Goal: Task Accomplishment & Management: Manage account settings

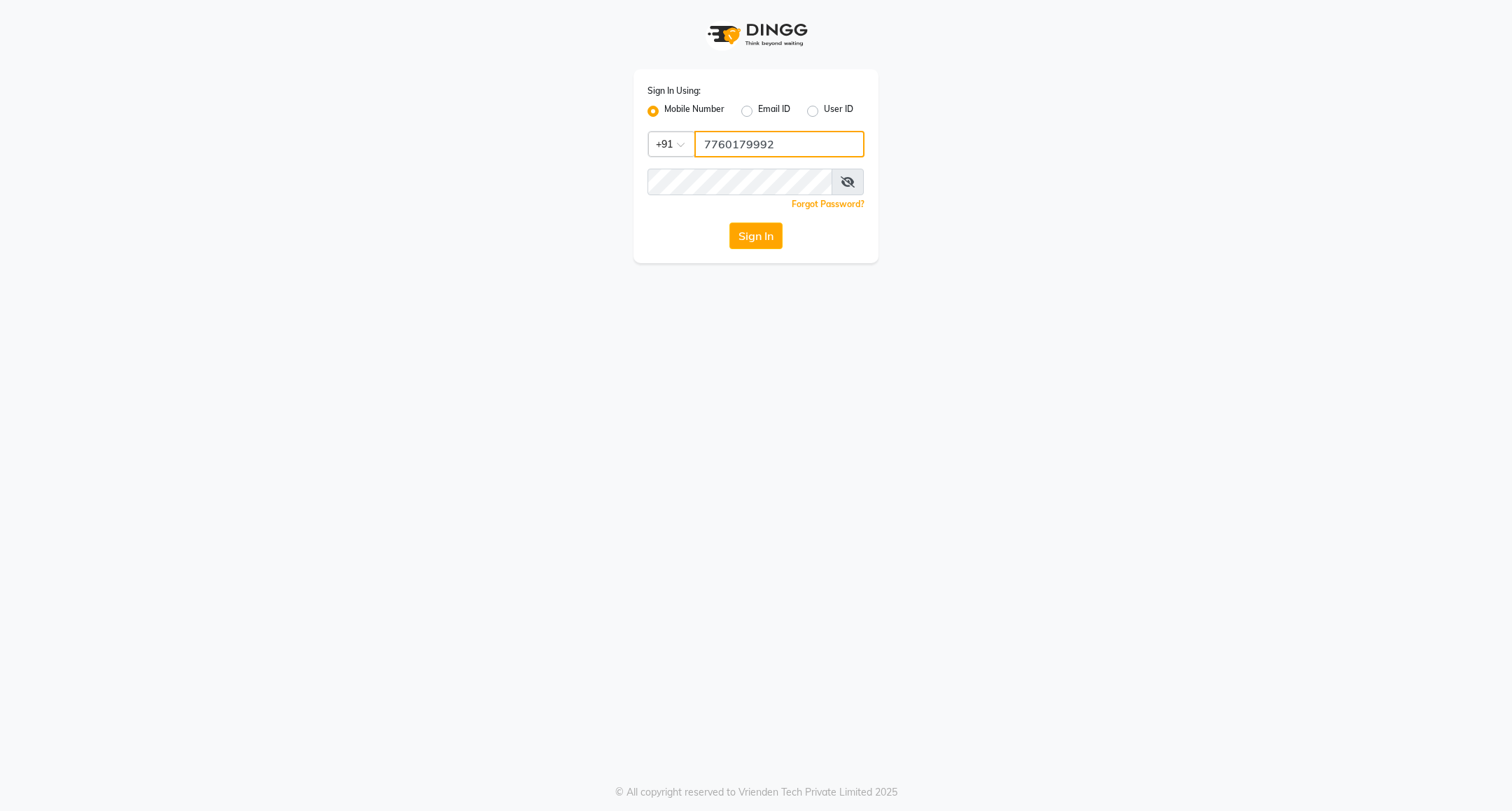
drag, startPoint x: 772, startPoint y: 149, endPoint x: 768, endPoint y: 157, distance: 8.9
click at [772, 149] on input "7760179992" at bounding box center [780, 144] width 170 height 26
type input "8884568139"
click at [754, 238] on button "Sign In" at bounding box center [756, 236] width 53 height 26
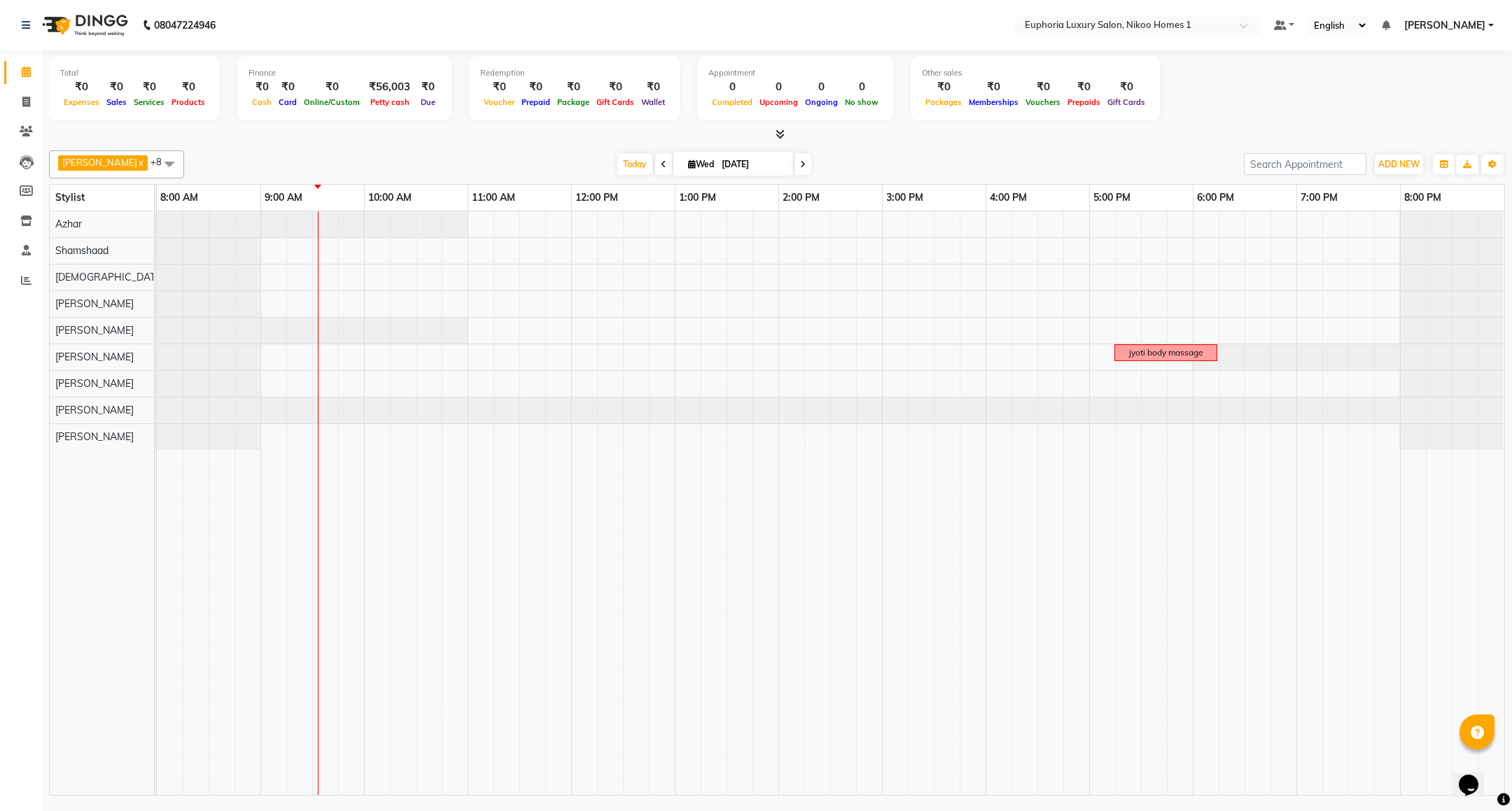
click at [156, 166] on span at bounding box center [170, 164] width 28 height 26
click at [21, 458] on div "Calendar Invoice Clients Leads Members Inventory Staff Reports Completed InProg…" at bounding box center [94, 414] width 189 height 750
click at [156, 160] on span at bounding box center [170, 164] width 28 height 26
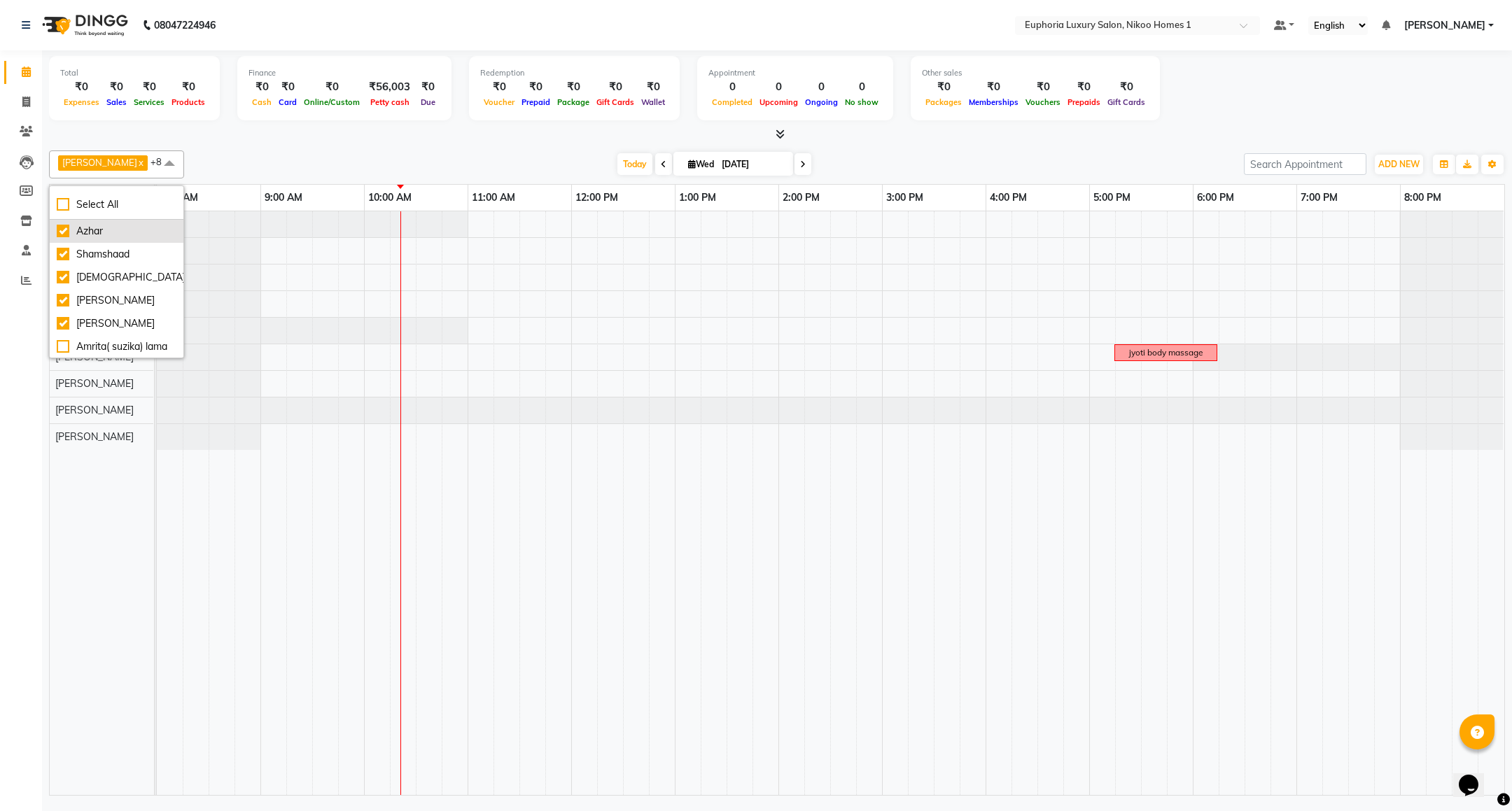
click at [91, 236] on div "Azhar" at bounding box center [117, 231] width 120 height 15
checkbox input "false"
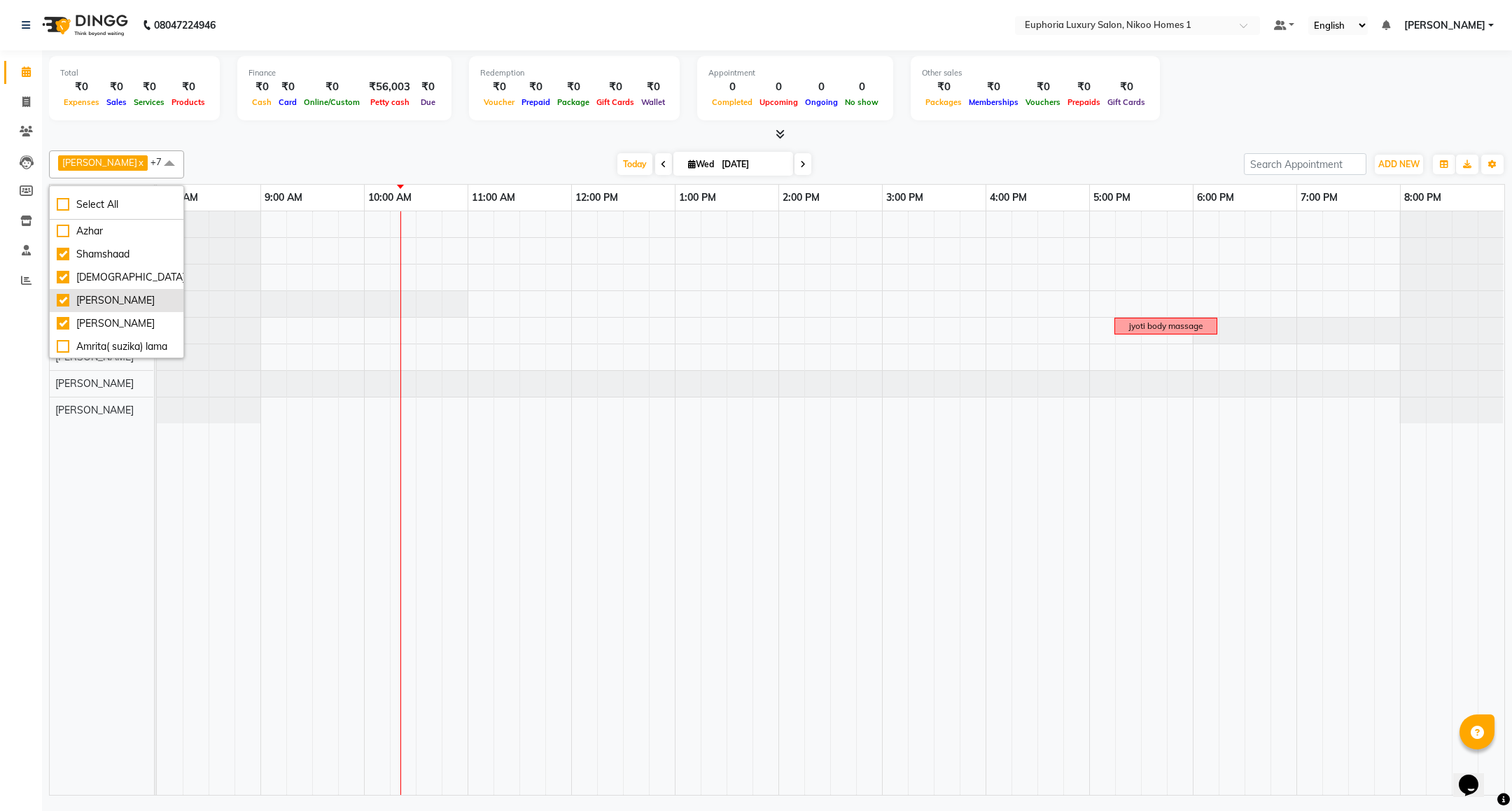
click at [90, 294] on div "[PERSON_NAME]" at bounding box center [117, 301] width 120 height 15
checkbox input "false"
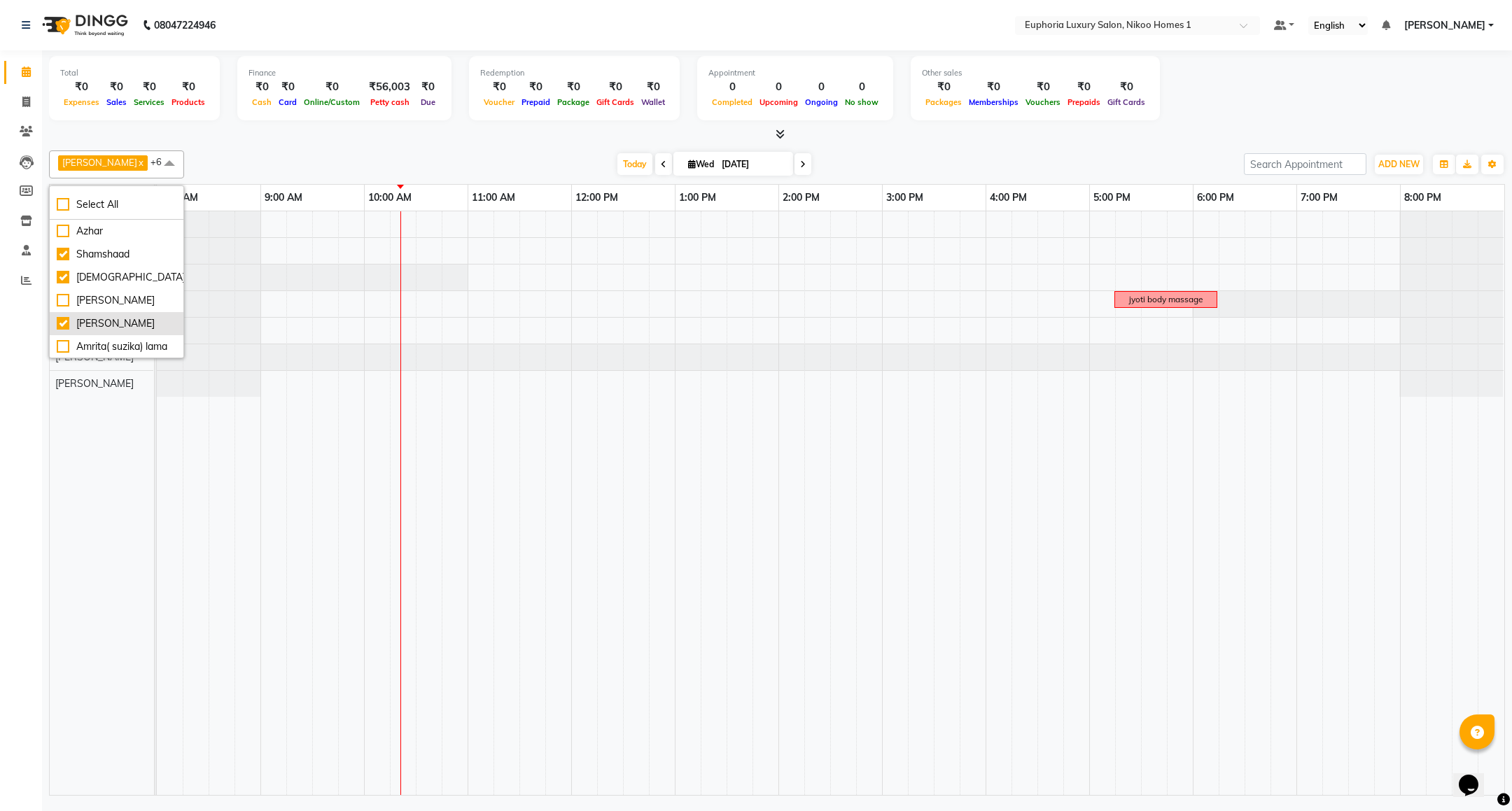
click at [89, 319] on div "[PERSON_NAME]" at bounding box center [117, 324] width 120 height 15
checkbox input "false"
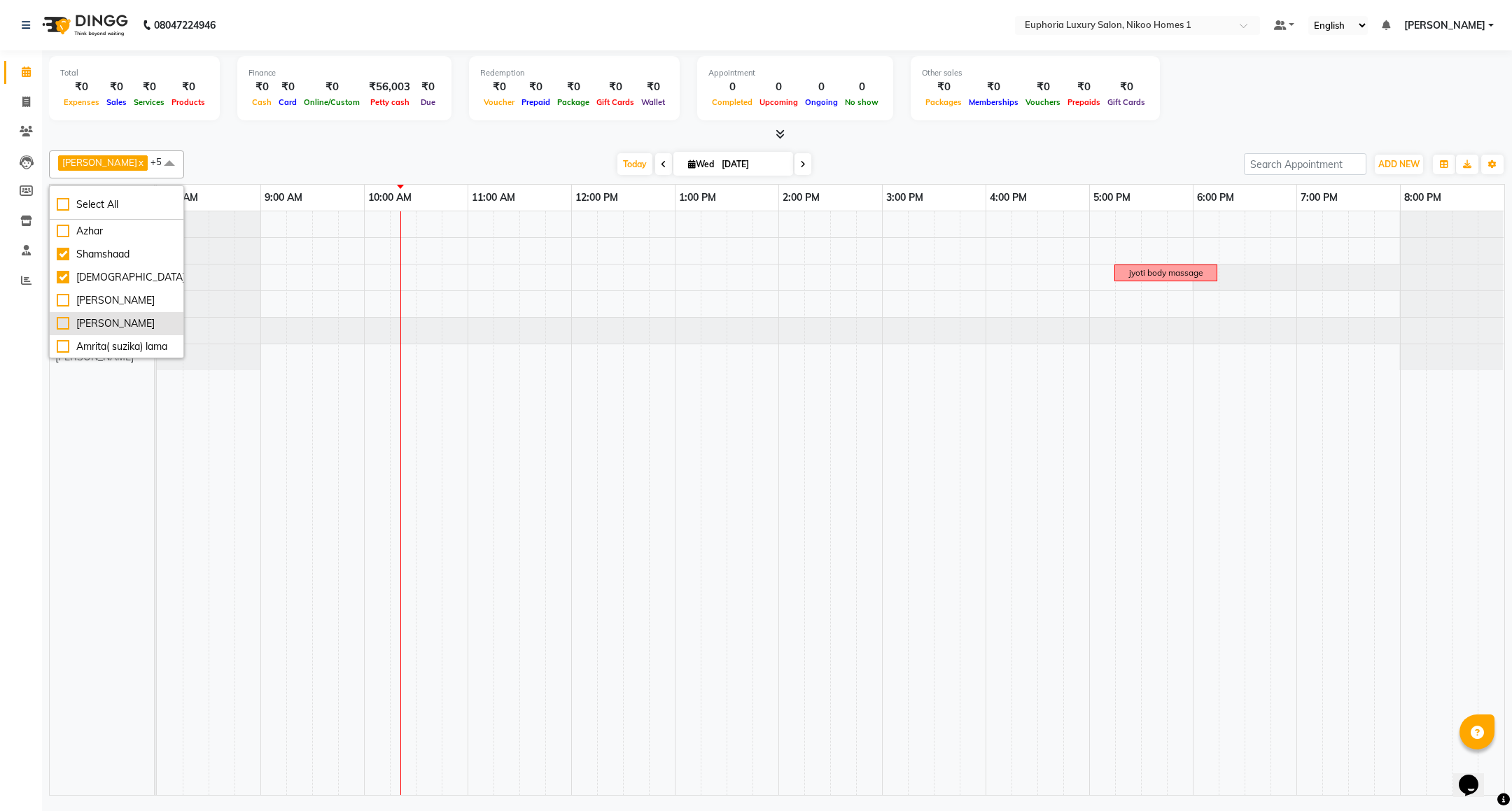
scroll to position [105, 0]
click at [25, 410] on div "Calendar Invoice Clients Leads Members Inventory Staff Reports Completed InProg…" at bounding box center [94, 414] width 189 height 750
click at [156, 162] on span at bounding box center [170, 164] width 28 height 26
click at [87, 316] on div "[PERSON_NAME]" at bounding box center [117, 323] width 120 height 15
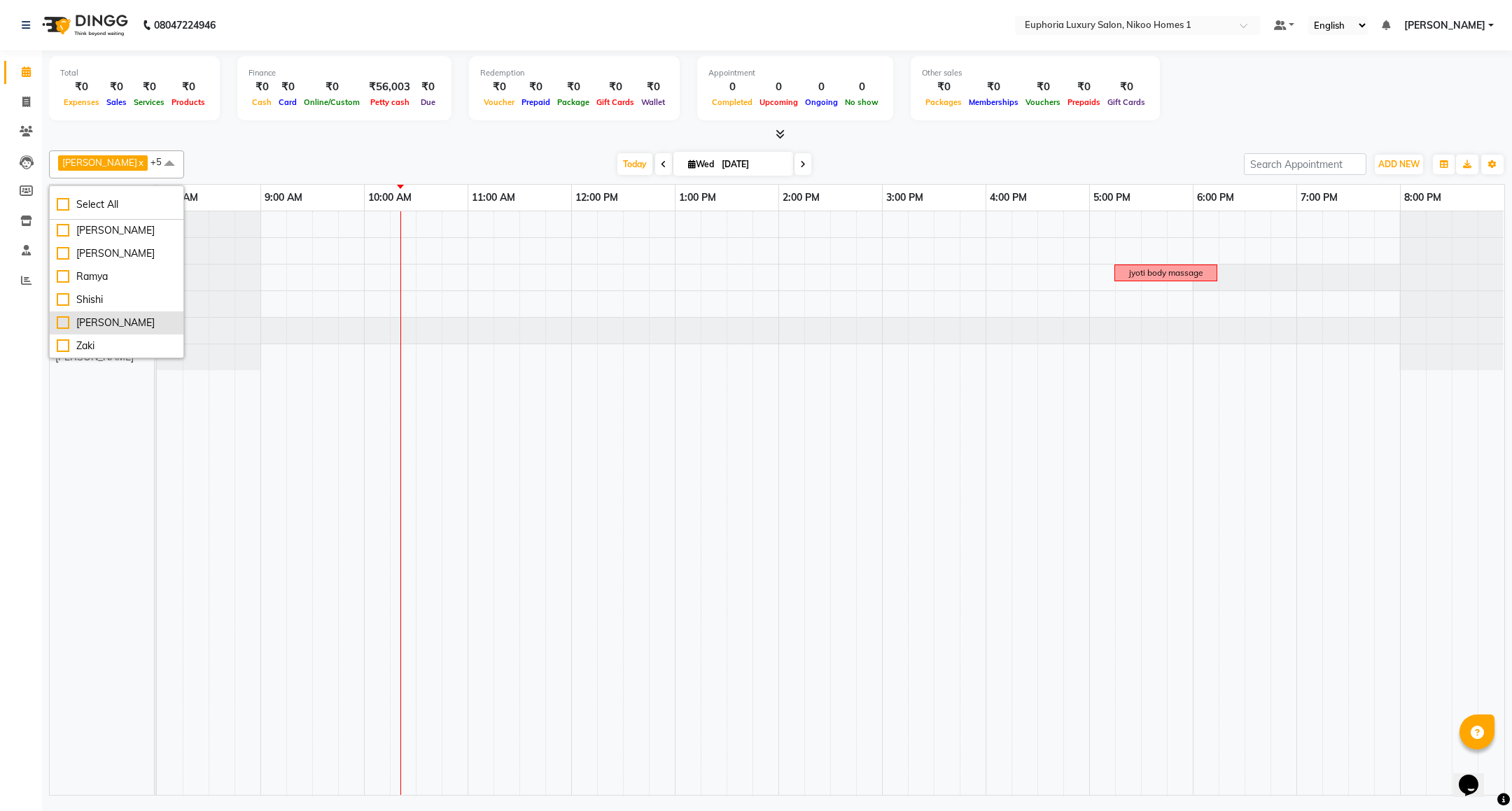
checkbox input "false"
click at [86, 215] on div "[PERSON_NAME]" at bounding box center [117, 208] width 120 height 15
checkbox input "false"
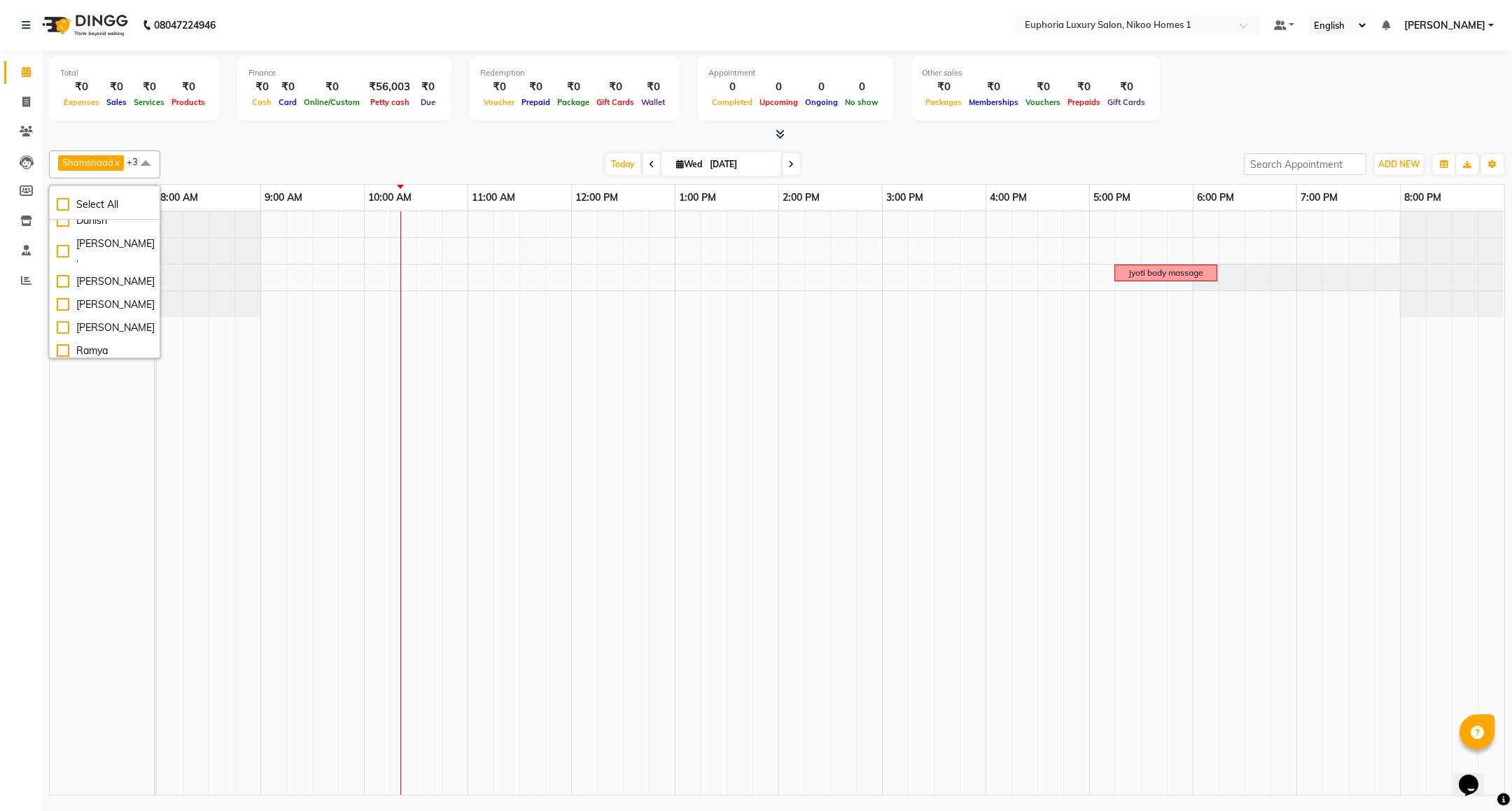
click at [24, 401] on div "Calendar Invoice Clients Leads Members Inventory Staff Reports Completed InProg…" at bounding box center [94, 414] width 189 height 750
click at [1177, 338] on td at bounding box center [1179, 503] width 26 height 584
click at [1134, 254] on div "jyoti body massage" at bounding box center [830, 503] width 1347 height 584
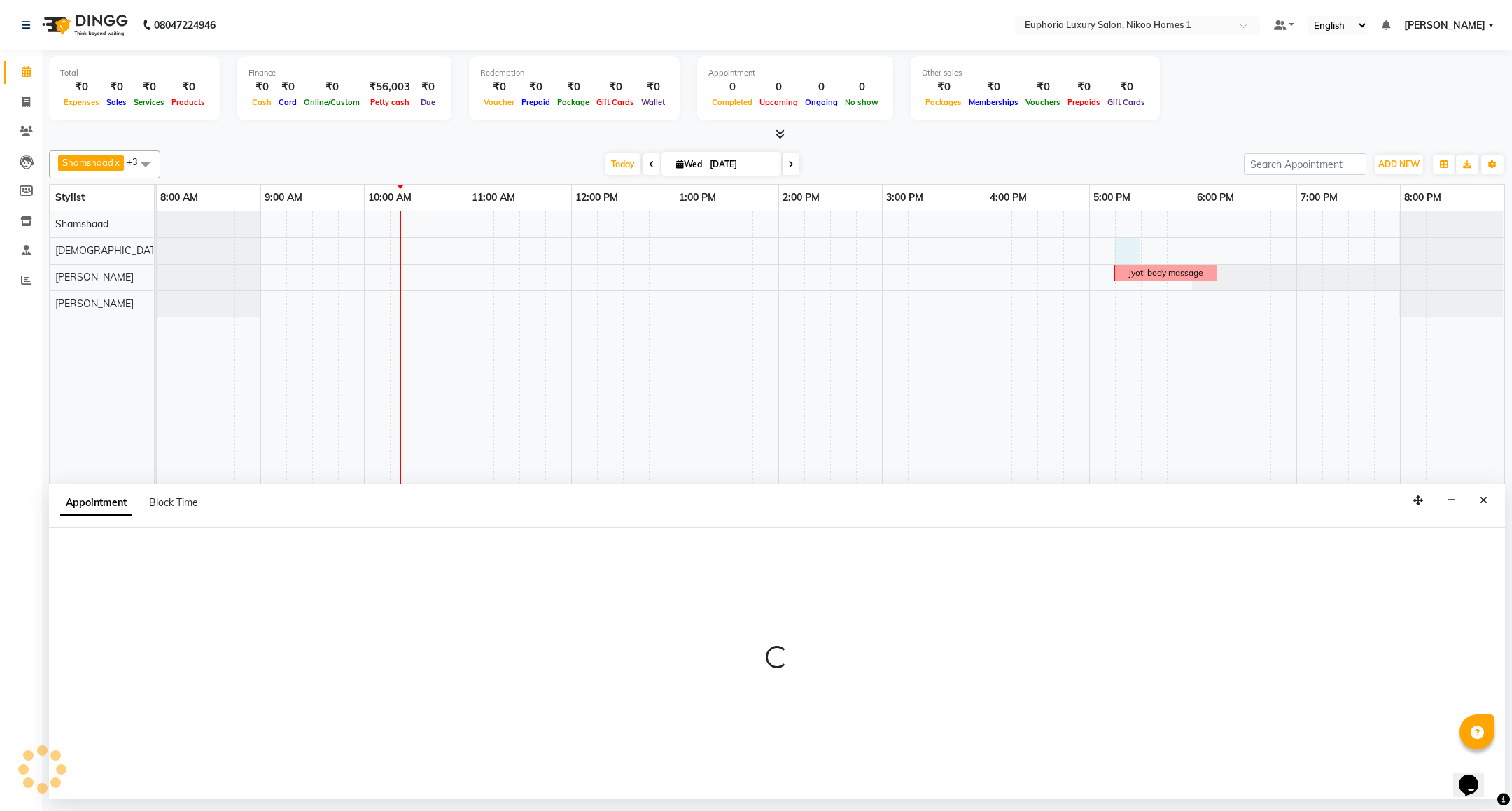
select select "85373"
select select "1035"
select select "tentative"
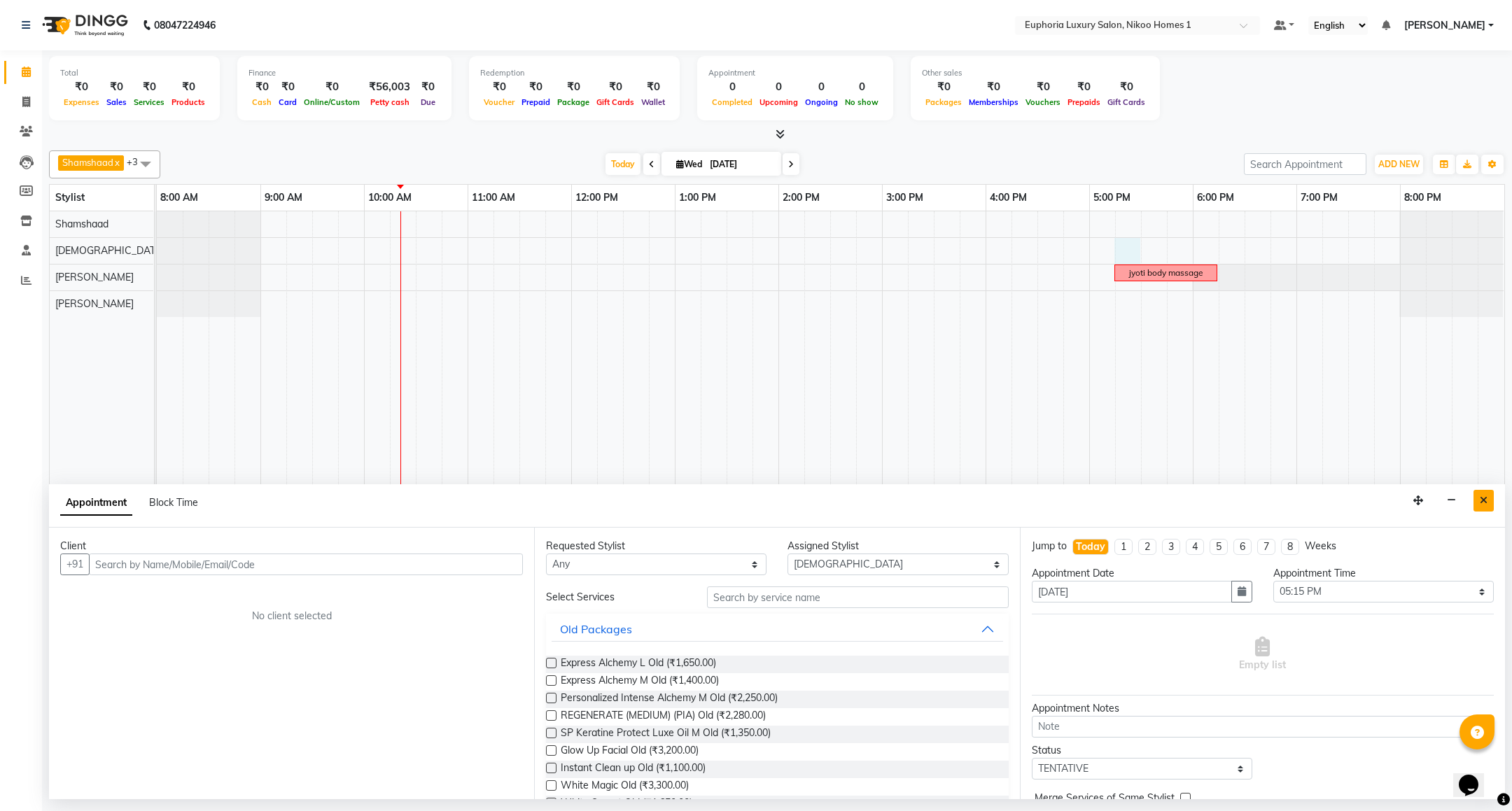
click at [1488, 502] on button "Close" at bounding box center [1484, 501] width 21 height 21
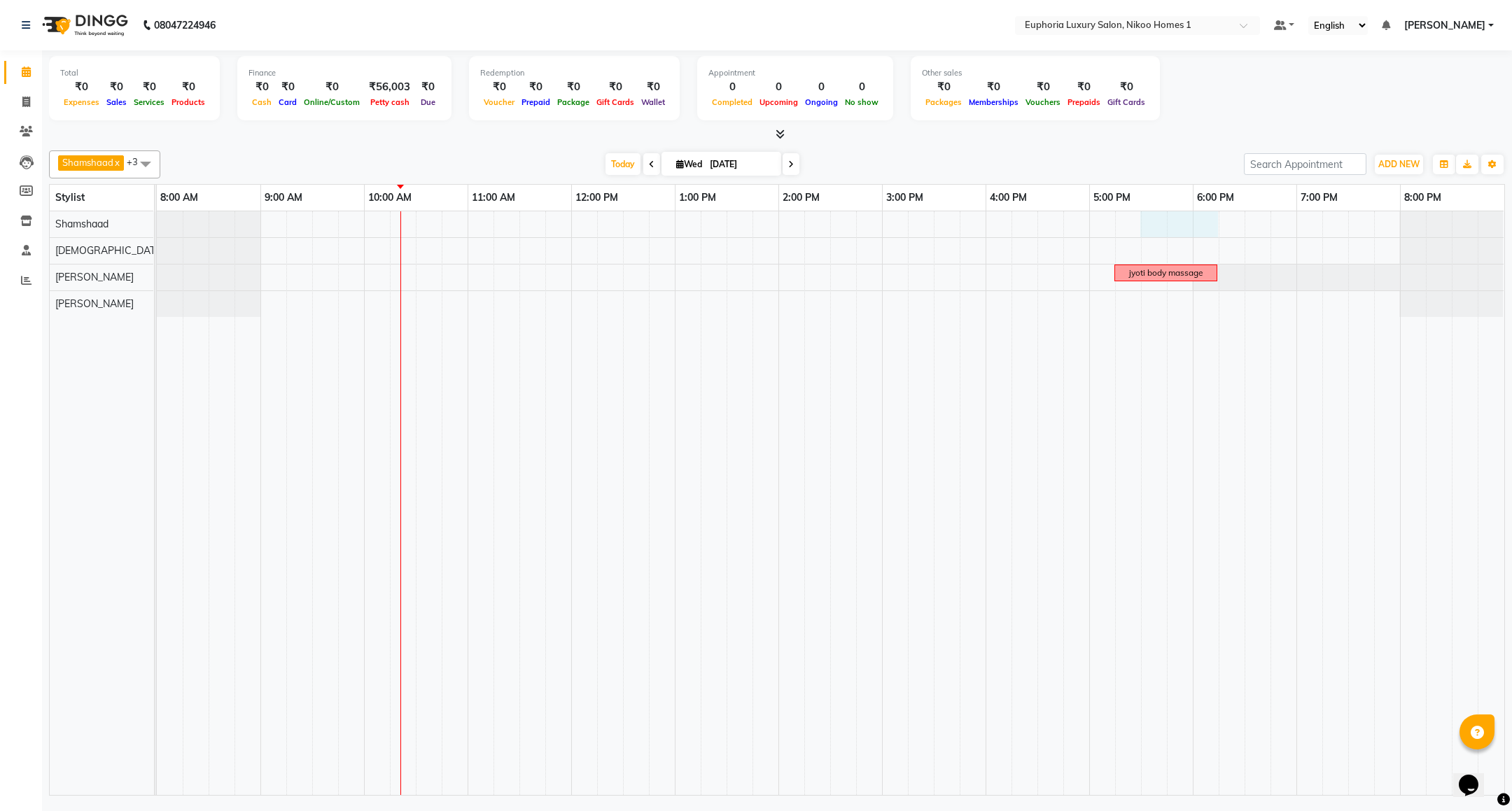
drag, startPoint x: 1142, startPoint y: 218, endPoint x: 1204, endPoint y: 219, distance: 62.0
click at [1204, 219] on div "jyoti body massage" at bounding box center [830, 503] width 1347 height 584
select select "87739"
select select "1050"
select select "tentative"
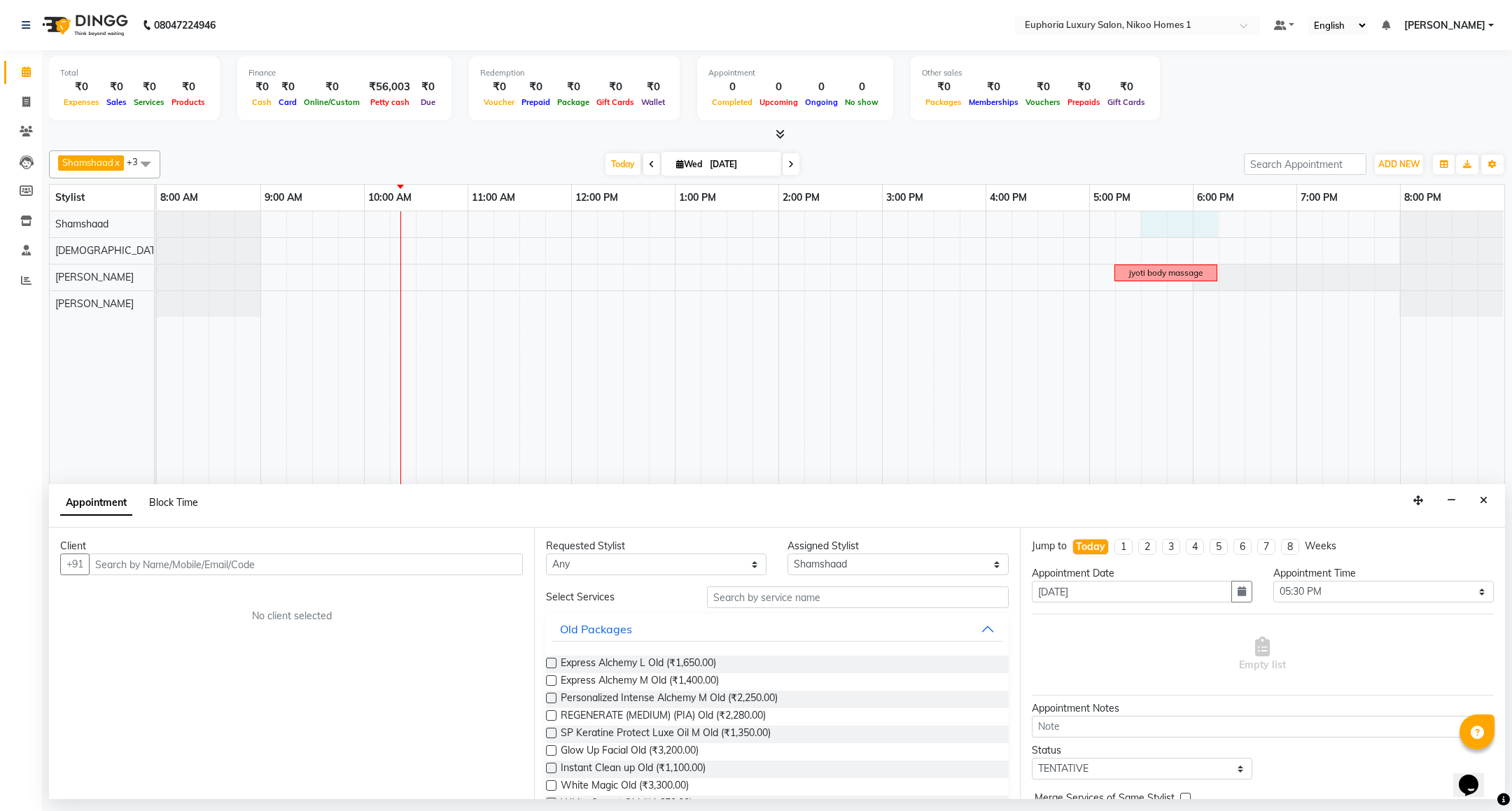
click at [175, 499] on span "Block Time" at bounding box center [173, 502] width 49 height 12
select select "87739"
select select "1050"
select select "1095"
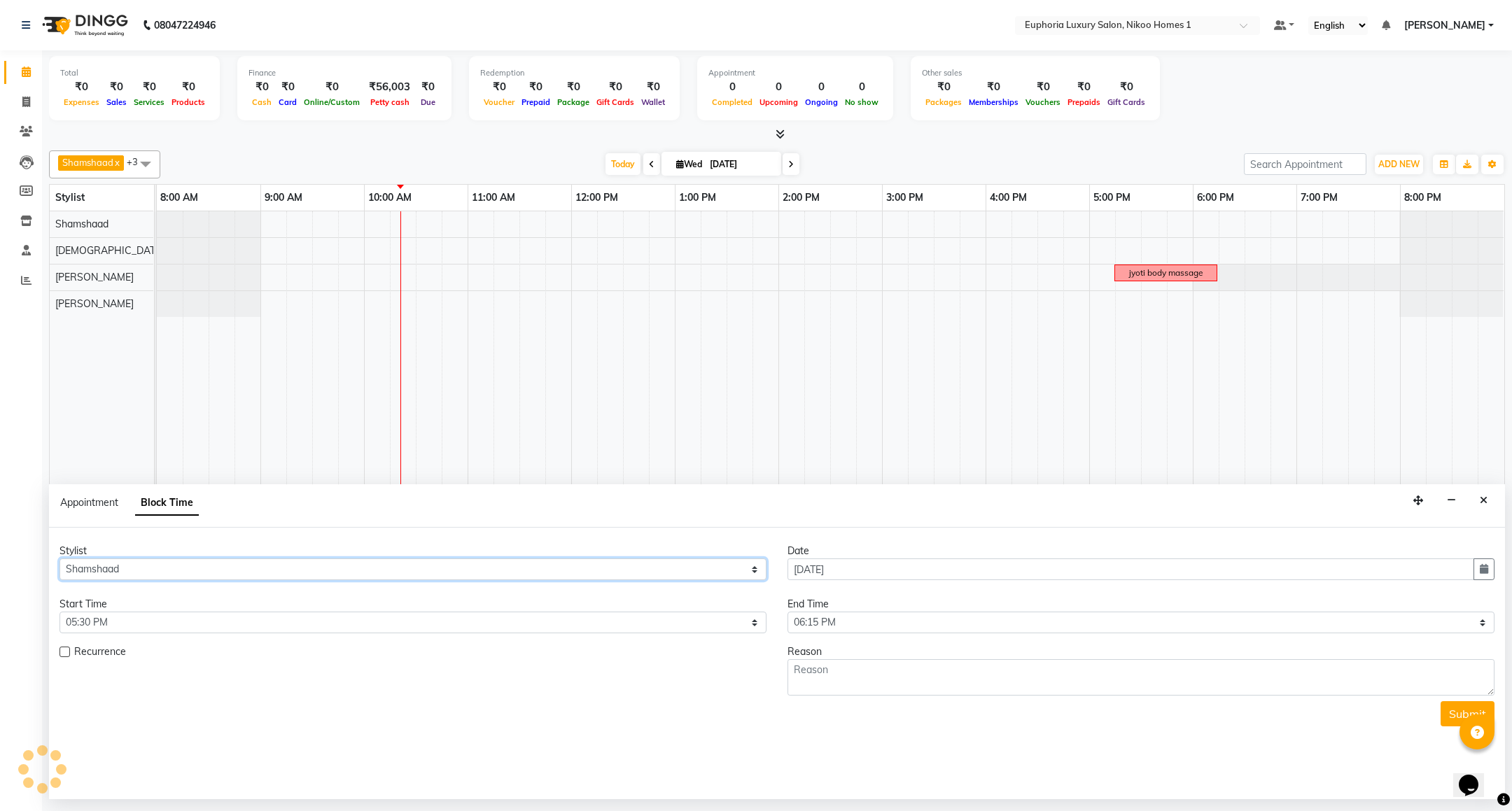
click at [128, 571] on select "Select Amrita( suzika) lama Atif [PERSON_NAME] [PERSON_NAME] Danish [PERSON_NAM…" at bounding box center [413, 569] width 707 height 21
click at [834, 681] on textarea at bounding box center [1141, 677] width 707 height 36
click at [832, 676] on textarea at bounding box center [1141, 677] width 707 height 36
type textarea "root touch up"
click at [1456, 710] on button "Submit" at bounding box center [1467, 713] width 54 height 25
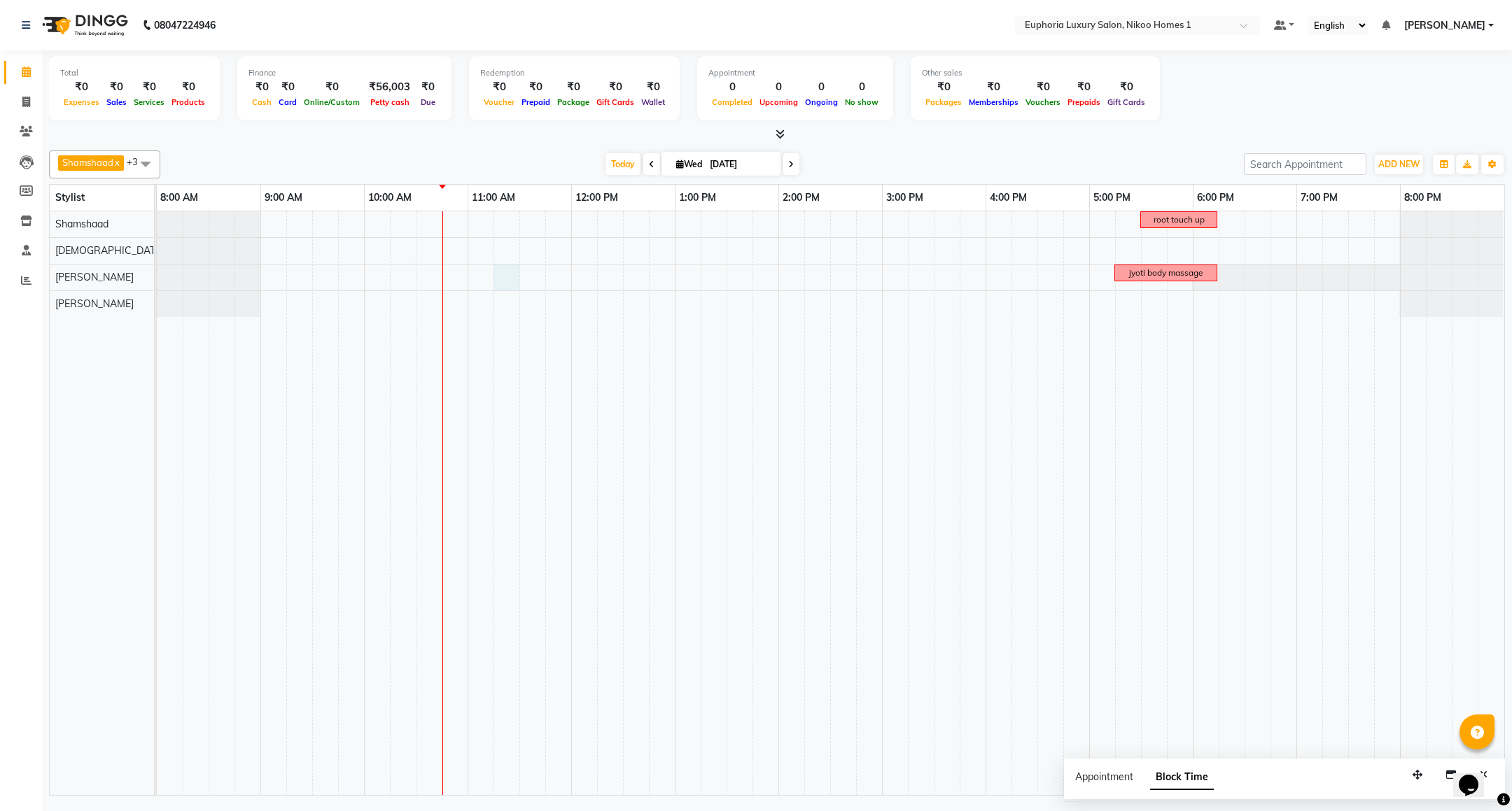
click at [519, 274] on div "root touch up jyoti body massage" at bounding box center [830, 503] width 1347 height 584
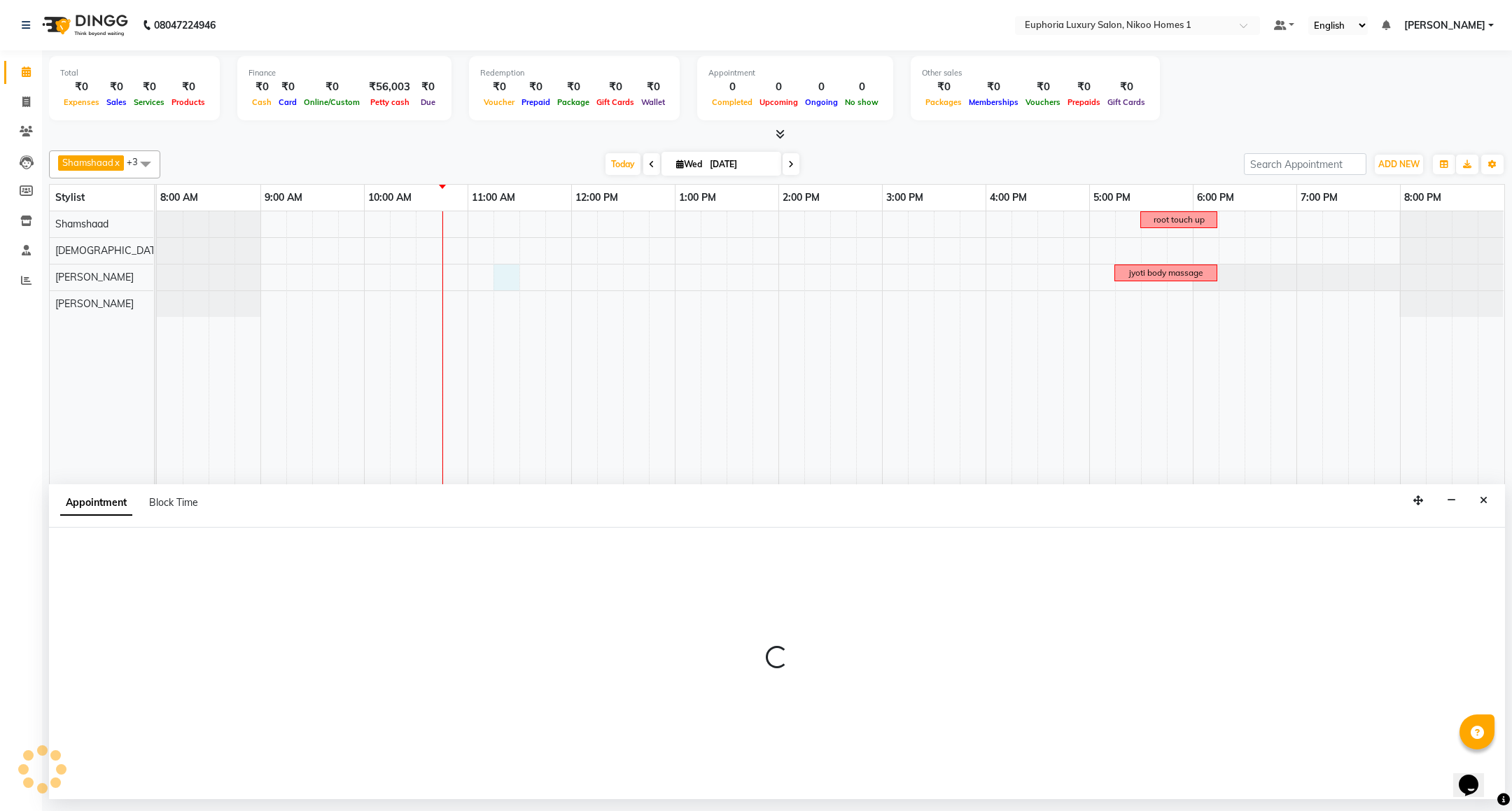
select select "74089"
select select "tentative"
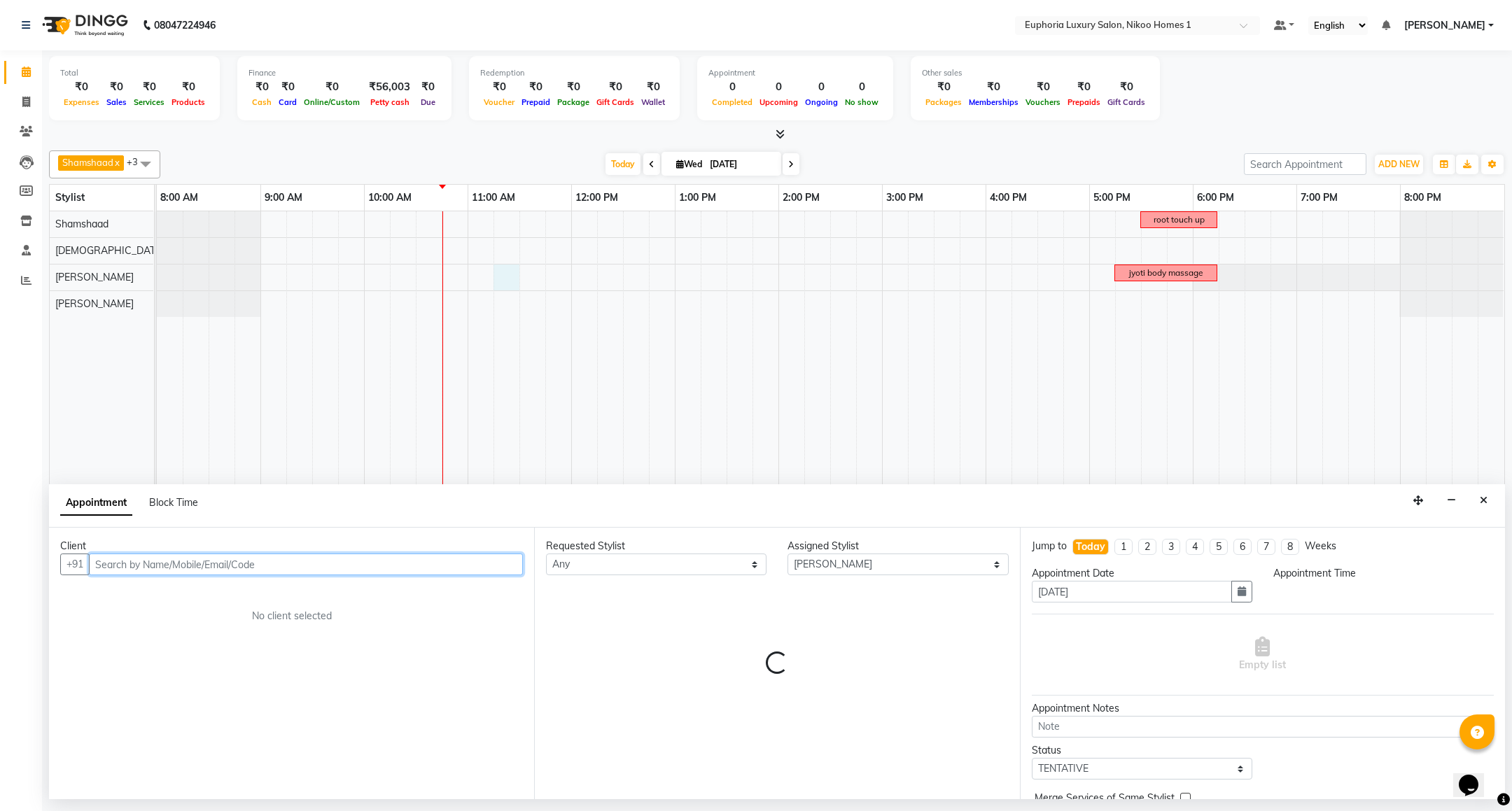
select select "675"
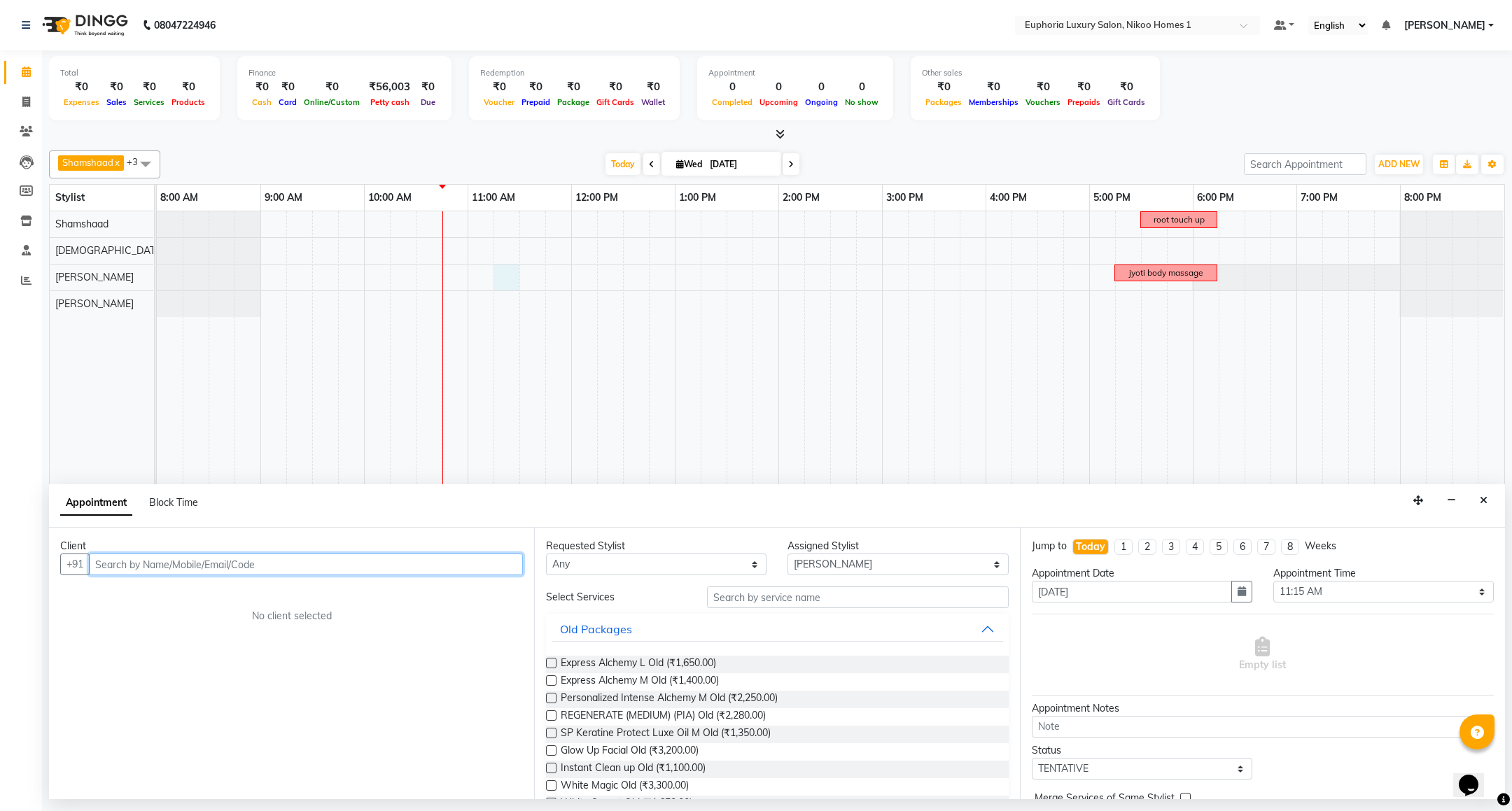
paste input "98847 36208"
click at [132, 559] on input "98847 36208" at bounding box center [277, 565] width 376 height 21
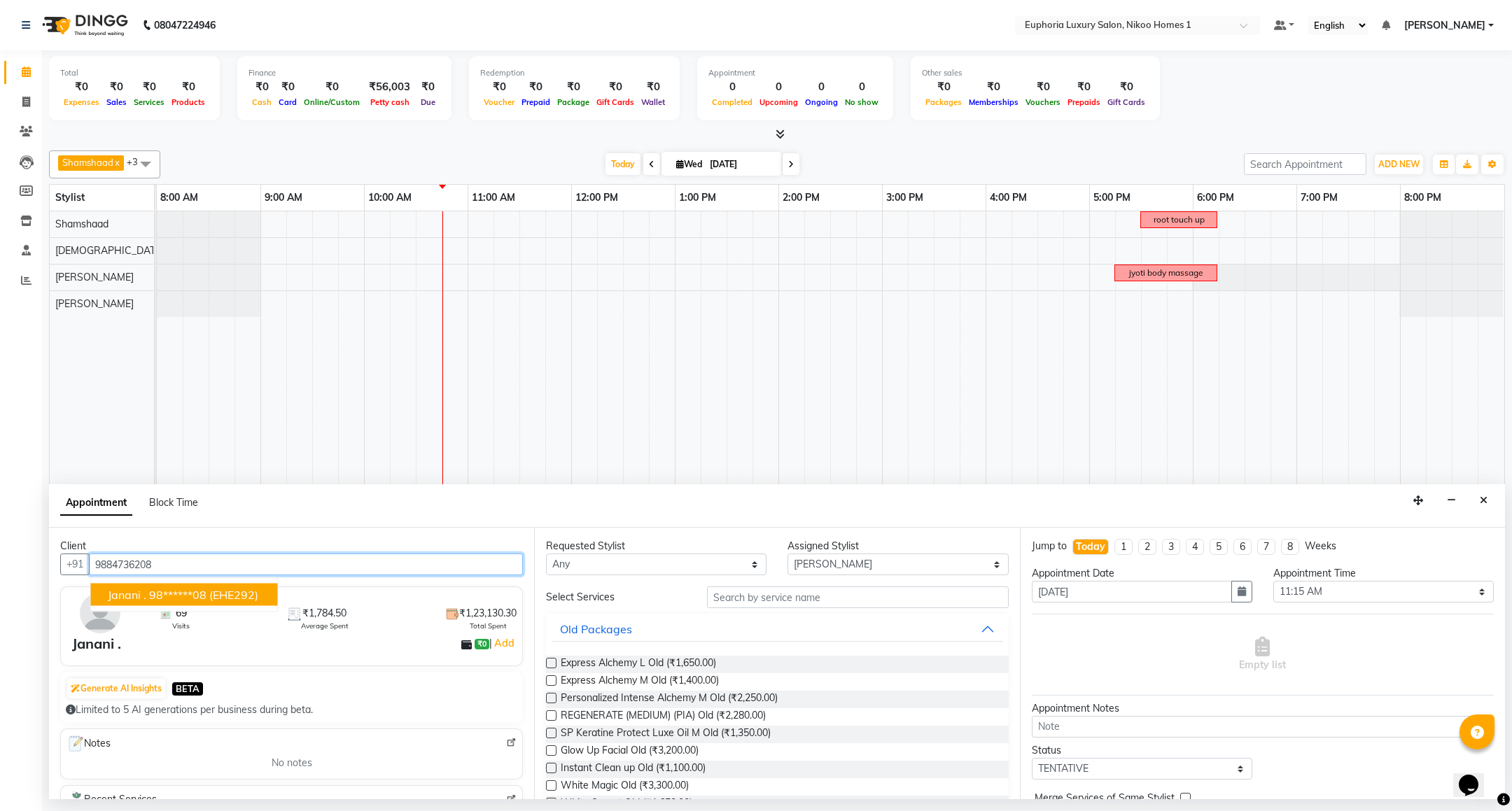
click at [117, 589] on span "Janani ." at bounding box center [127, 594] width 39 height 14
type input "98******08"
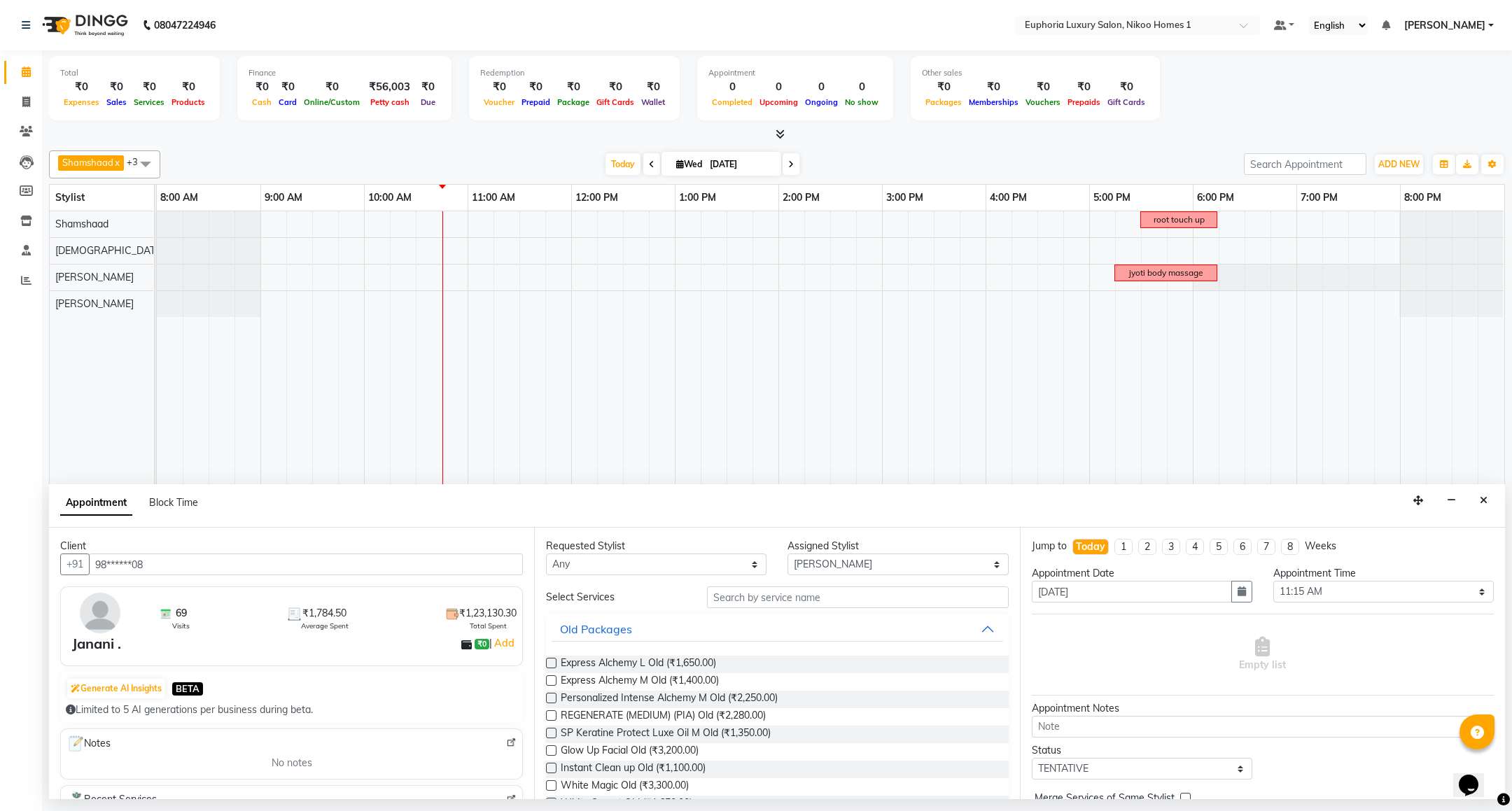
click at [801, 597] on input "text" at bounding box center [858, 597] width 301 height 21
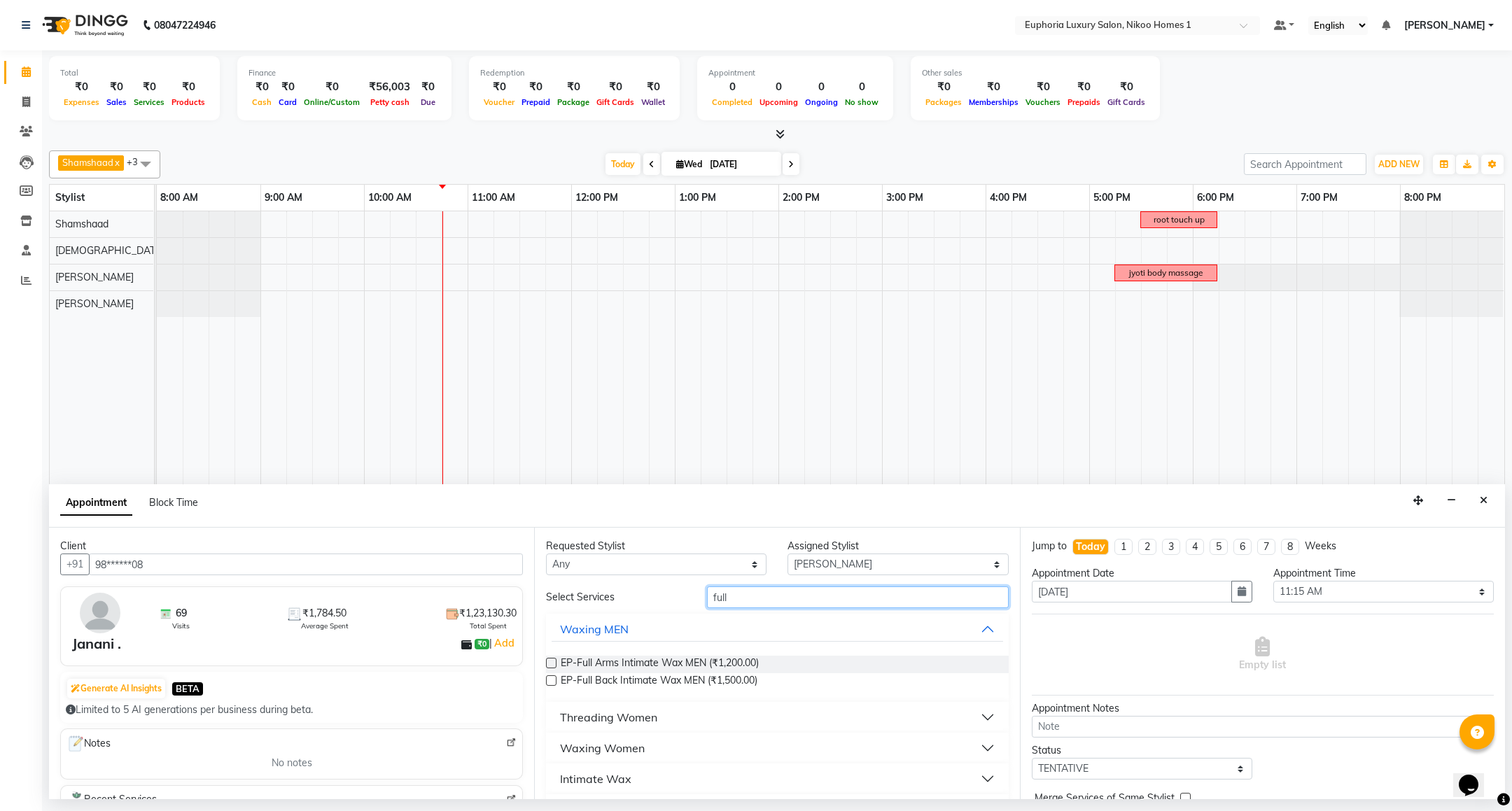
type input "full"
click at [610, 750] on div "Waxing Women" at bounding box center [602, 748] width 84 height 17
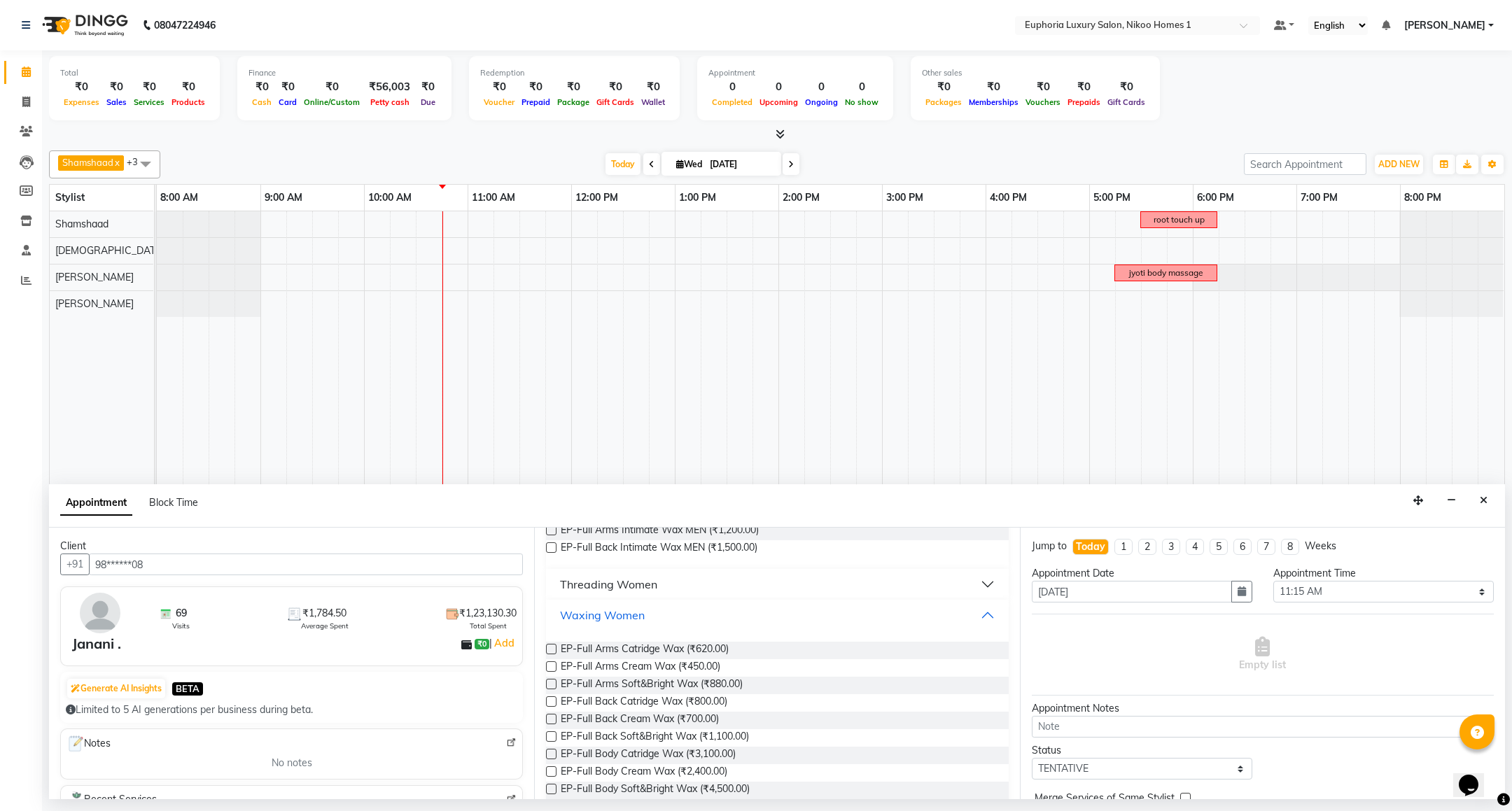
scroll to position [210, 0]
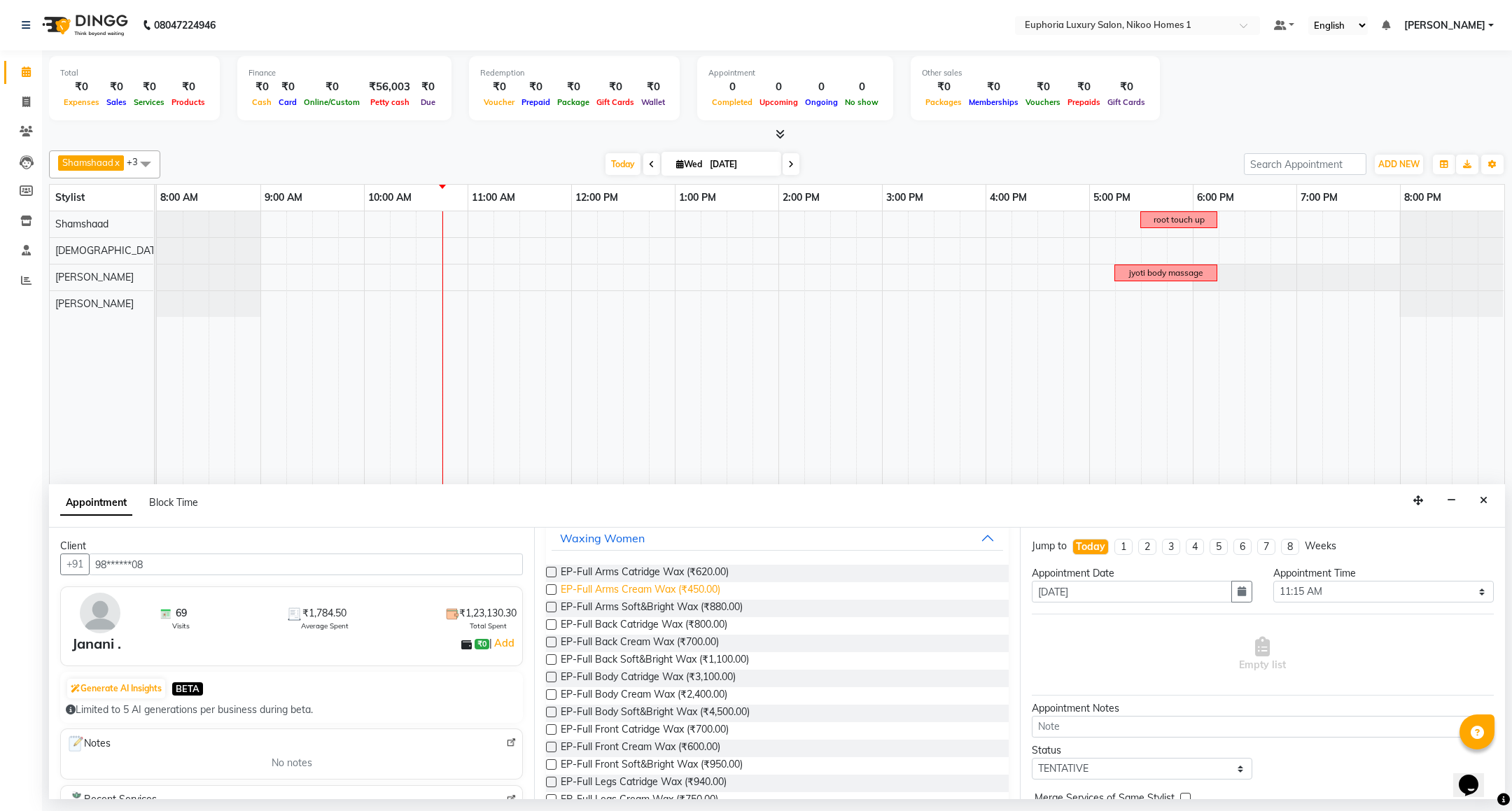
click at [708, 589] on span "EP-Full Arms Cream Wax (₹450.00)" at bounding box center [640, 590] width 160 height 17
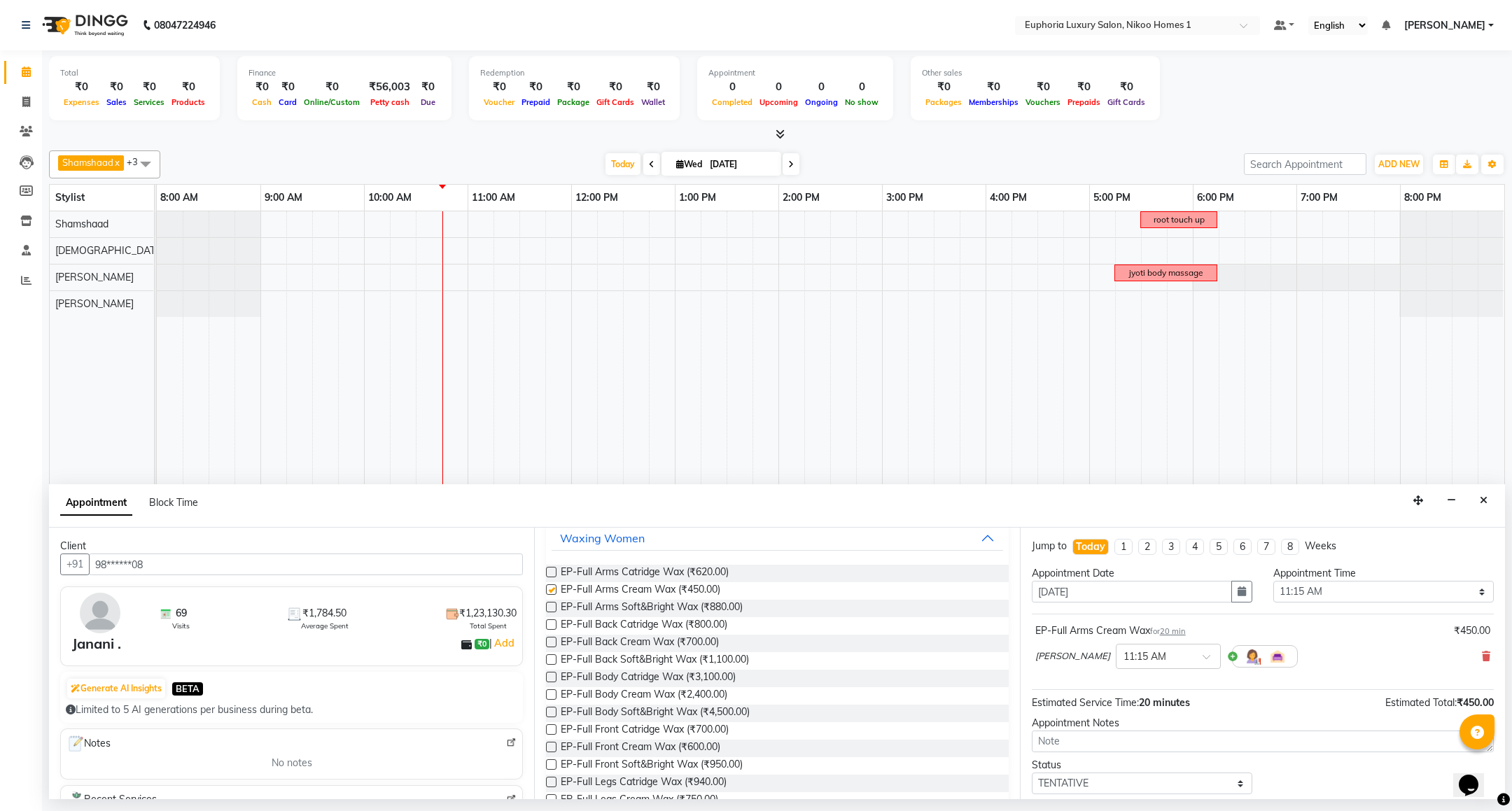
checkbox input "false"
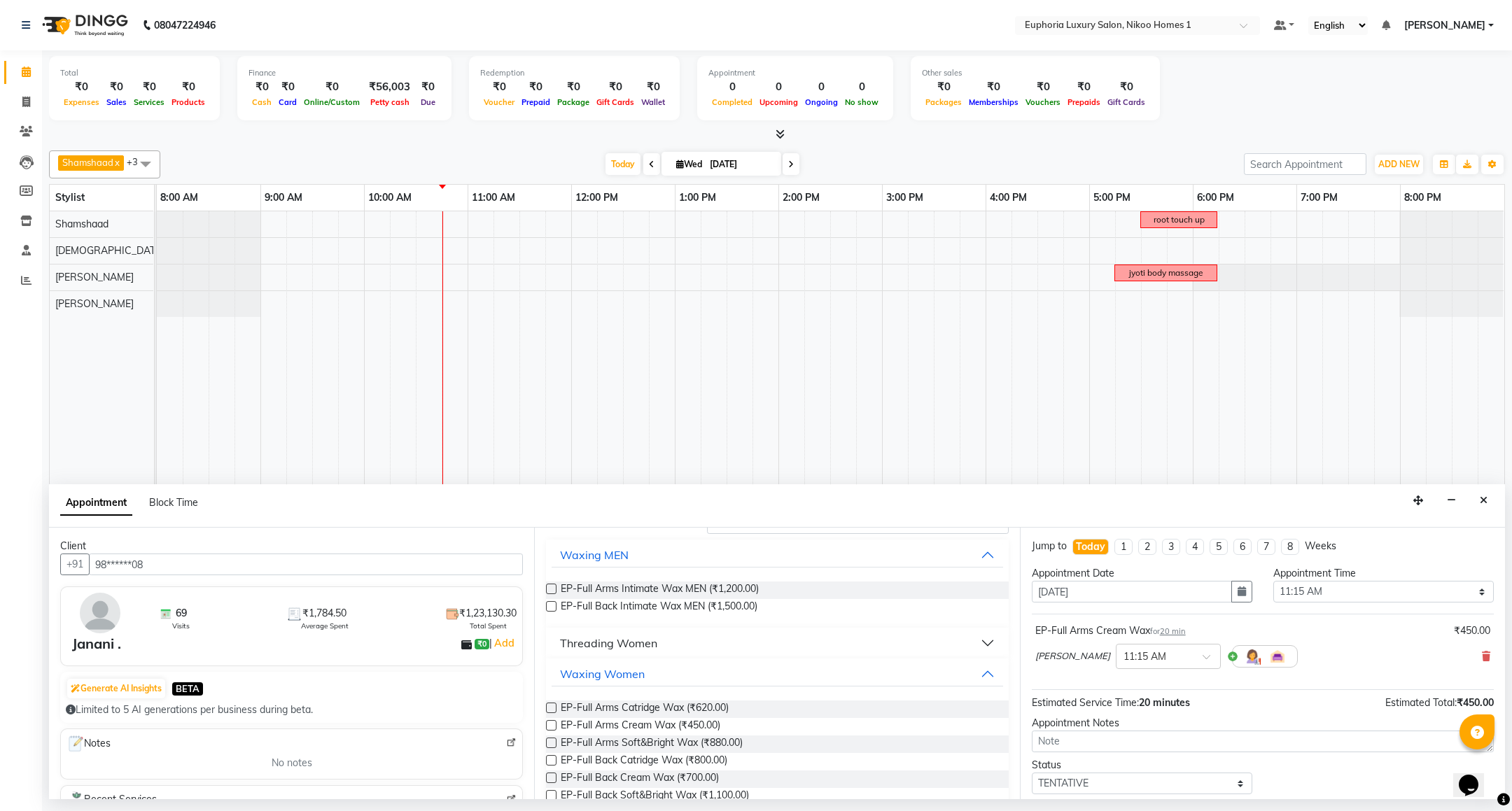
scroll to position [0, 0]
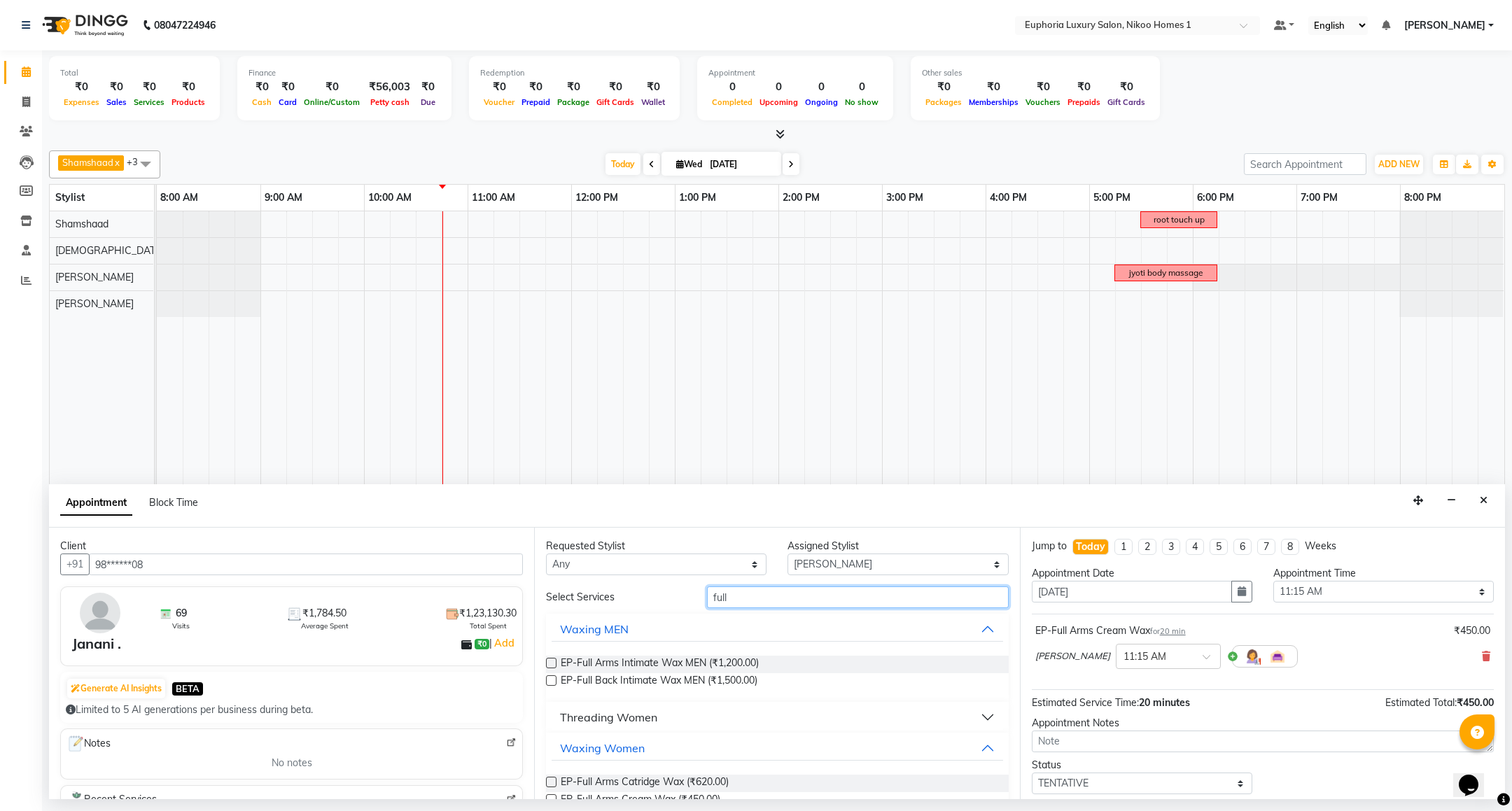
click at [744, 604] on input "full" at bounding box center [858, 597] width 301 height 21
type input "f"
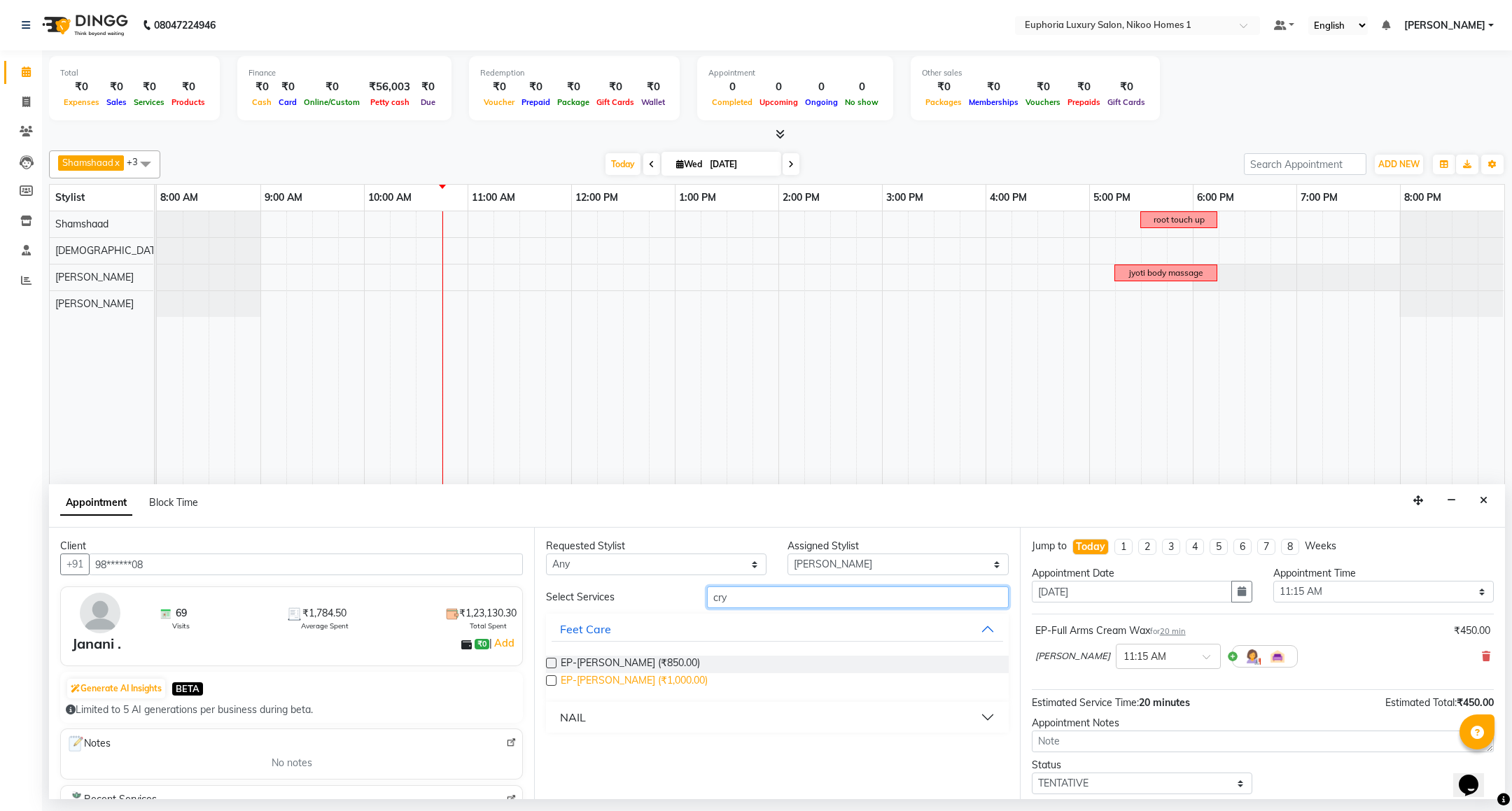
type input "cry"
click at [624, 682] on span "EP-[PERSON_NAME] (₹1,000.00)" at bounding box center [634, 681] width 147 height 17
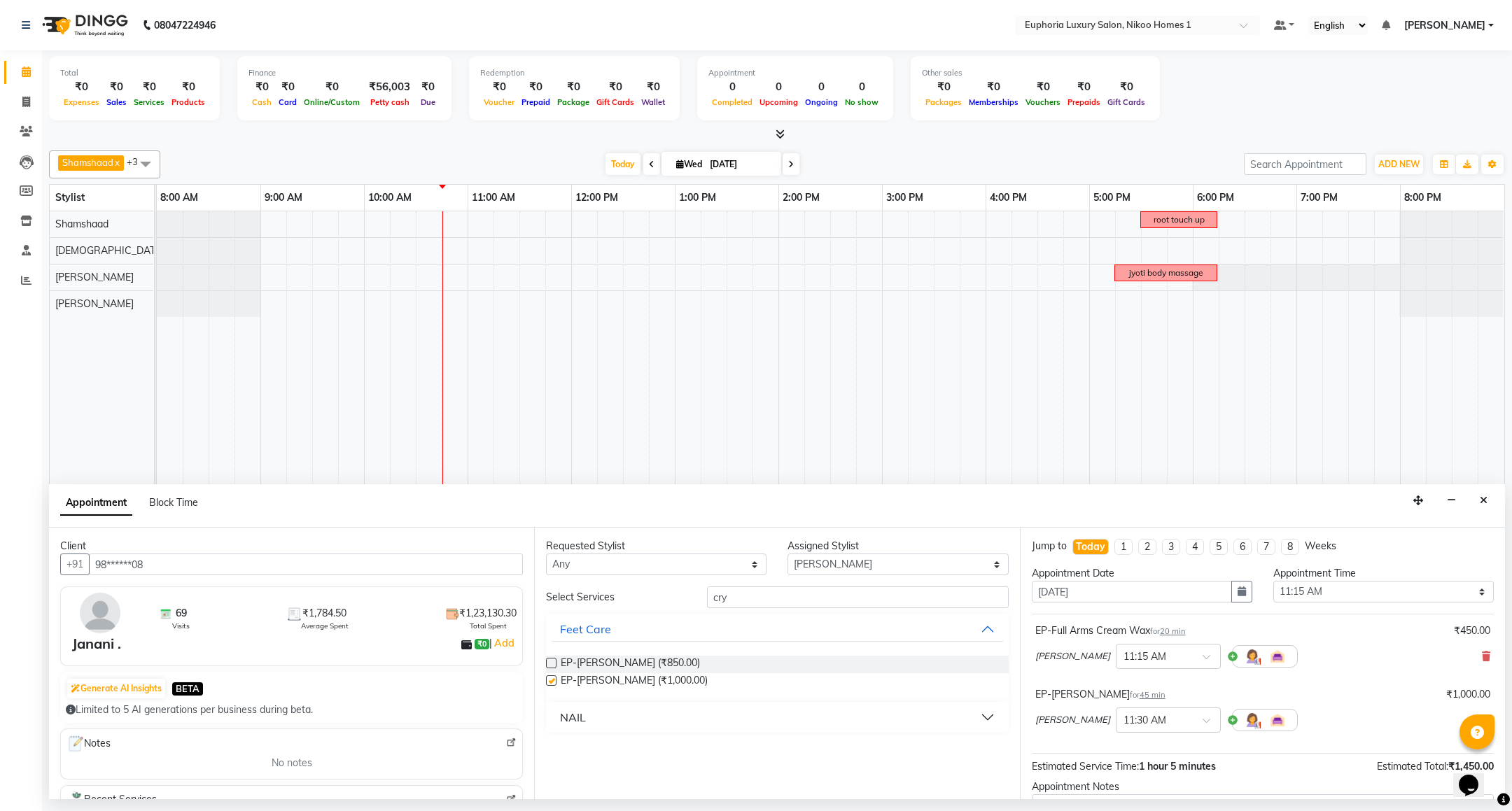
checkbox input "false"
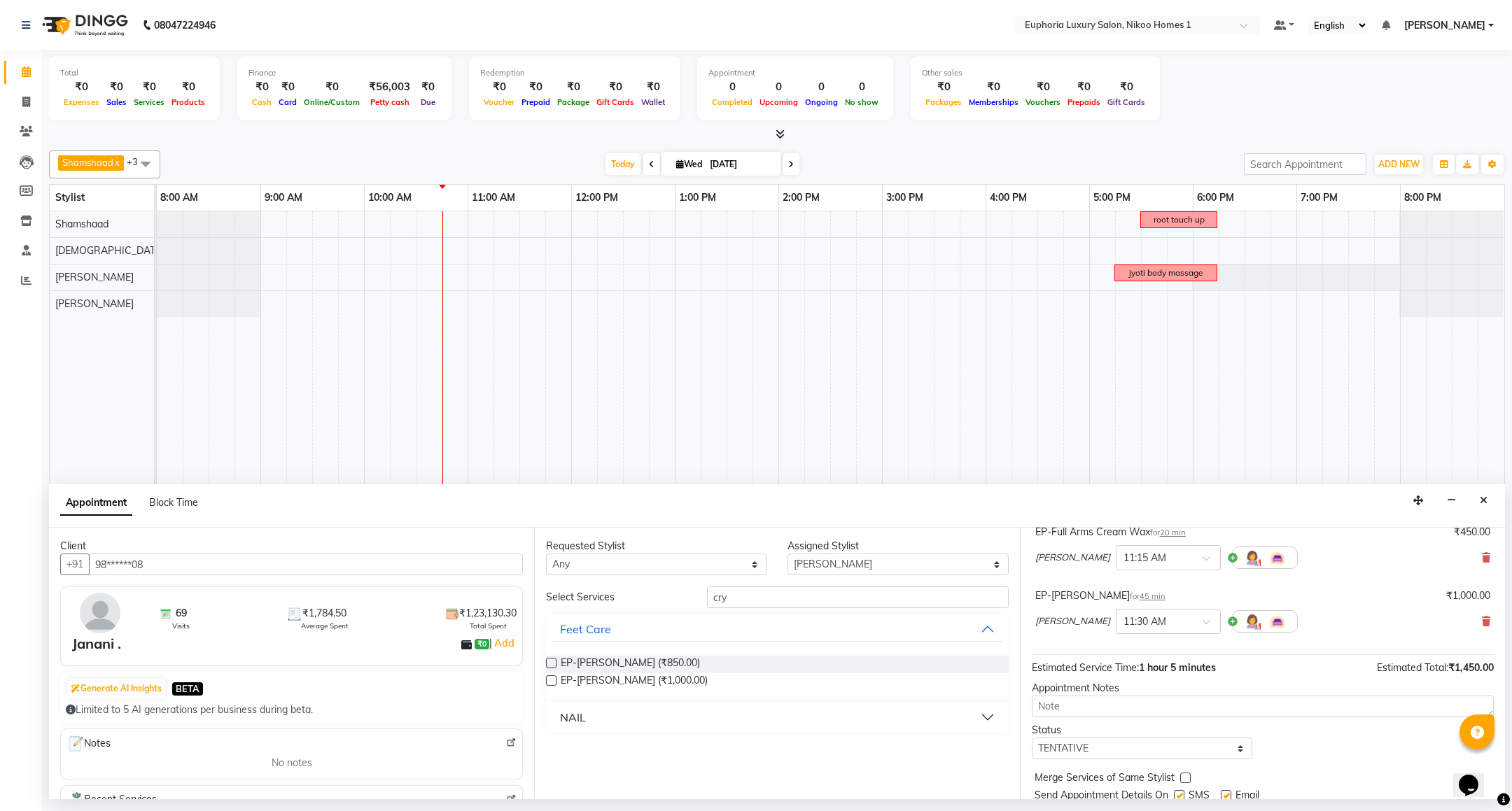
scroll to position [149, 0]
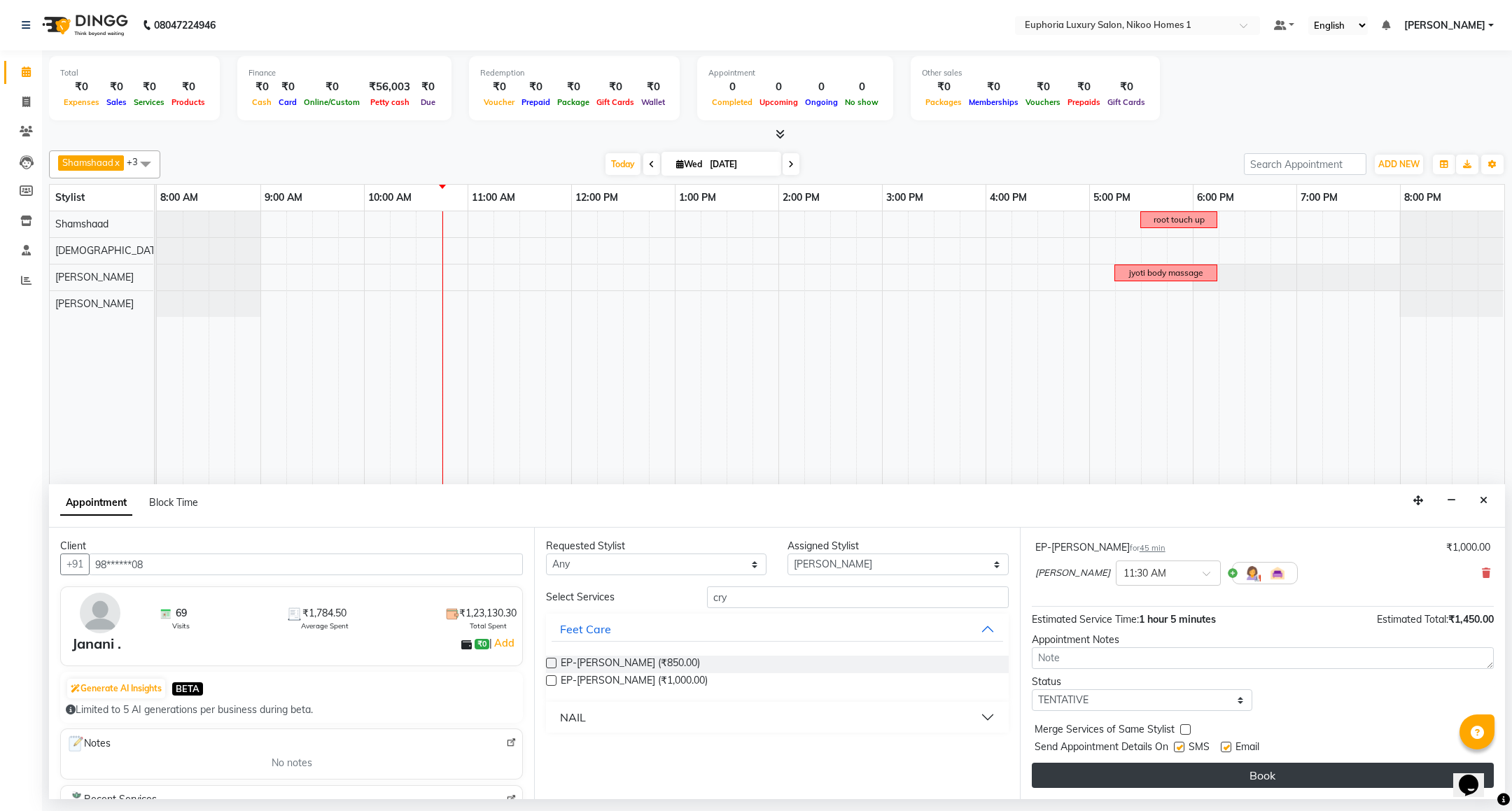
click at [1238, 775] on button "Book" at bounding box center [1263, 775] width 462 height 25
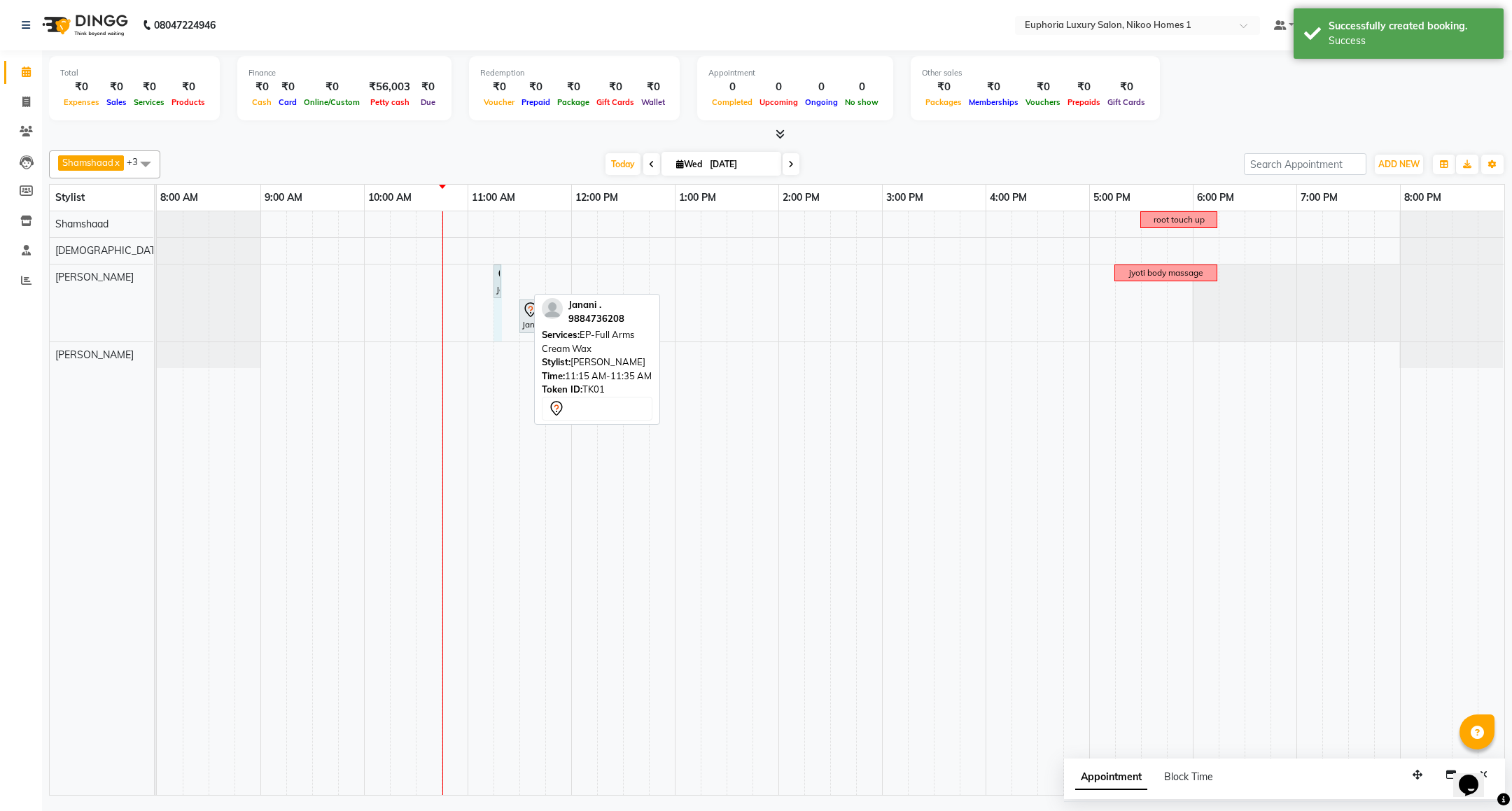
drag, startPoint x: 527, startPoint y: 281, endPoint x: 519, endPoint y: 279, distance: 8.2
click at [519, 279] on div "root touch up Janani ., TK01, 11:15 AM-11:35 AM, EP-Full Arms Cream Wax jyoti b…" at bounding box center [830, 503] width 1347 height 584
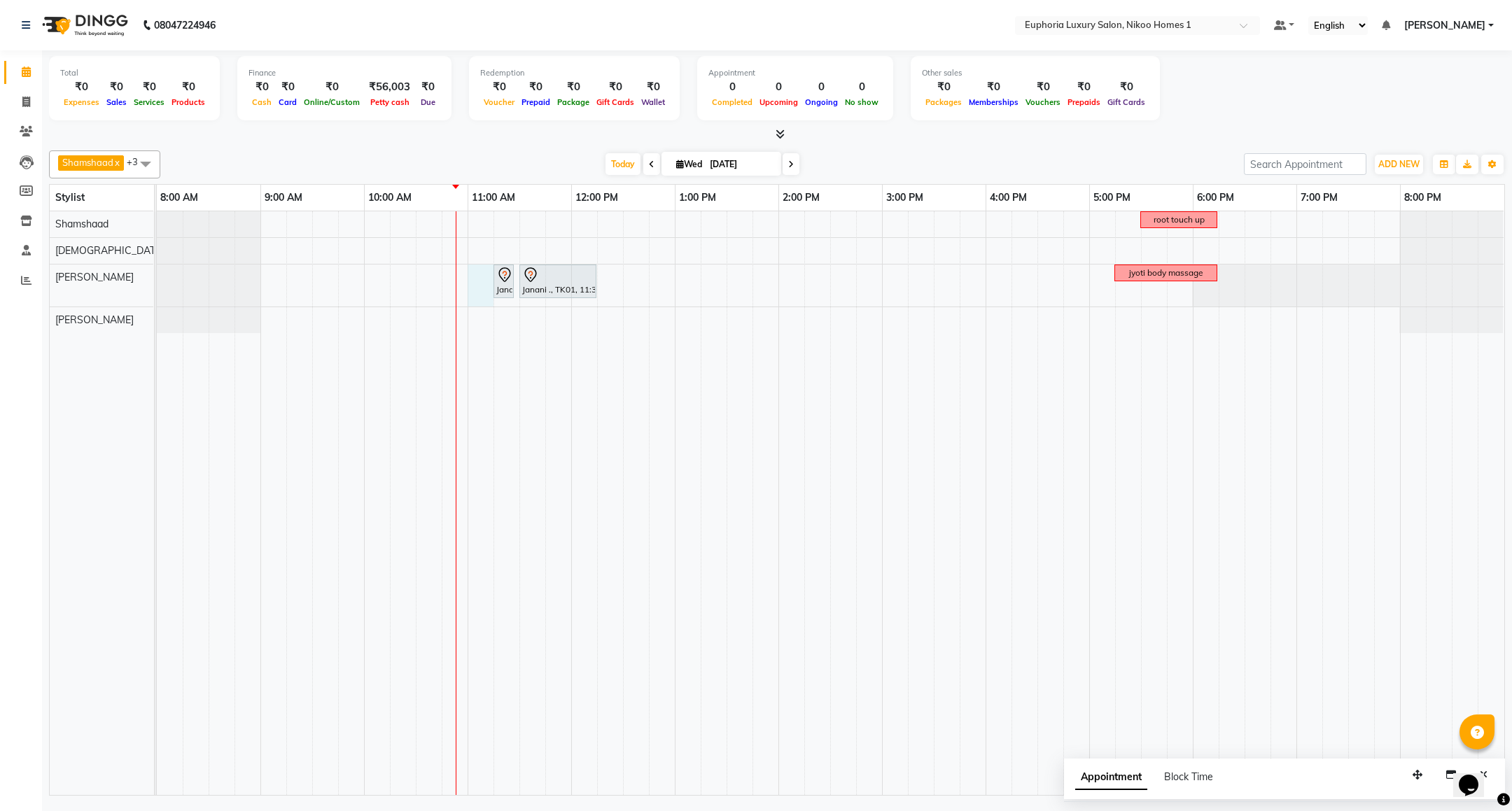
click at [471, 286] on div "root touch up Janani ., TK01, 11:15 AM-11:20 AM, EP-Full Arms Cream Wax Janani …" at bounding box center [830, 503] width 1347 height 584
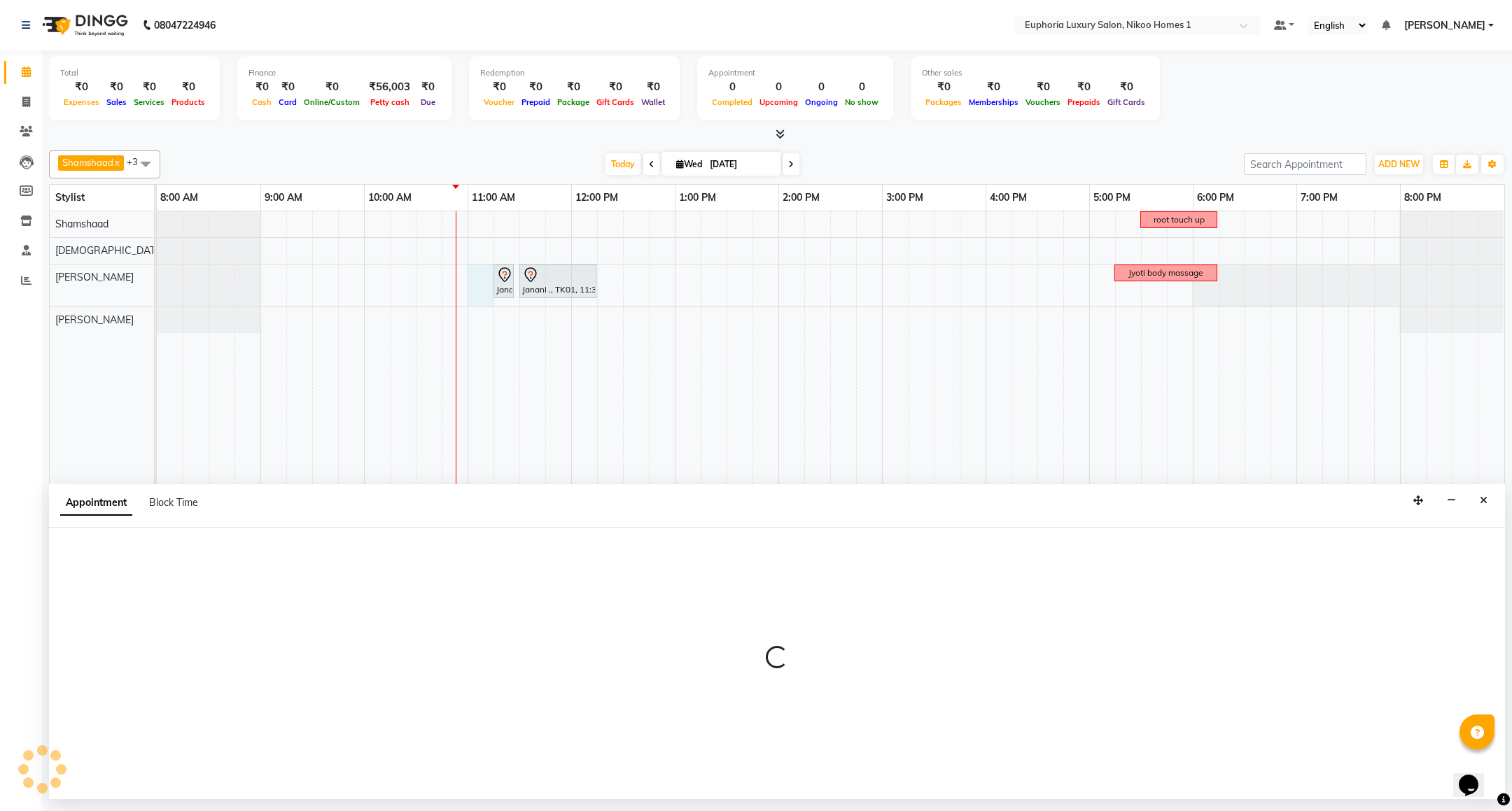
select select "74089"
select select "660"
select select "tentative"
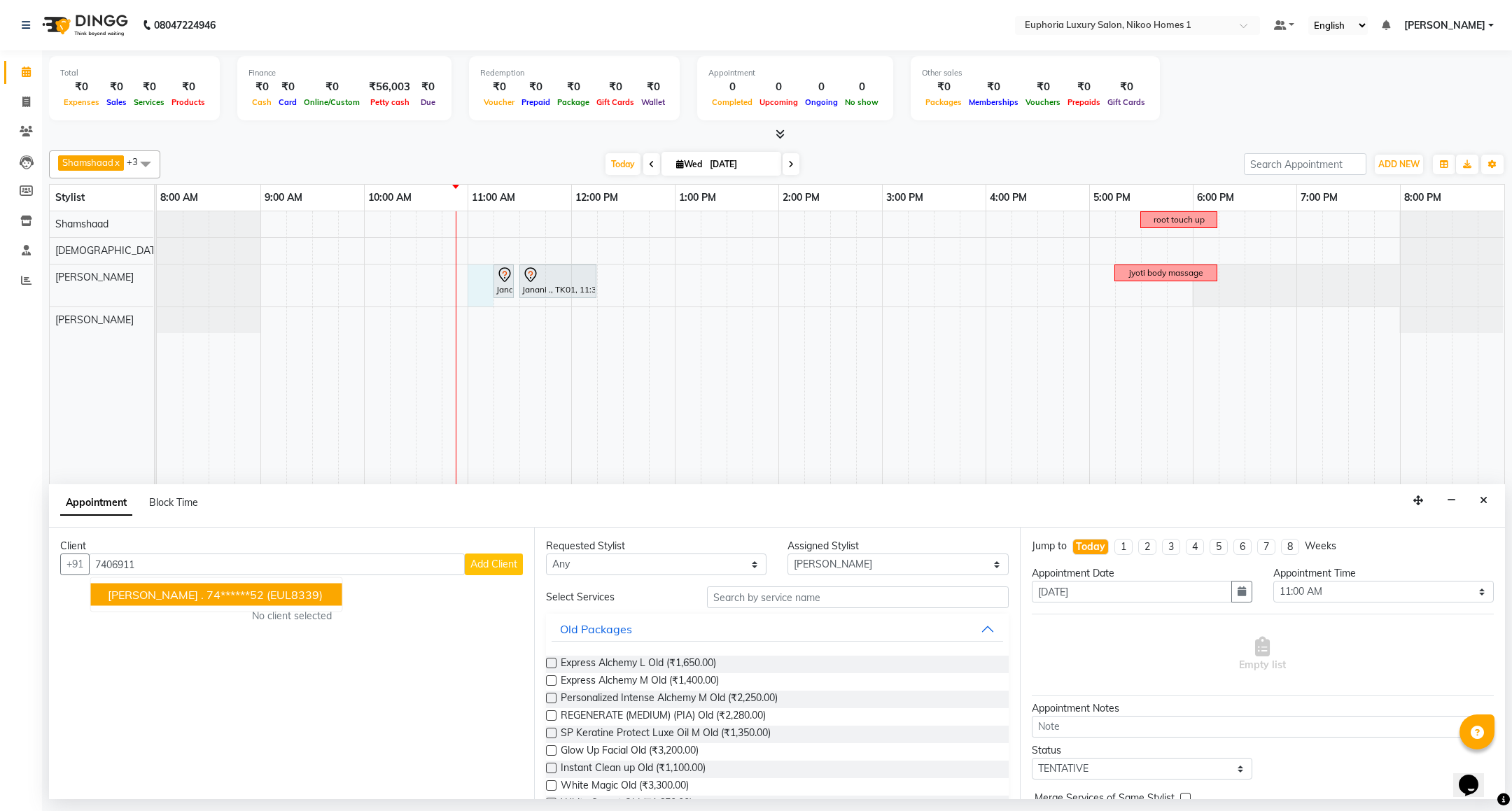
click at [207, 595] on ngb-highlight "74******52" at bounding box center [235, 594] width 57 height 14
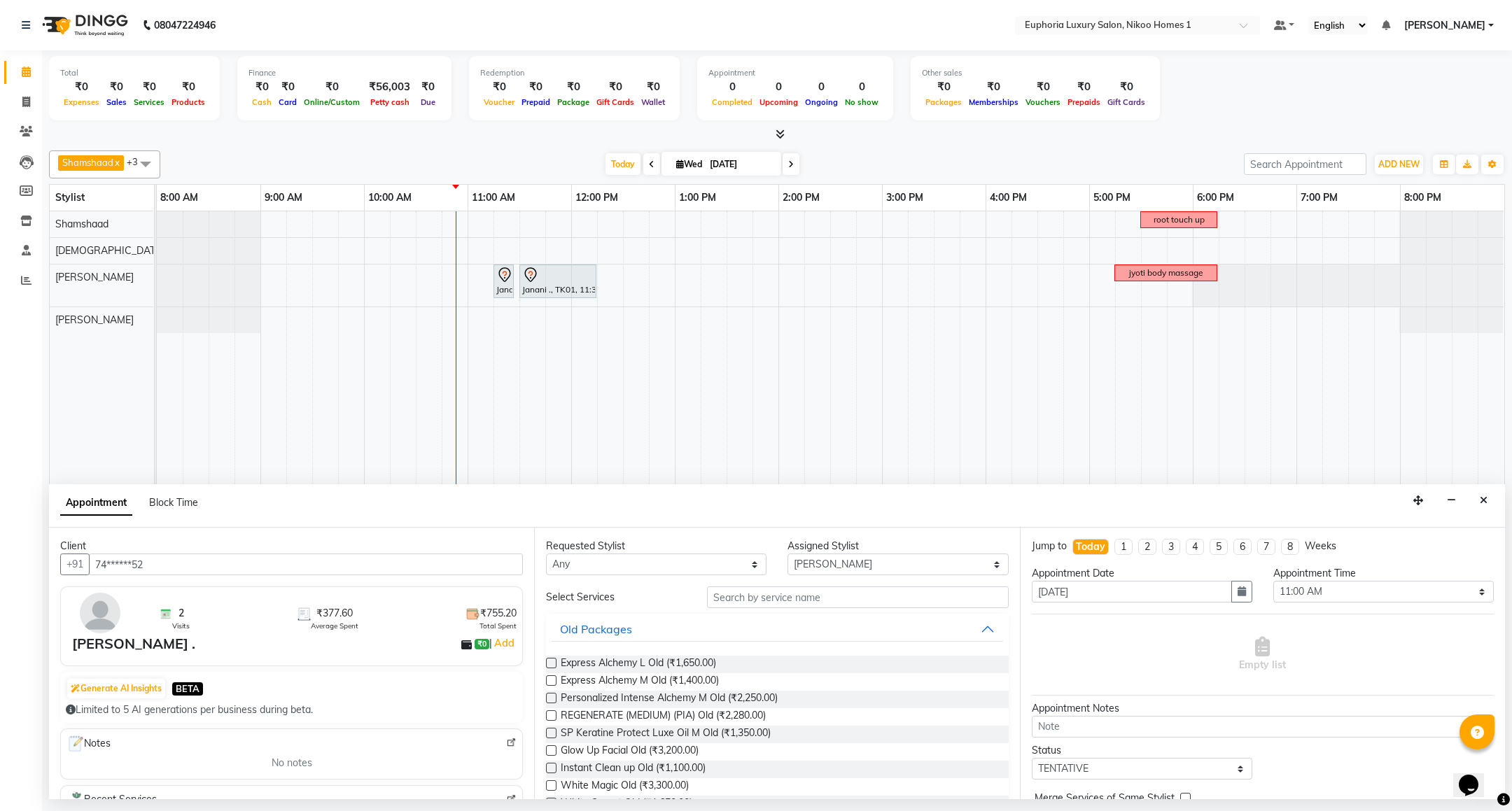
type input "74******52"
click at [755, 600] on input "text" at bounding box center [858, 597] width 301 height 21
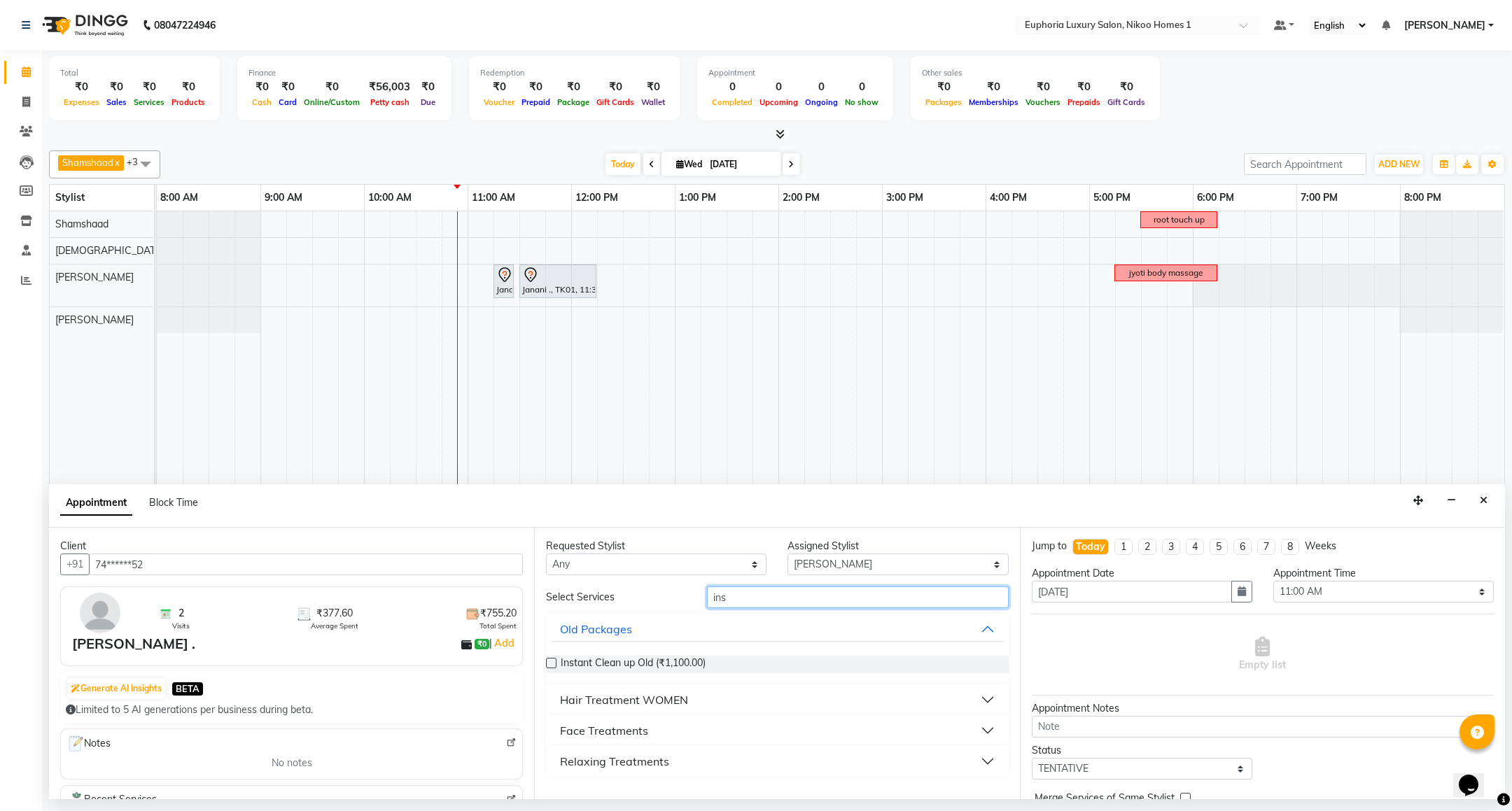
type input "ins"
click at [620, 736] on div "Face Treatments" at bounding box center [604, 731] width 89 height 17
click at [685, 767] on span "EP-Instant Clean-Up (₹999.00)" at bounding box center [629, 766] width 138 height 17
checkbox input "false"
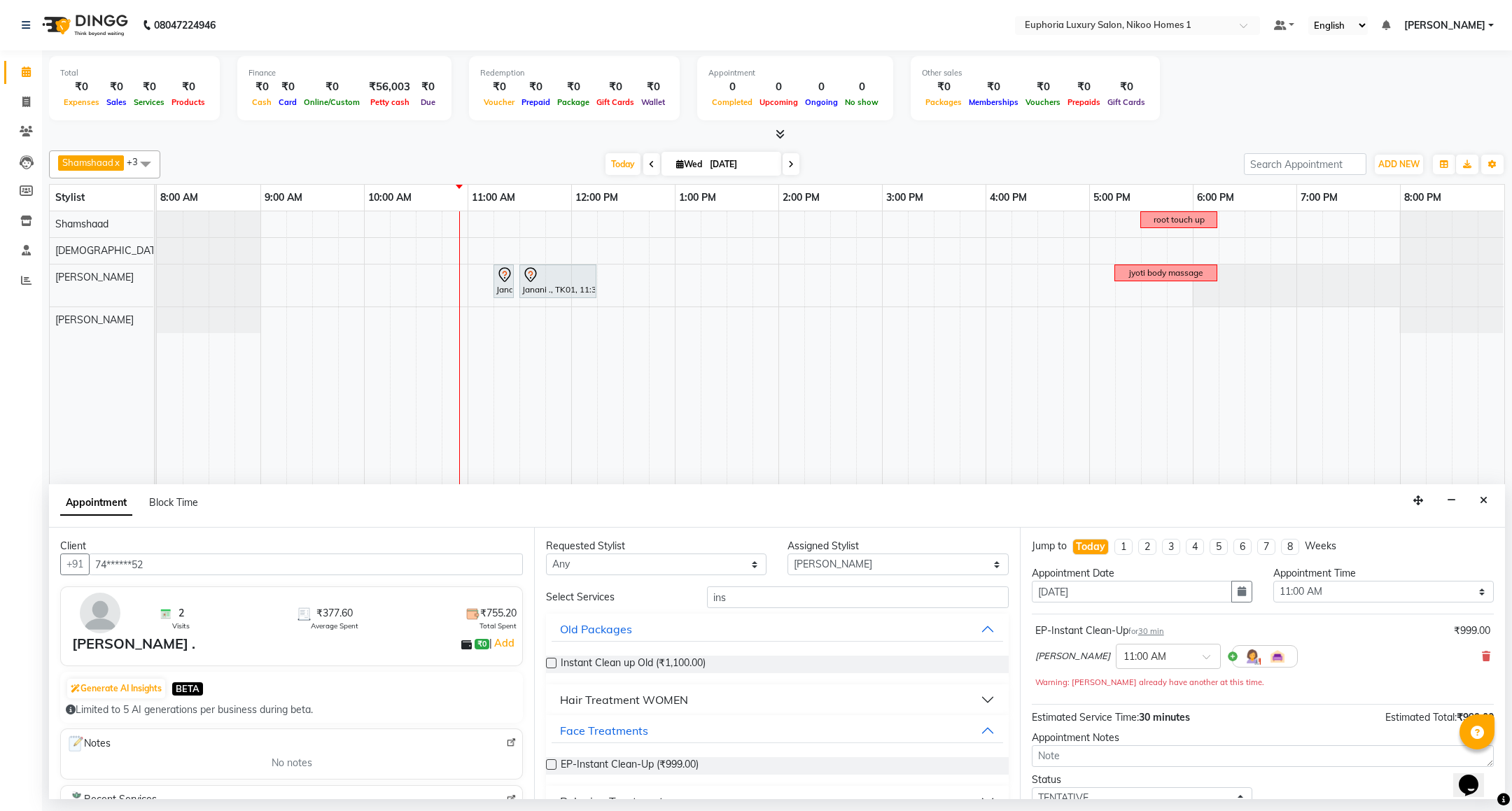
click at [756, 611] on div "Select Services ins Old Packages Instant Clean up Old (₹1,100.00) Hair Treatmen…" at bounding box center [777, 701] width 462 height 230
click at [754, 601] on input "ins" at bounding box center [858, 597] width 301 height 21
type input "i"
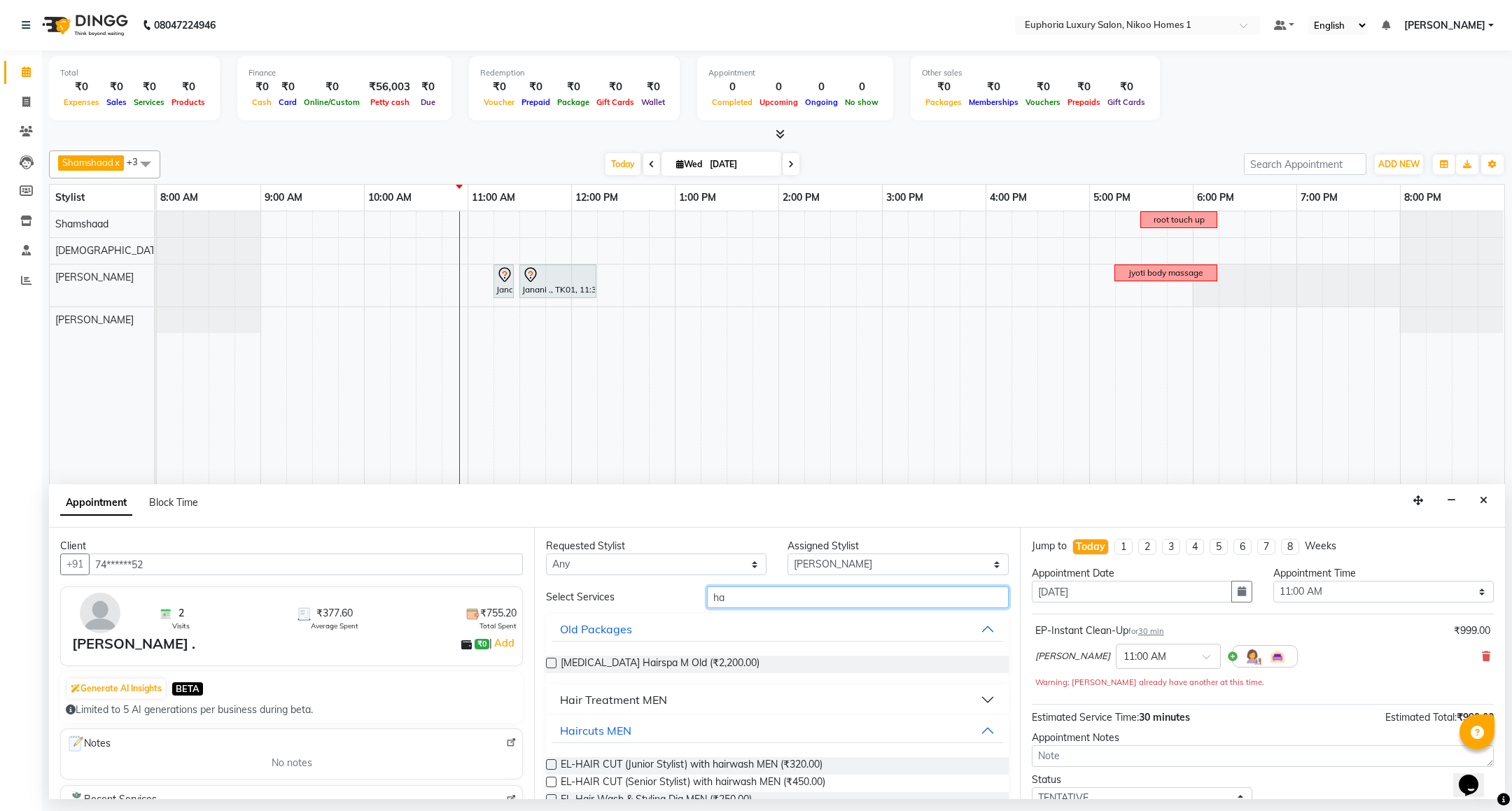
type input "h"
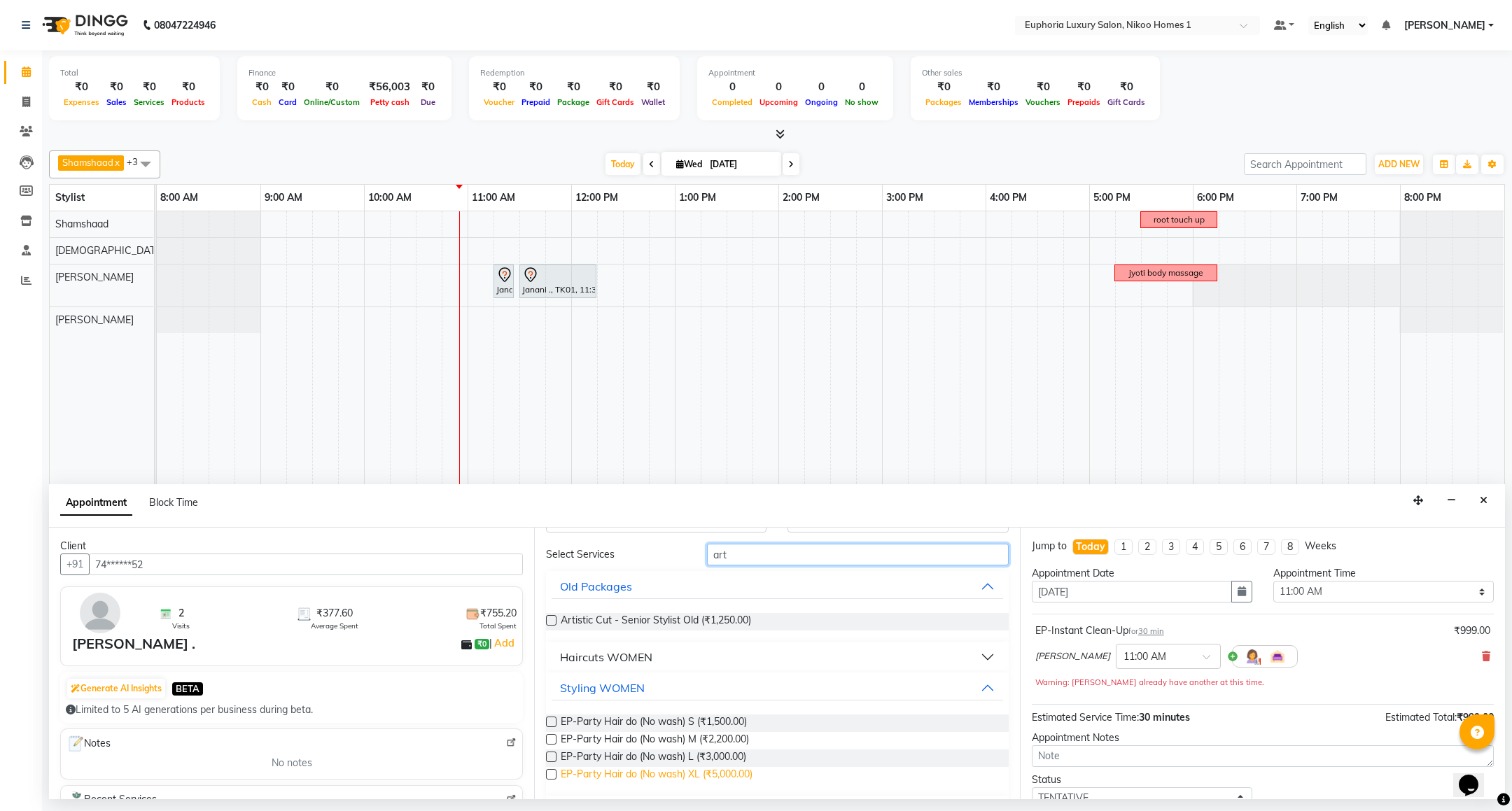
scroll to position [7, 0]
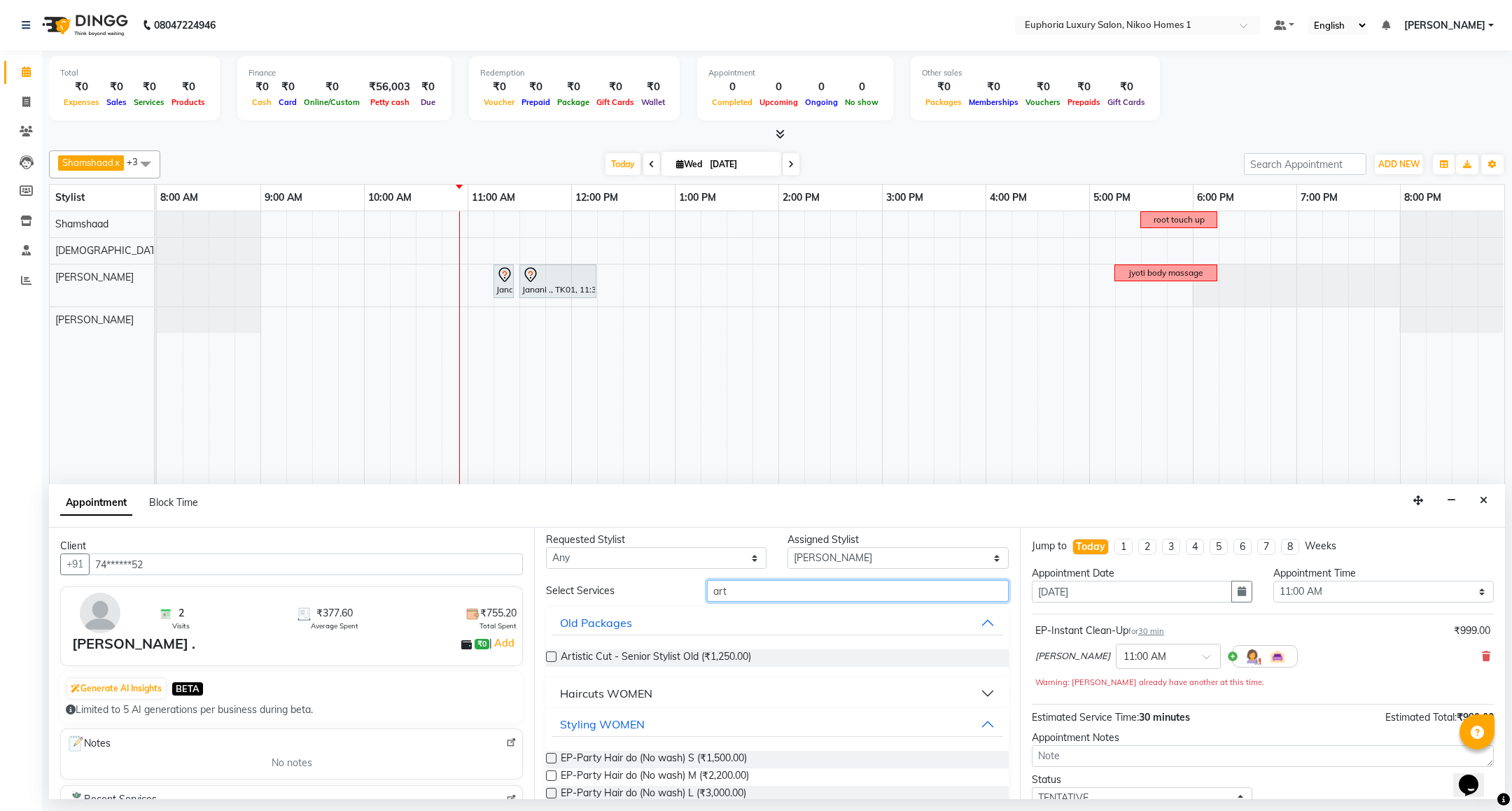
type input "art"
click at [608, 690] on div "Haircuts WOMEN" at bounding box center [606, 694] width 93 height 17
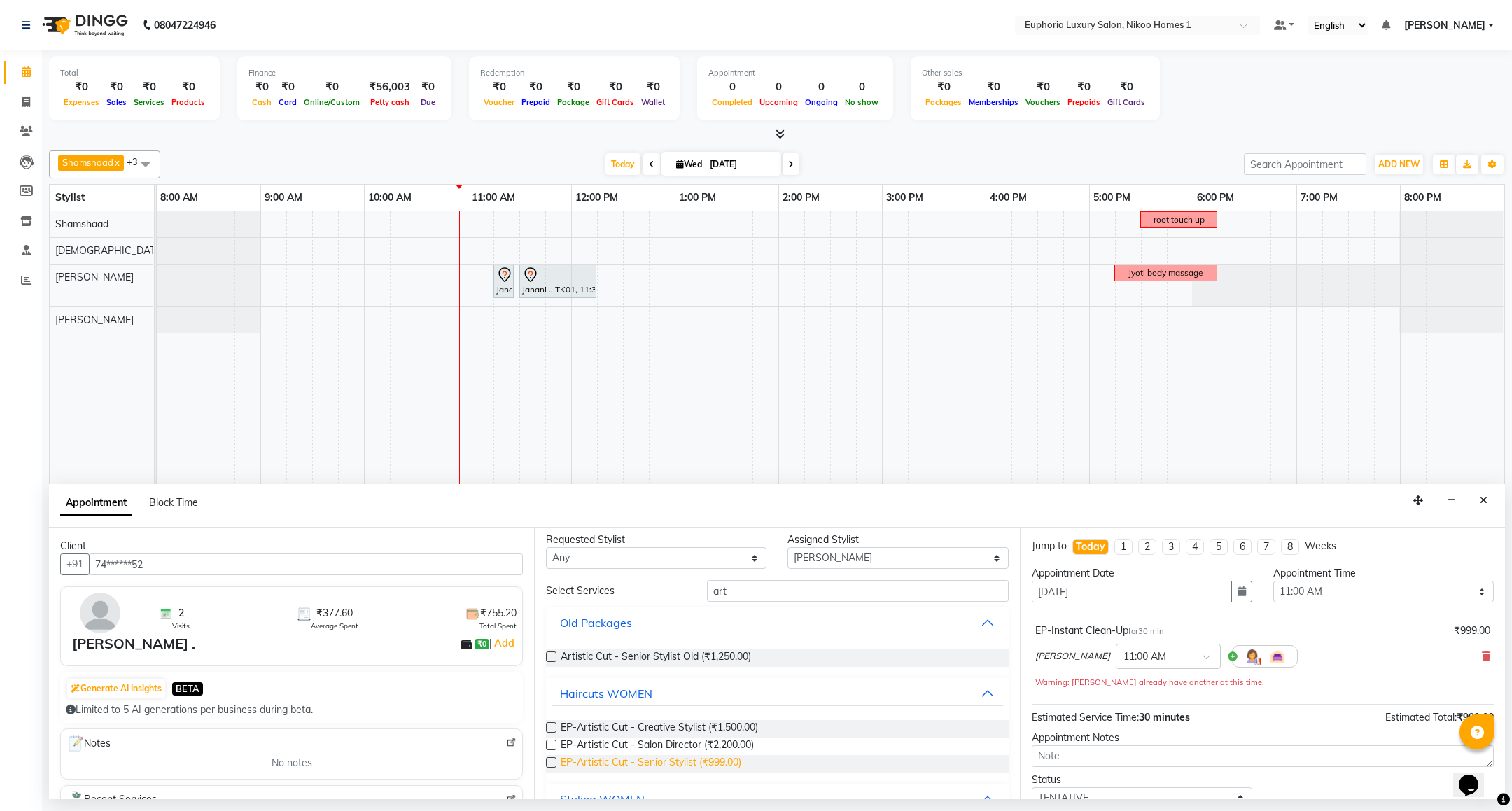
click at [720, 762] on span "EP-Artistic Cut - Senior Stylist (₹999.00)" at bounding box center [651, 763] width 180 height 17
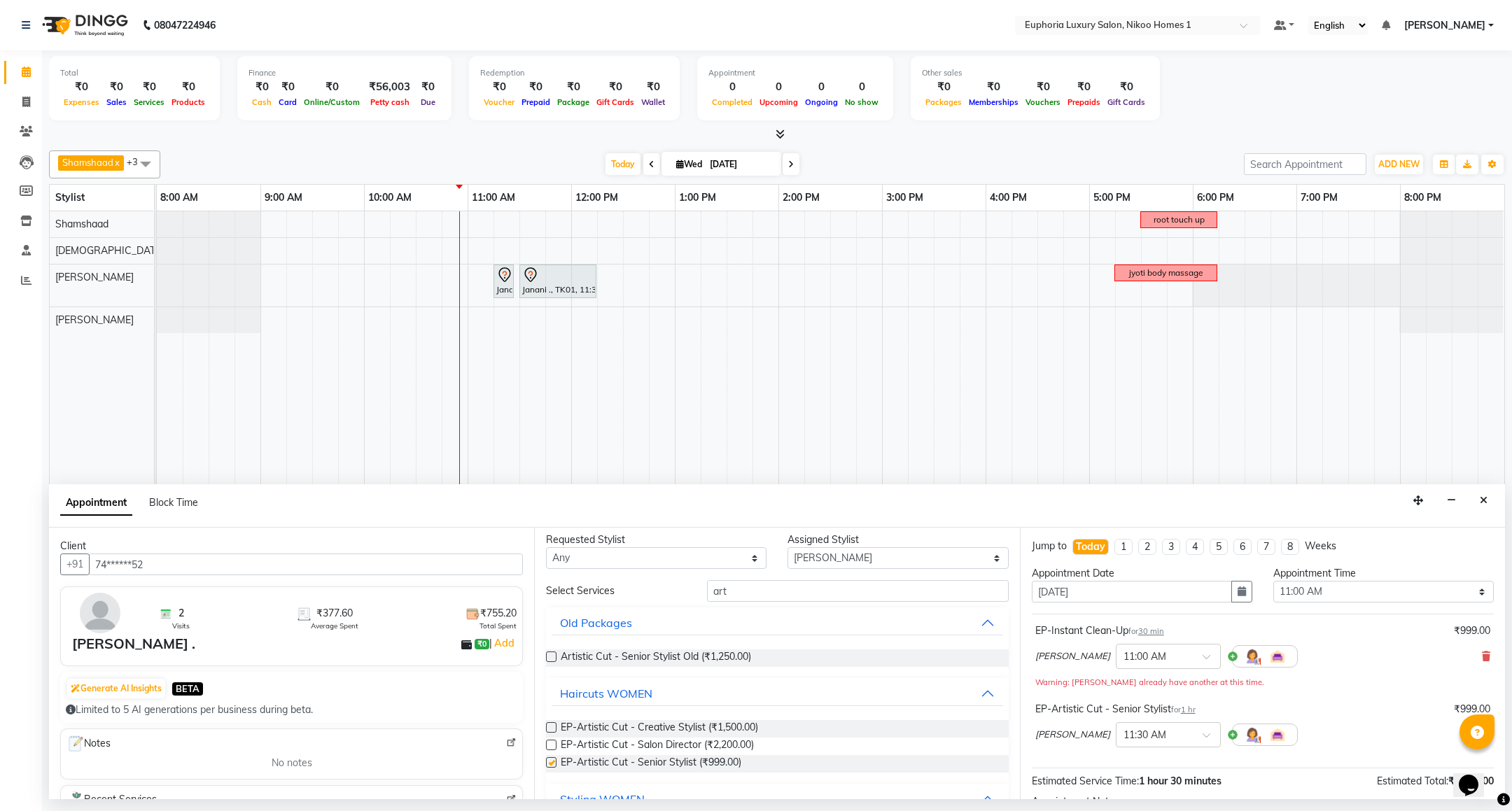
checkbox input "false"
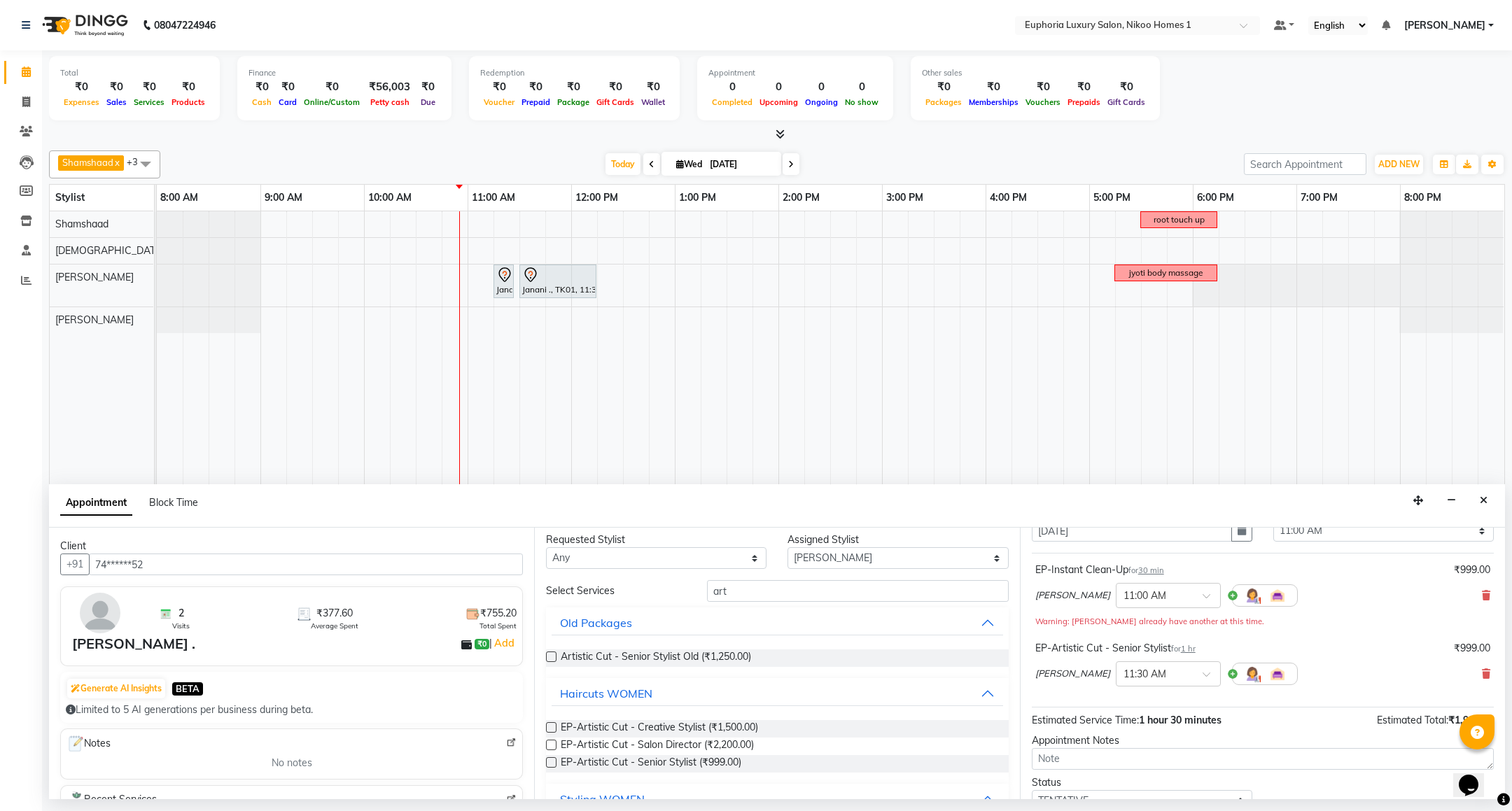
scroll to position [164, 0]
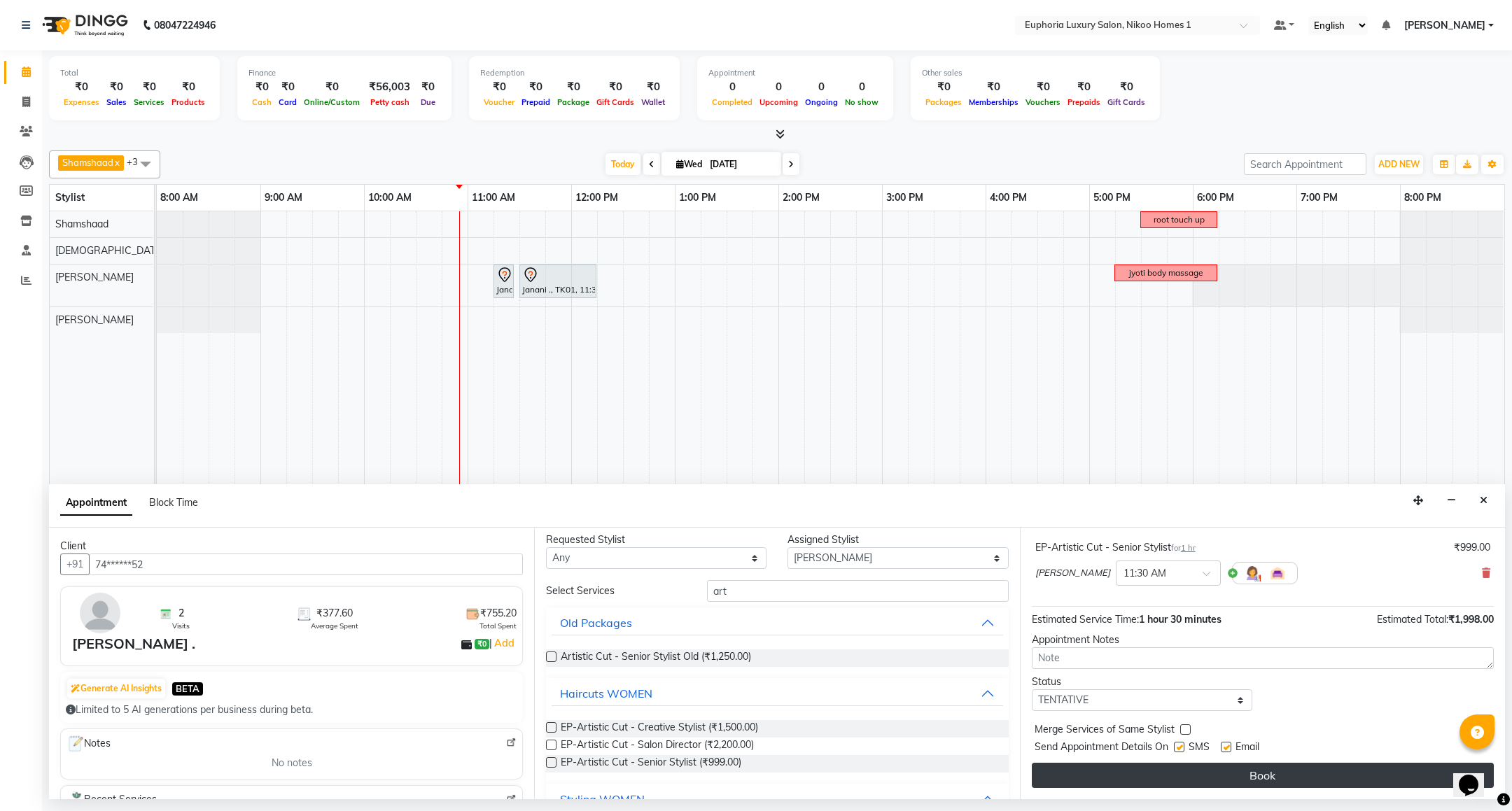
click at [1246, 775] on button "Book" at bounding box center [1263, 775] width 462 height 25
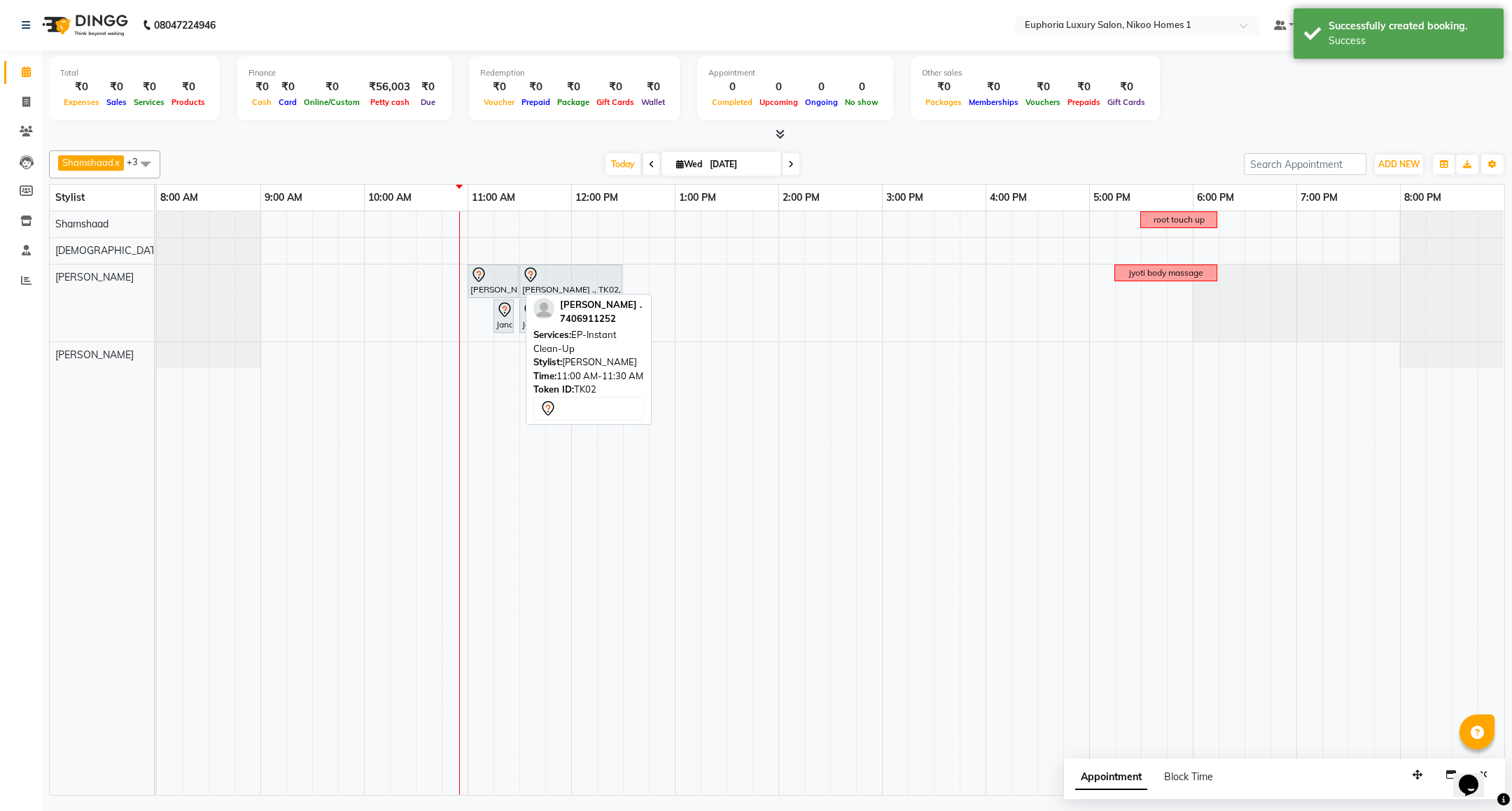
click at [481, 289] on div "[PERSON_NAME] ., TK02, 11:00 AM-11:30 AM, EP-Instant Clean-Up" at bounding box center [493, 282] width 48 height 30
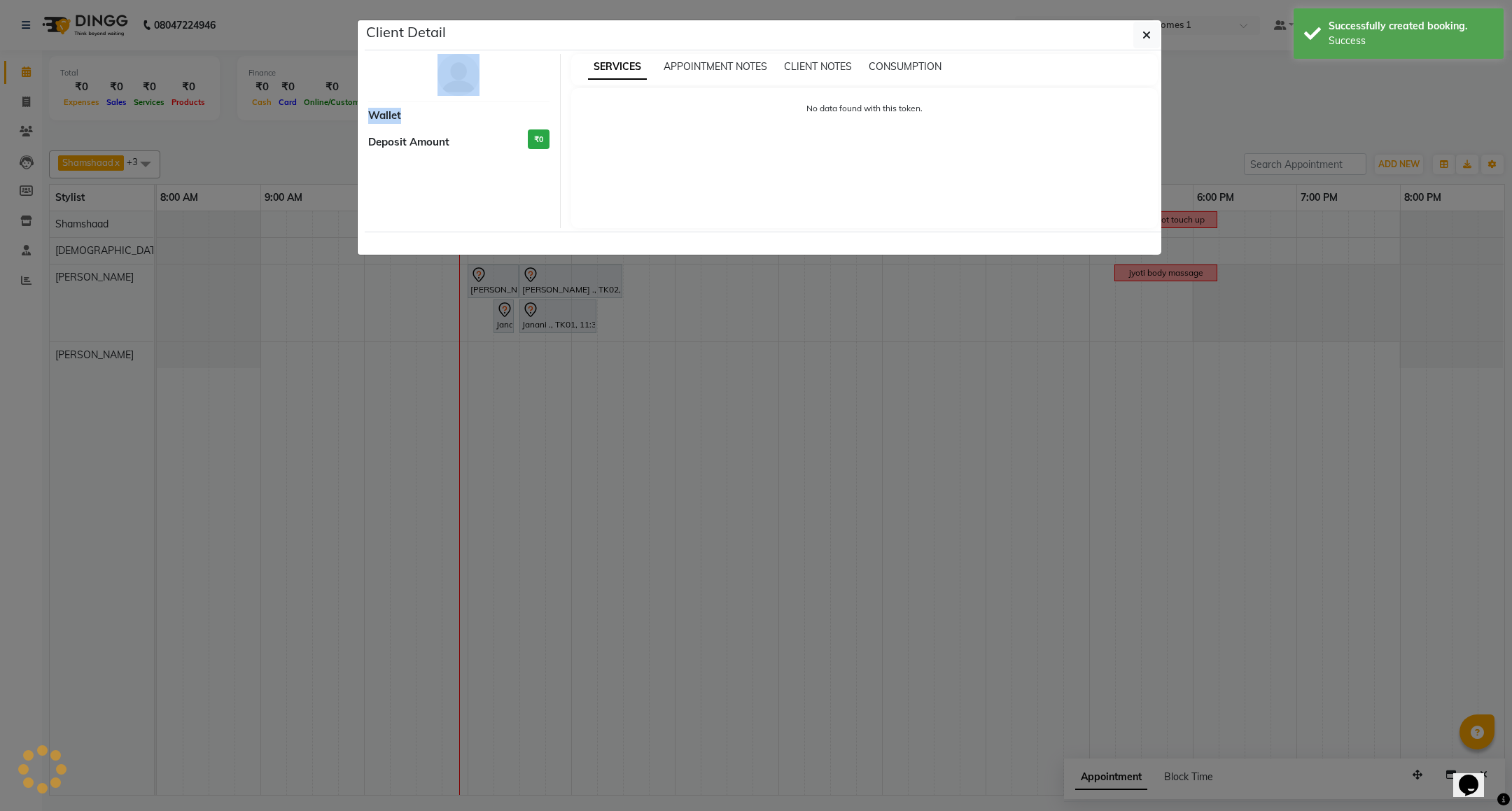
select select "7"
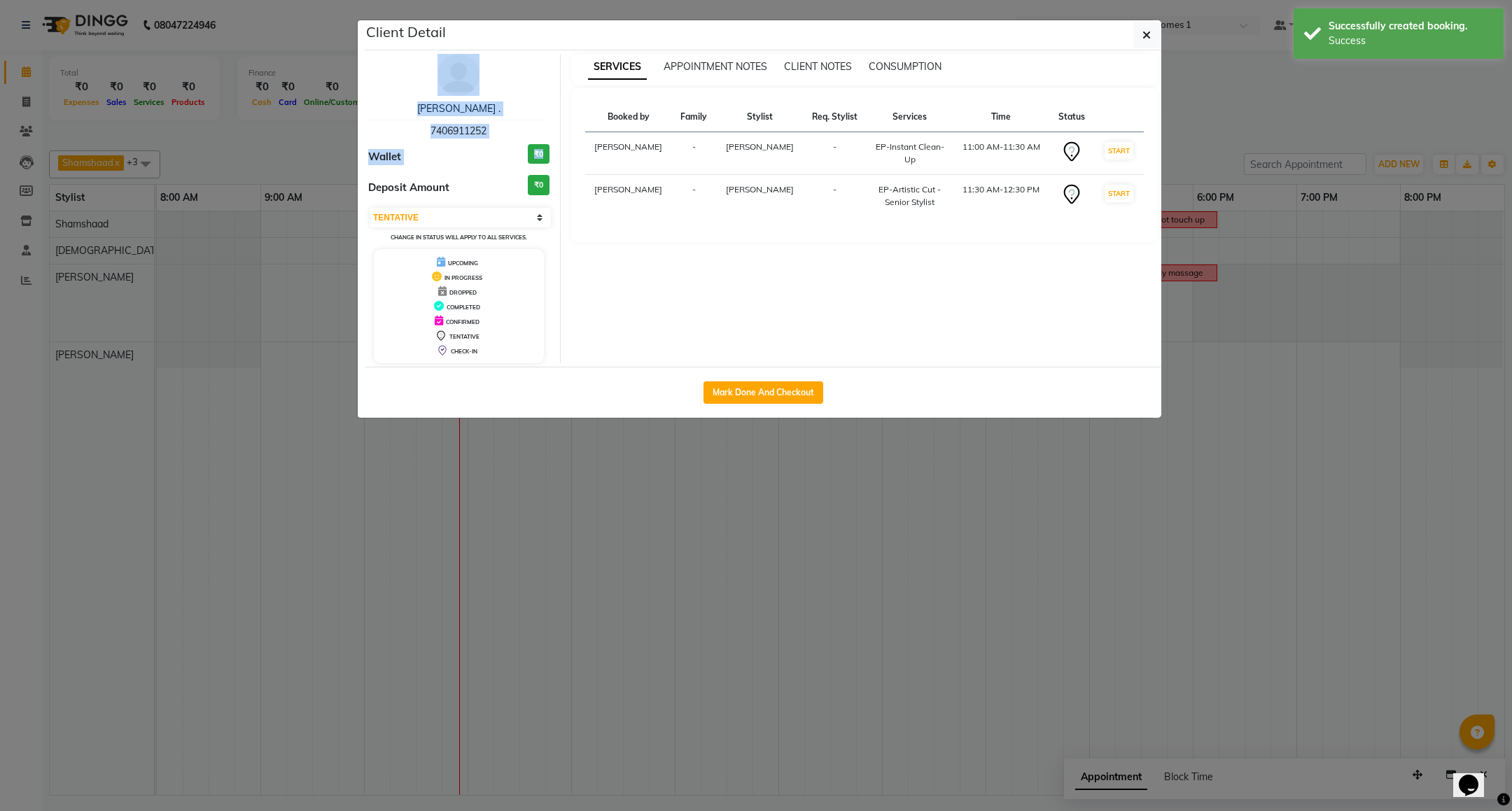
click at [481, 289] on div "UPCOMING IN PROGRESS DROPPED COMPLETED CONFIRMED TENTATIVE CHECK-IN" at bounding box center [459, 306] width 170 height 114
click at [1142, 36] on icon "button" at bounding box center [1146, 36] width 8 height 12
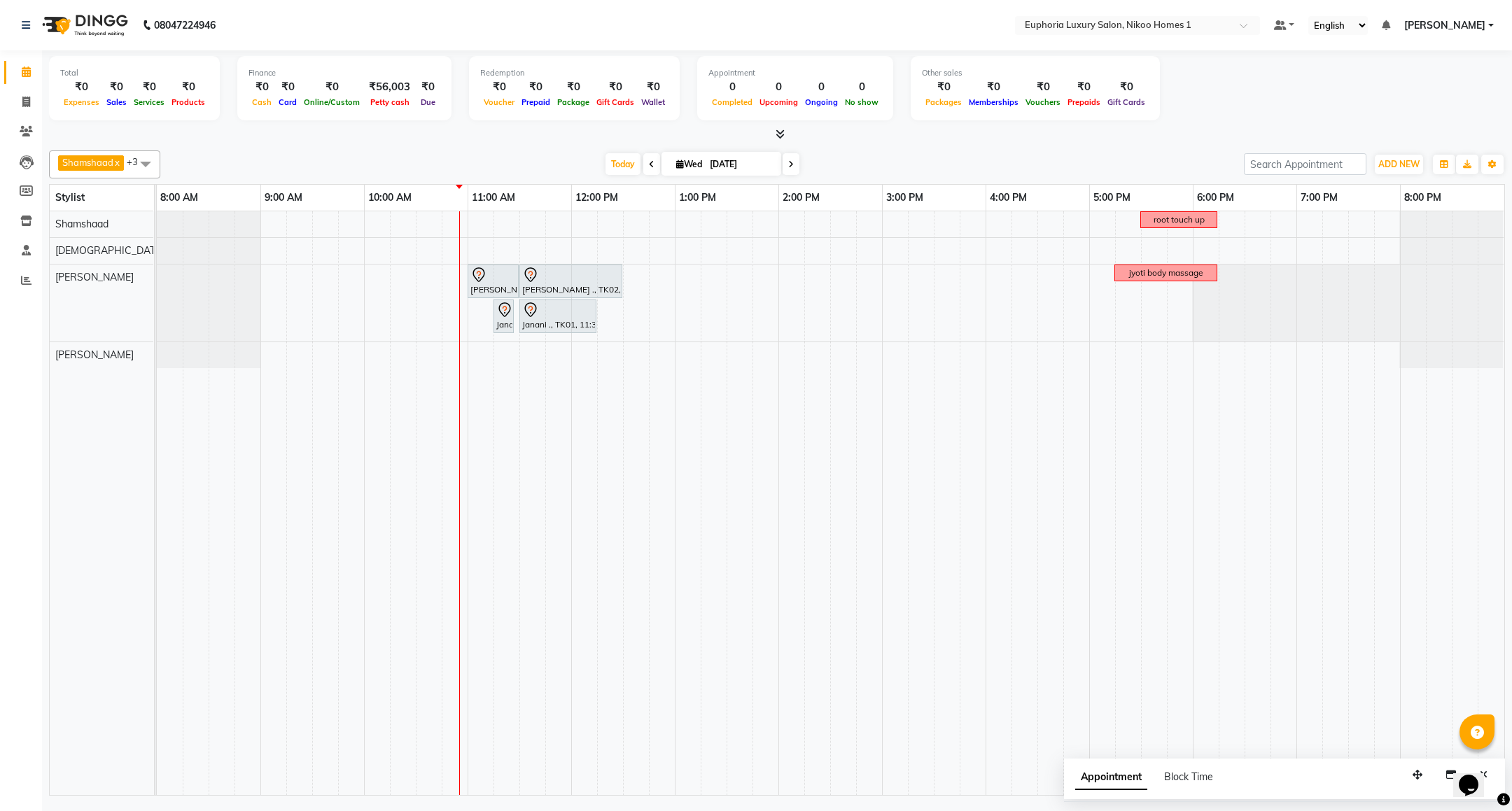
click at [150, 160] on span at bounding box center [146, 164] width 28 height 26
click at [112, 344] on div "Amrita( suzika) lama" at bounding box center [105, 355] width 96 height 30
checkbox input "true"
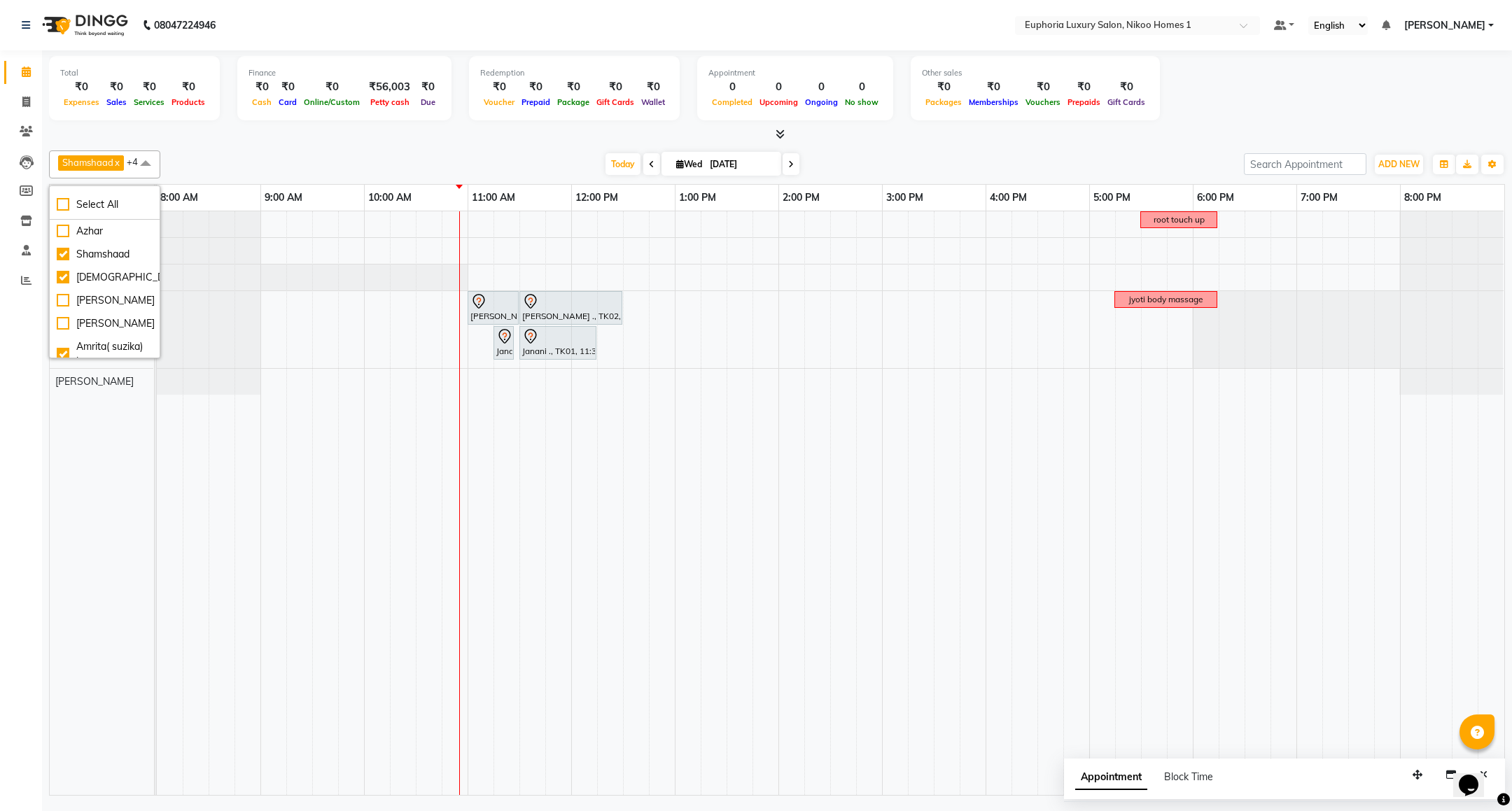
click at [38, 431] on div "Calendar Invoice Clients Leads Members Inventory Staff Reports Completed InProg…" at bounding box center [94, 414] width 189 height 750
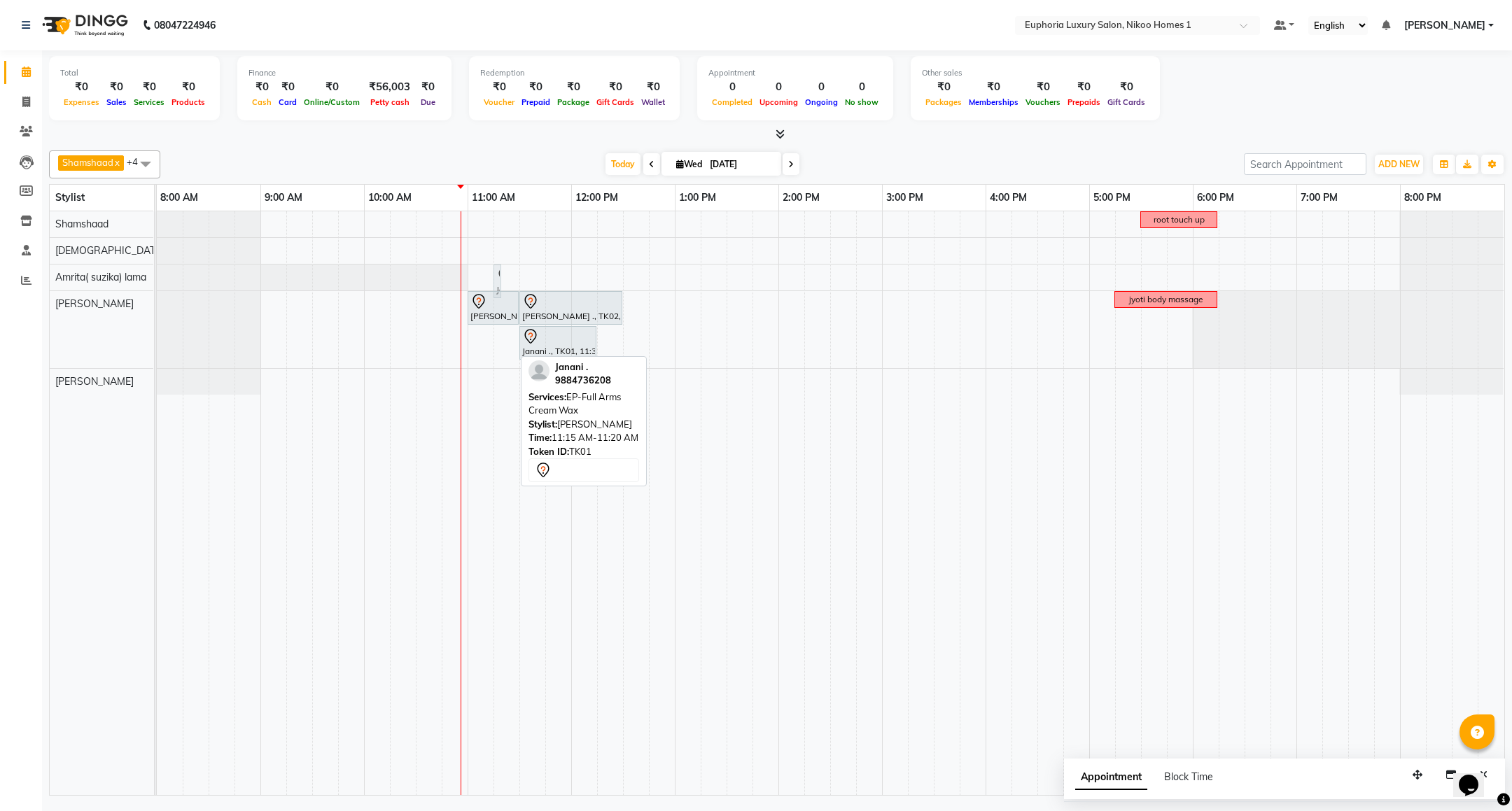
drag, startPoint x: 500, startPoint y: 347, endPoint x: 511, endPoint y: 289, distance: 59.0
click at [511, 289] on div "root touch up Janani ., TK01, 11:15 AM-11:20 AM, EP-Full Arms Cream Wax Arif .,…" at bounding box center [830, 503] width 1347 height 584
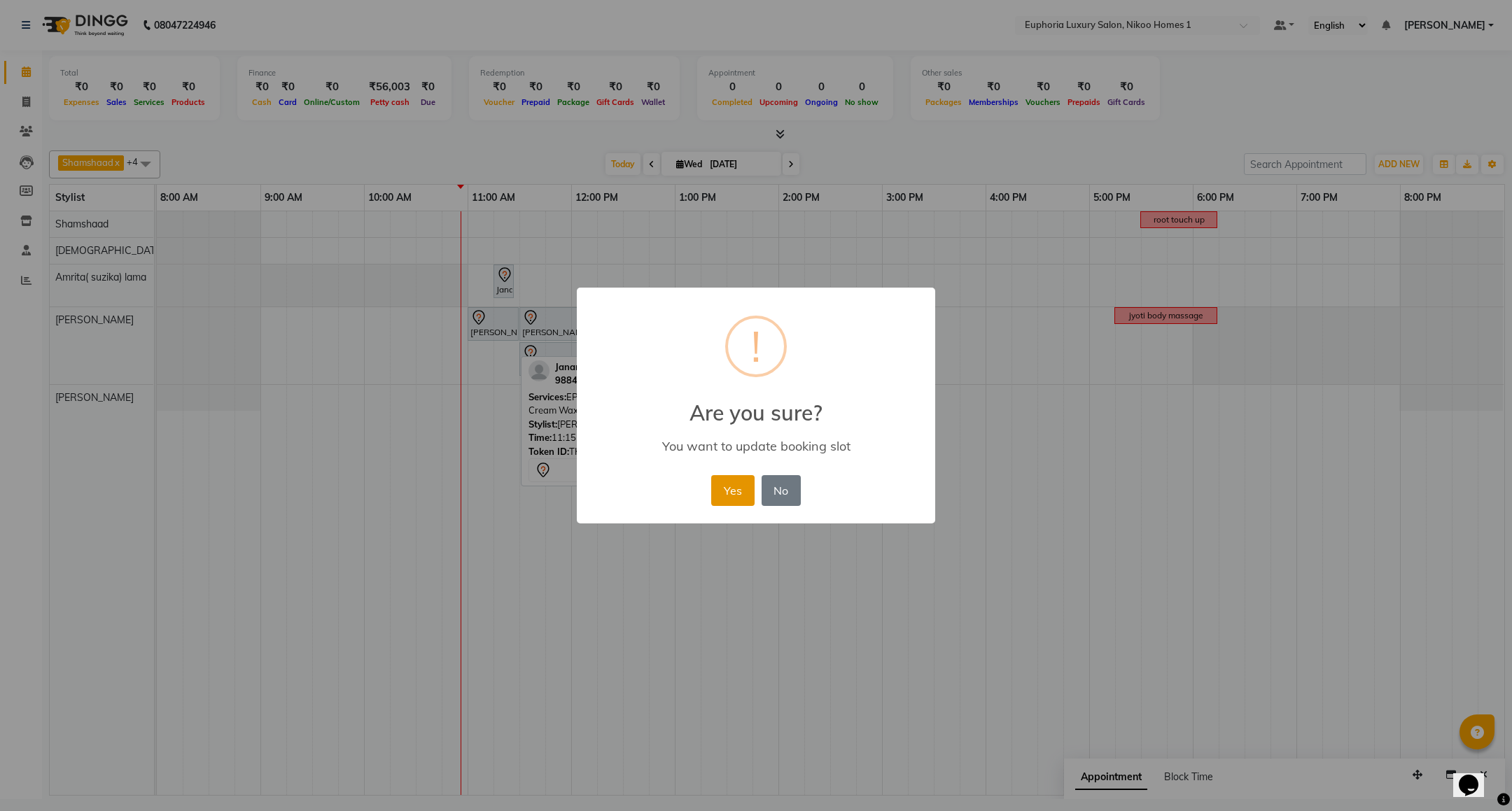
click at [728, 484] on button "Yes" at bounding box center [733, 490] width 43 height 31
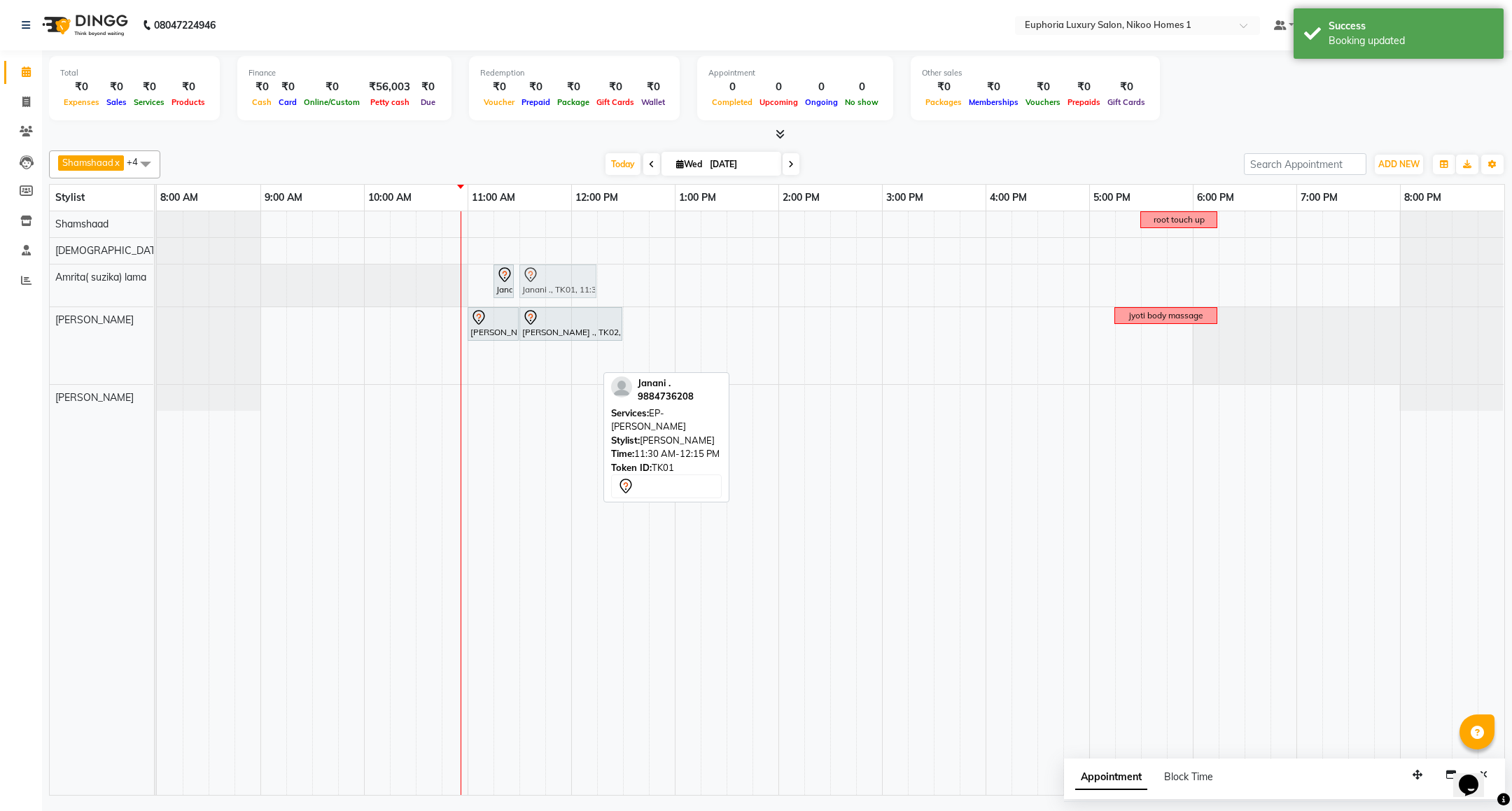
drag, startPoint x: 550, startPoint y: 351, endPoint x: 551, endPoint y: 296, distance: 55.0
click at [551, 296] on tbody "root touch up Janani ., TK01, 11:15 AM-11:20 AM, EP-Full Arms Cream Wax Janani …" at bounding box center [830, 311] width 1347 height 199
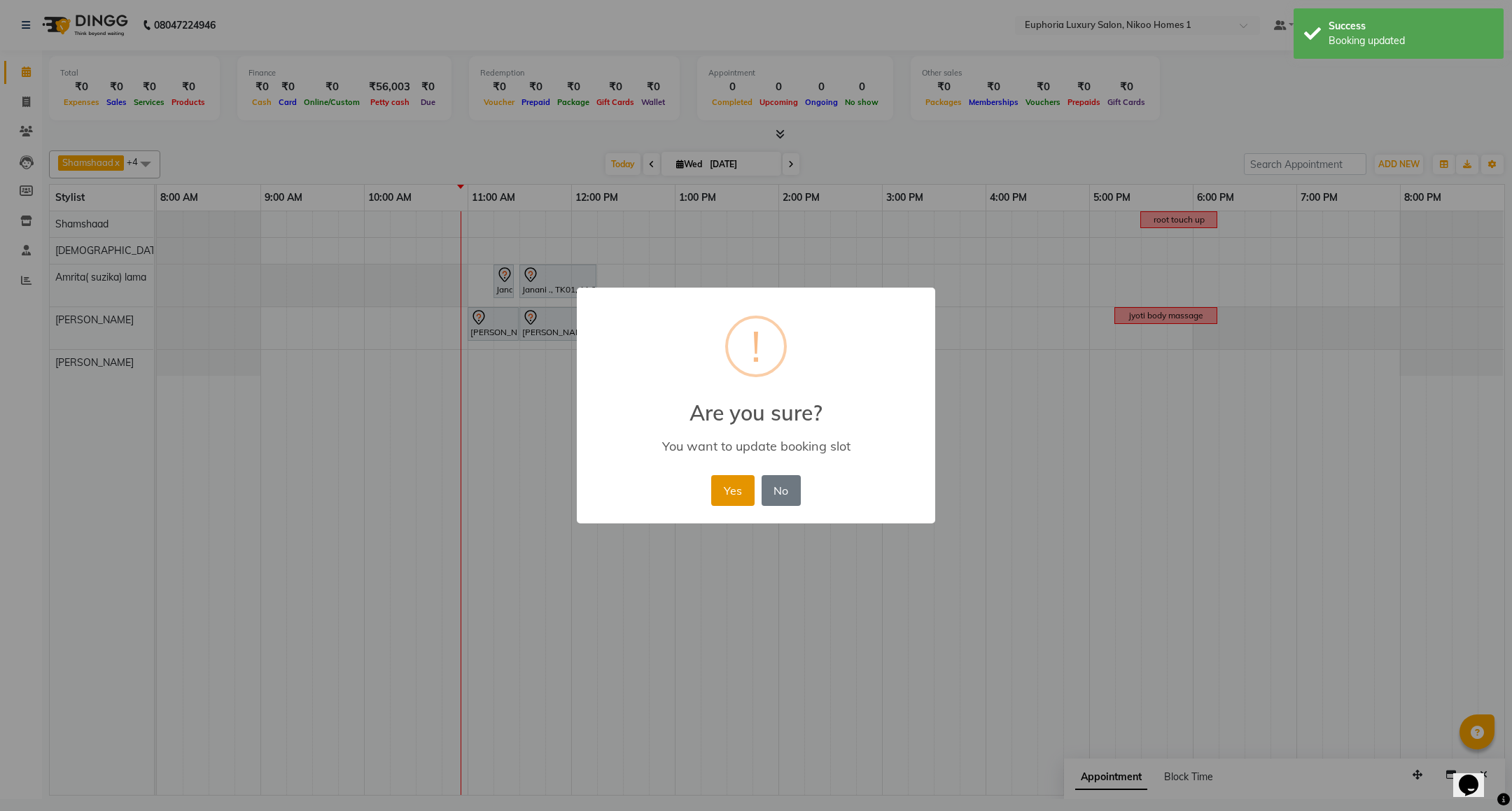
click at [736, 491] on button "Yes" at bounding box center [733, 490] width 43 height 31
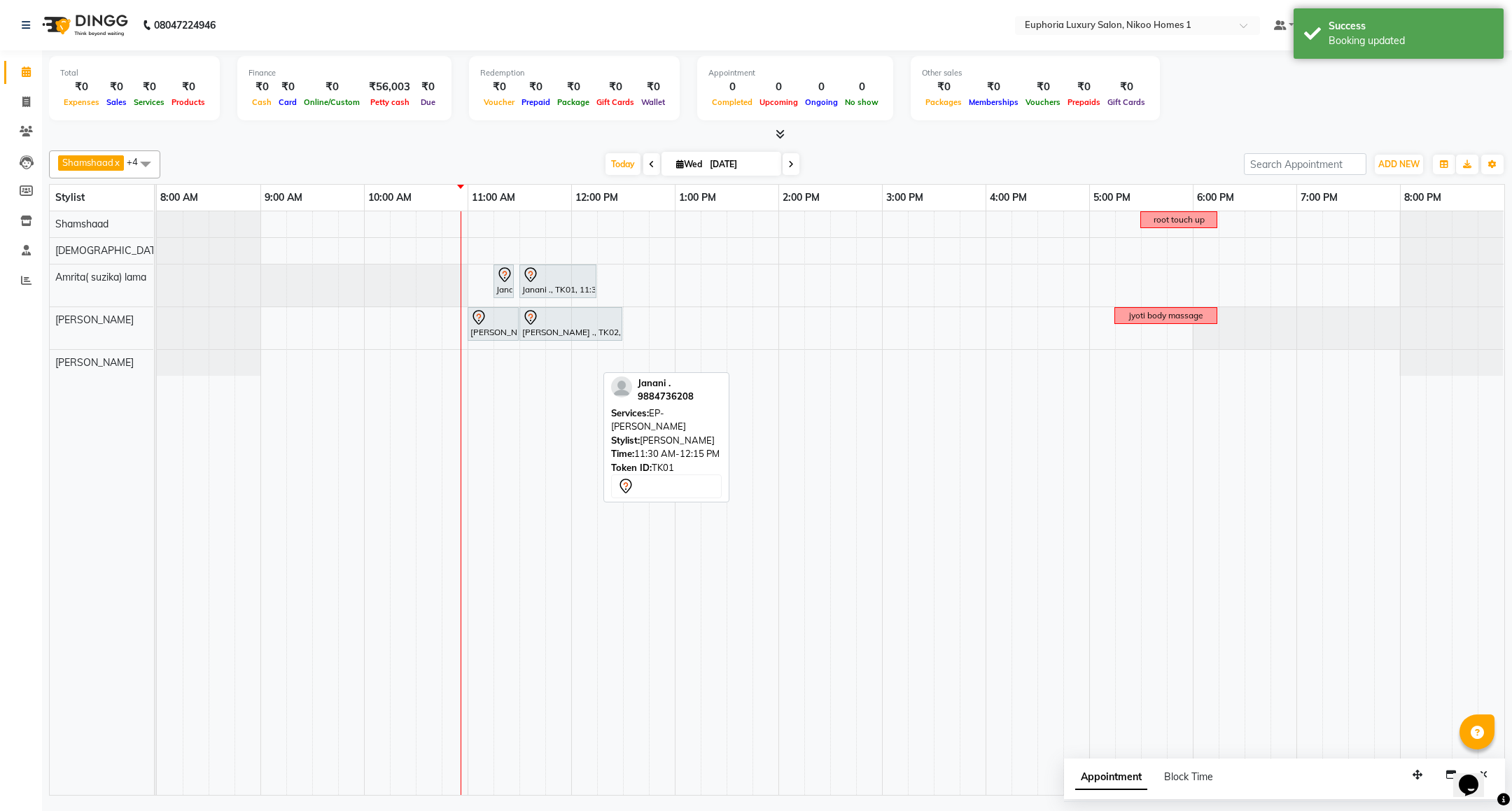
click at [888, 217] on div "root touch up Janani ., TK01, 11:15 AM-11:20 AM, EP-Full Arms Cream Wax Janani …" at bounding box center [830, 503] width 1347 height 584
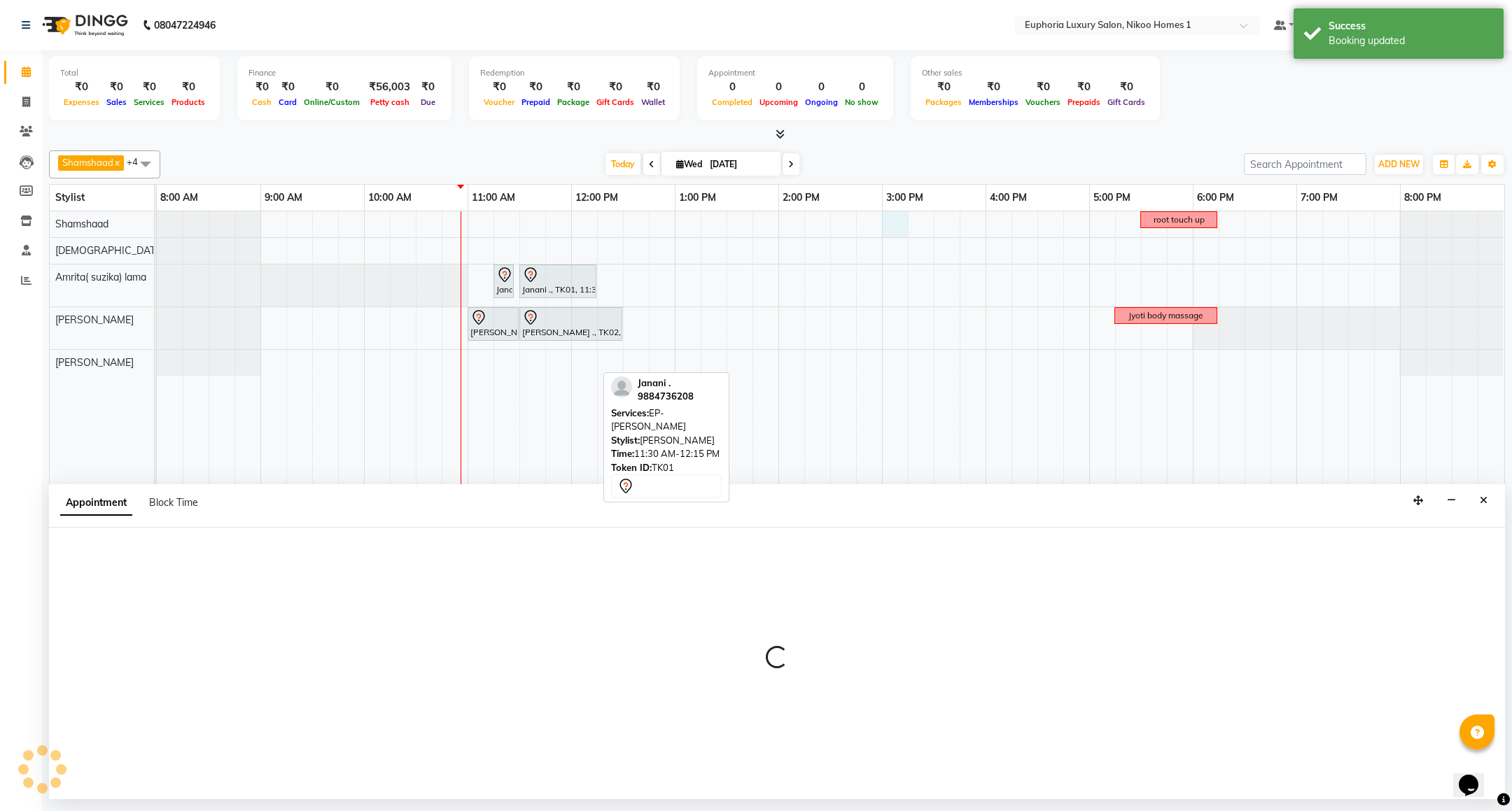
select select "87739"
select select "900"
select select "tentative"
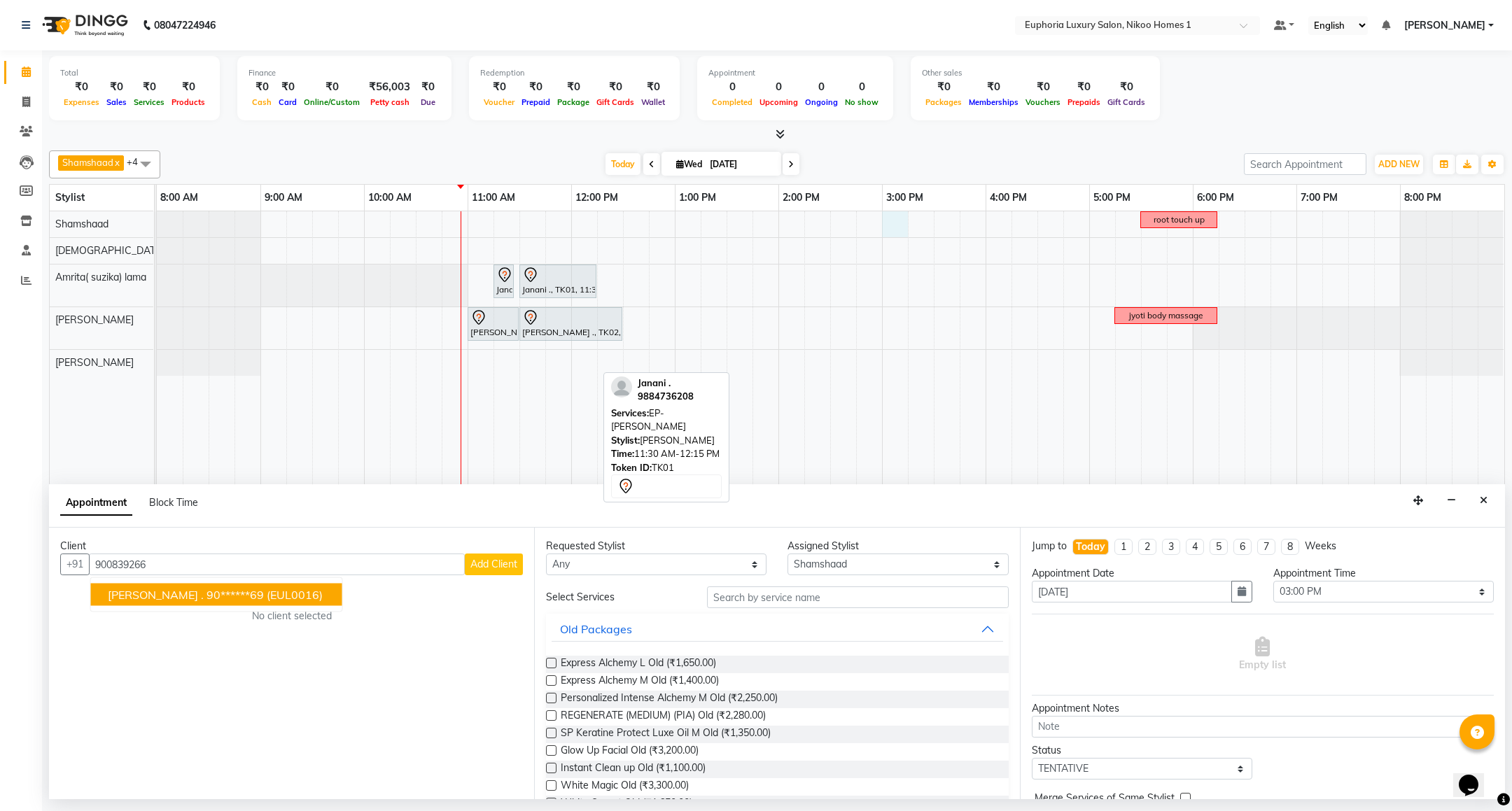
click at [269, 605] on button "[PERSON_NAME] . 90******69 (EUL0016)" at bounding box center [217, 594] width 251 height 22
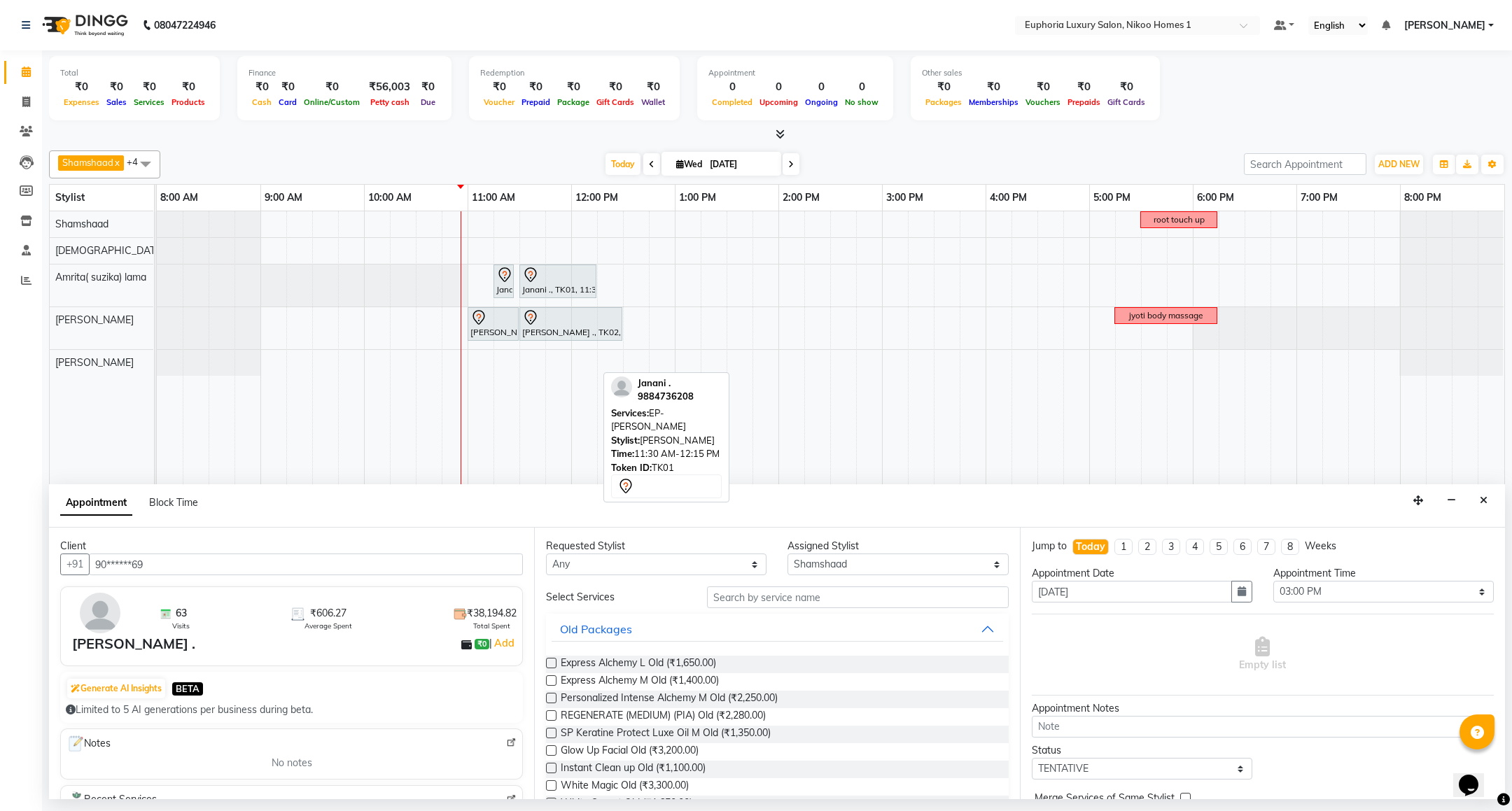
type input "90******69"
click at [775, 586] on div "Requested Stylist Any Amrita( suzika) lama Atif [PERSON_NAME] [PERSON_NAME] Dan…" at bounding box center [777, 663] width 486 height 271
click at [775, 594] on input "text" at bounding box center [858, 597] width 301 height 21
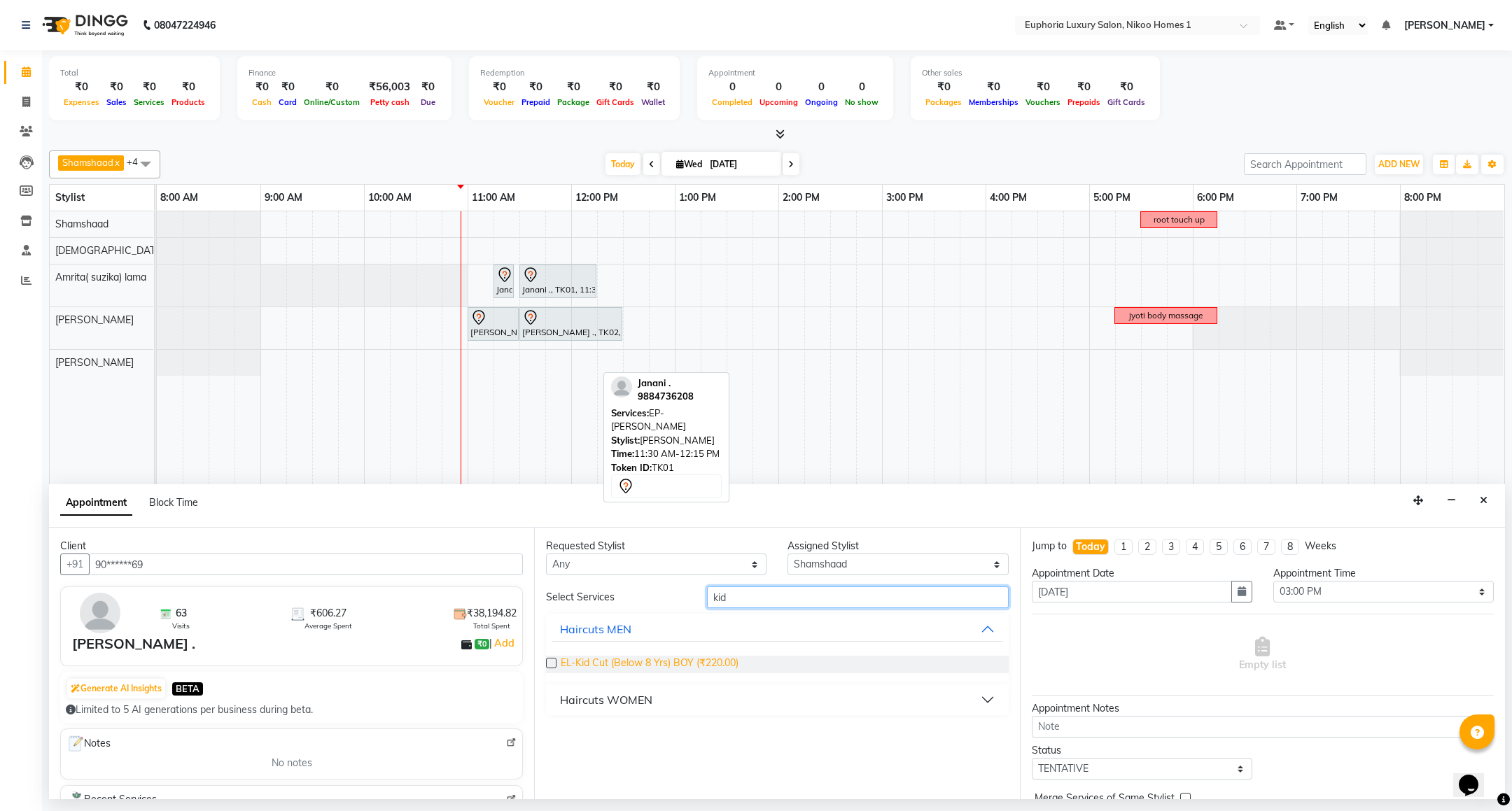
type input "kid"
click at [645, 664] on span "EL-Kid Cut (Below 8 Yrs) BOY (₹220.00)" at bounding box center [649, 664] width 178 height 17
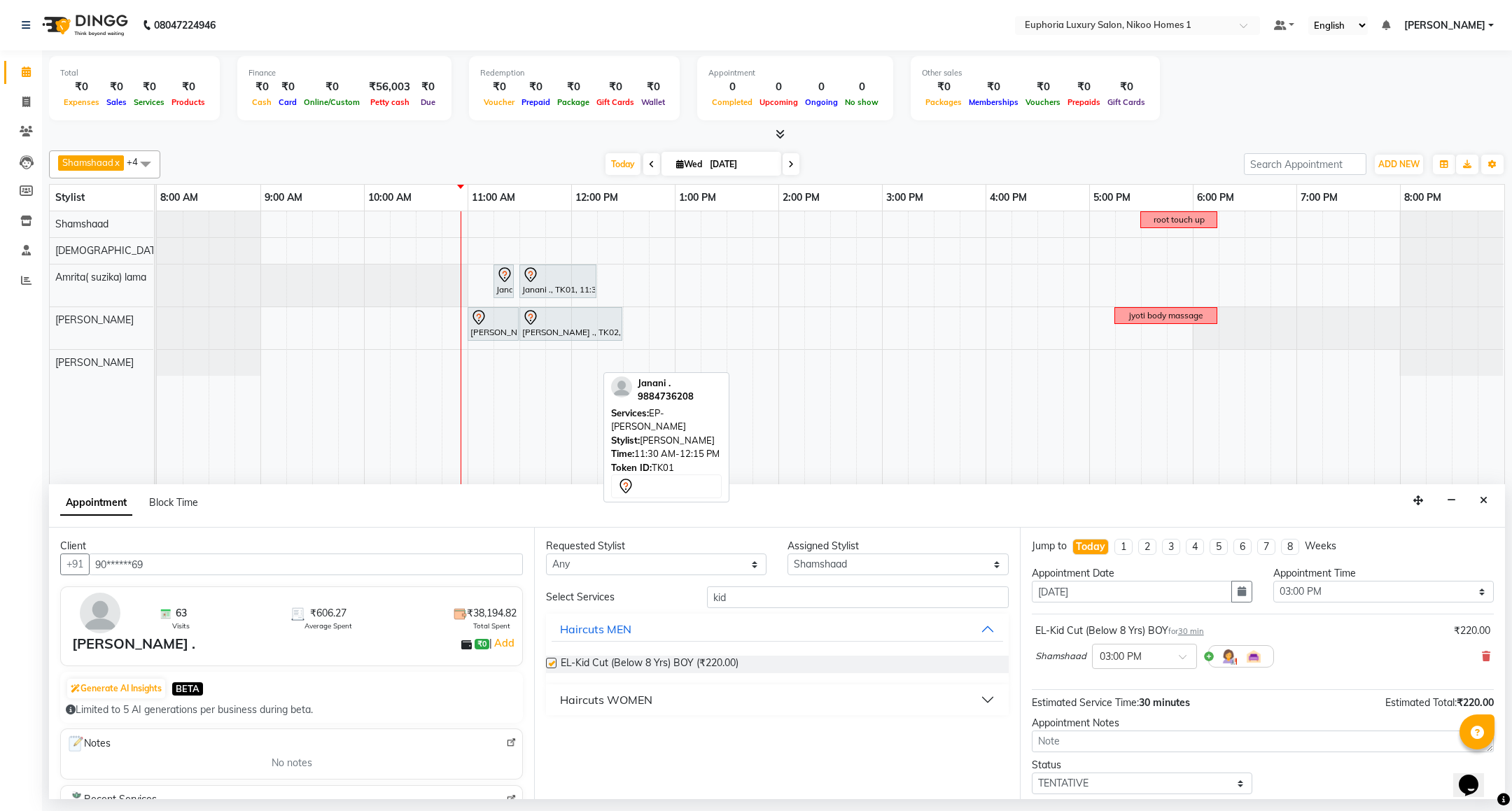
checkbox input "false"
click at [767, 599] on input "kid" at bounding box center [858, 597] width 301 height 21
type input "k"
type input "gir"
click at [672, 678] on span "EL-Kid Cut Girl (Below 8 Yrs) (₹500.00)" at bounding box center [647, 681] width 172 height 17
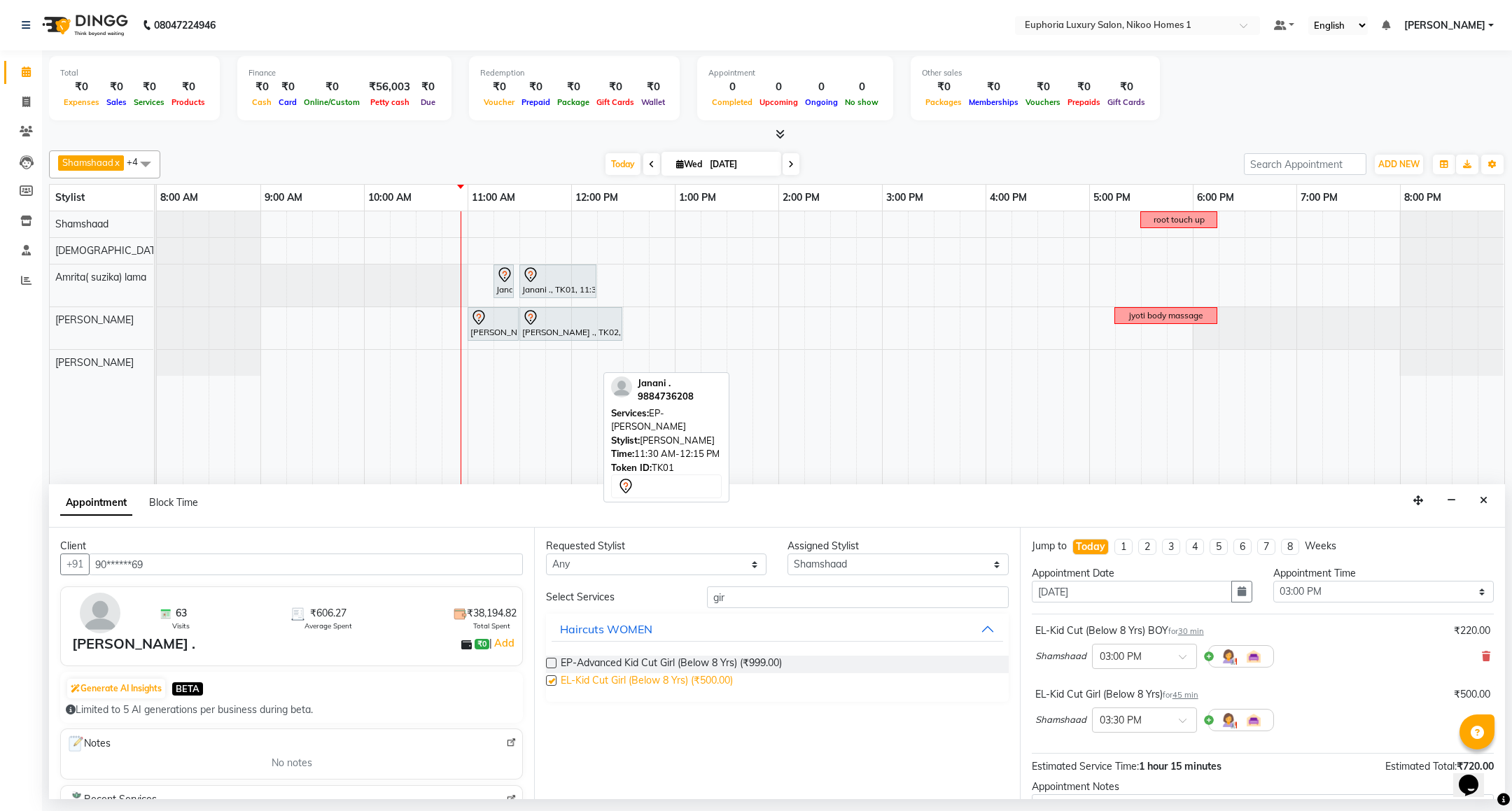
checkbox input "false"
click at [773, 600] on input "gir" at bounding box center [858, 597] width 301 height 21
type input "g"
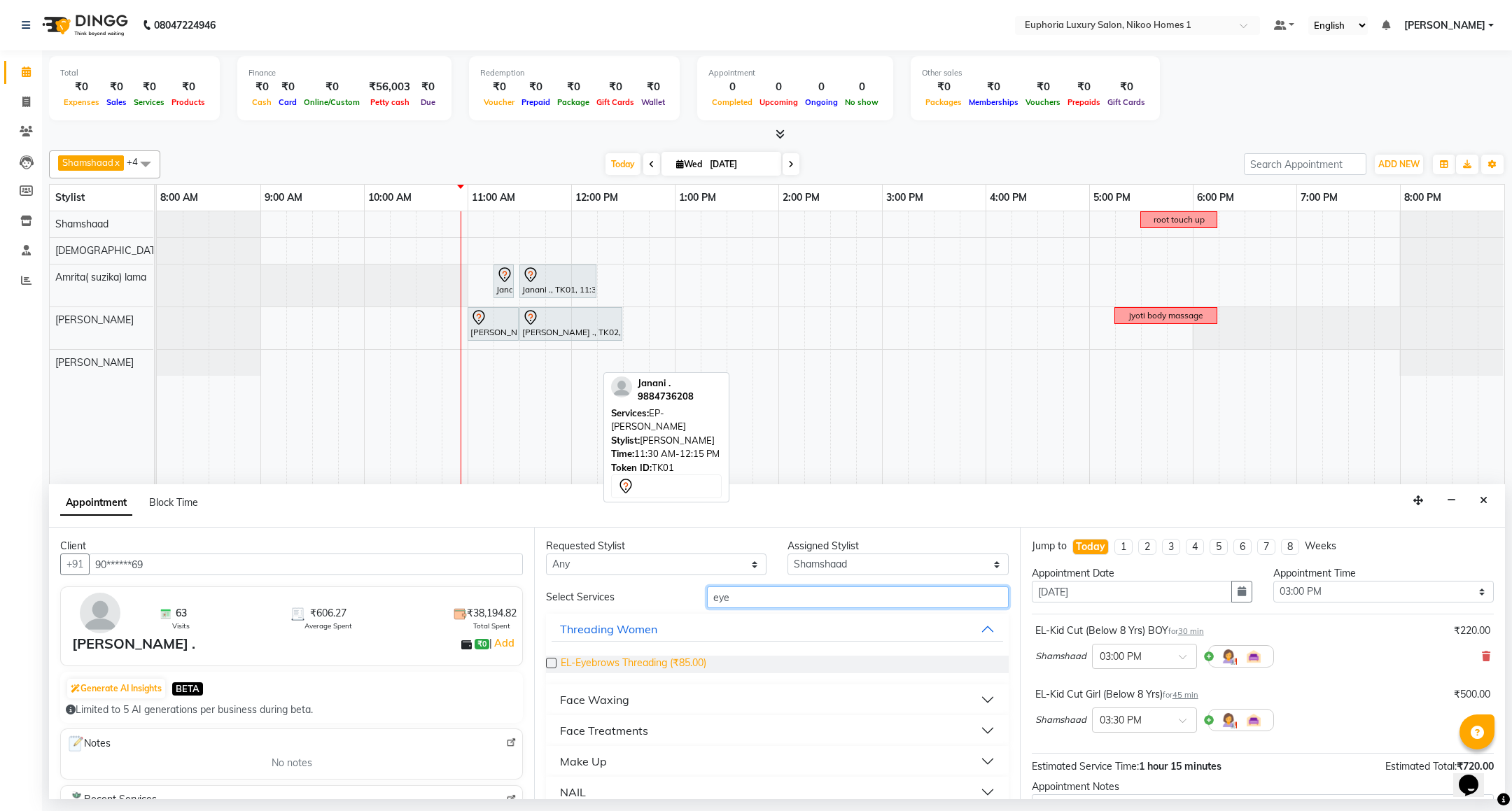
type input "eye"
click at [690, 661] on span "EL-Eyebrows Threading (₹85.00)" at bounding box center [634, 664] width 146 height 17
checkbox input "false"
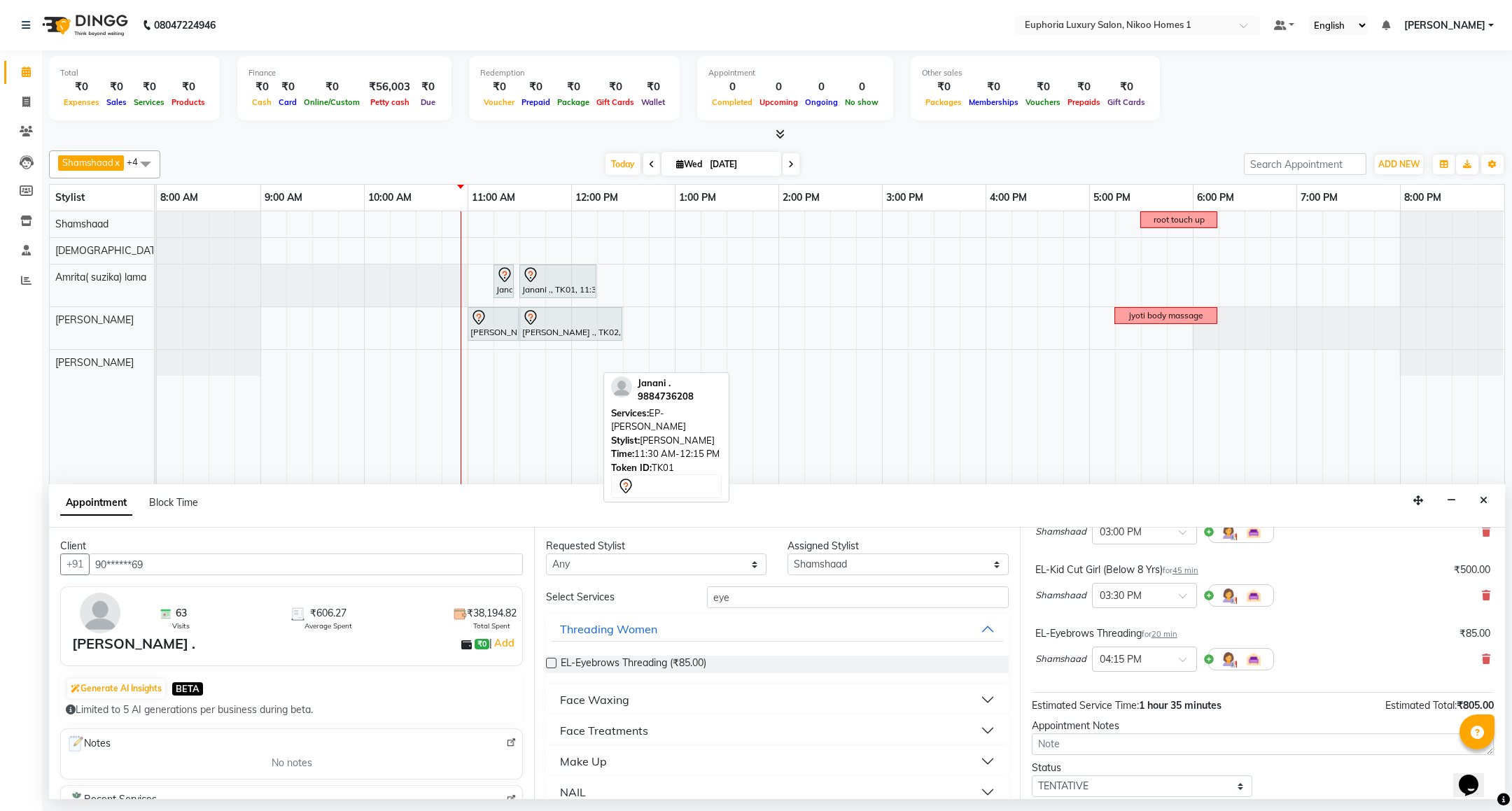
scroll to position [212, 0]
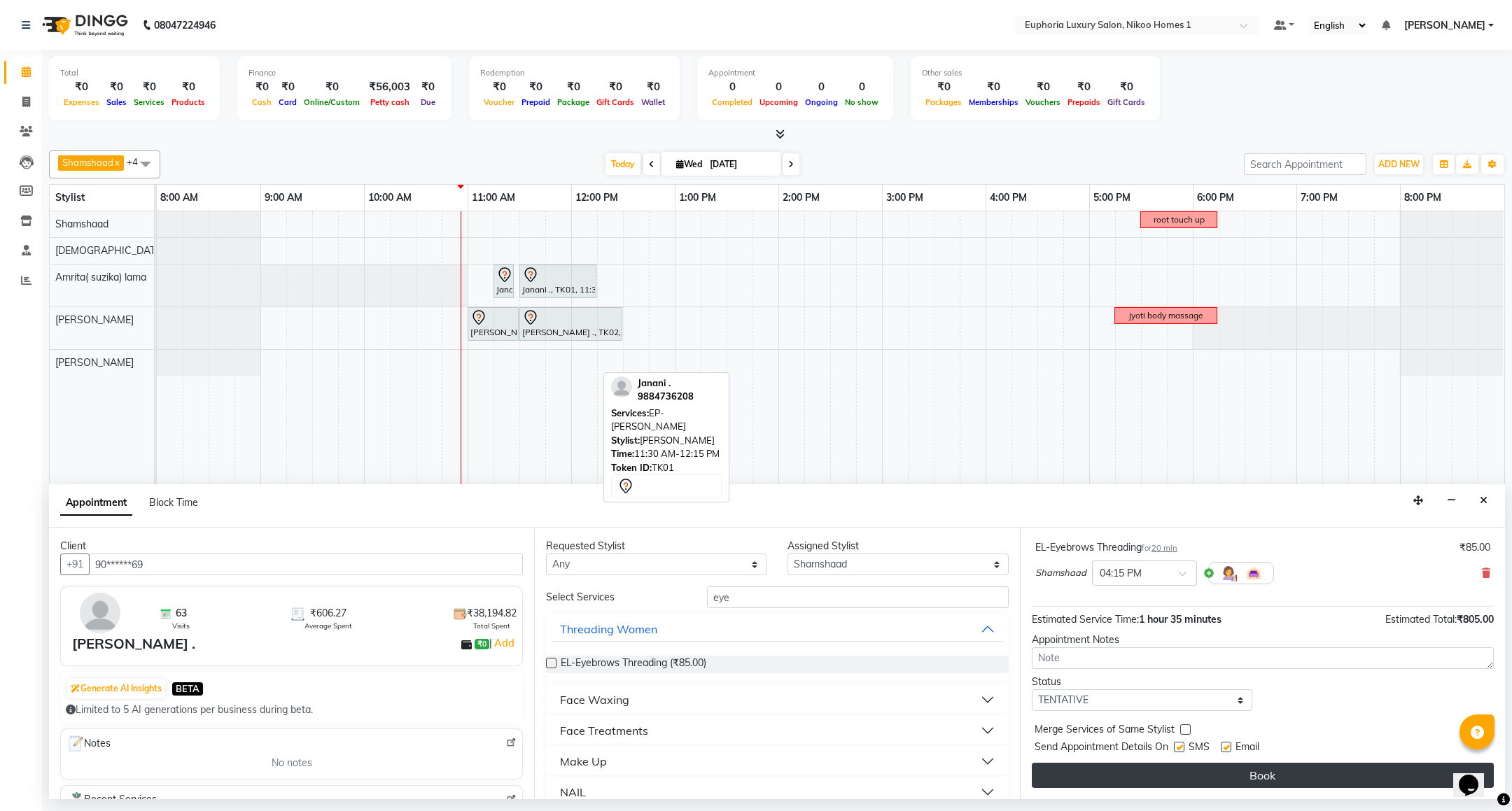
click at [1297, 775] on button "Book" at bounding box center [1263, 775] width 462 height 25
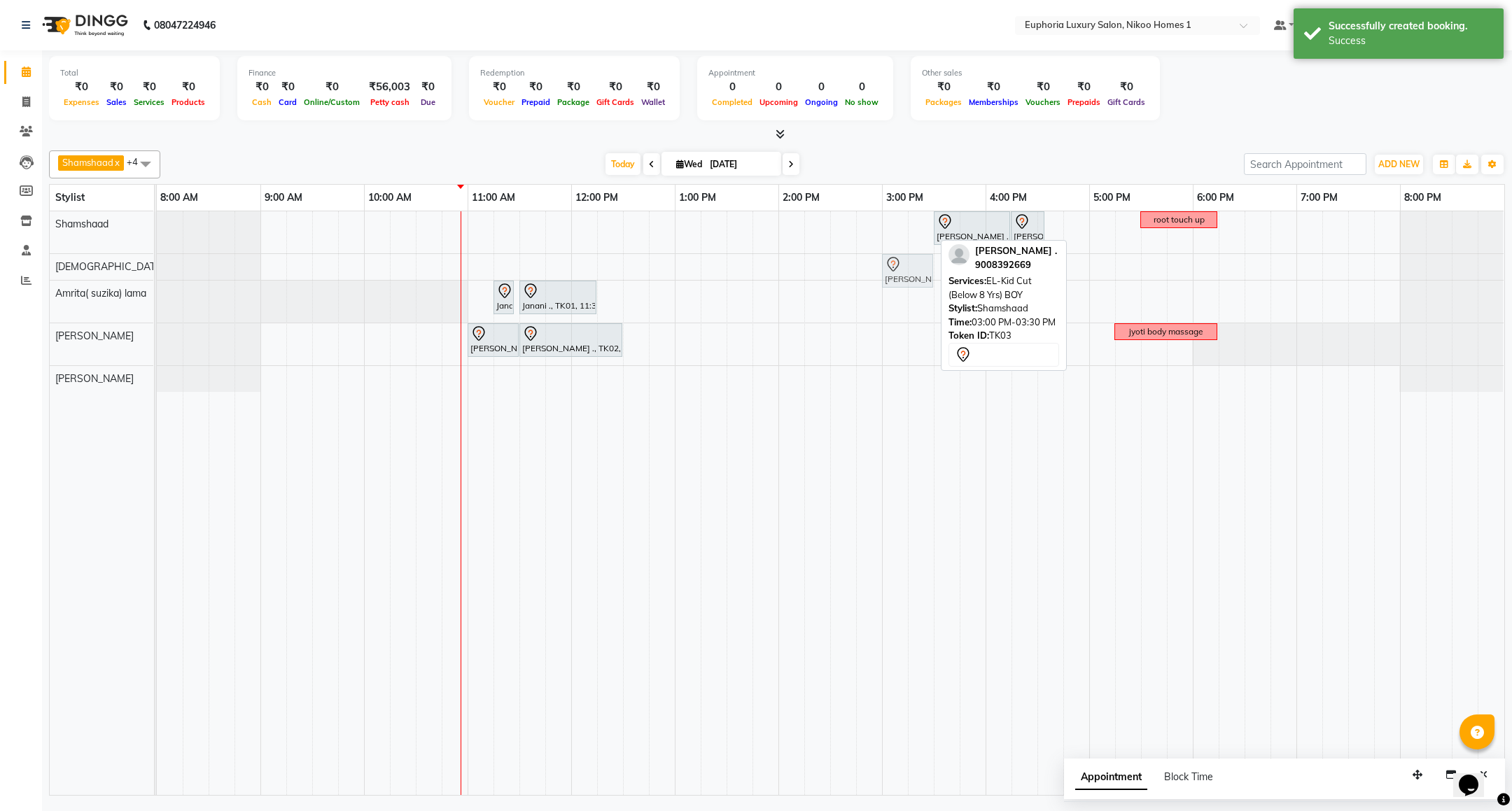
drag, startPoint x: 903, startPoint y: 230, endPoint x: 901, endPoint y: 261, distance: 31.1
click at [901, 261] on tbody "[PERSON_NAME] ., TK03, 03:00 PM-03:30 PM, EL-Kid Cut (Below 8 Yrs) BOY [PERSON_…" at bounding box center [830, 302] width 1347 height 180
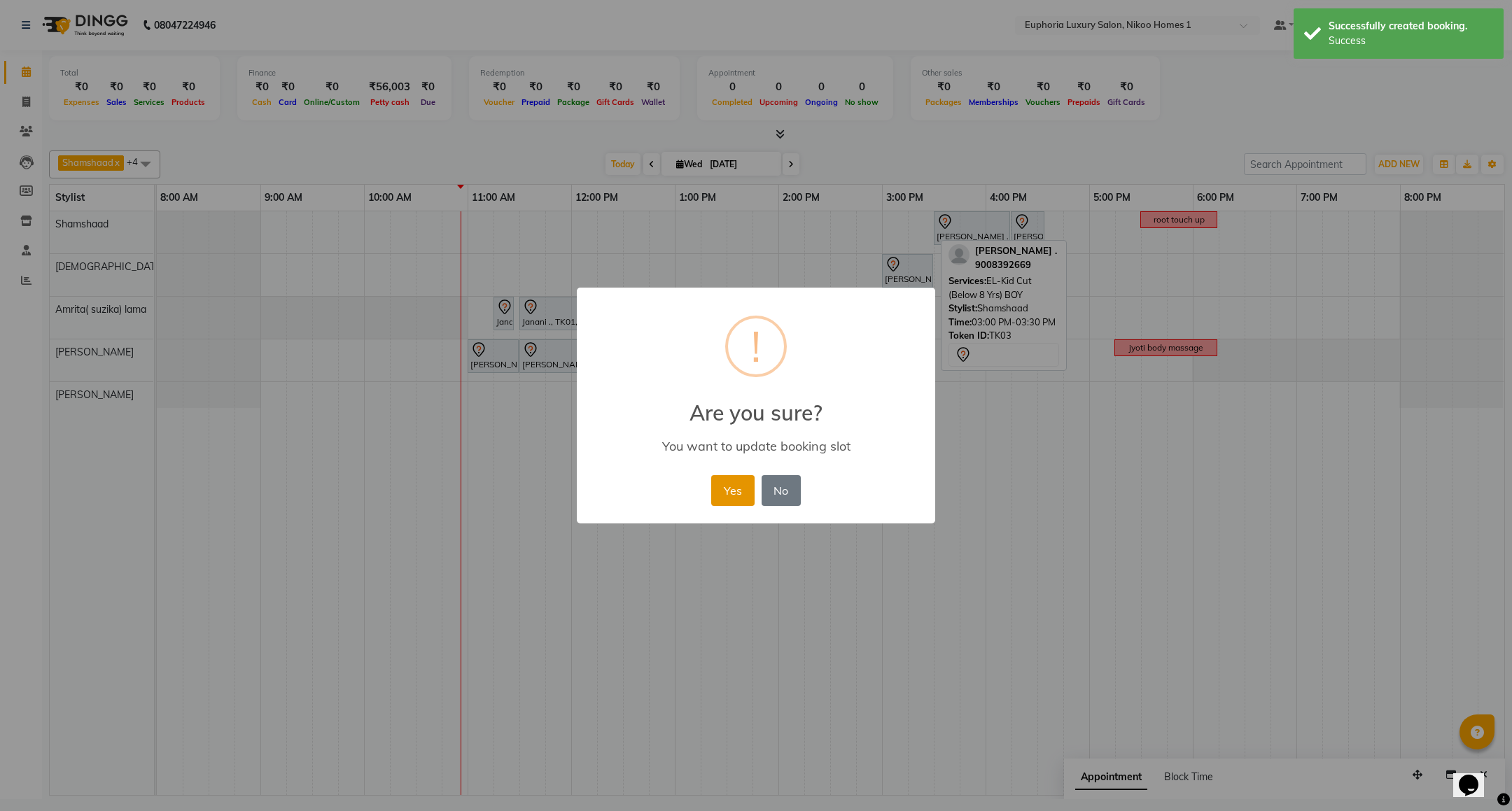
click at [720, 487] on button "Yes" at bounding box center [733, 490] width 43 height 31
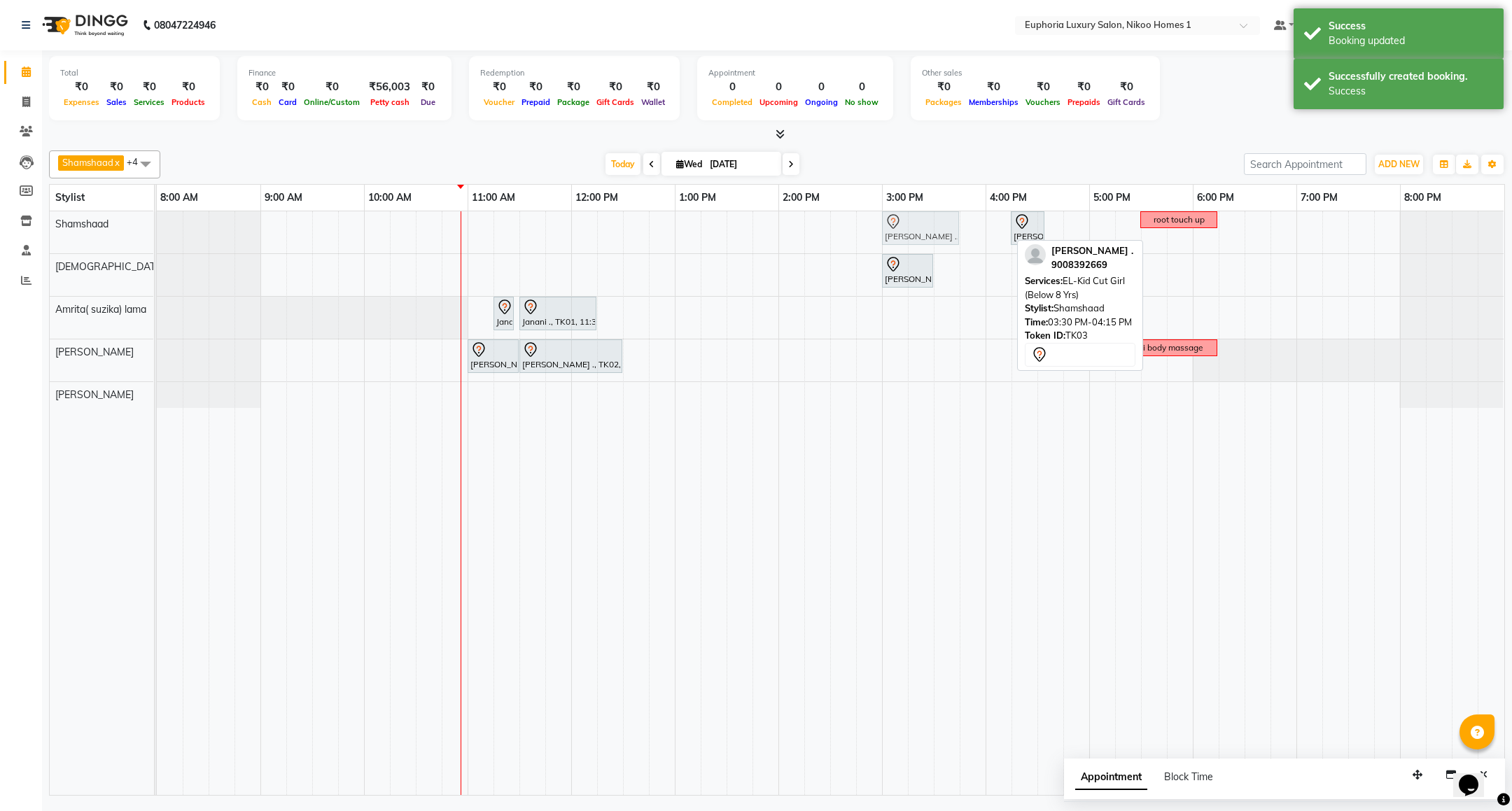
drag, startPoint x: 950, startPoint y: 226, endPoint x: 903, endPoint y: 221, distance: 47.3
click at [157, 221] on div "[PERSON_NAME] ., TK03, 03:30 PM-04:15 PM, EL-Kid Cut Girl (Below 8 Yrs) [PERSON…" at bounding box center [157, 232] width 0 height 42
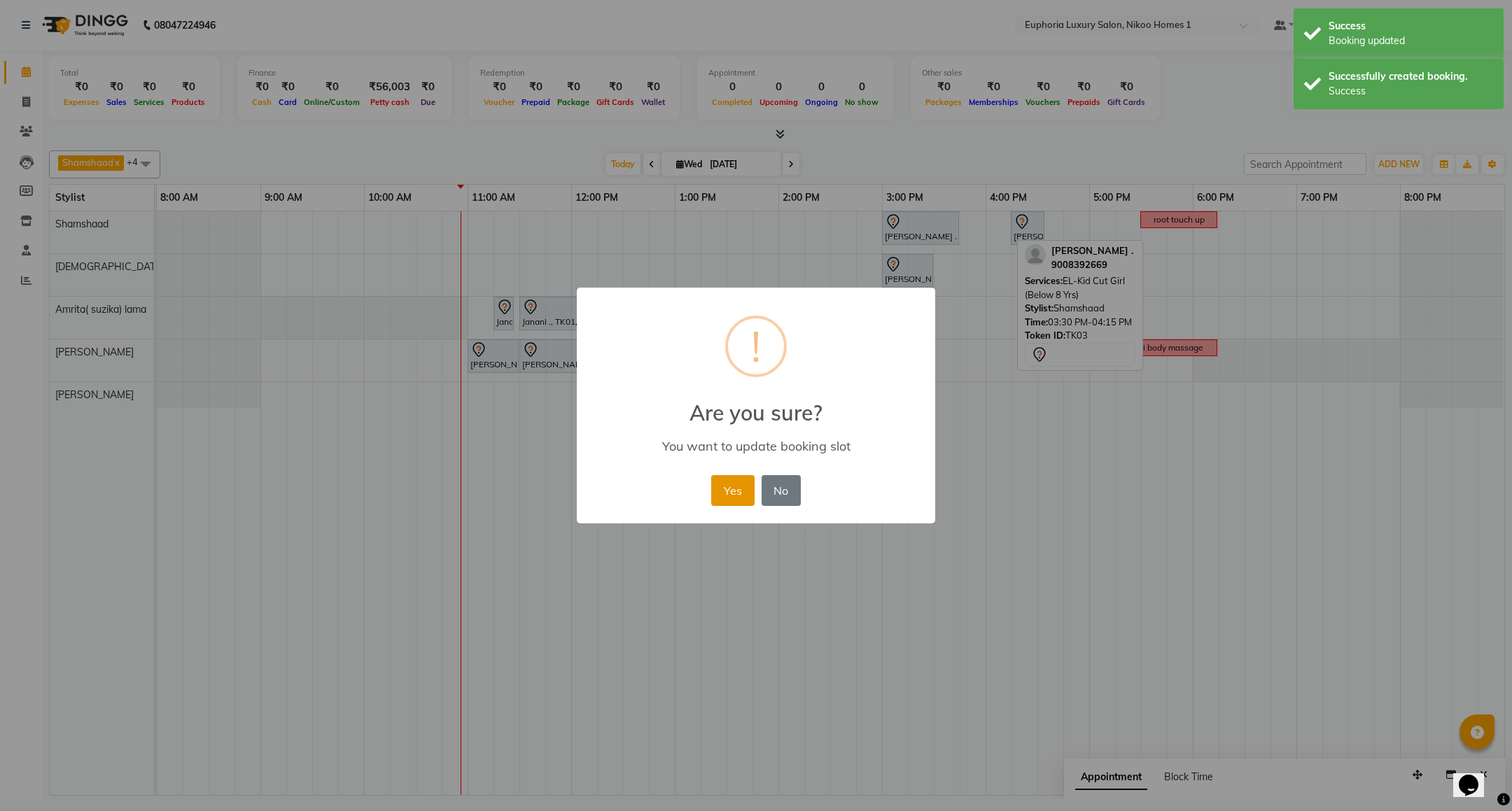
click at [725, 488] on button "Yes" at bounding box center [733, 490] width 43 height 31
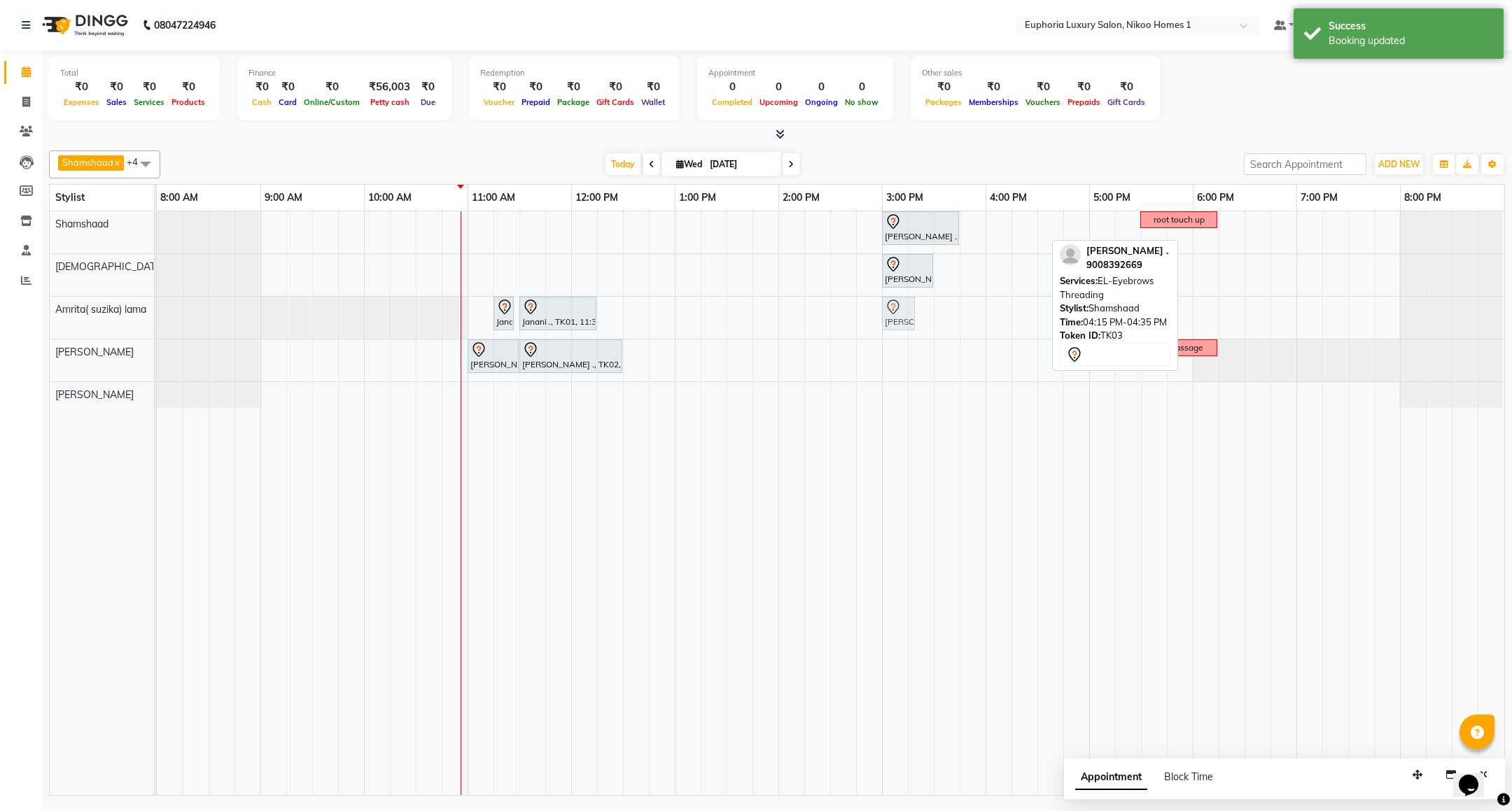
drag, startPoint x: 1024, startPoint y: 227, endPoint x: 892, endPoint y: 328, distance: 166.2
click at [892, 328] on tbody "[PERSON_NAME] ., TK03, 03:00 PM-03:45 PM, EL-Kid Cut Girl (Below 8 Yrs) [PERSON…" at bounding box center [830, 310] width 1347 height 197
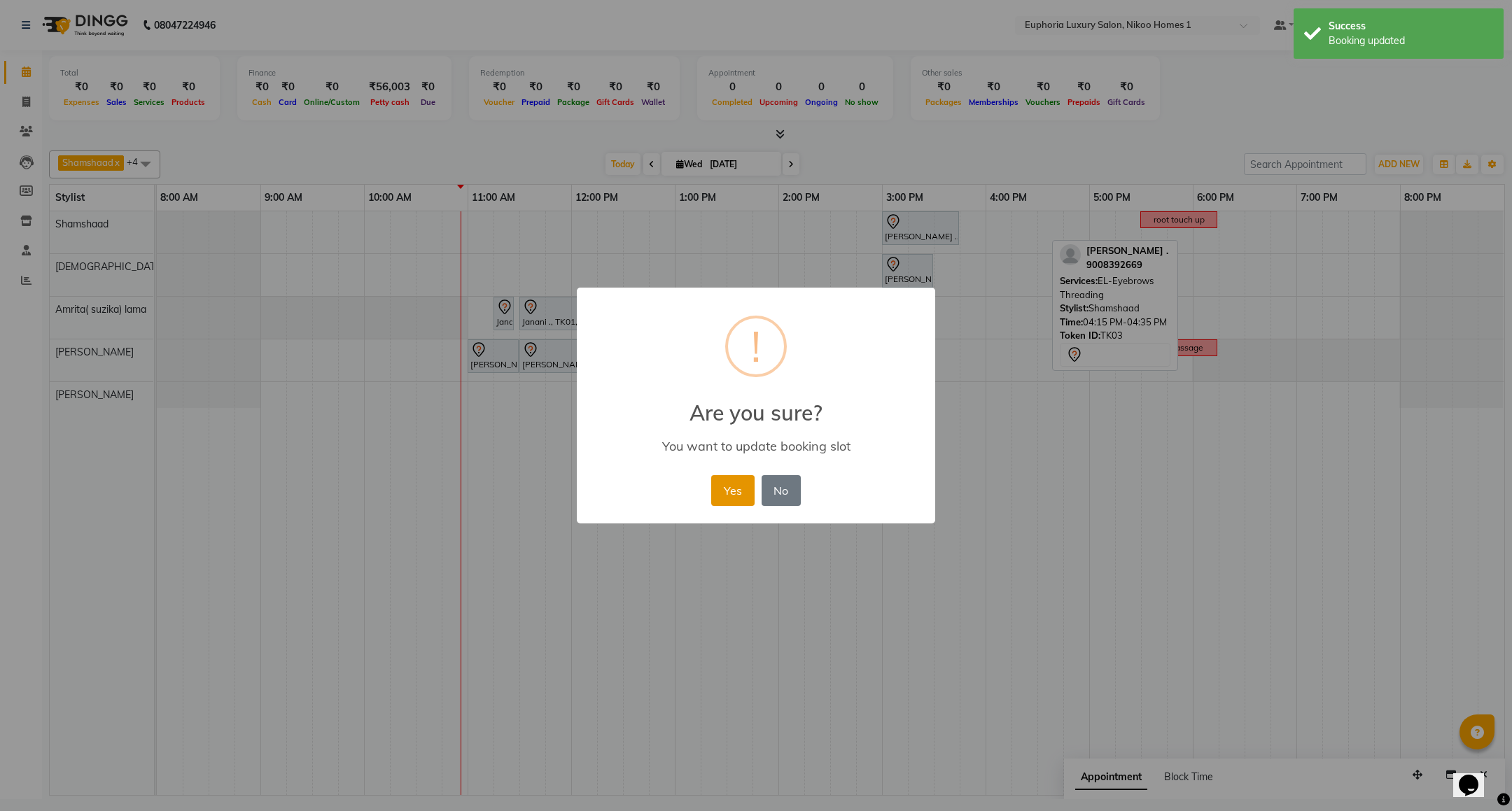
click at [721, 490] on button "Yes" at bounding box center [733, 490] width 43 height 31
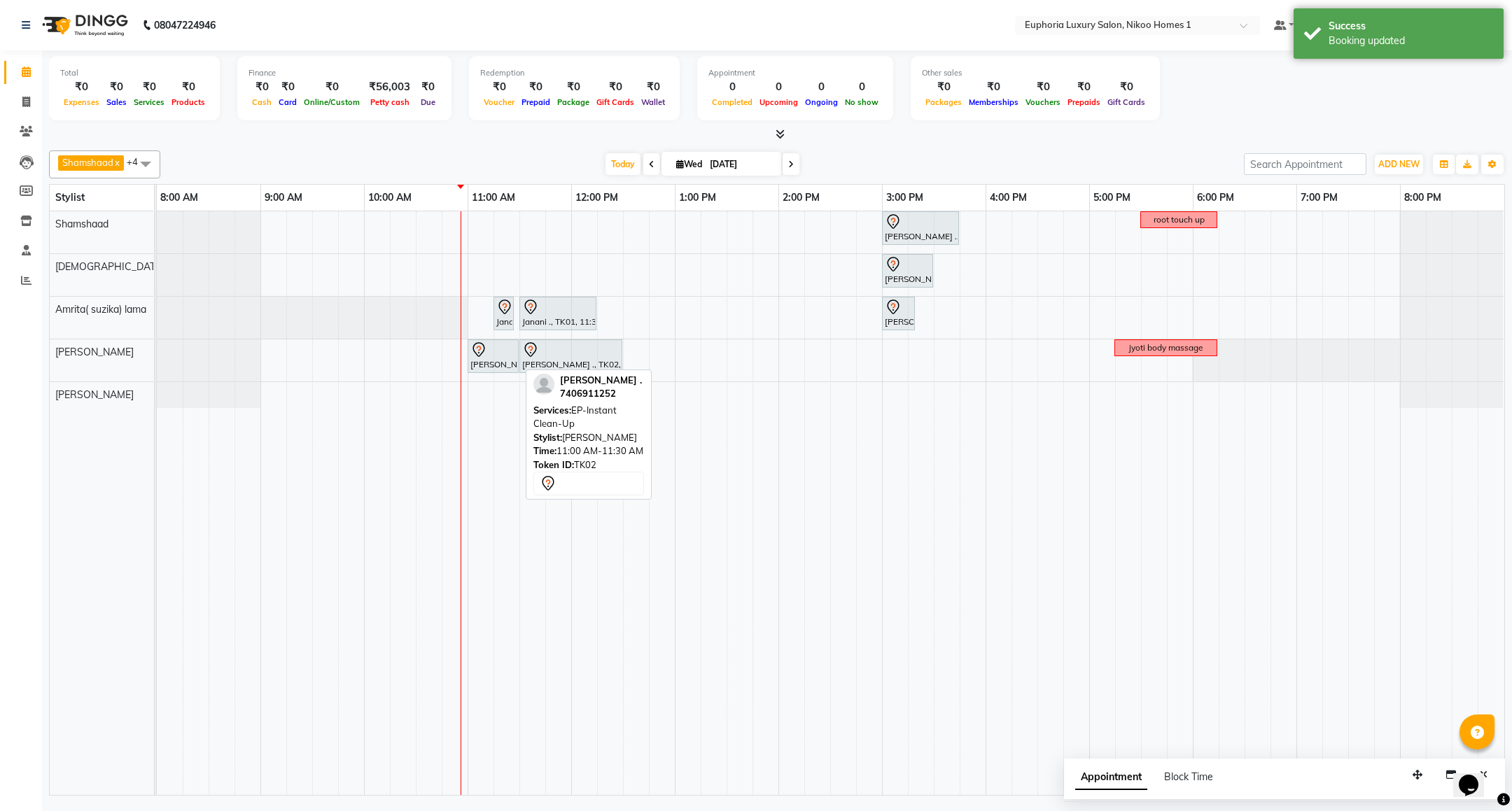
click at [506, 362] on div "[PERSON_NAME] ., TK02, 11:00 AM-11:30 AM, EP-Instant Clean-Up" at bounding box center [493, 356] width 48 height 30
click at [500, 355] on div at bounding box center [493, 350] width 45 height 17
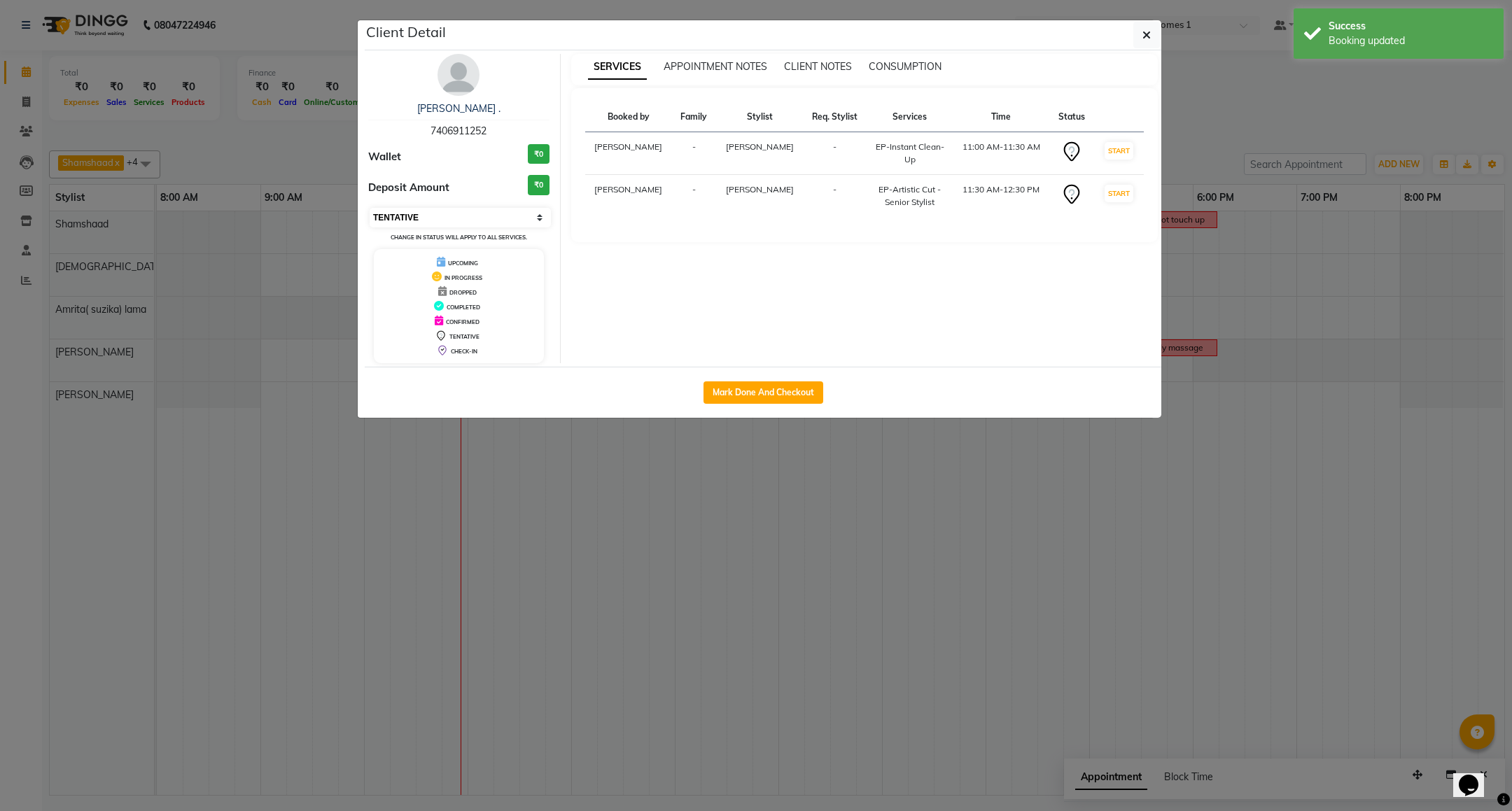
click at [486, 218] on select "Select IN SERVICE CONFIRMED TENTATIVE CHECK IN MARK DONE DROPPED UPCOMING" at bounding box center [460, 217] width 181 height 20
click at [370, 208] on select "Select IN SERVICE CONFIRMED TENTATIVE CHECK IN MARK DONE DROPPED UPCOMING" at bounding box center [460, 217] width 181 height 20
click at [481, 214] on select "Select IN SERVICE CONFIRMED TENTATIVE CHECK IN MARK DONE DROPPED UPCOMING" at bounding box center [460, 217] width 181 height 20
select select "8"
click at [370, 208] on select "Select IN SERVICE CONFIRMED TENTATIVE CHECK IN MARK DONE DROPPED UPCOMING" at bounding box center [460, 217] width 181 height 20
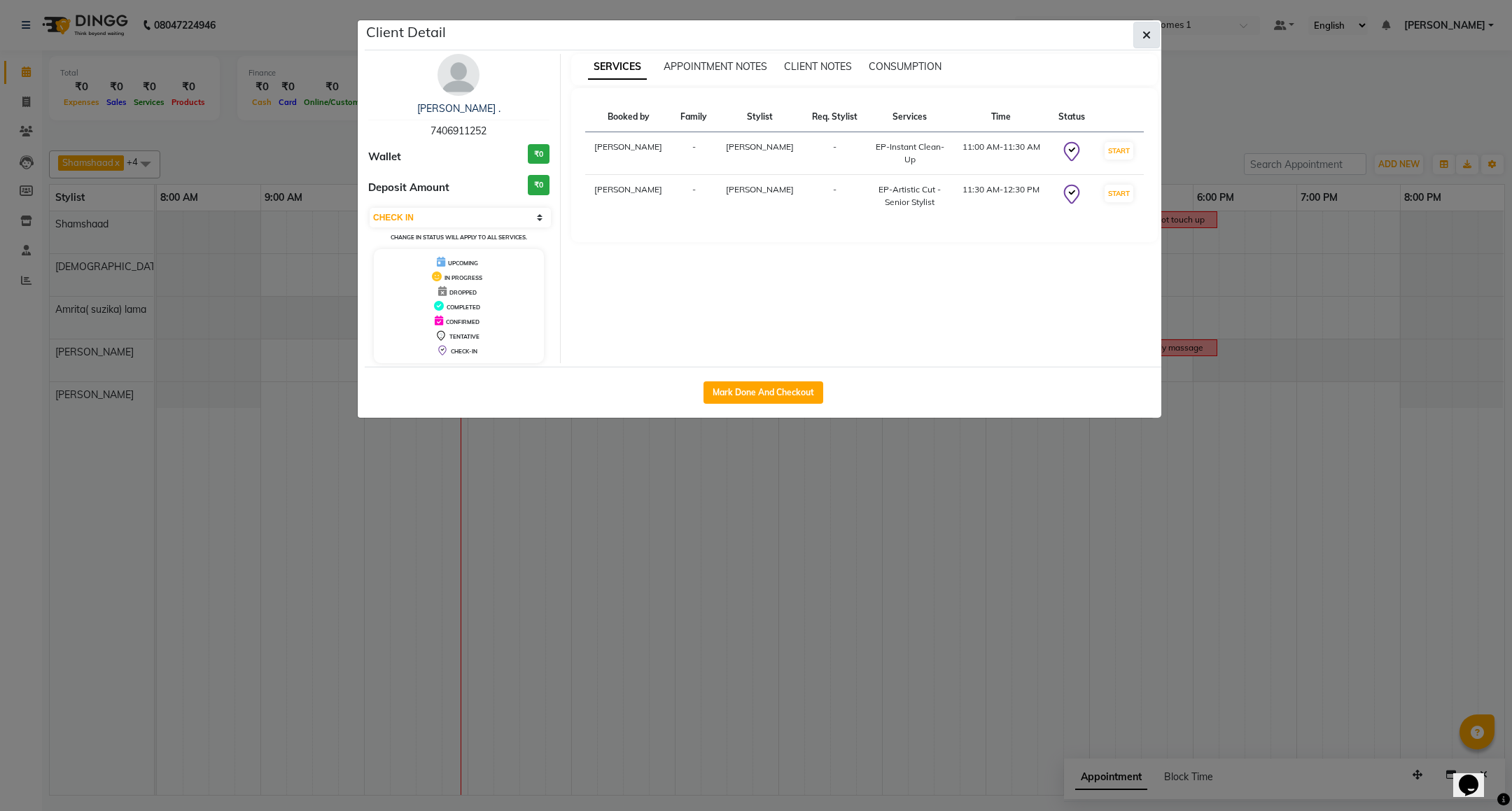
click at [1153, 36] on button "button" at bounding box center [1146, 35] width 26 height 26
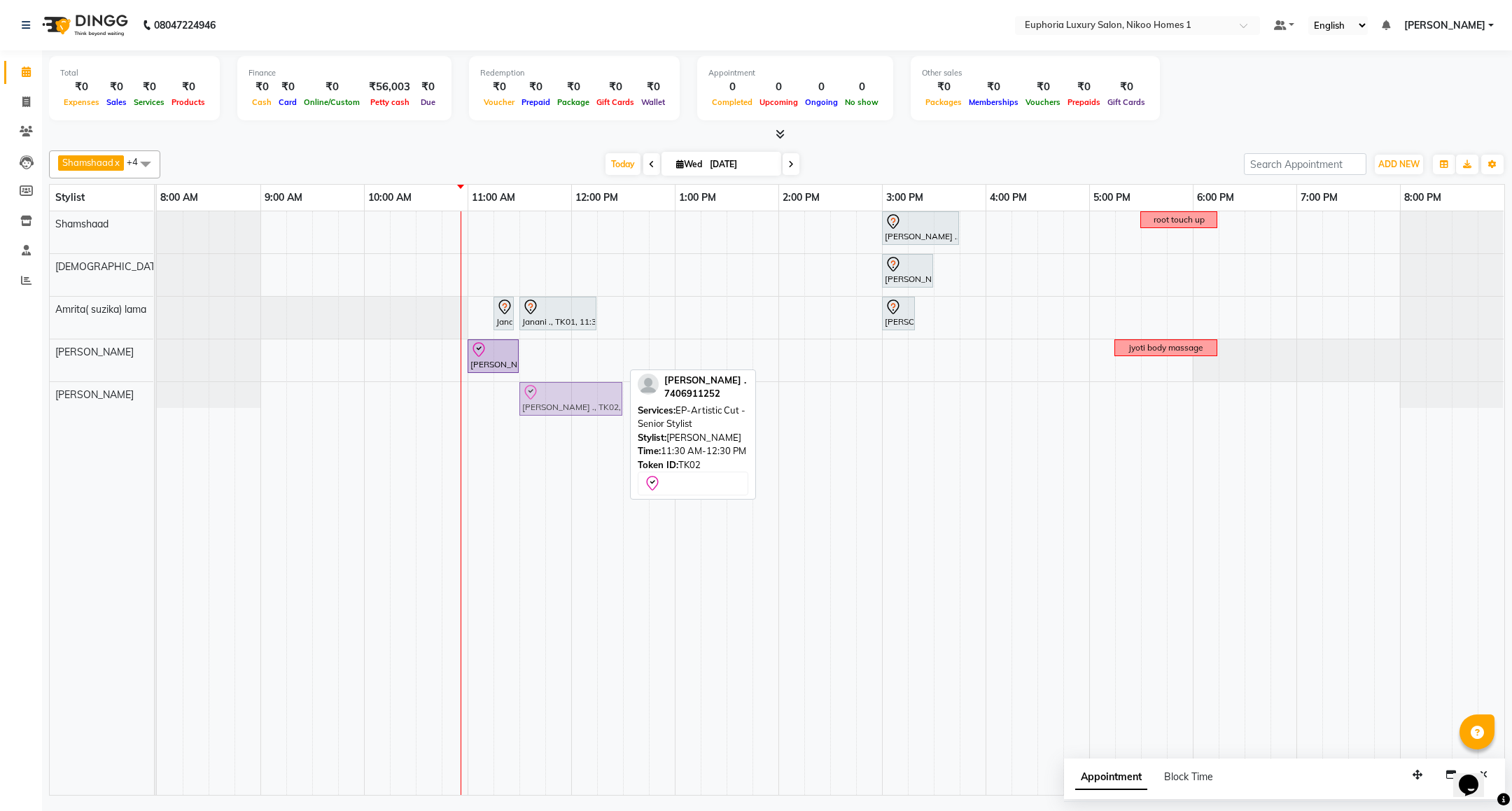
drag, startPoint x: 557, startPoint y: 357, endPoint x: 554, endPoint y: 398, distance: 41.1
click at [554, 398] on tbody "[PERSON_NAME] ., TK03, 03:00 PM-03:45 PM, EL-Kid Cut Girl (Below 8 Yrs) root to…" at bounding box center [830, 310] width 1347 height 197
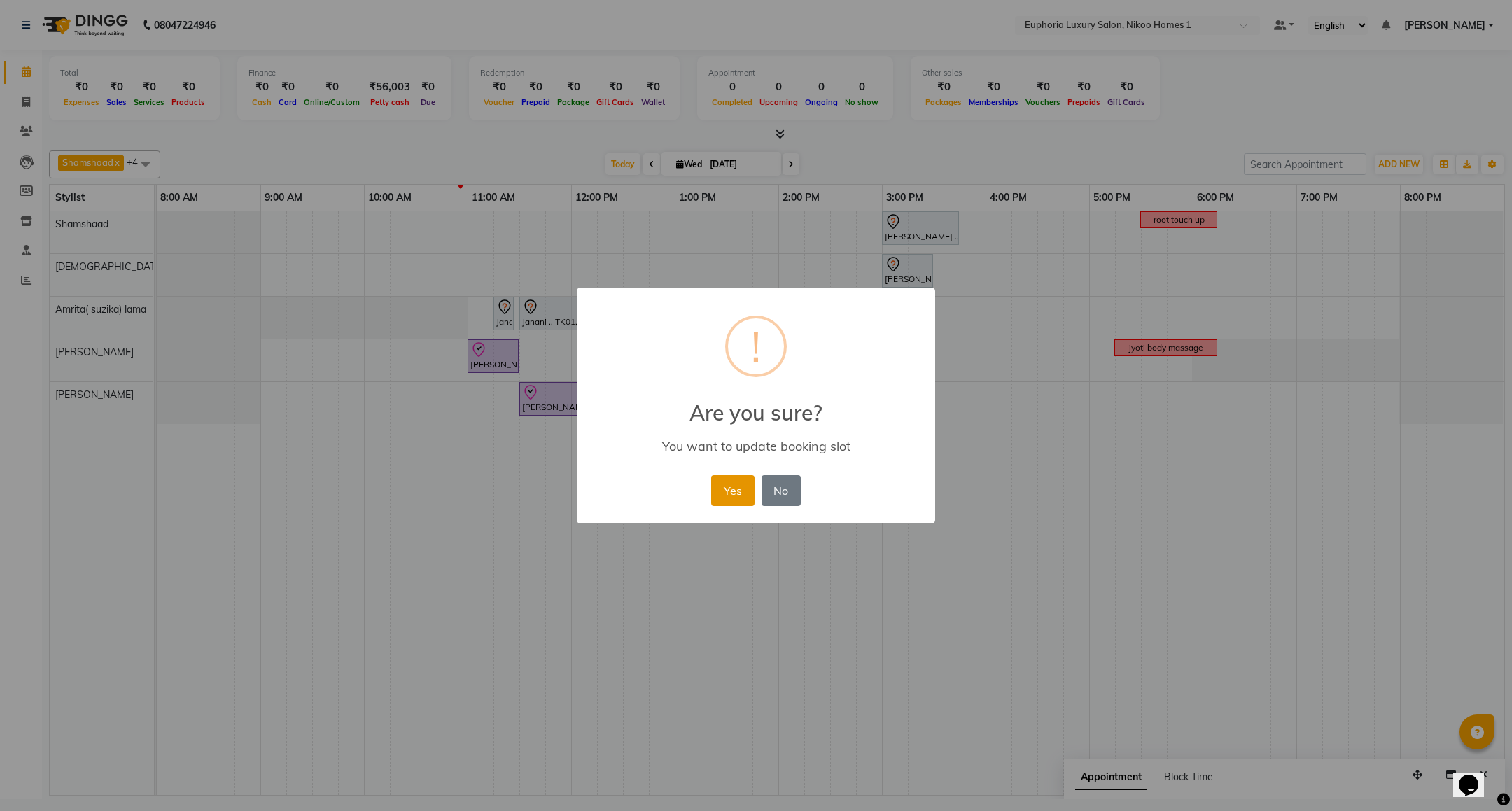
click at [732, 481] on button "Yes" at bounding box center [733, 490] width 43 height 31
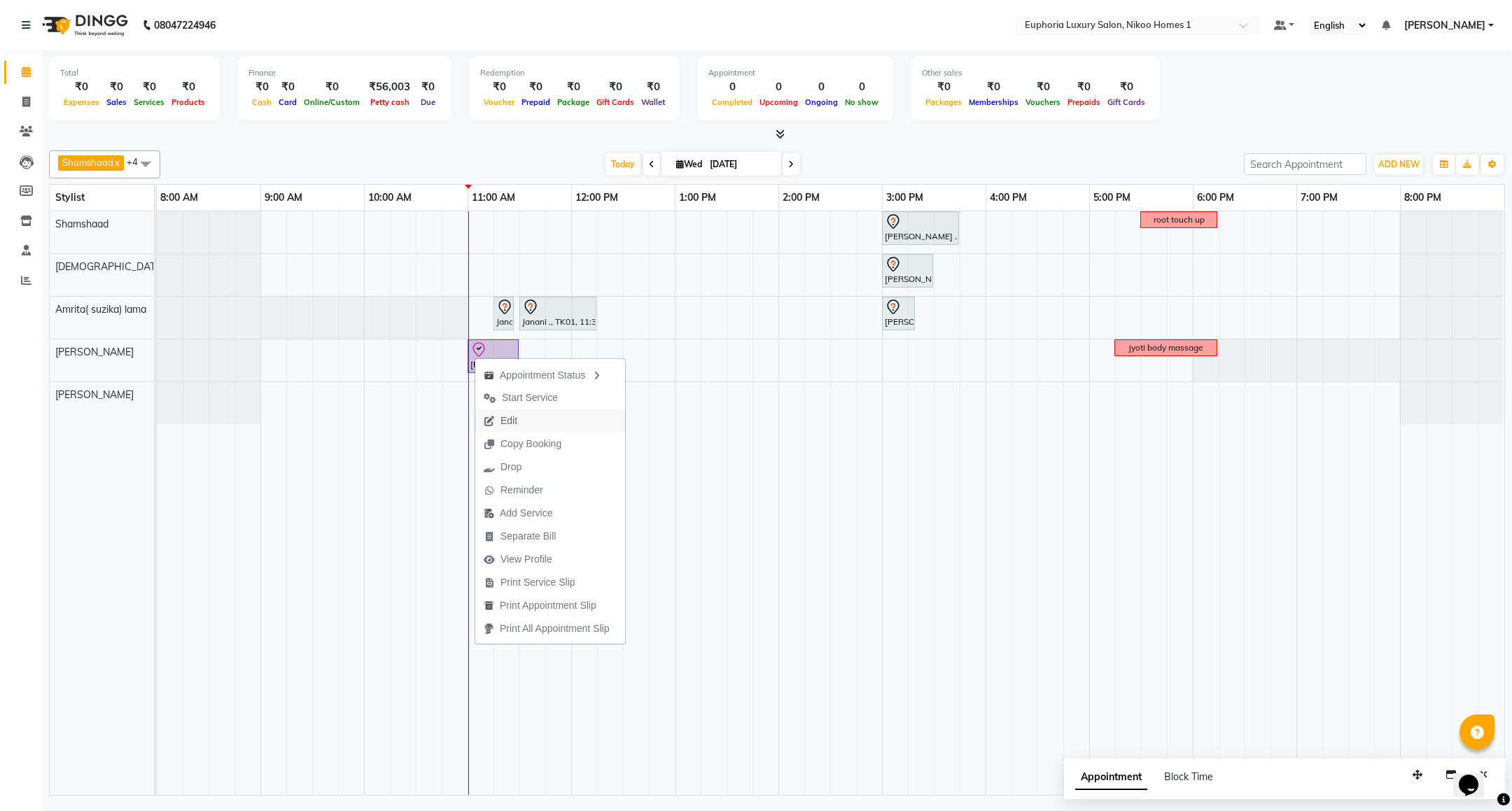
click at [513, 413] on span "Edit" at bounding box center [509, 421] width 17 height 15
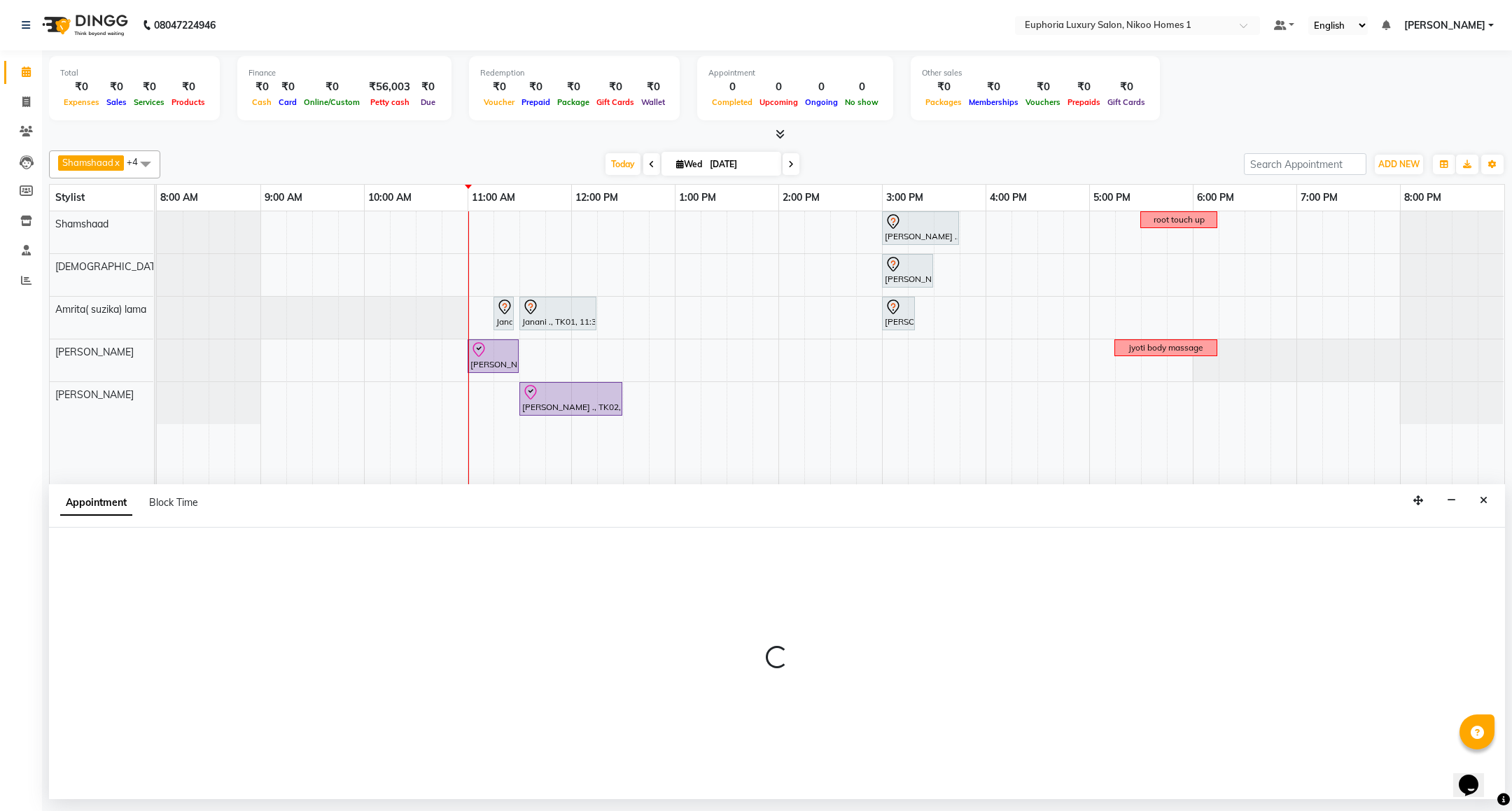
select select "tentative"
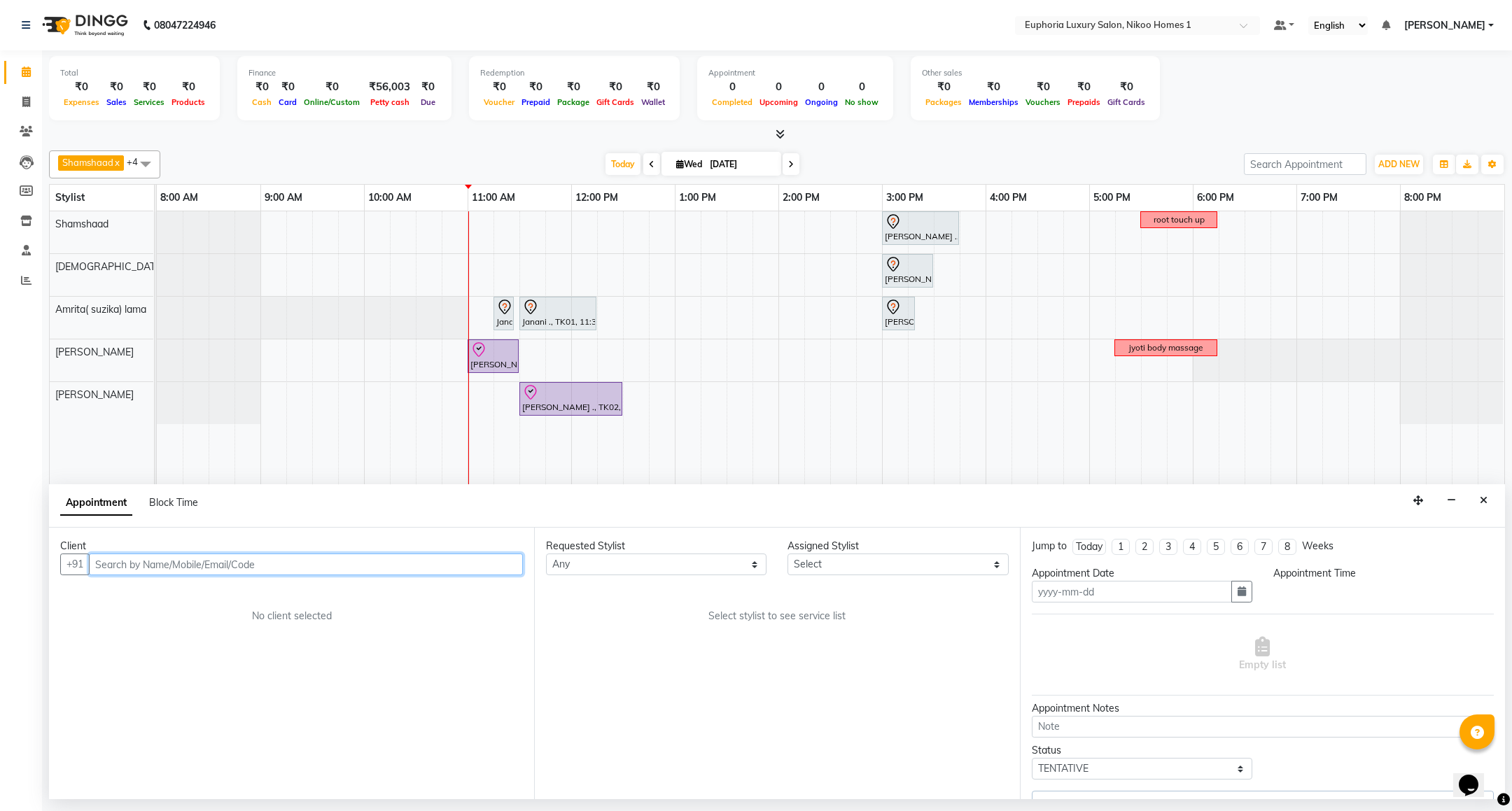
type input "[DATE]"
select select "86001"
select select "check-in"
select select "660"
select select "4025"
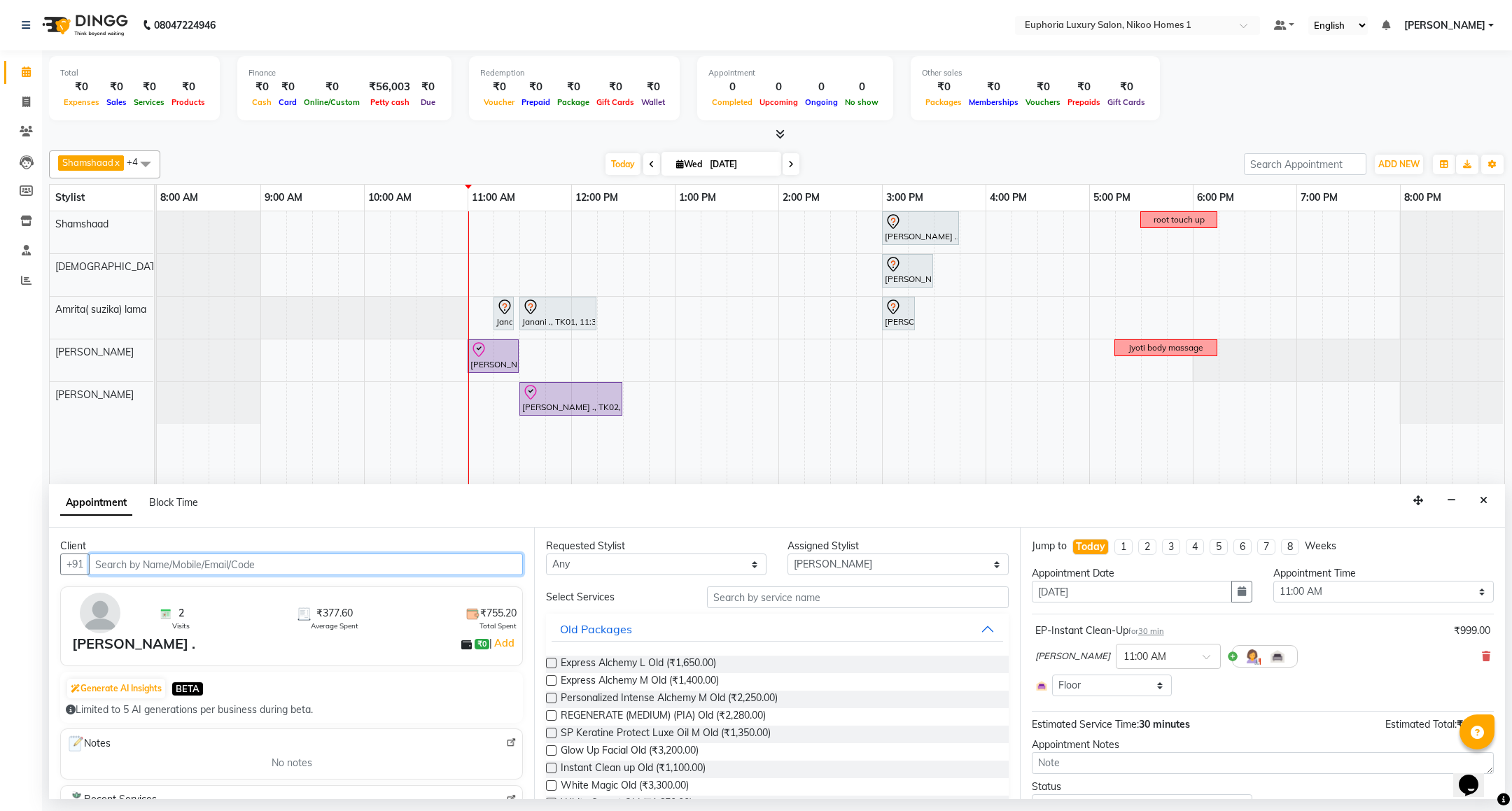
select select "4025"
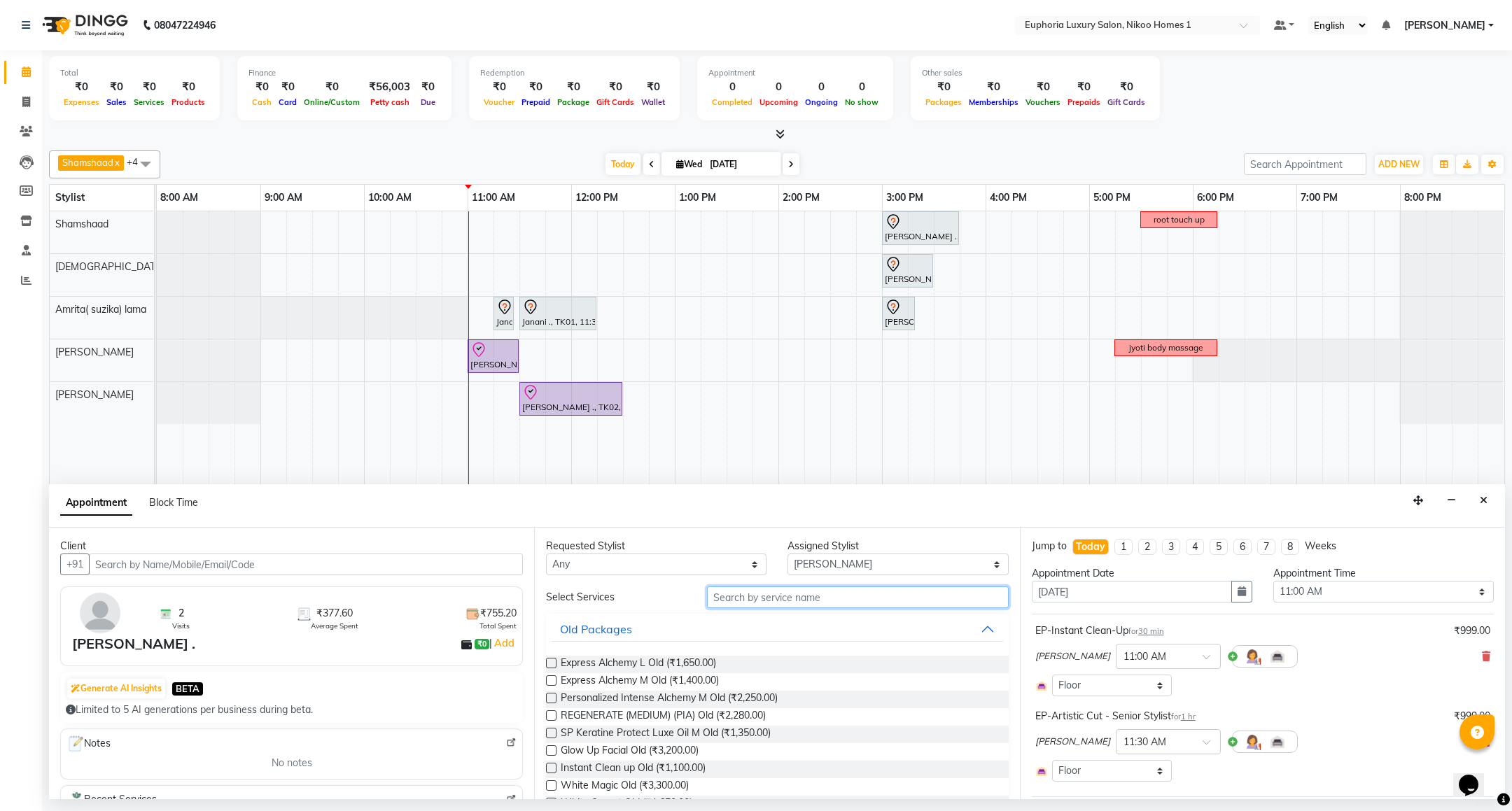
click at [746, 599] on input "text" at bounding box center [858, 597] width 301 height 21
type input "ble"
click at [717, 681] on span "EP-Face & Neck Bleach/Detan (₹500.00)" at bounding box center [651, 681] width 180 height 17
checkbox input "false"
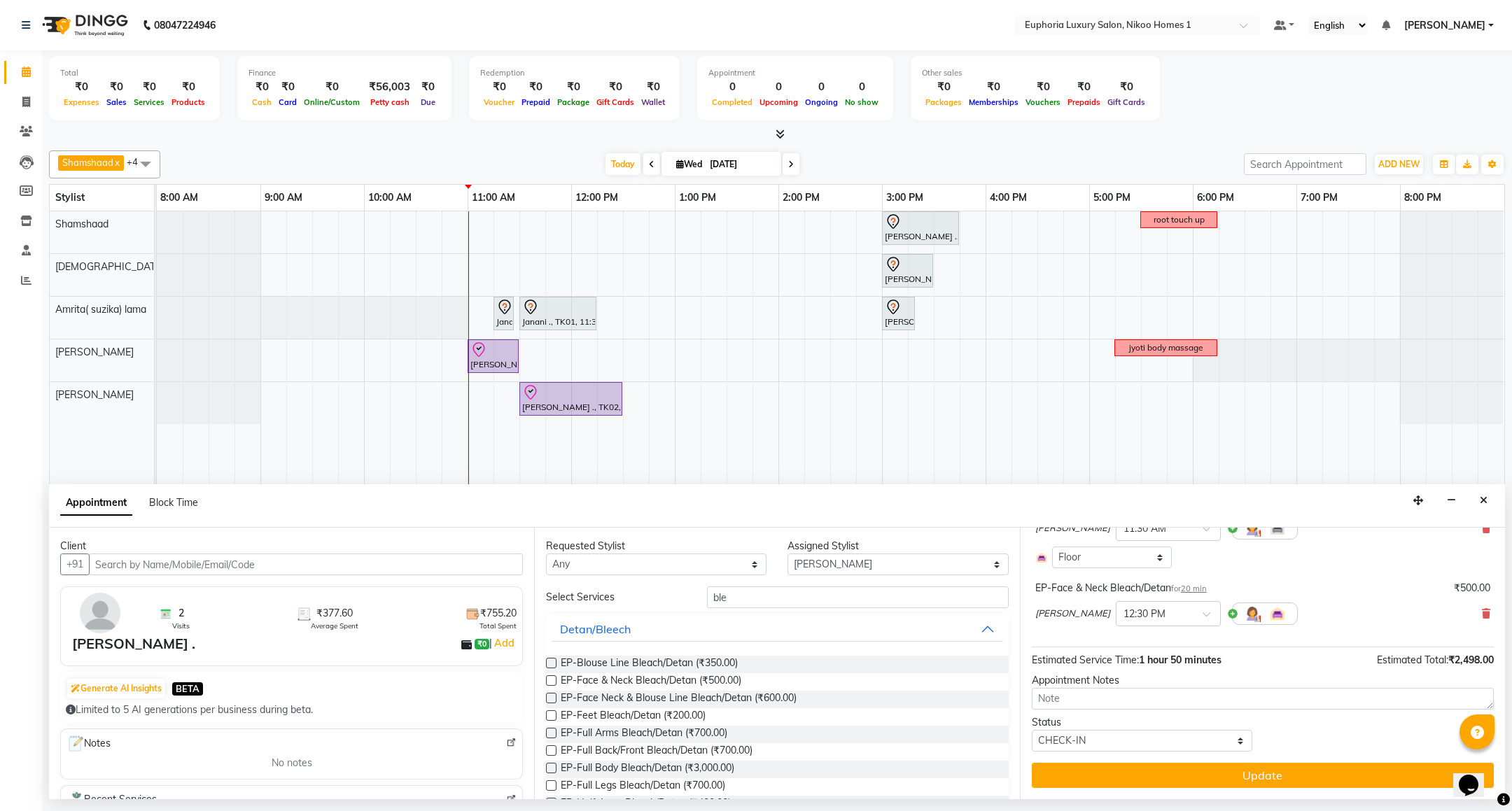
scroll to position [217, 0]
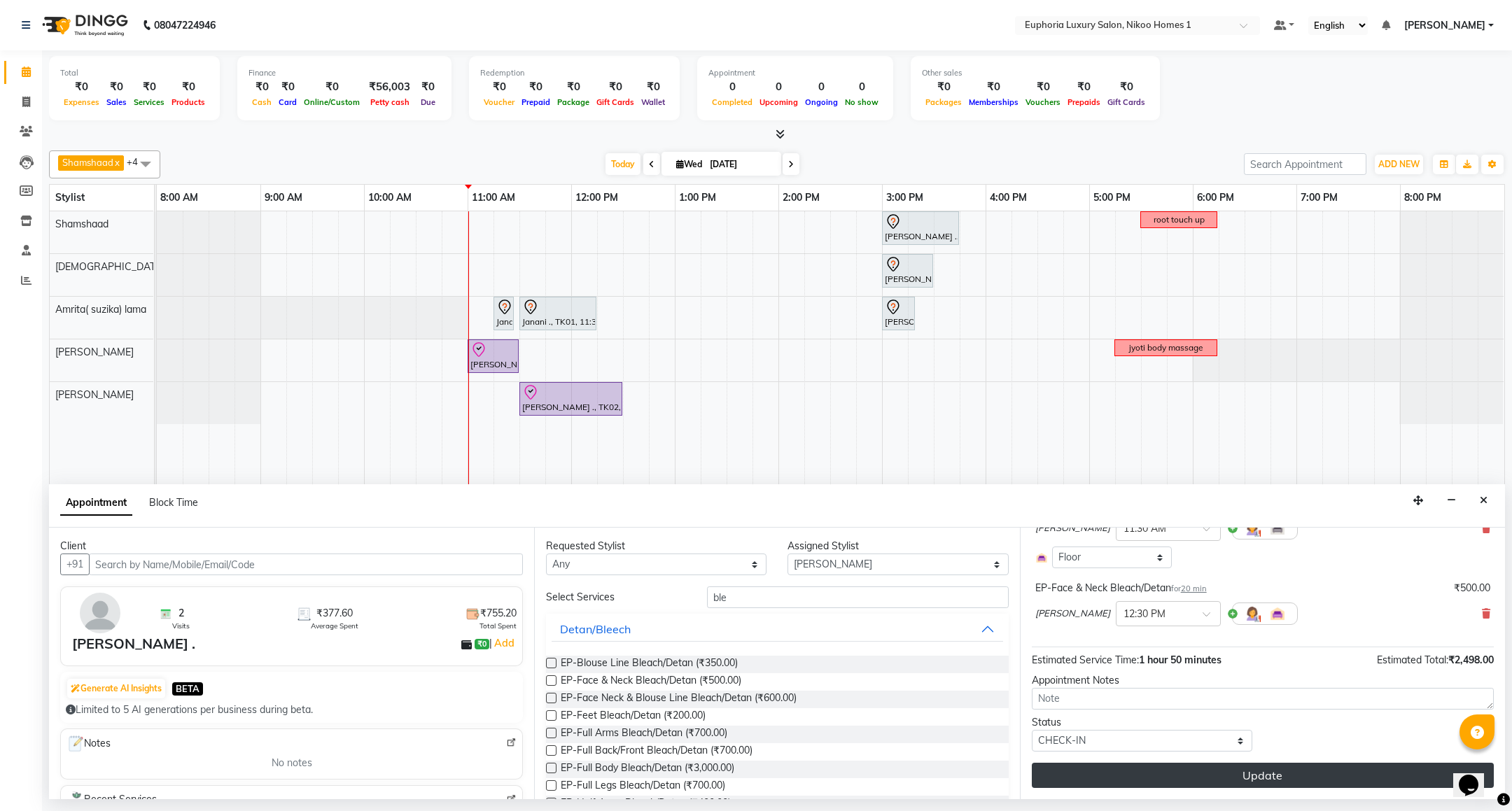
click at [1250, 775] on button "Update" at bounding box center [1263, 775] width 462 height 25
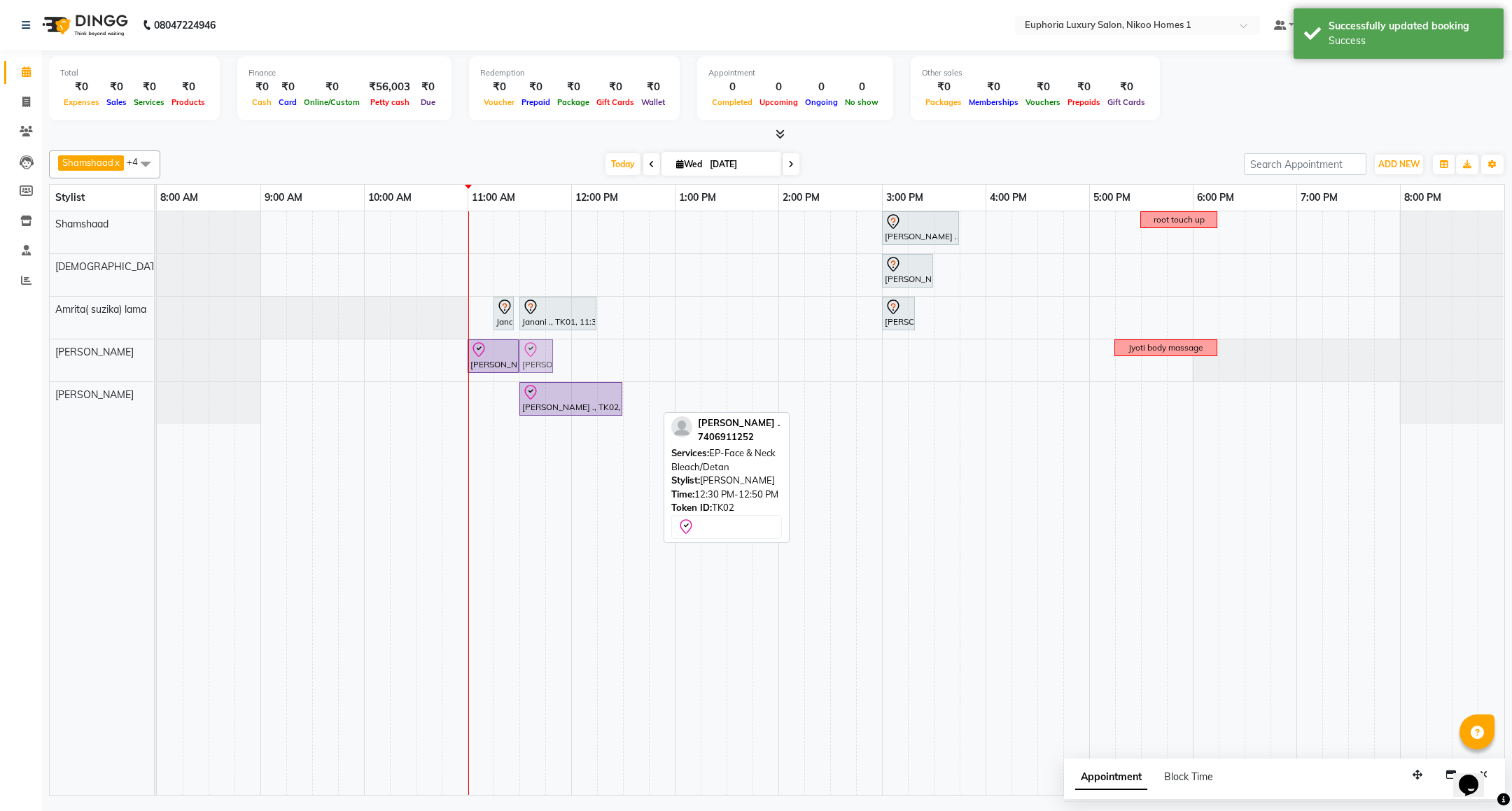
drag, startPoint x: 639, startPoint y: 413, endPoint x: 545, endPoint y: 378, distance: 100.3
click at [545, 378] on div "[PERSON_NAME] ., TK03, 03:00 PM-03:45 PM, EL-Kid Cut Girl (Below 8 Yrs) root to…" at bounding box center [830, 503] width 1347 height 584
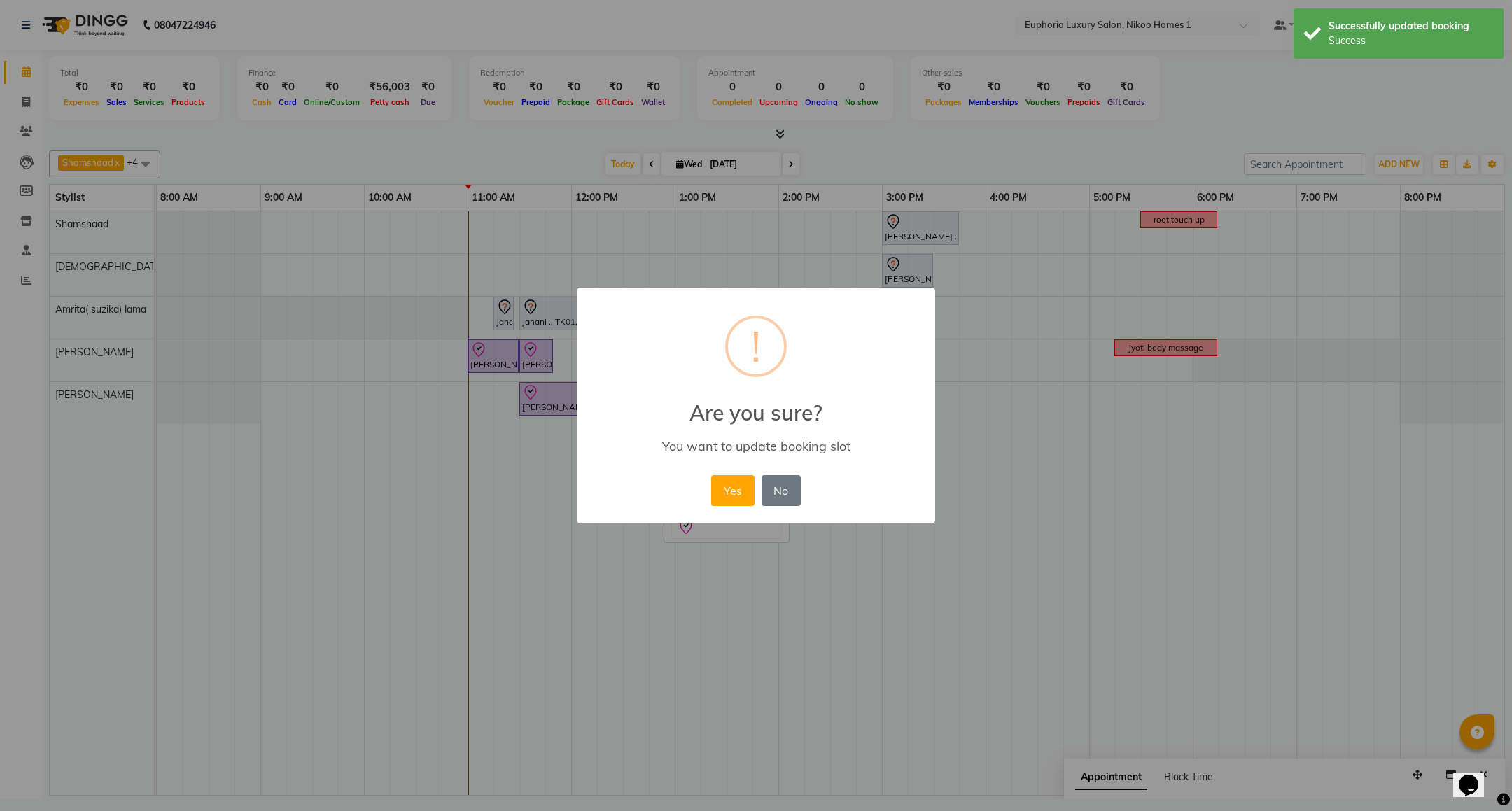
click at [731, 473] on div "Yes No No" at bounding box center [756, 491] width 96 height 38
click at [737, 488] on button "Yes" at bounding box center [733, 490] width 43 height 31
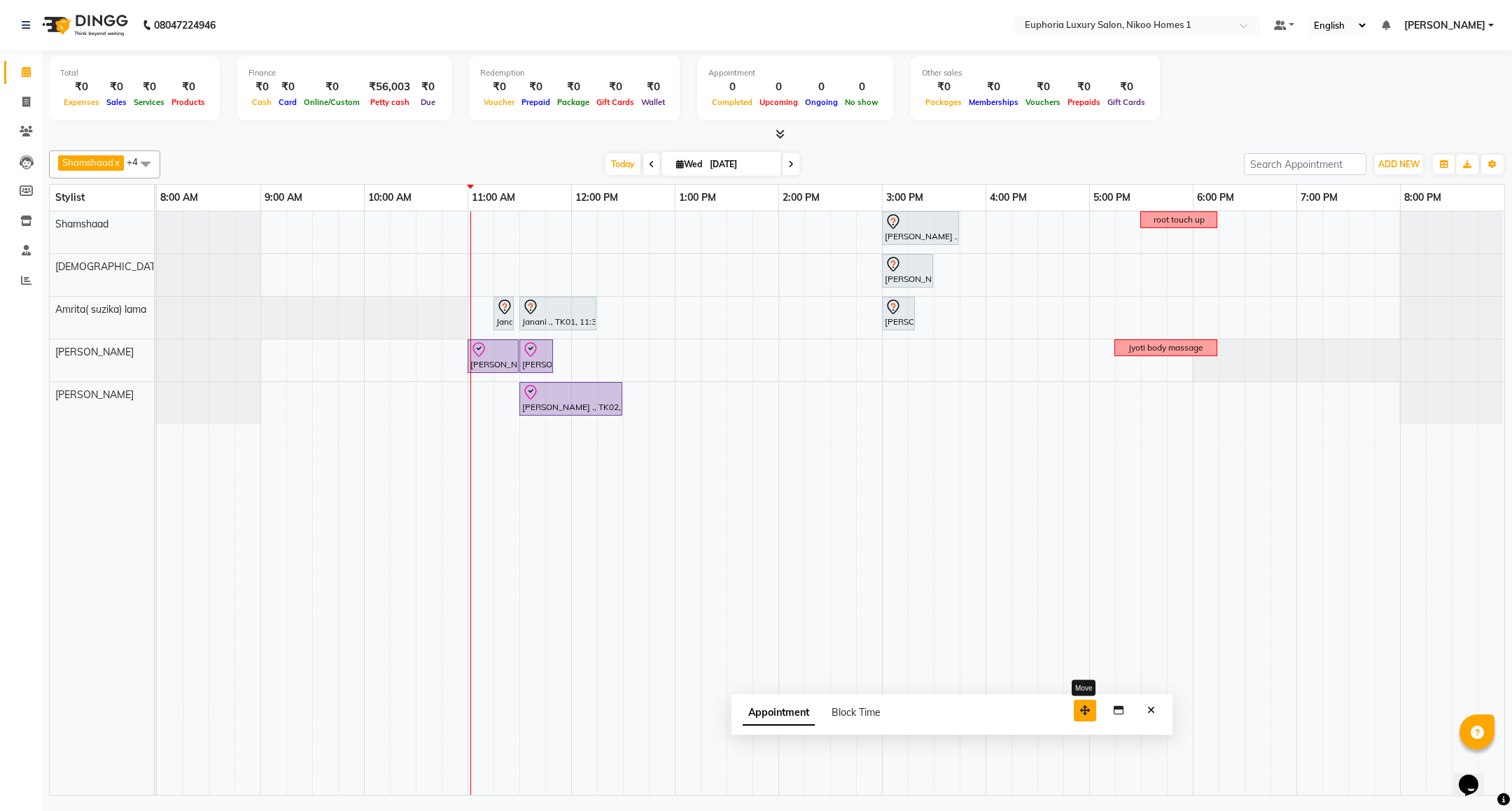
drag, startPoint x: 1419, startPoint y: 773, endPoint x: 1084, endPoint y: 708, distance: 341.2
click at [1084, 708] on icon "button" at bounding box center [1085, 710] width 10 height 10
click at [1141, 718] on button "Close" at bounding box center [1149, 710] width 21 height 21
click at [601, 359] on div "[PERSON_NAME] ., TK03, 03:00 PM-03:45 PM, EL-Kid Cut Girl (Below 8 Yrs) root to…" at bounding box center [830, 503] width 1347 height 584
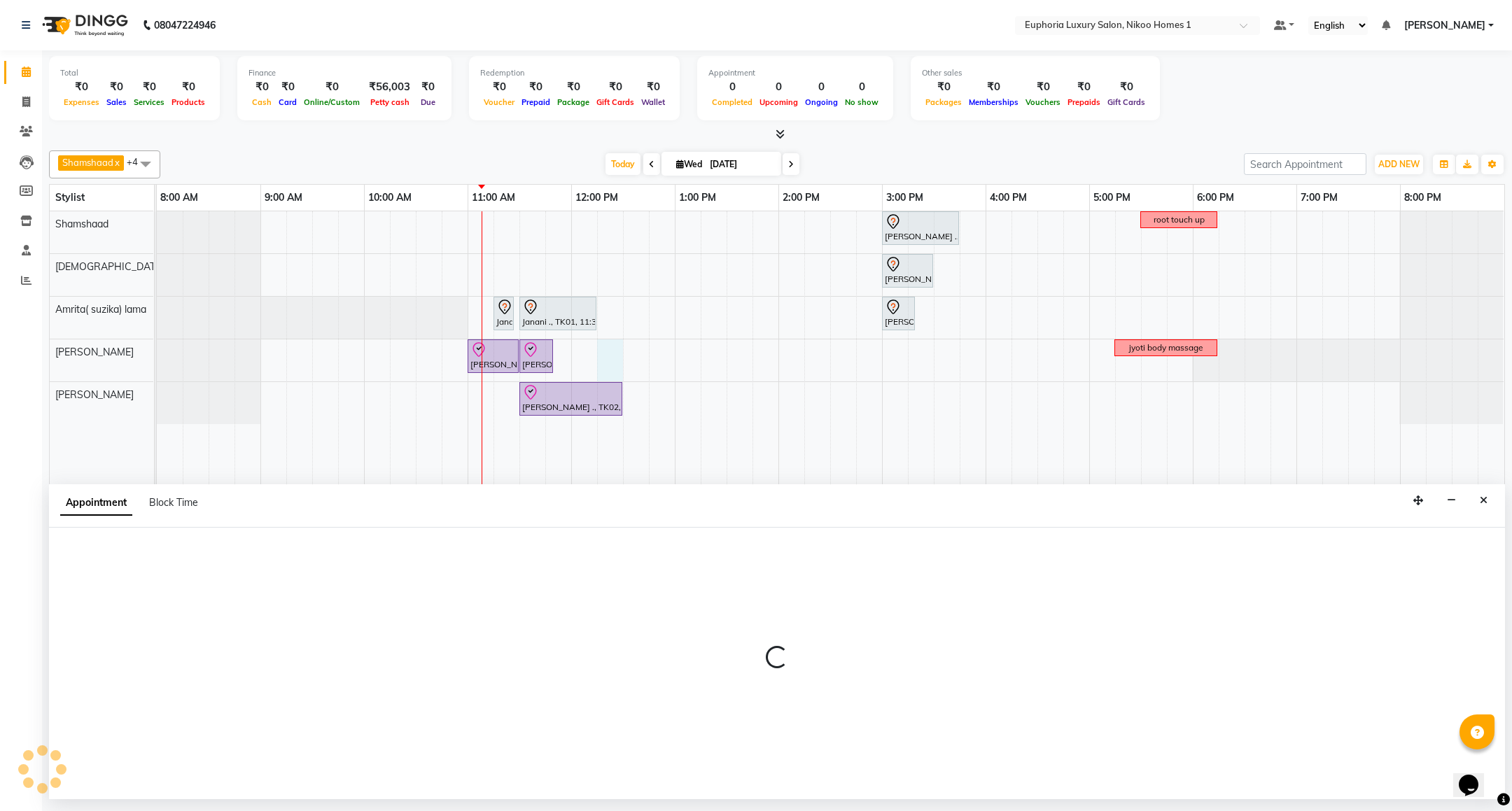
select select "74089"
select select "735"
select select "tentative"
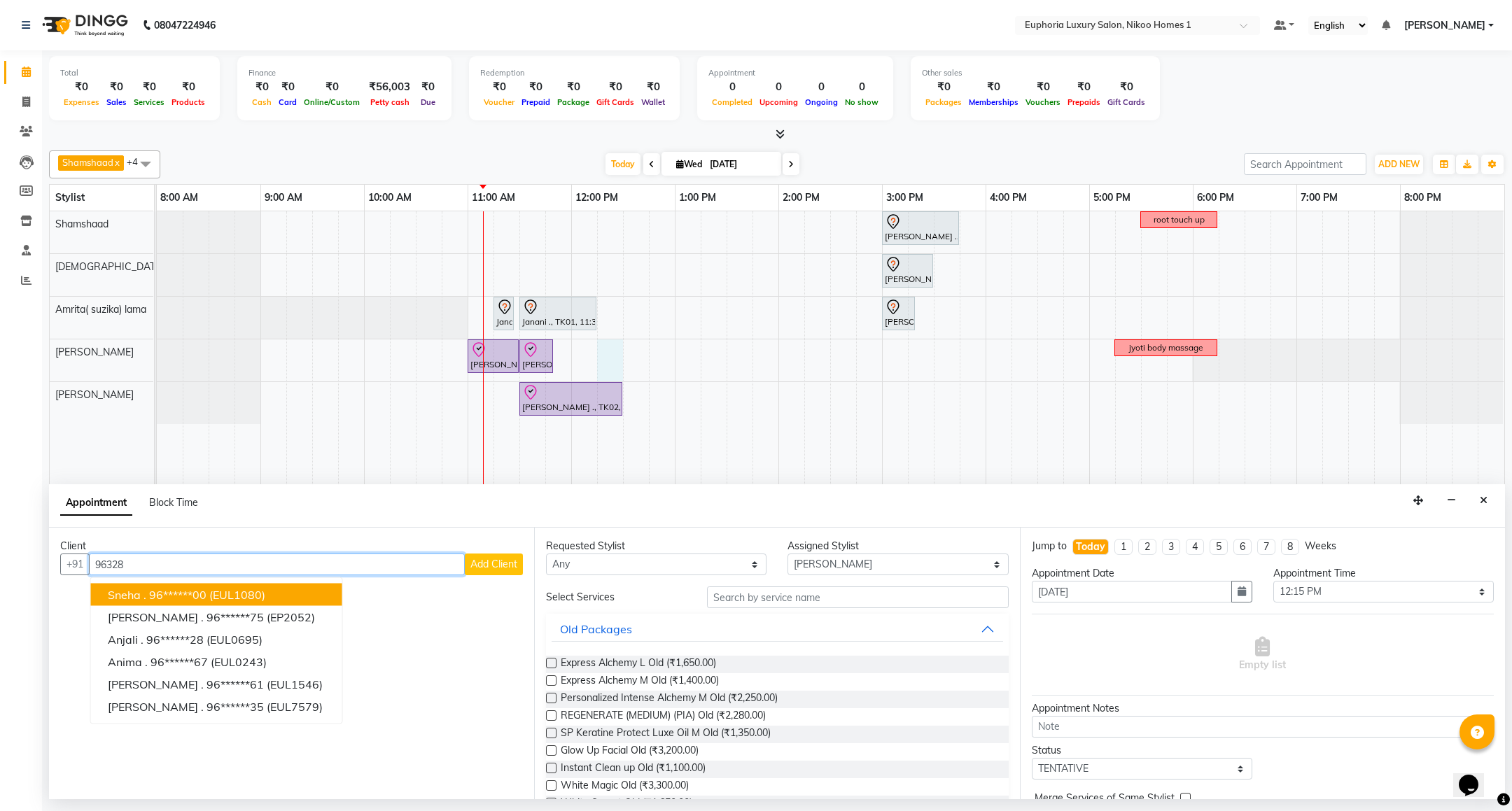
click at [153, 592] on ngb-highlight "96******00" at bounding box center [177, 594] width 57 height 14
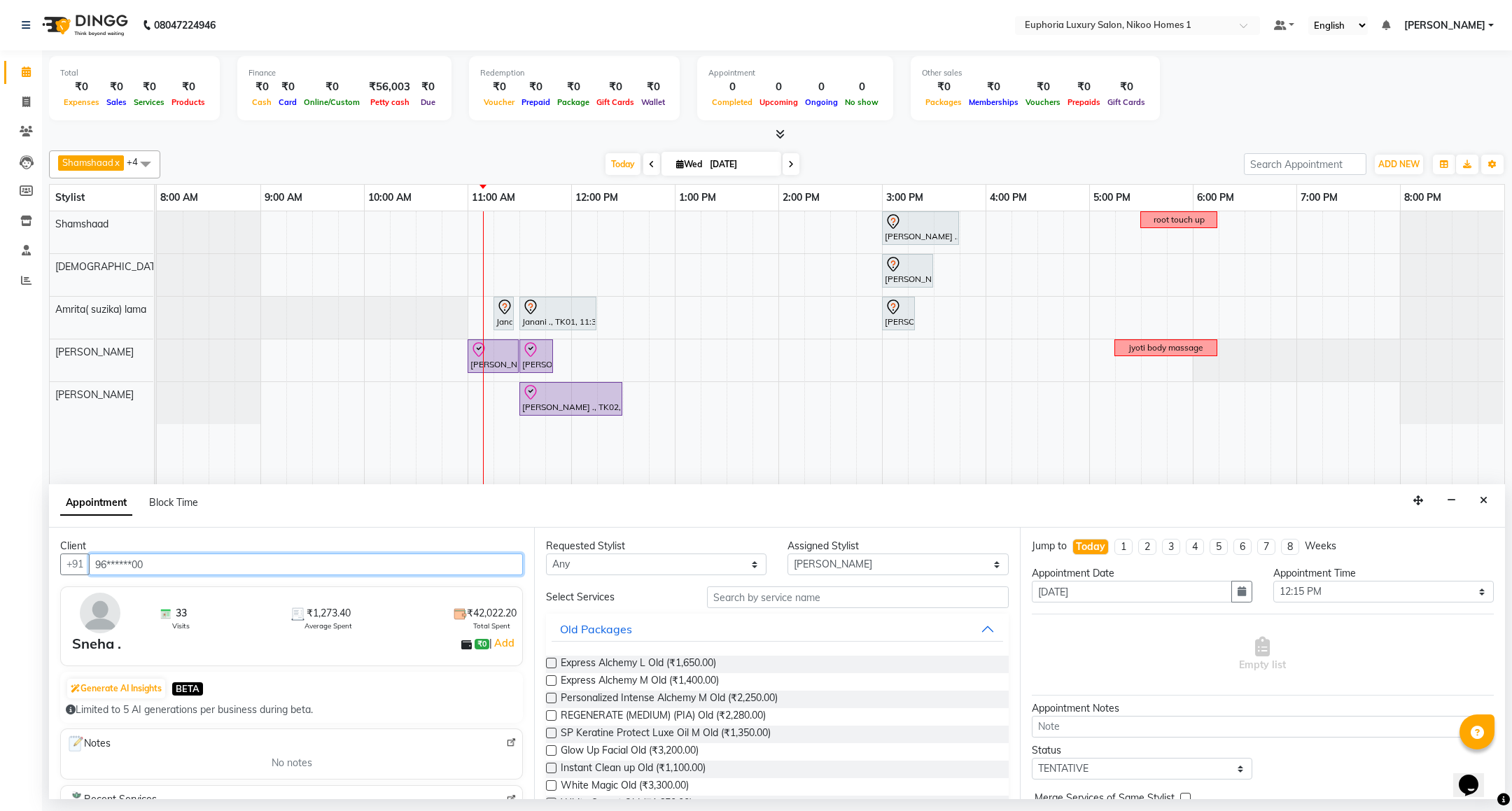
type input "96******00"
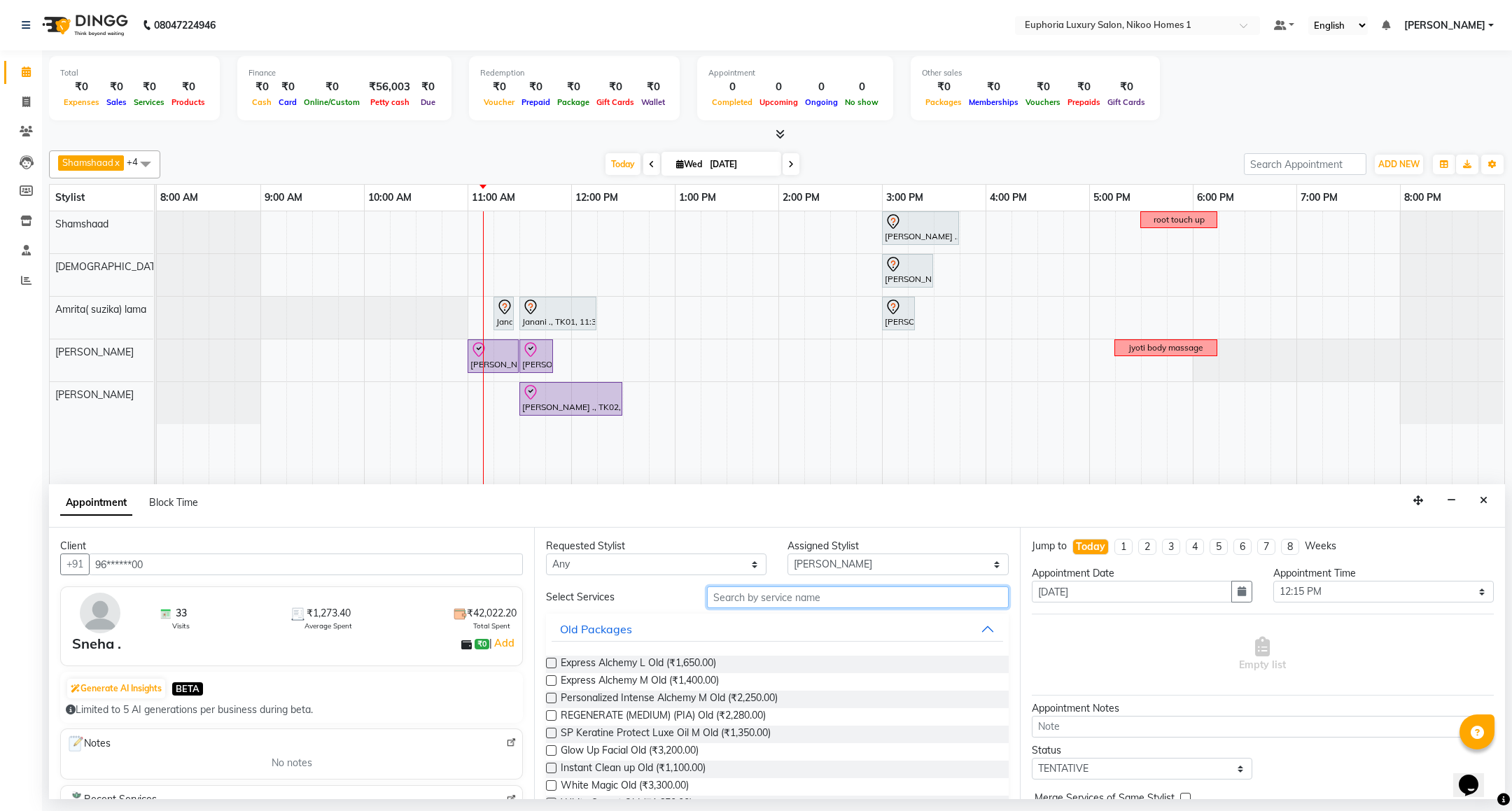
click at [769, 599] on input "text" at bounding box center [858, 597] width 301 height 21
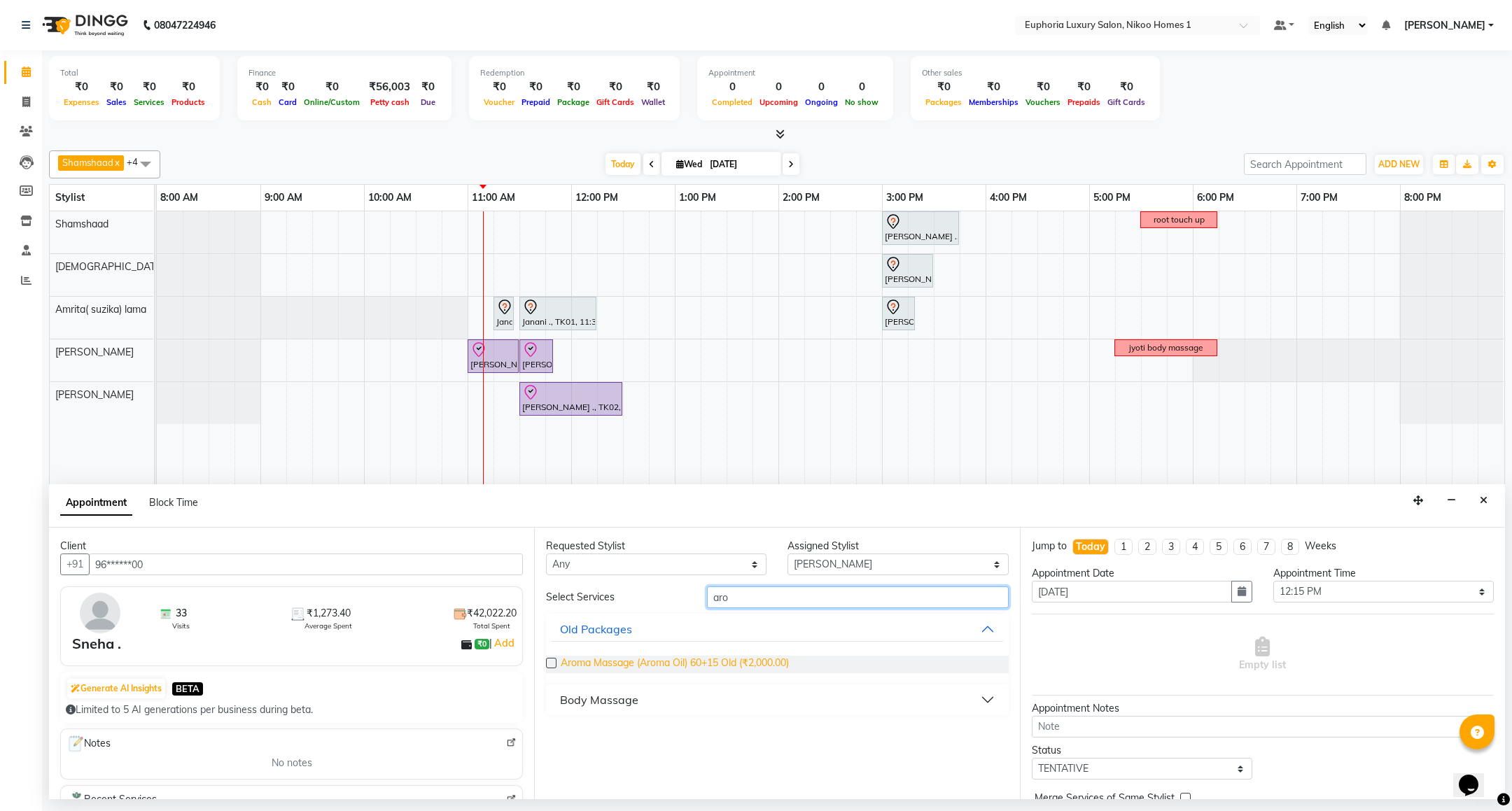
type input "aro"
click at [709, 670] on span "Aroma Massage (Aroma Oil) 60+15 Old (₹2,000.00)" at bounding box center [675, 664] width 228 height 17
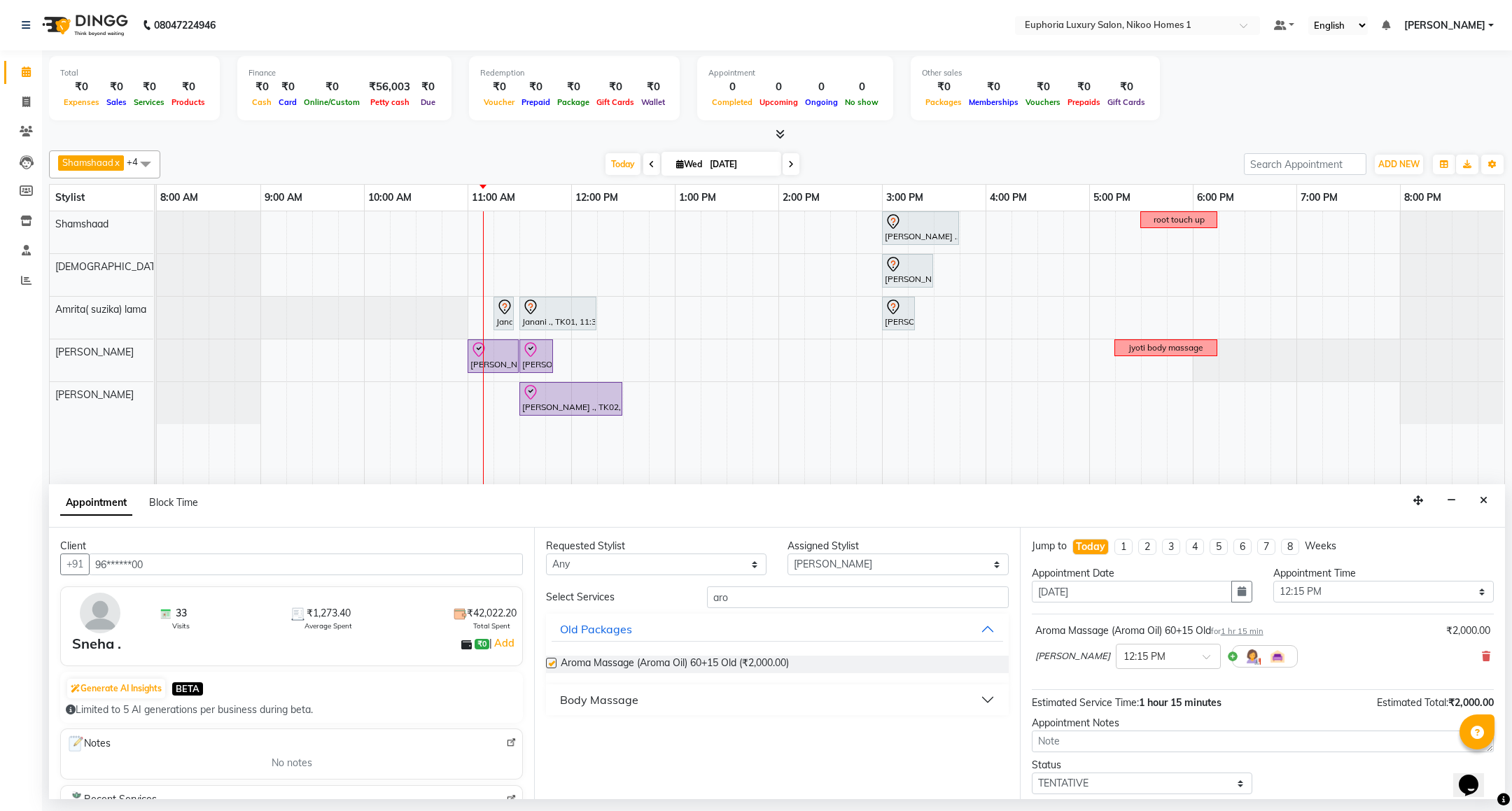
checkbox input "false"
click at [1482, 661] on icon at bounding box center [1486, 656] width 8 height 10
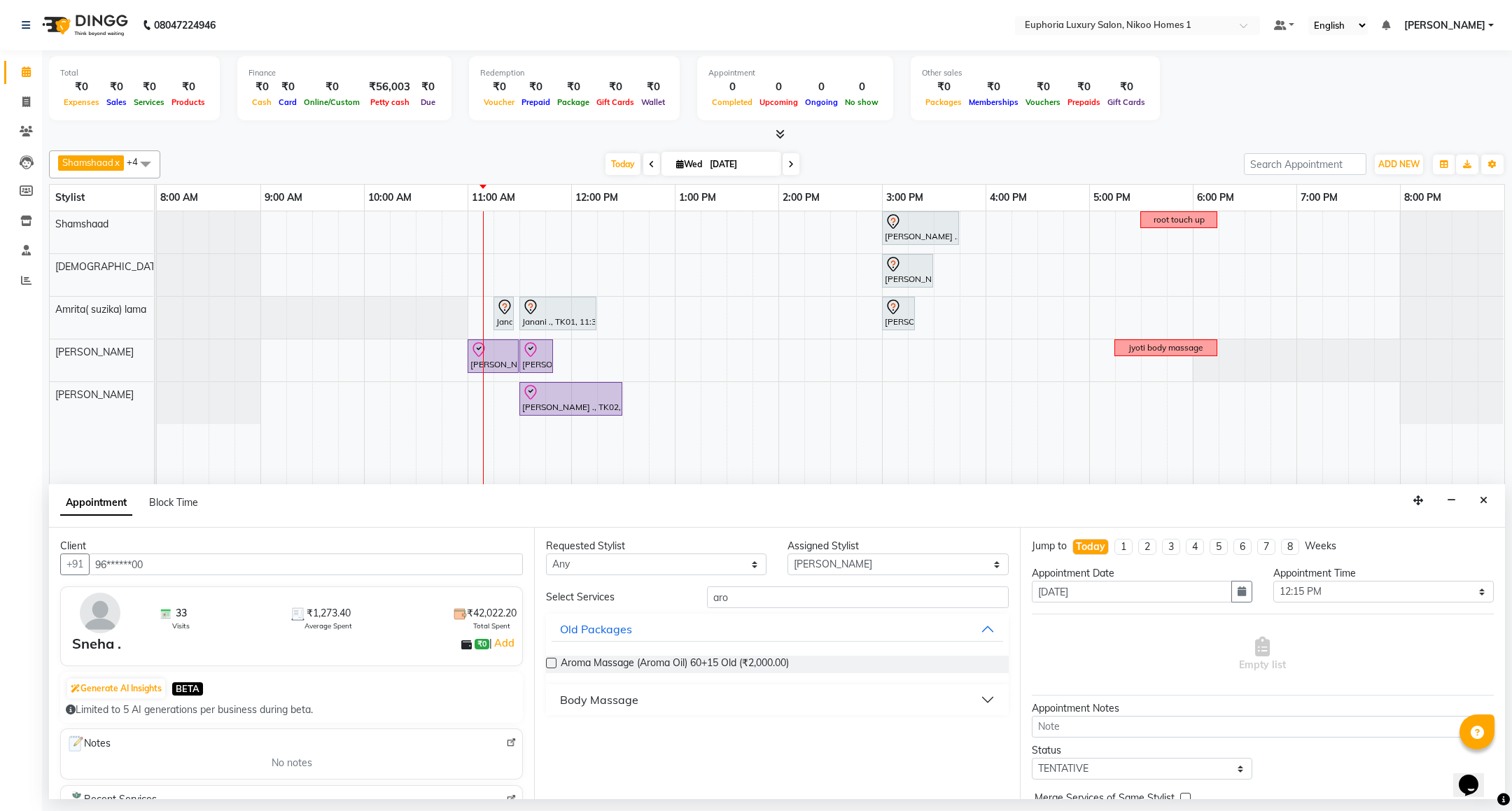
click at [623, 699] on div "Body Massage" at bounding box center [599, 699] width 79 height 17
click at [749, 732] on span "EP-Aroma Massage (Aroma Oil) 45+15 (₹2,000.00)" at bounding box center [673, 735] width 226 height 17
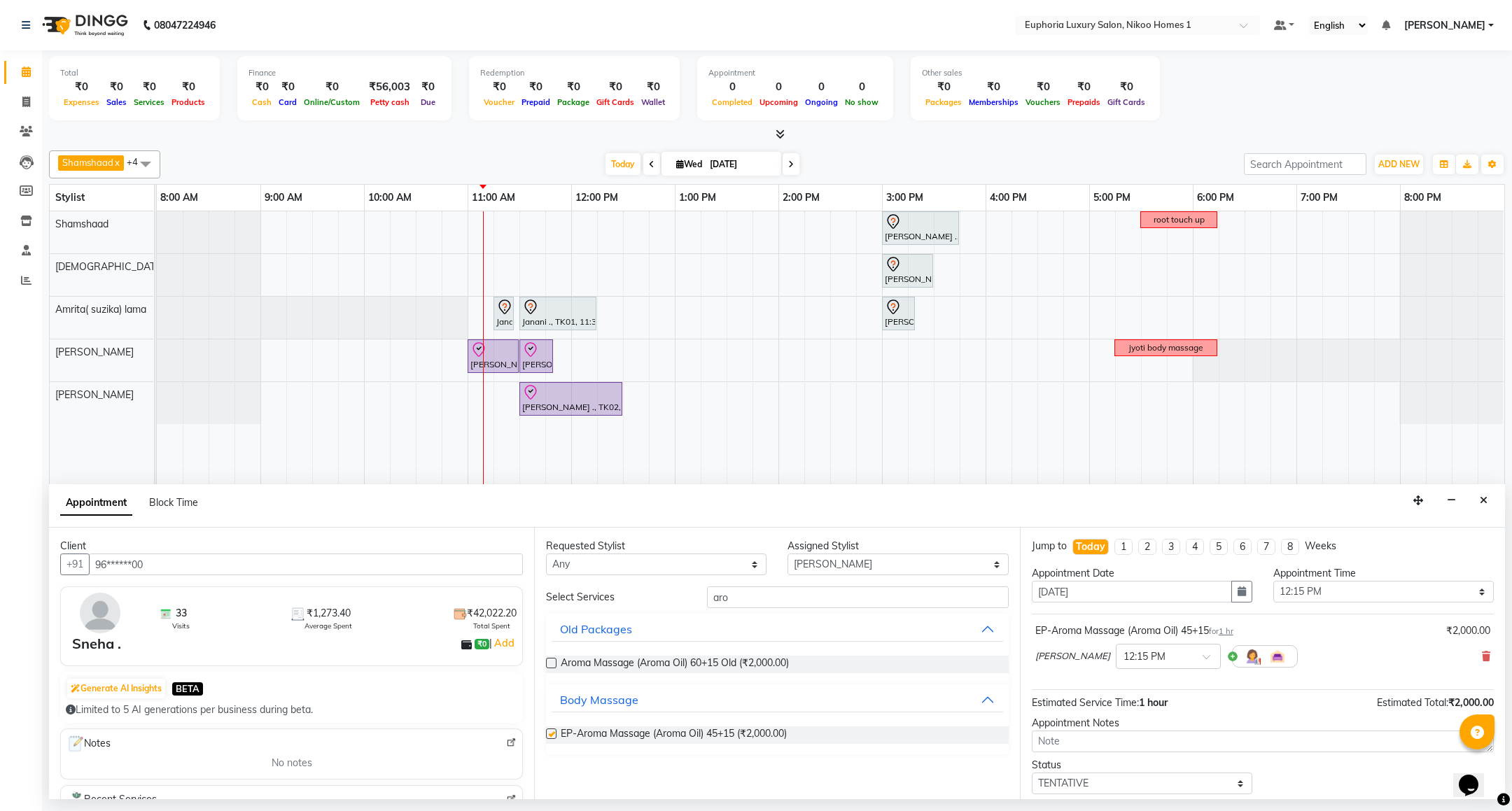
checkbox input "false"
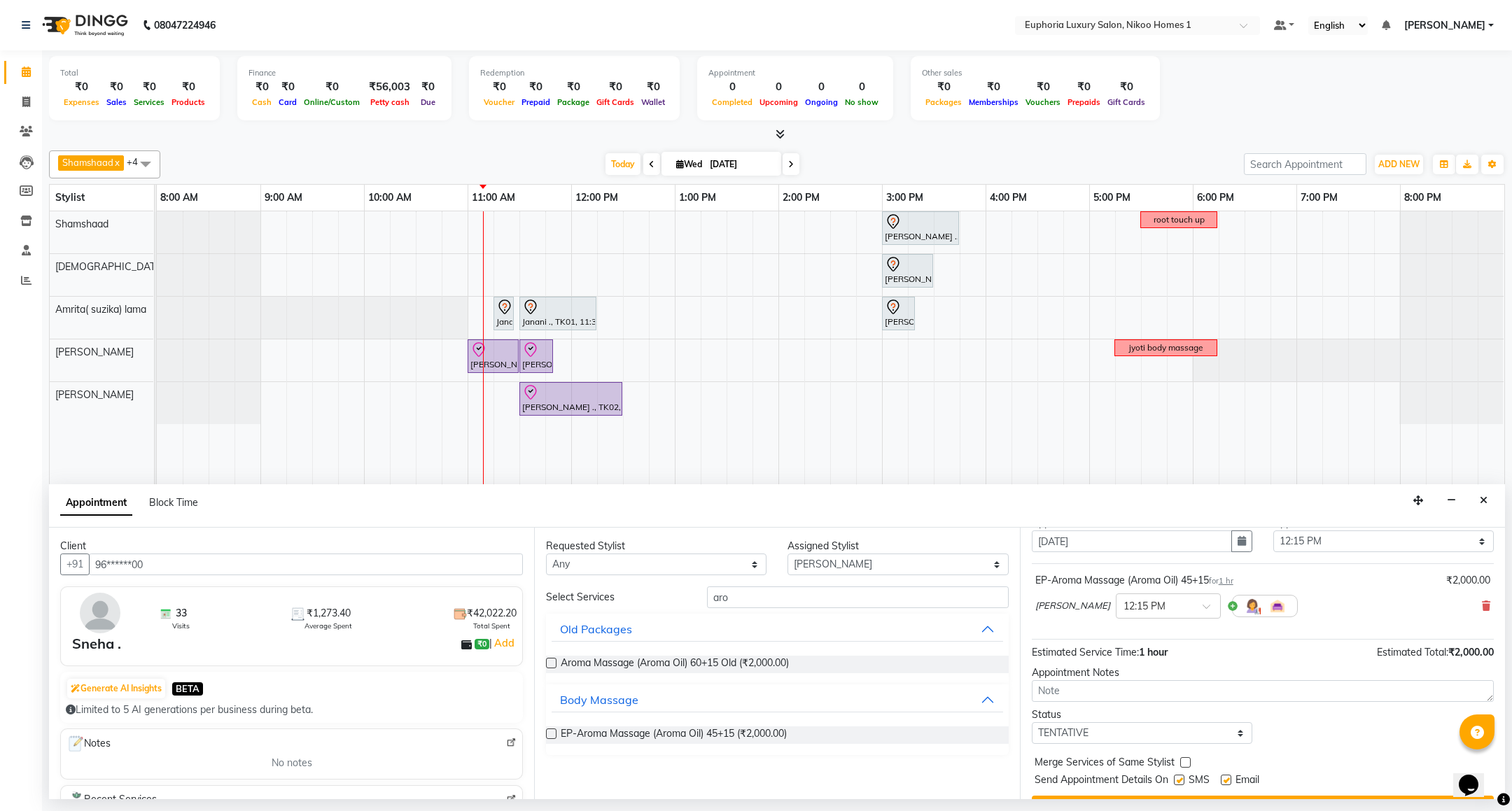
scroll to position [86, 0]
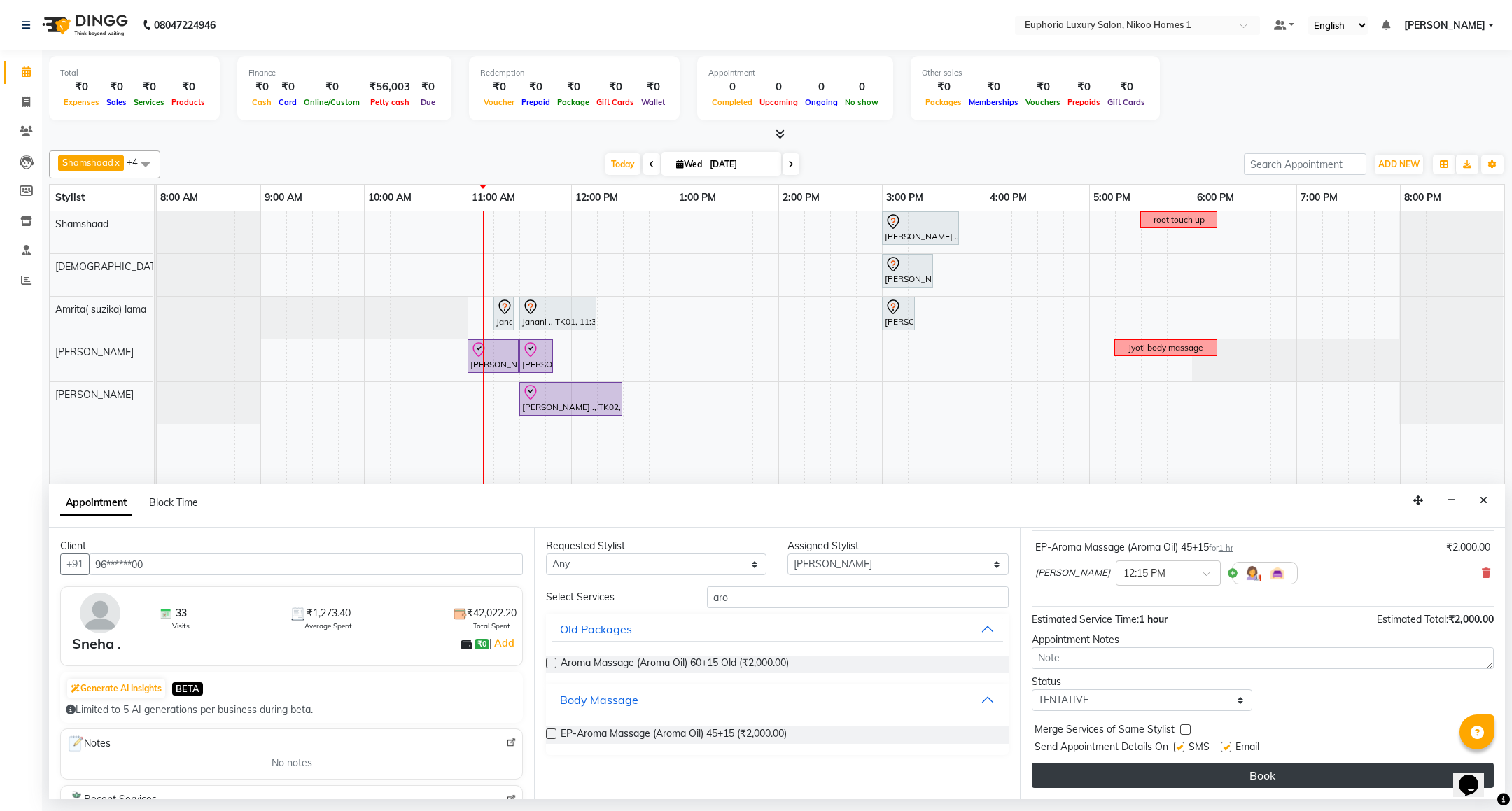
click at [1219, 767] on button "Book" at bounding box center [1263, 775] width 462 height 25
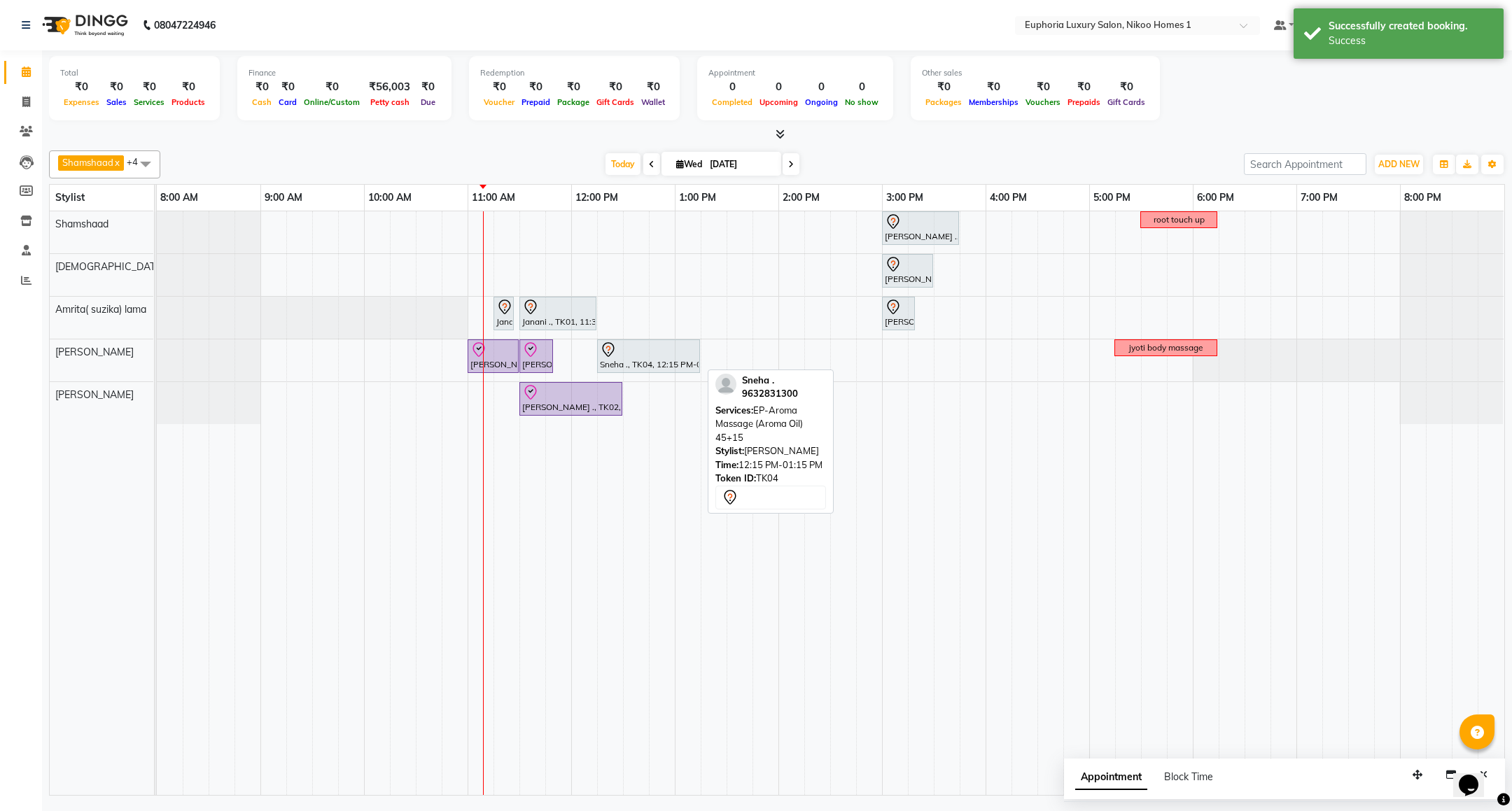
click at [672, 357] on div at bounding box center [648, 350] width 98 height 17
click at [732, 531] on span "View Profile" at bounding box center [724, 537] width 52 height 15
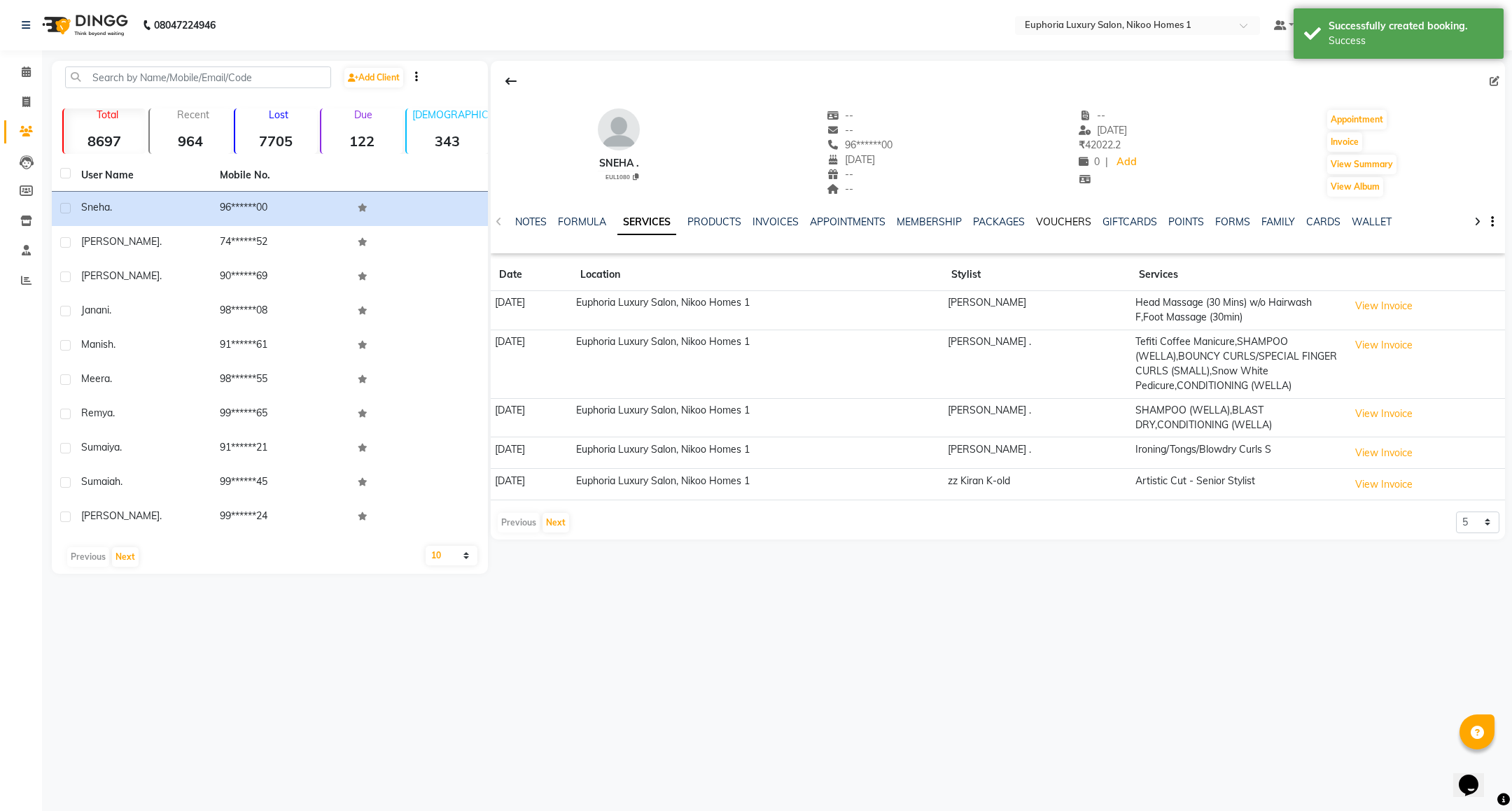
click at [1056, 219] on link "VOUCHERS" at bounding box center [1064, 222] width 55 height 12
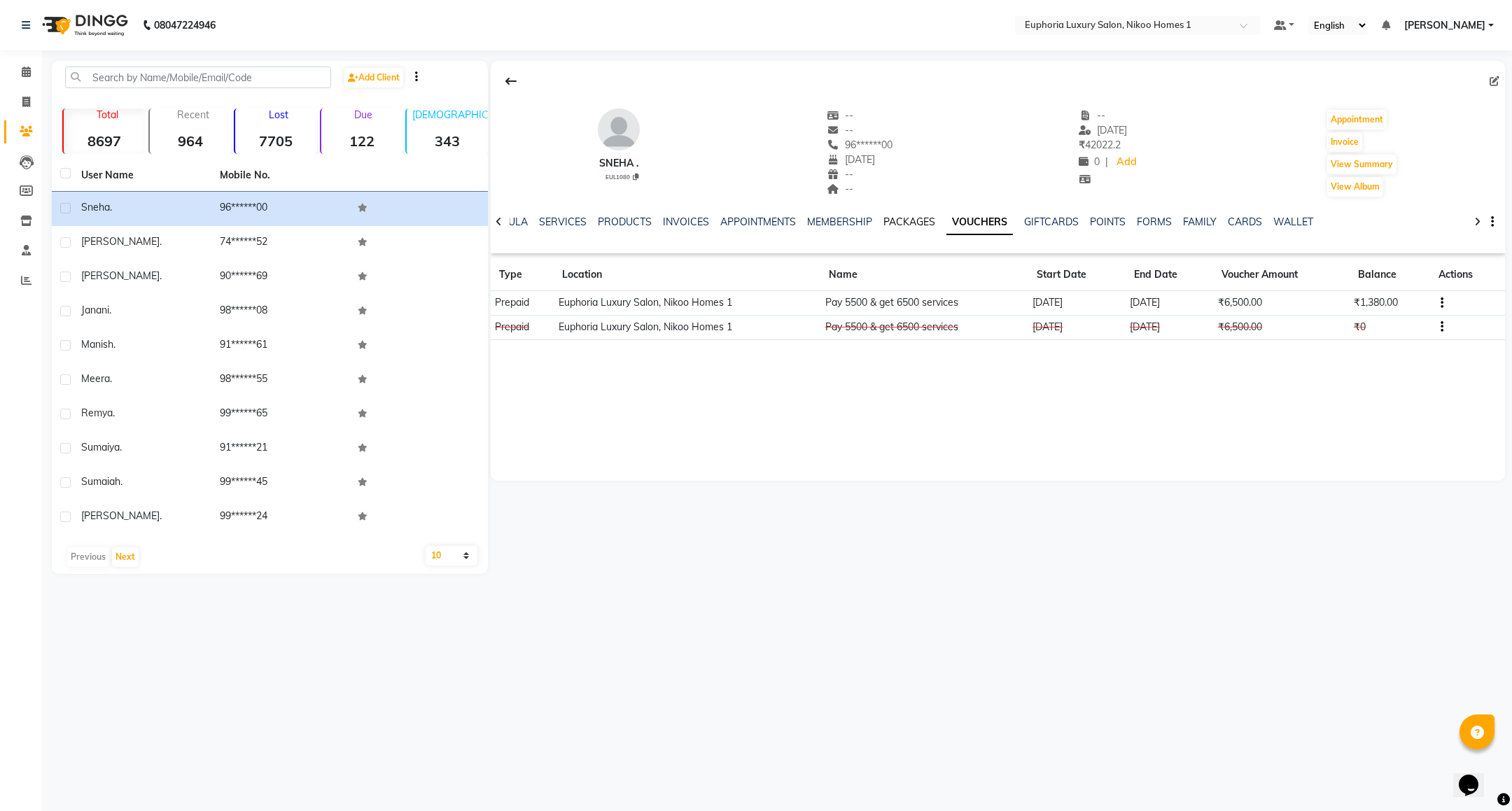
click at [901, 221] on link "PACKAGES" at bounding box center [909, 222] width 52 height 12
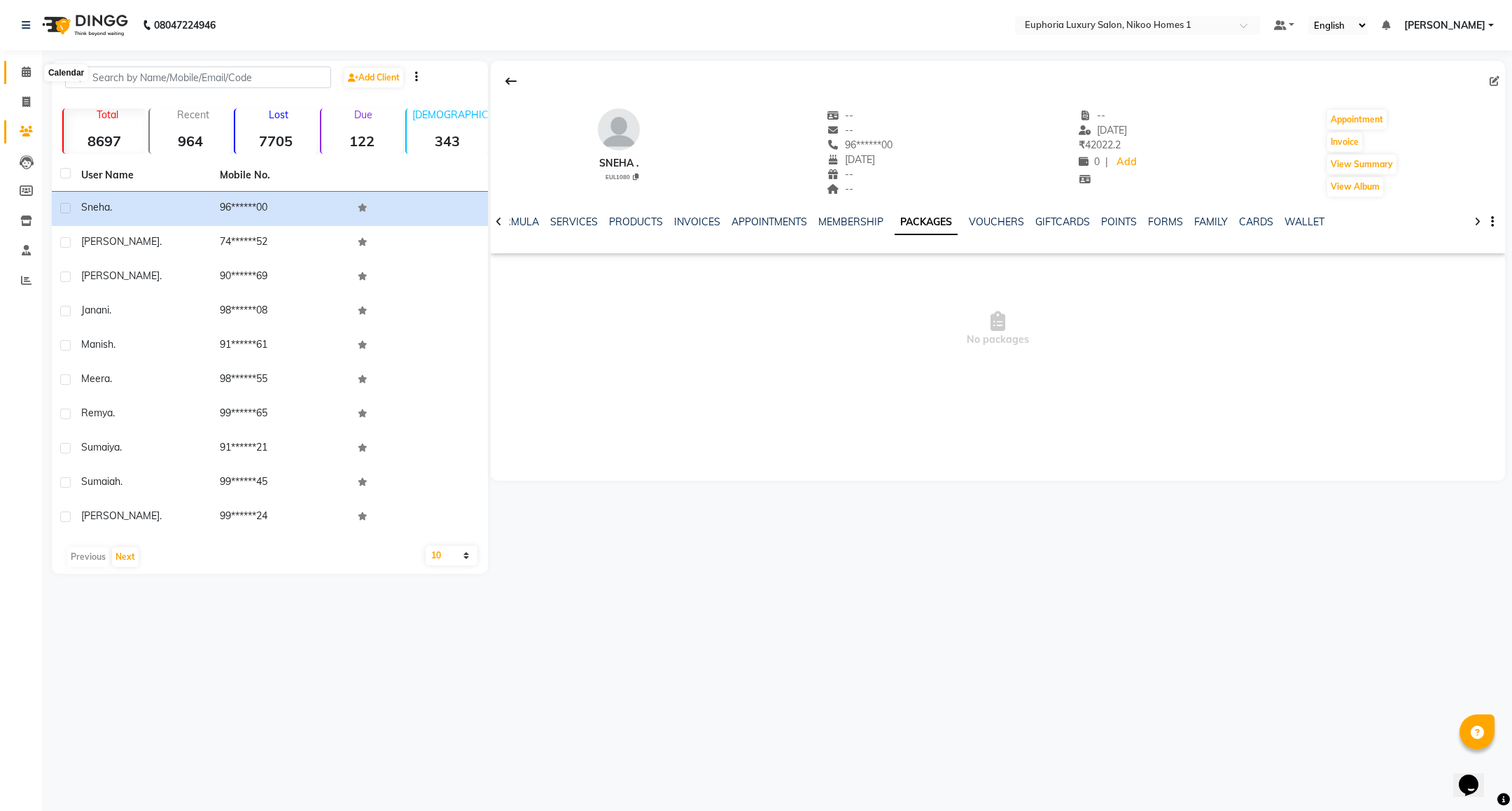
click at [36, 74] on span at bounding box center [26, 72] width 25 height 16
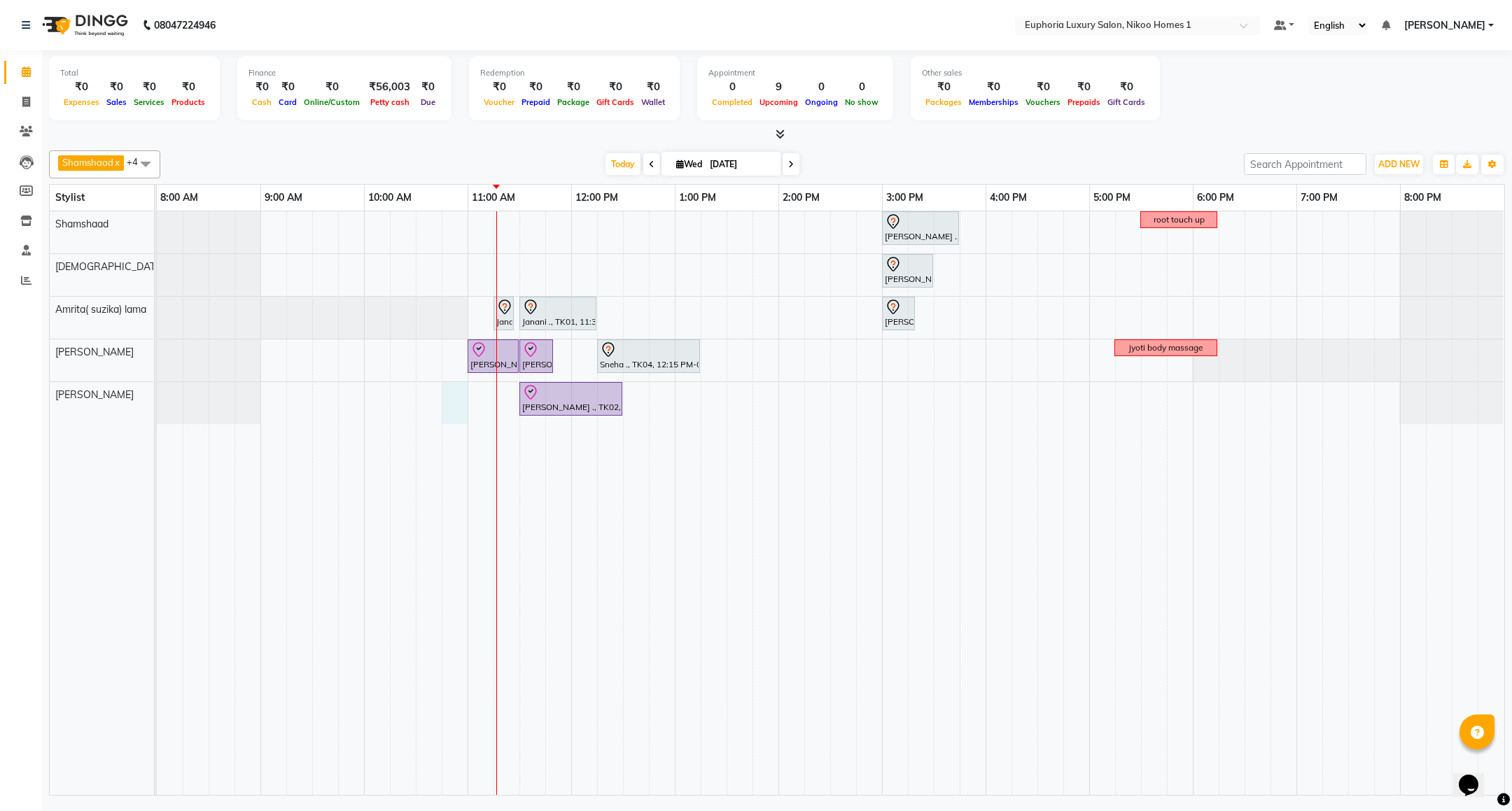
click at [445, 403] on div "[PERSON_NAME] ., TK03, 03:00 PM-03:45 PM, EL-Kid Cut Girl (Below 8 Yrs) root to…" at bounding box center [830, 503] width 1347 height 584
select select "86001"
select select "tentative"
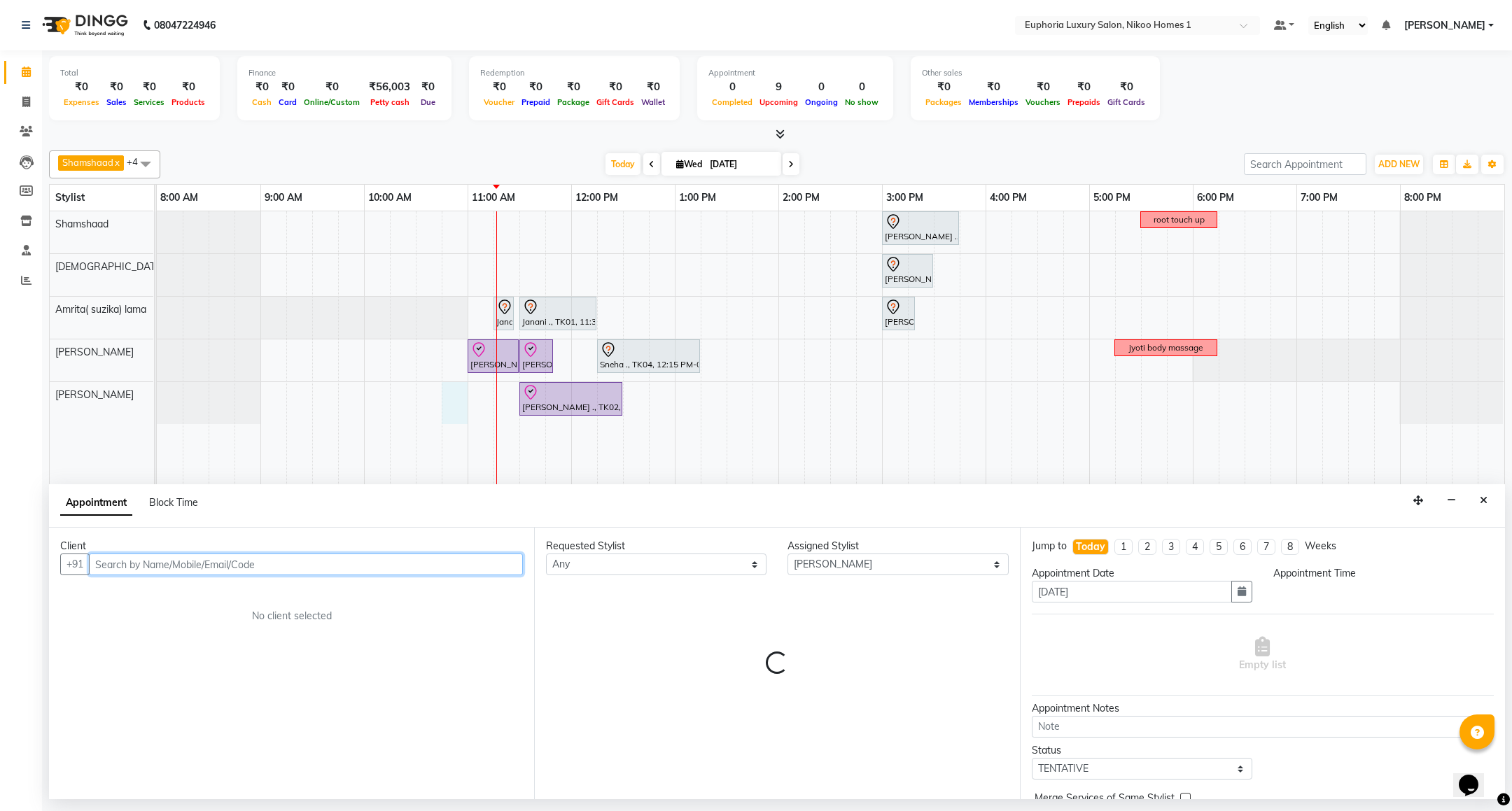
select select "645"
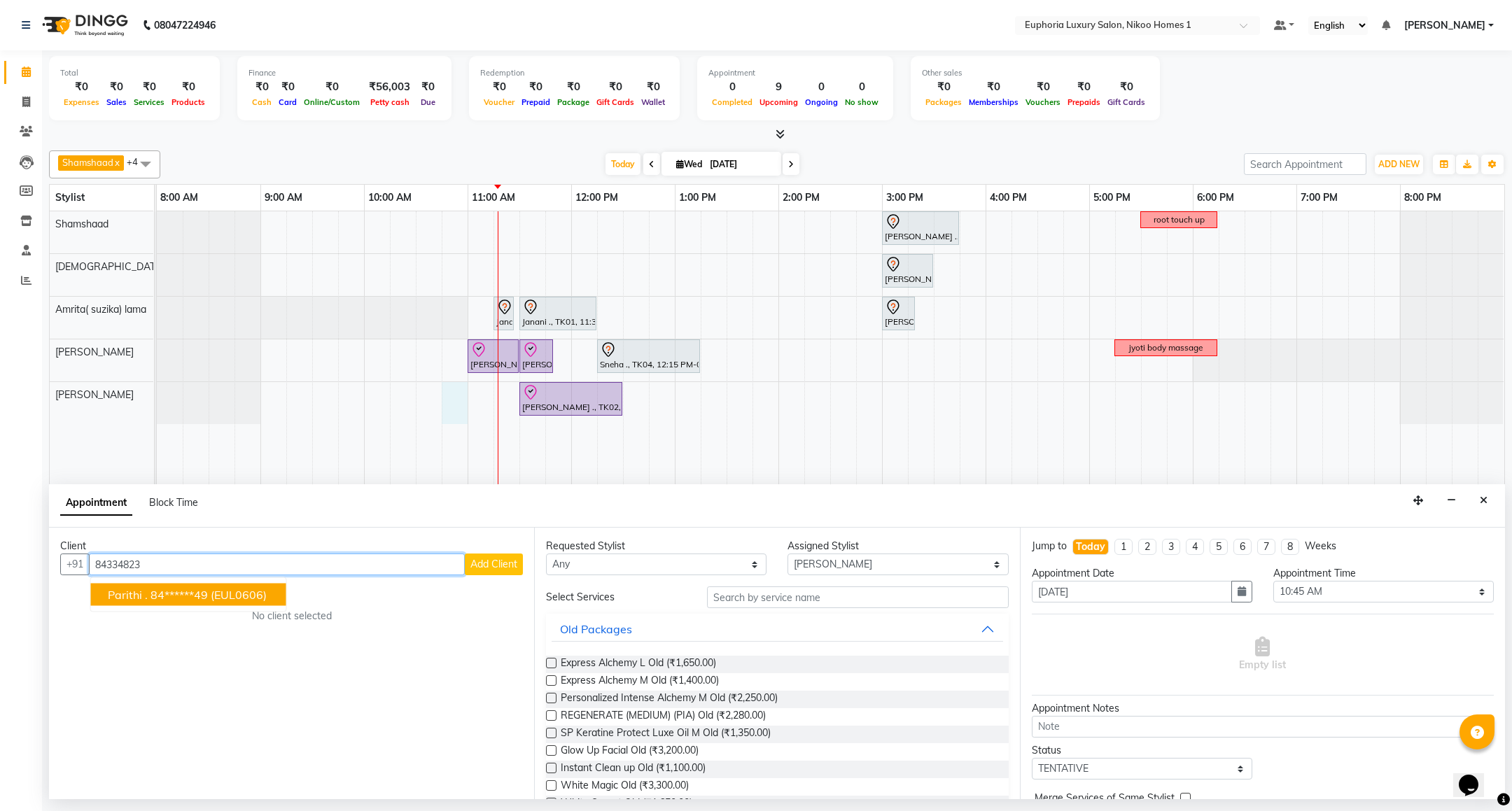
click at [153, 600] on ngb-highlight "84******49" at bounding box center [179, 594] width 57 height 14
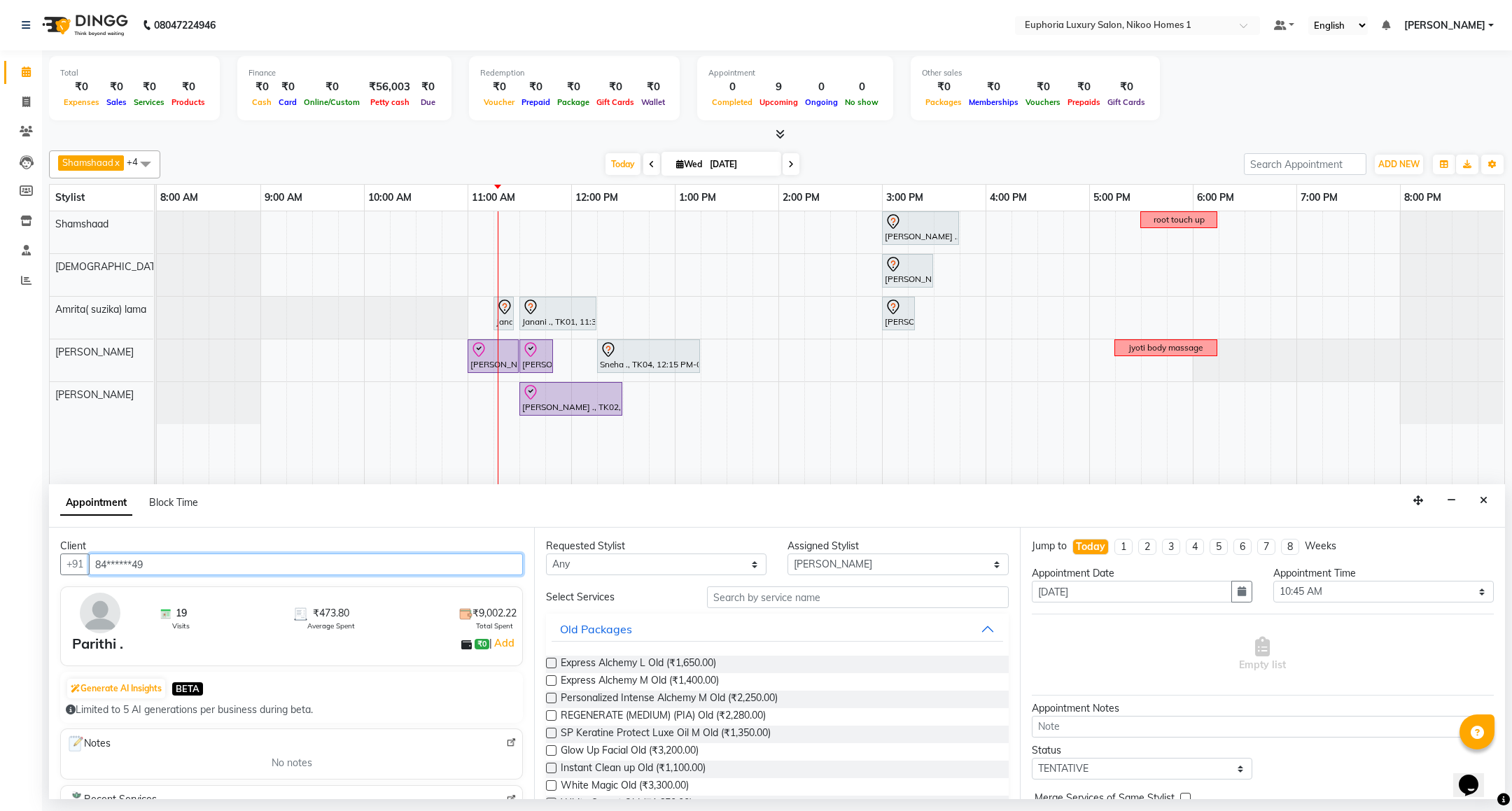
type input "84******49"
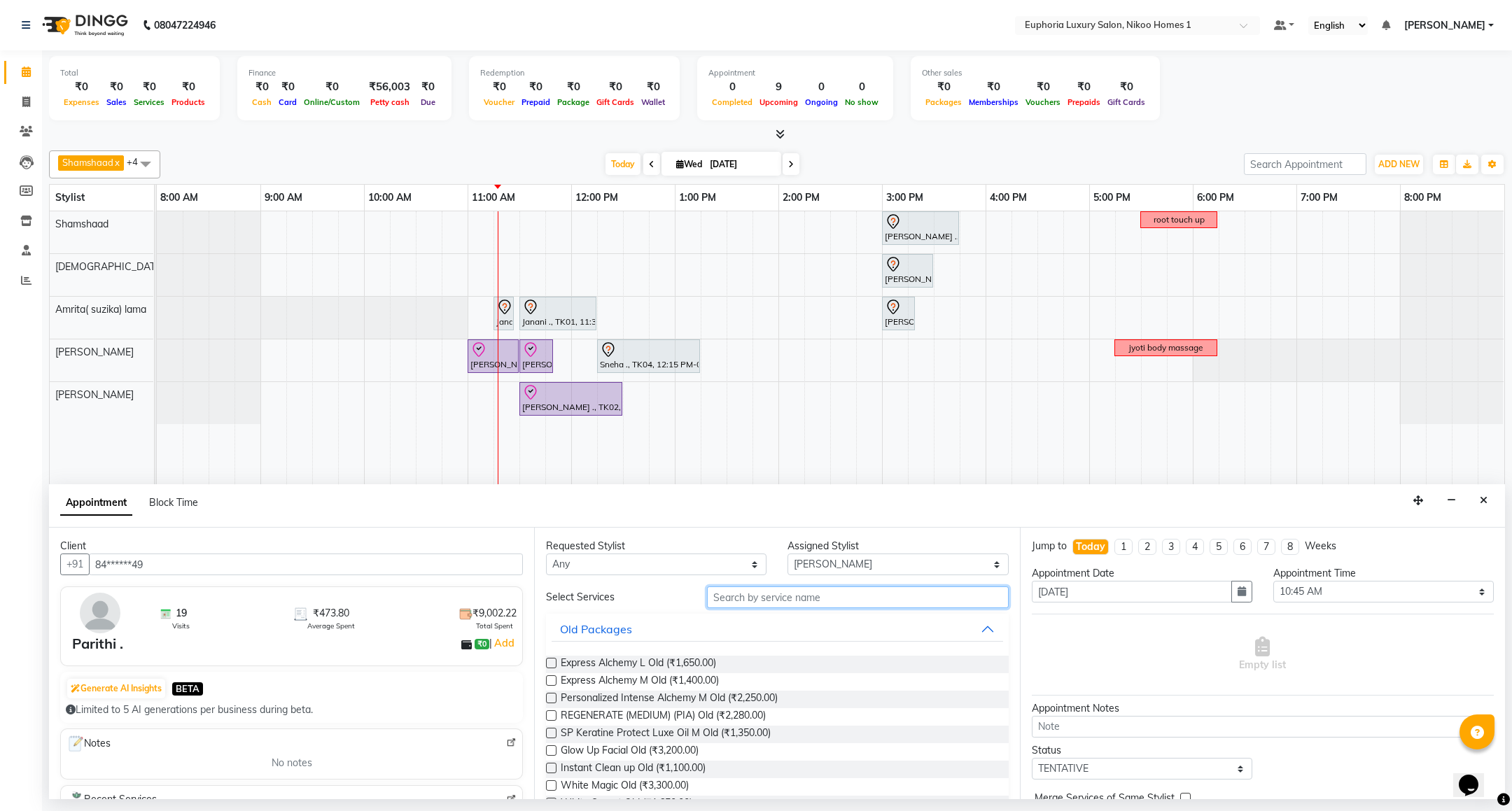
click at [754, 603] on input "text" at bounding box center [858, 597] width 301 height 21
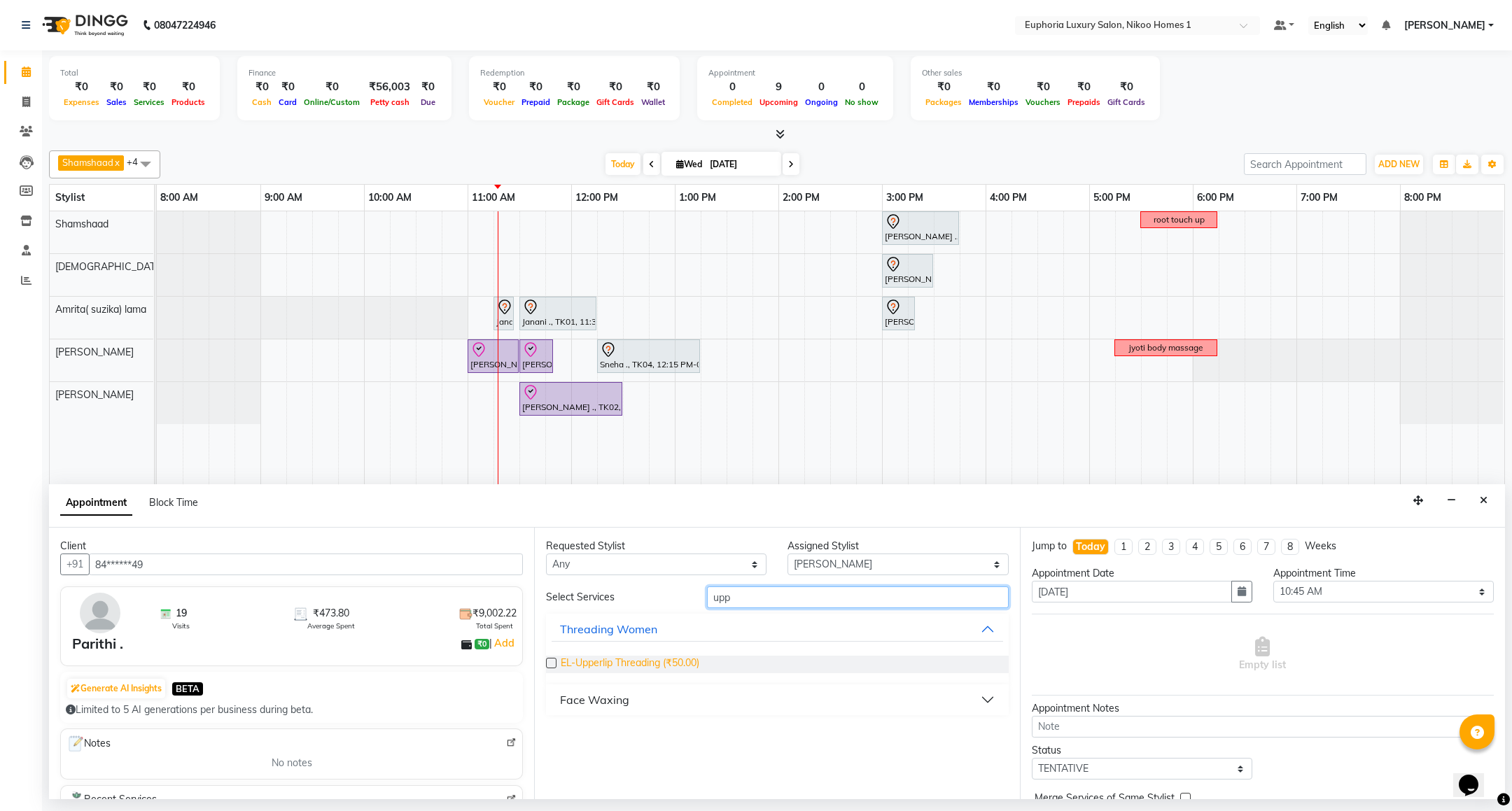
type input "upp"
click at [671, 672] on span "EL-Upperlip Threading (₹50.00)" at bounding box center [630, 664] width 139 height 17
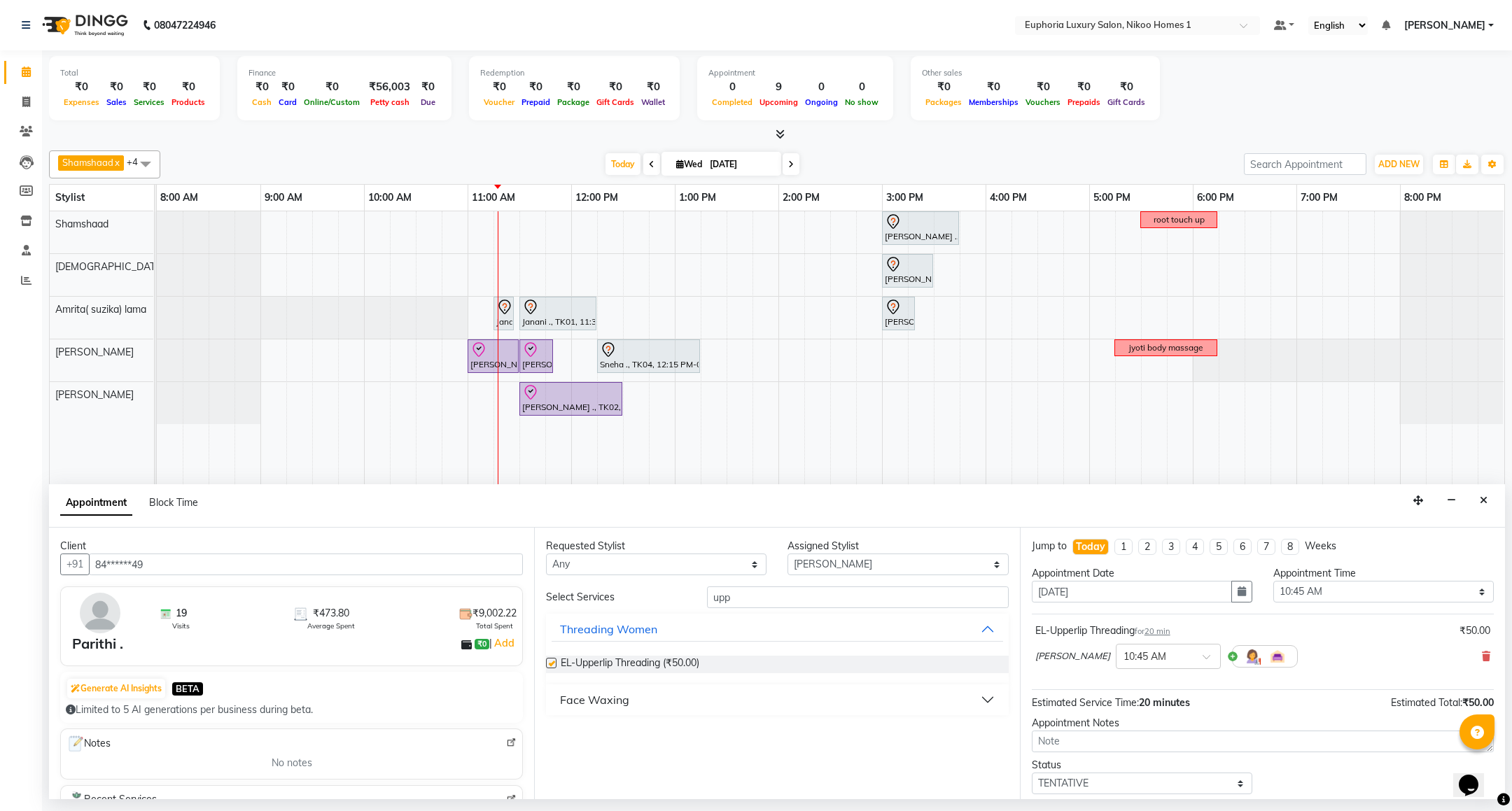
checkbox input "false"
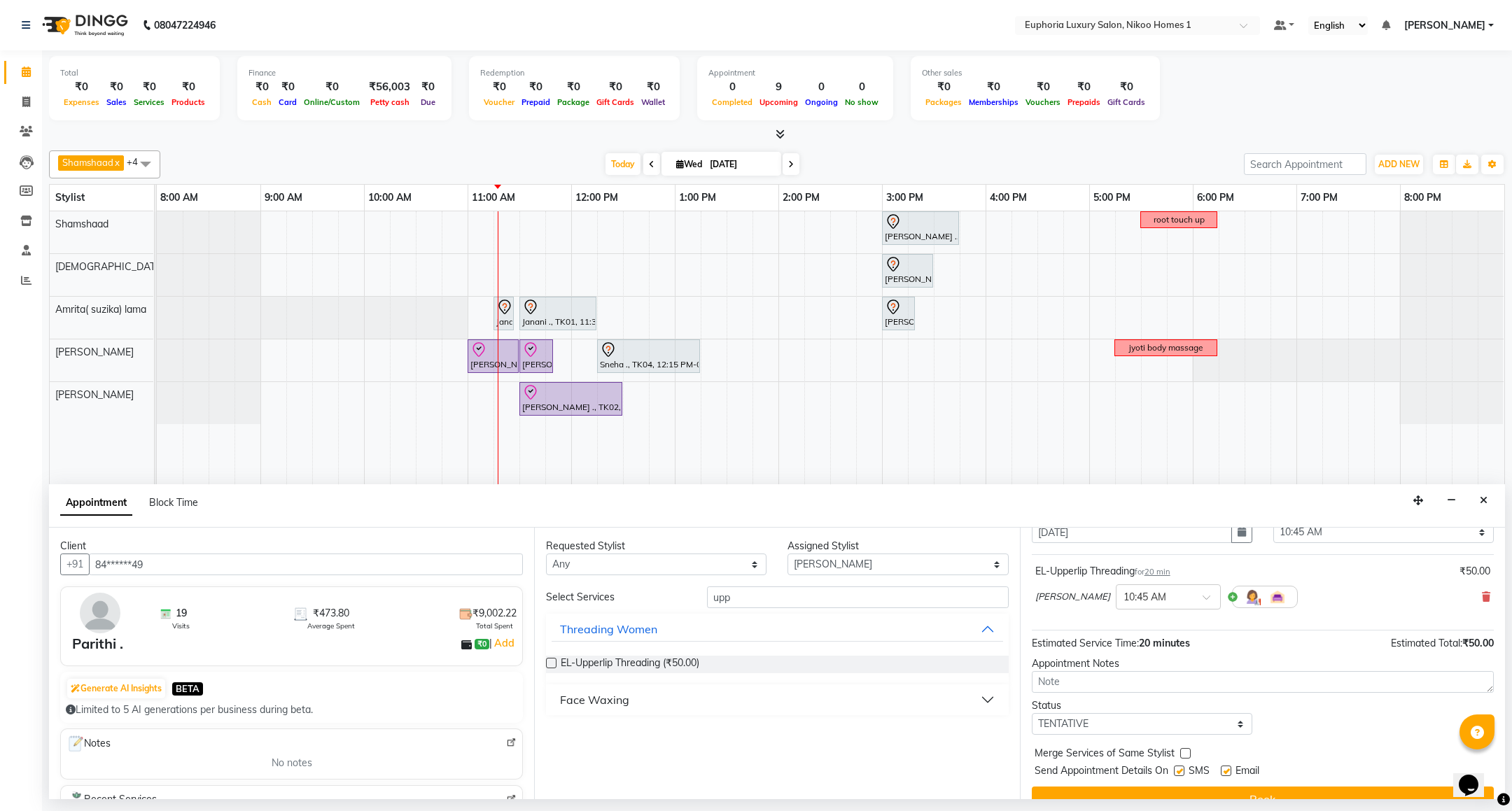
scroll to position [86, 0]
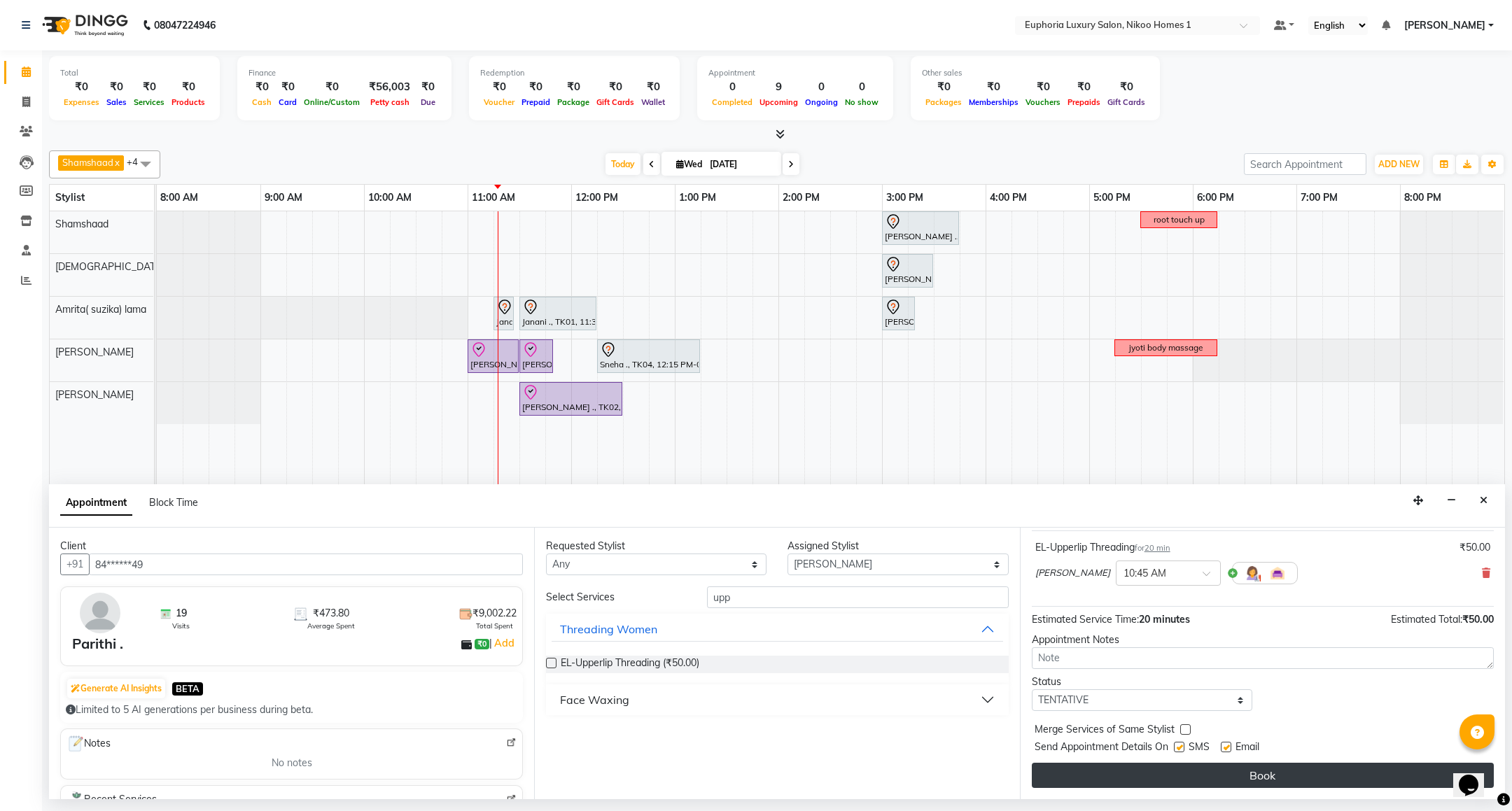
click at [1288, 775] on button "Book" at bounding box center [1263, 775] width 462 height 25
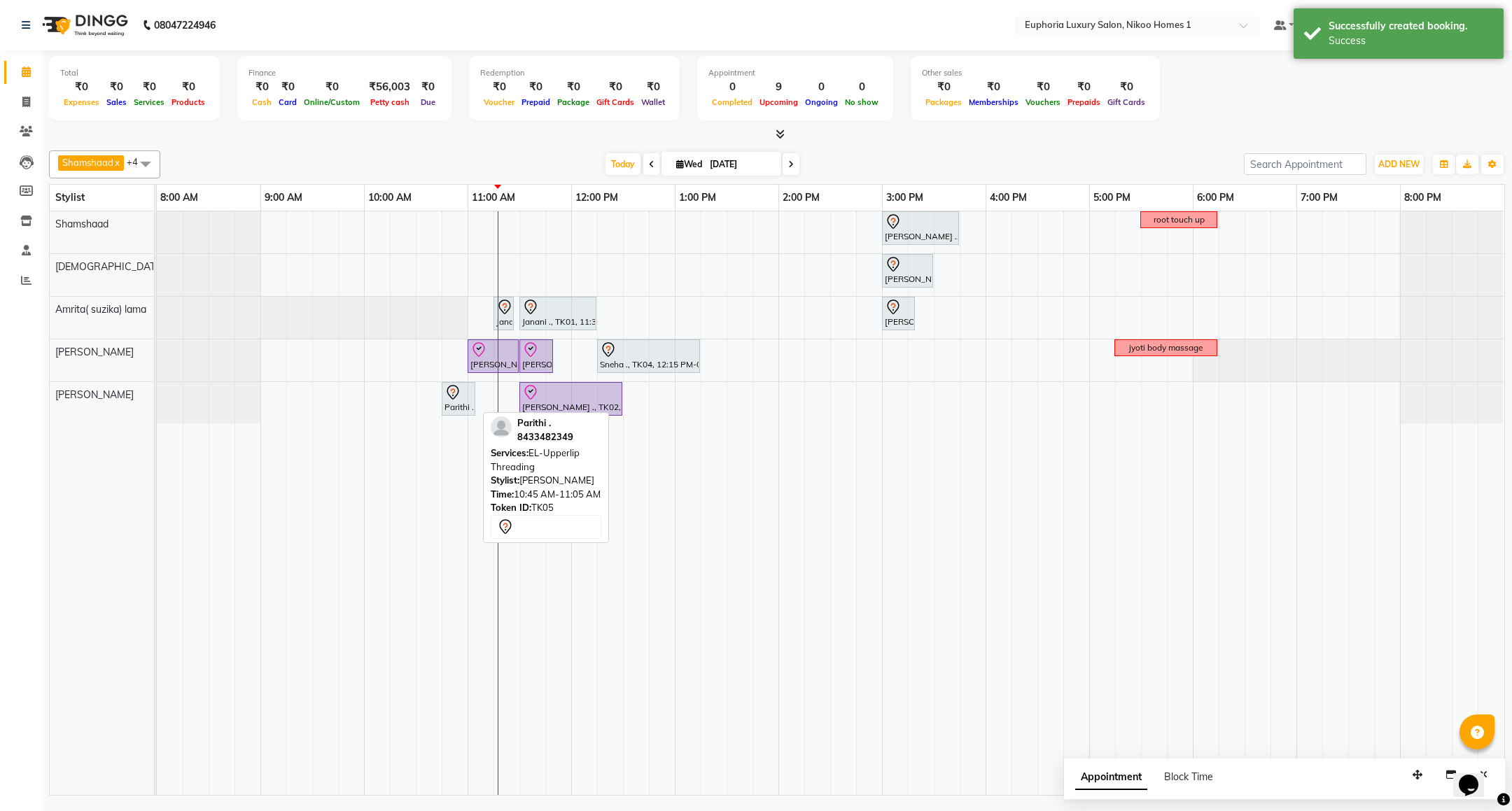
click at [461, 398] on icon at bounding box center [453, 393] width 17 height 17
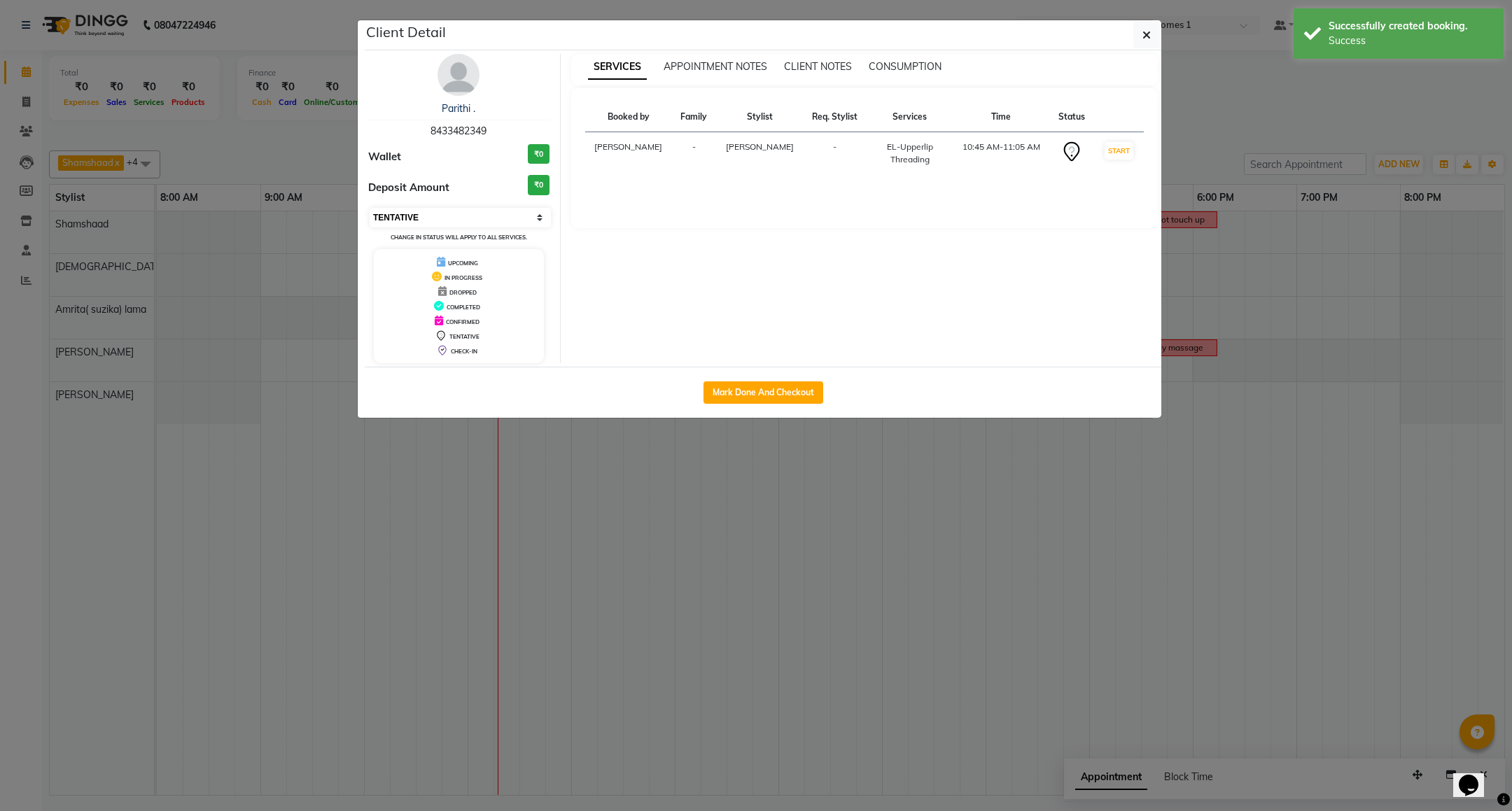
click at [416, 221] on select "Select IN SERVICE CONFIRMED TENTATIVE CHECK IN MARK DONE DROPPED UPCOMING" at bounding box center [460, 217] width 181 height 20
select select "8"
click at [370, 208] on select "Select IN SERVICE CONFIRMED TENTATIVE CHECK IN MARK DONE DROPPED UPCOMING" at bounding box center [460, 217] width 181 height 20
click at [1145, 34] on icon "button" at bounding box center [1146, 36] width 8 height 12
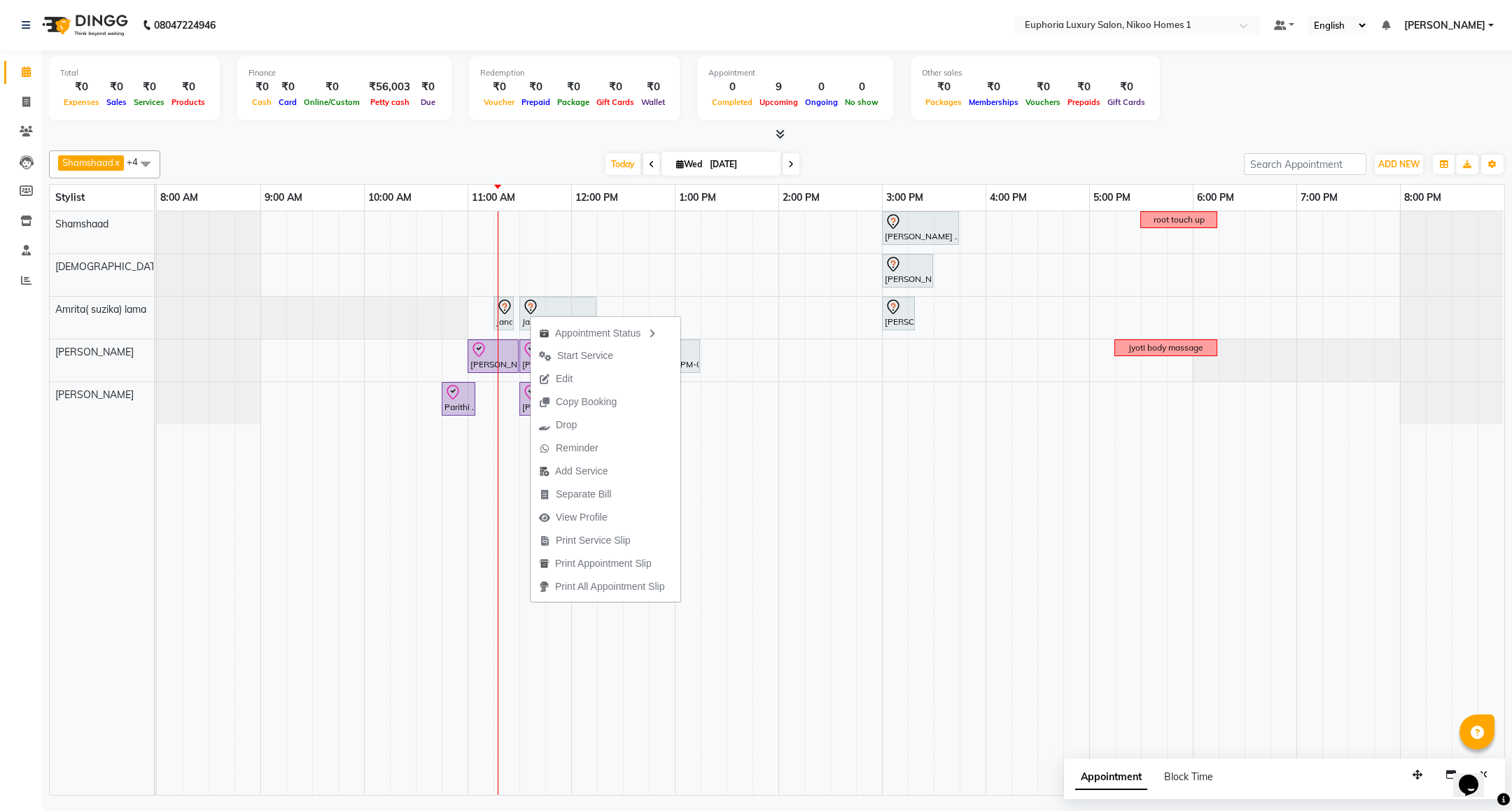
click at [530, 315] on div "Appointment Status Start Service Edit Copy Booking Drop Reminder Add Service Se…" at bounding box center [605, 459] width 151 height 288
click at [528, 304] on icon at bounding box center [530, 307] width 12 height 15
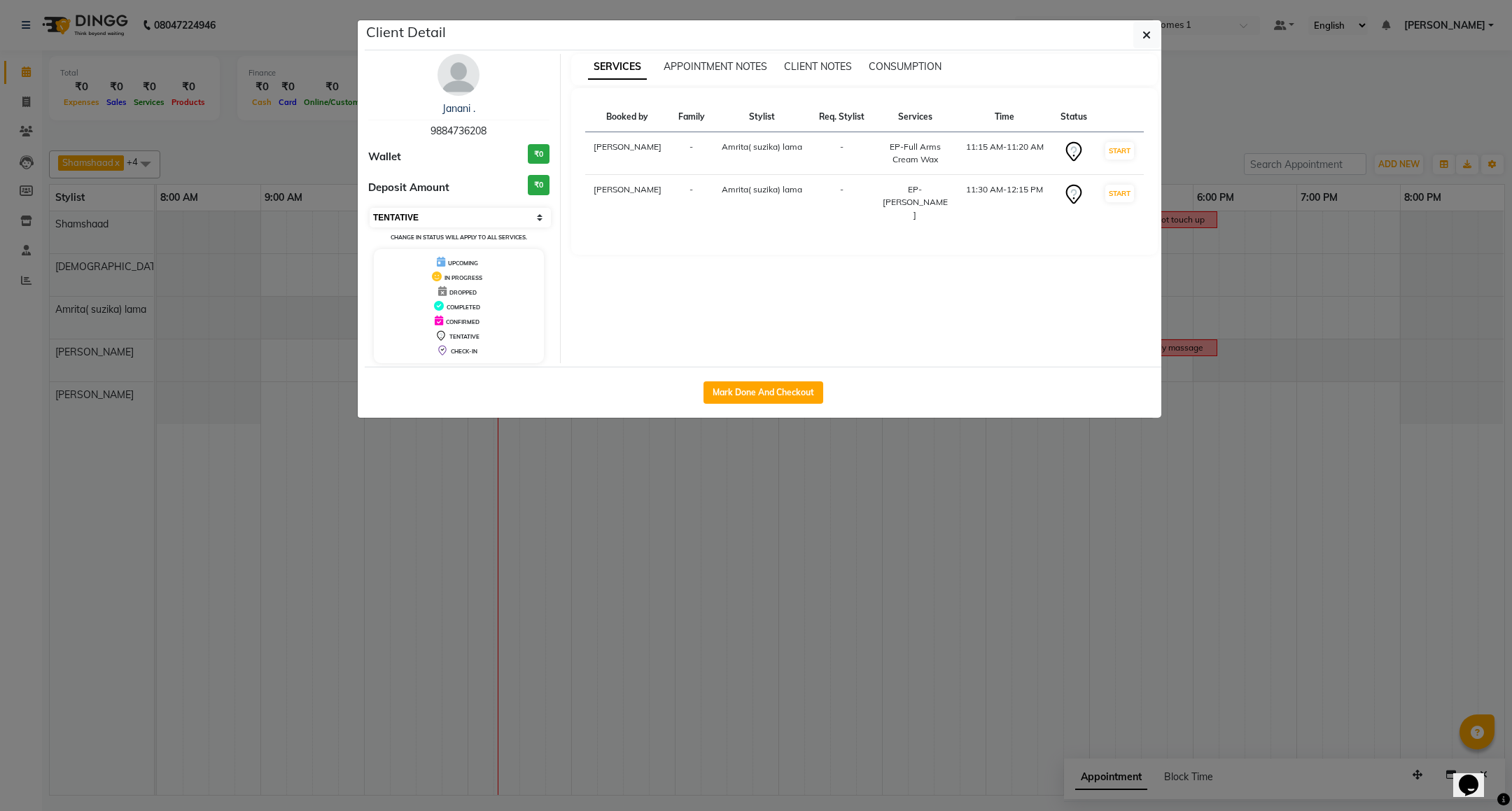
click at [449, 225] on select "Select IN SERVICE CONFIRMED TENTATIVE CHECK IN MARK DONE DROPPED UPCOMING" at bounding box center [460, 217] width 181 height 20
select select "8"
click at [370, 208] on select "Select IN SERVICE CONFIRMED TENTATIVE CHECK IN MARK DONE DROPPED UPCOMING" at bounding box center [460, 217] width 181 height 20
click at [1142, 30] on icon "button" at bounding box center [1146, 36] width 8 height 12
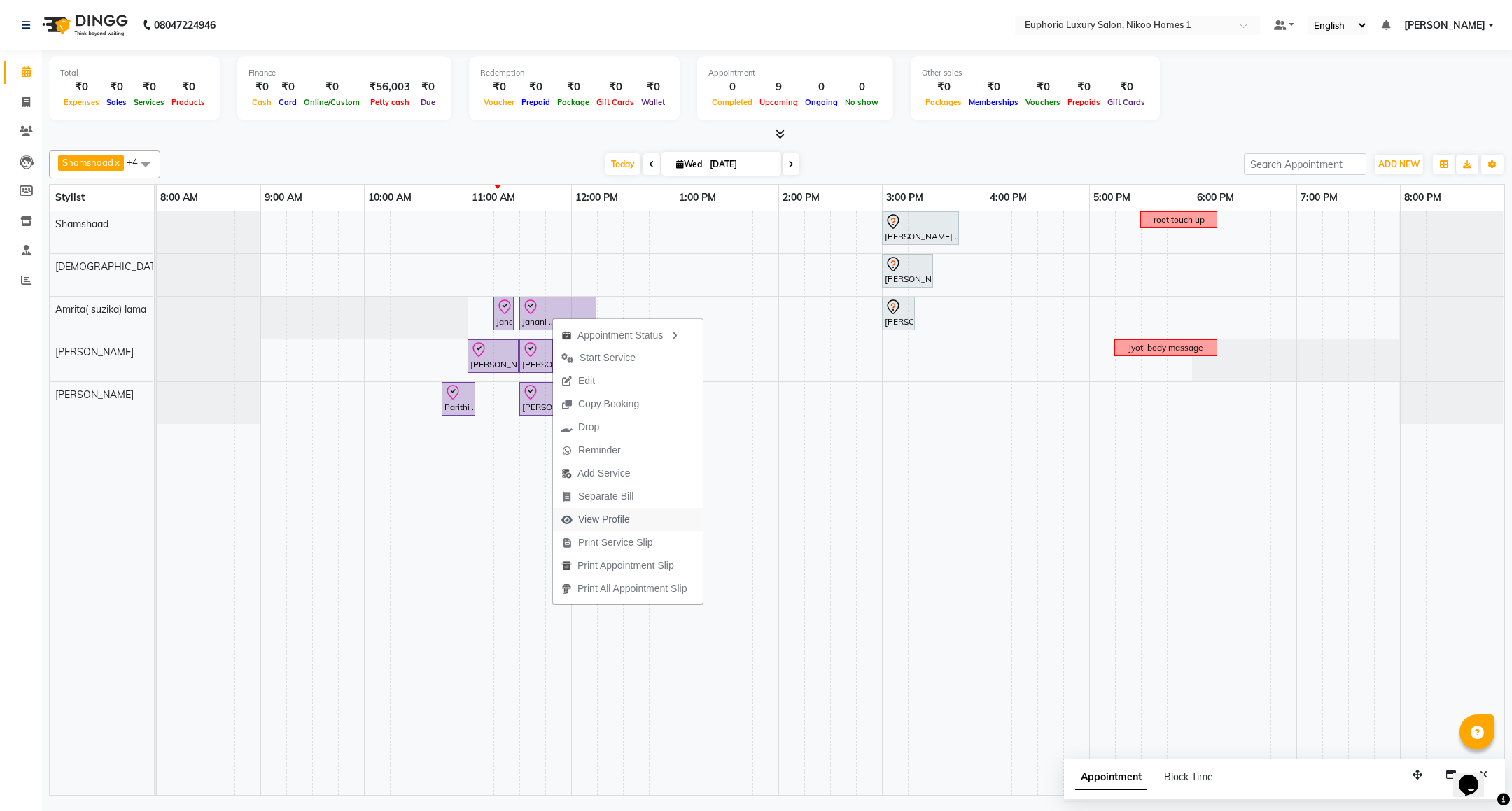
click at [622, 521] on span "View Profile" at bounding box center [604, 520] width 52 height 15
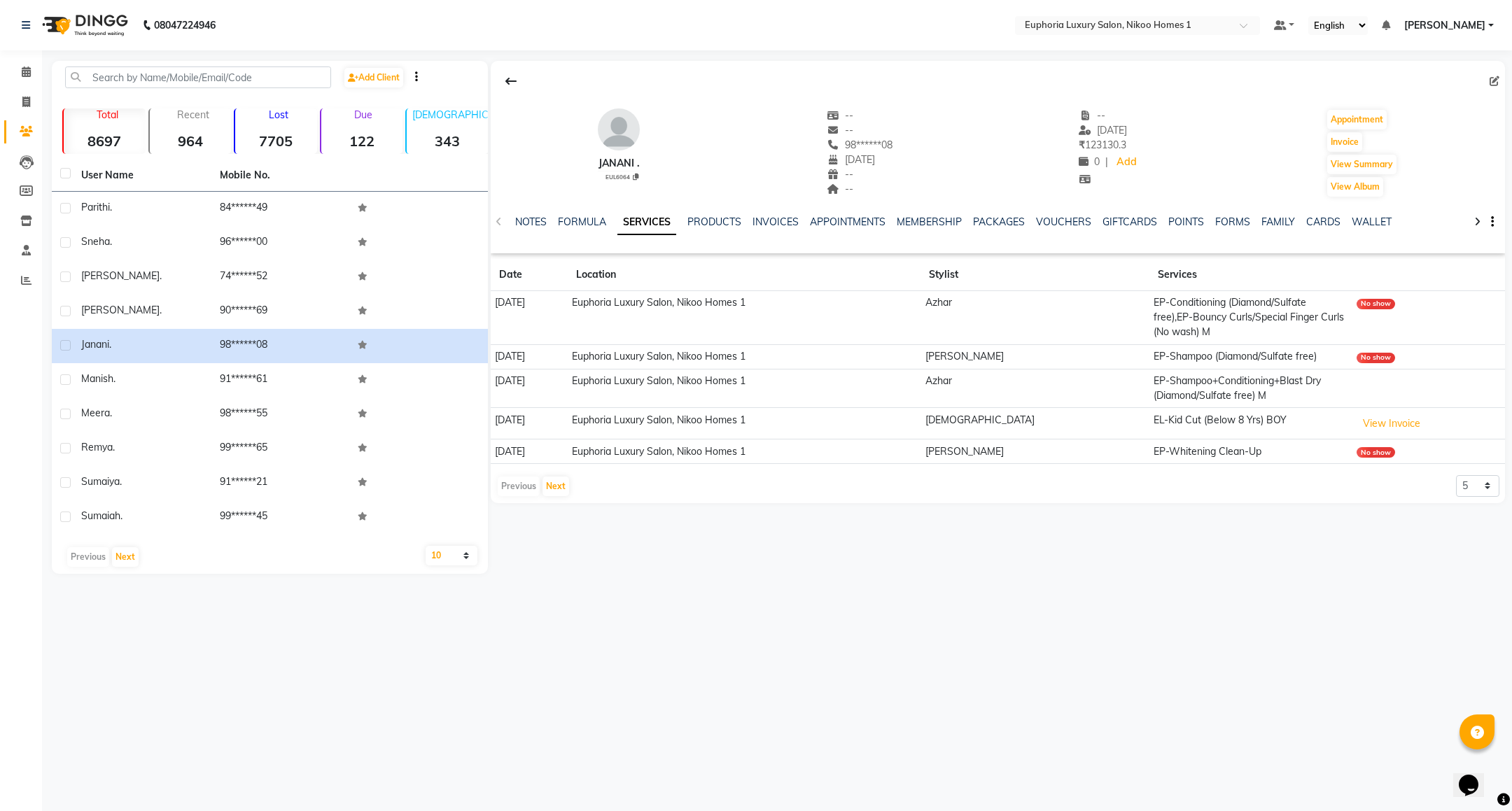
click at [1063, 215] on div "VOUCHERS" at bounding box center [1064, 222] width 55 height 15
click at [1063, 221] on link "VOUCHERS" at bounding box center [1064, 222] width 55 height 12
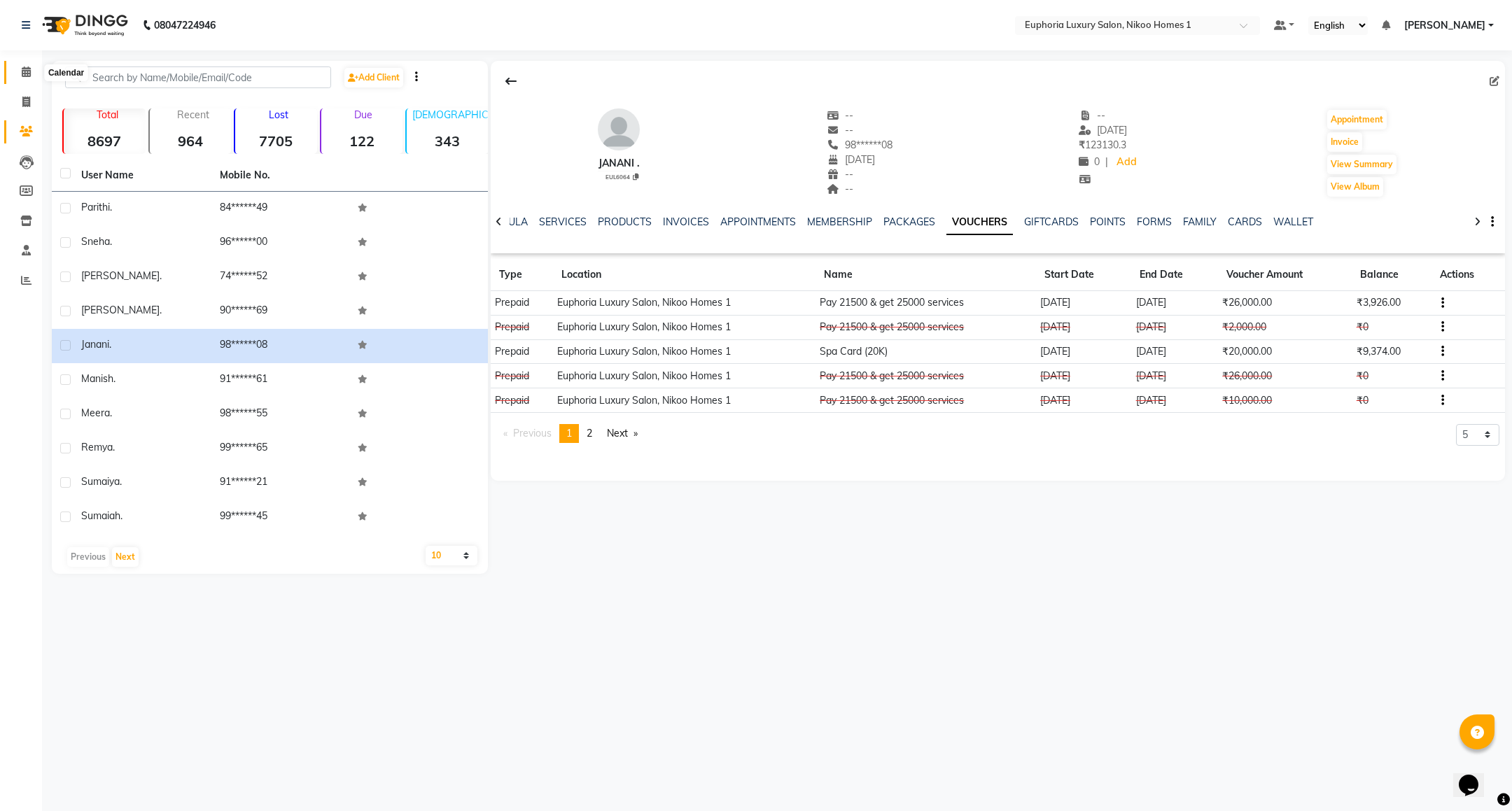
click at [31, 65] on span at bounding box center [26, 72] width 25 height 16
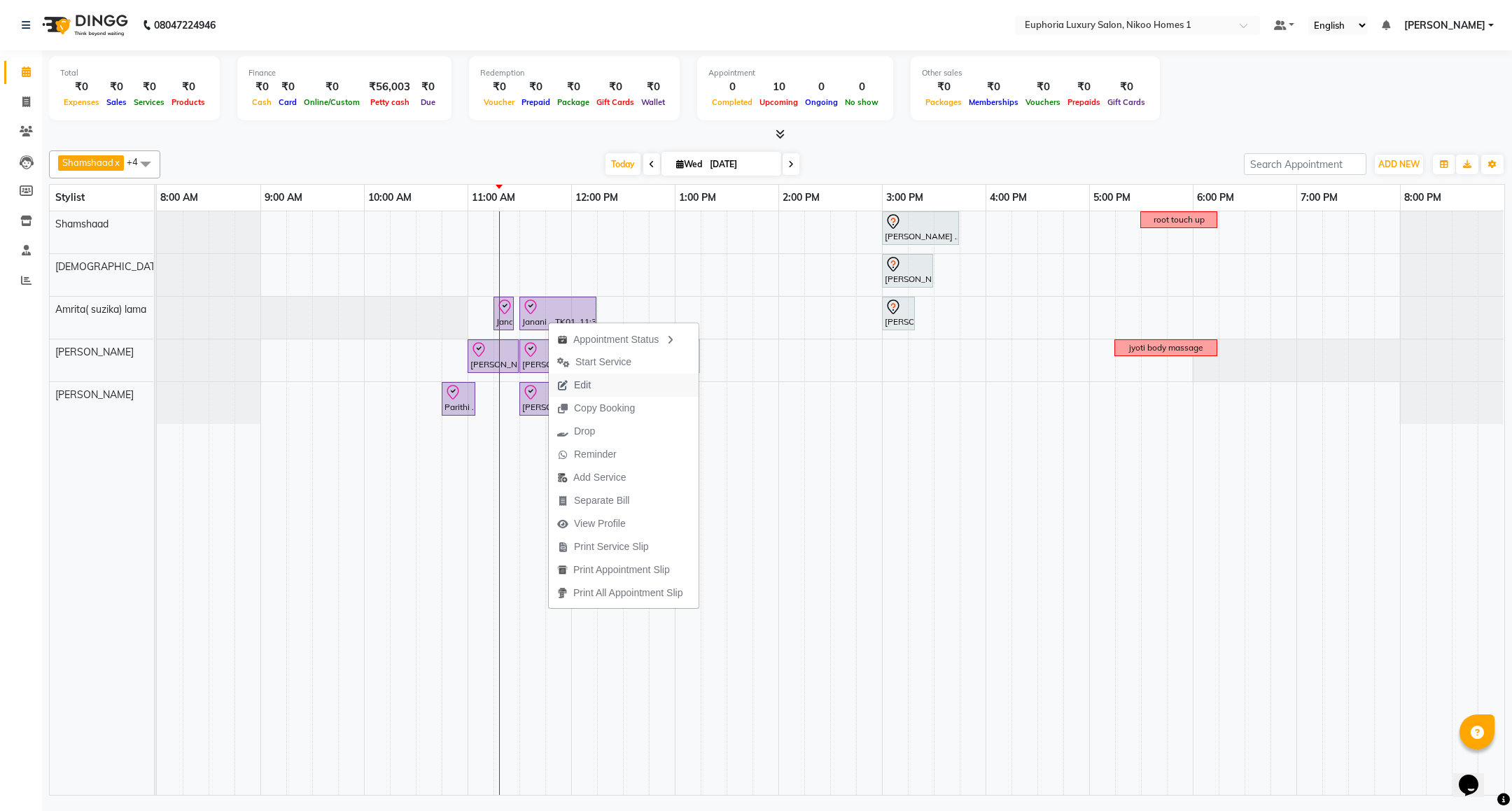
click at [593, 379] on span "Edit" at bounding box center [574, 385] width 50 height 23
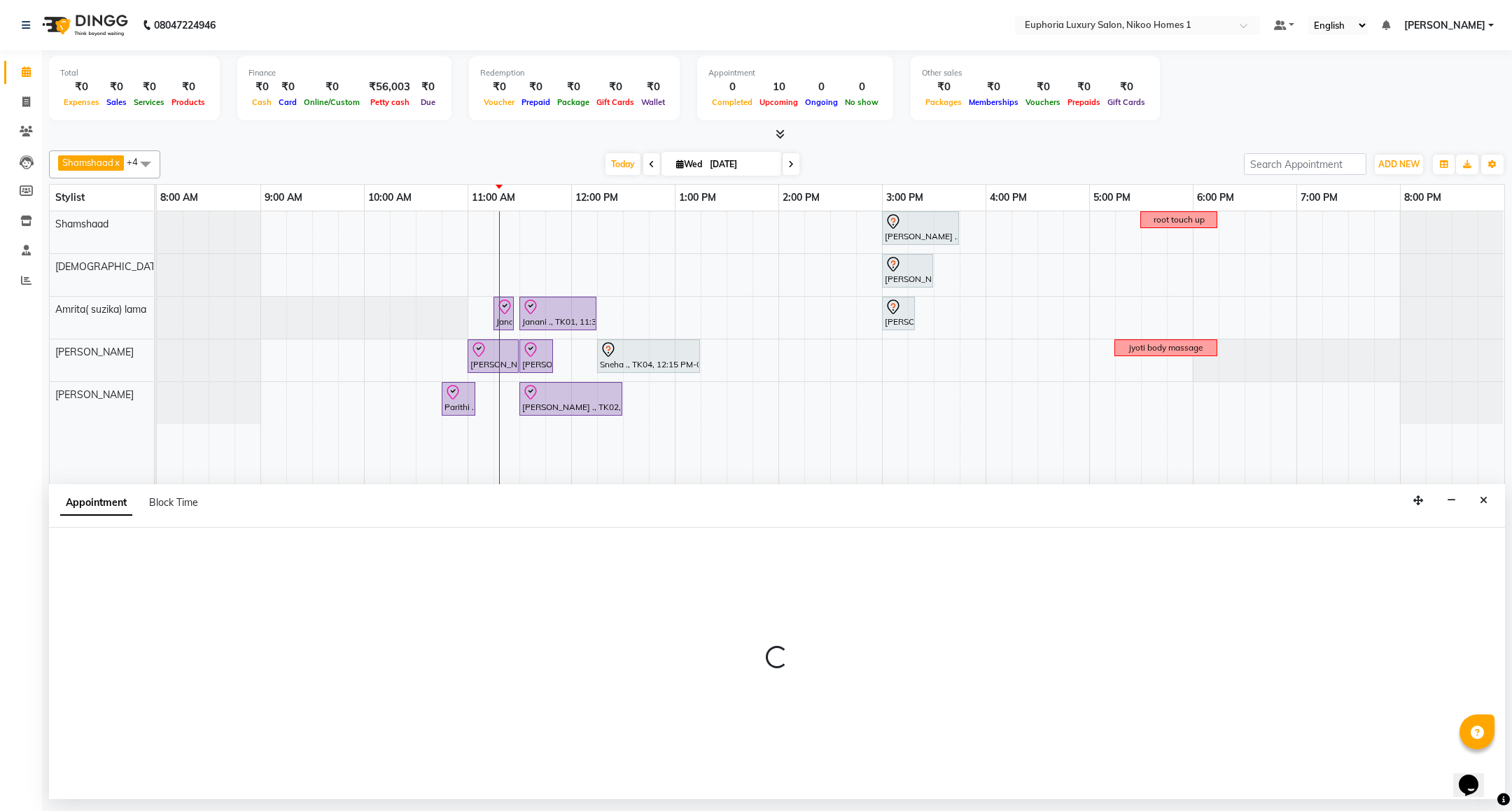
select select "check-in"
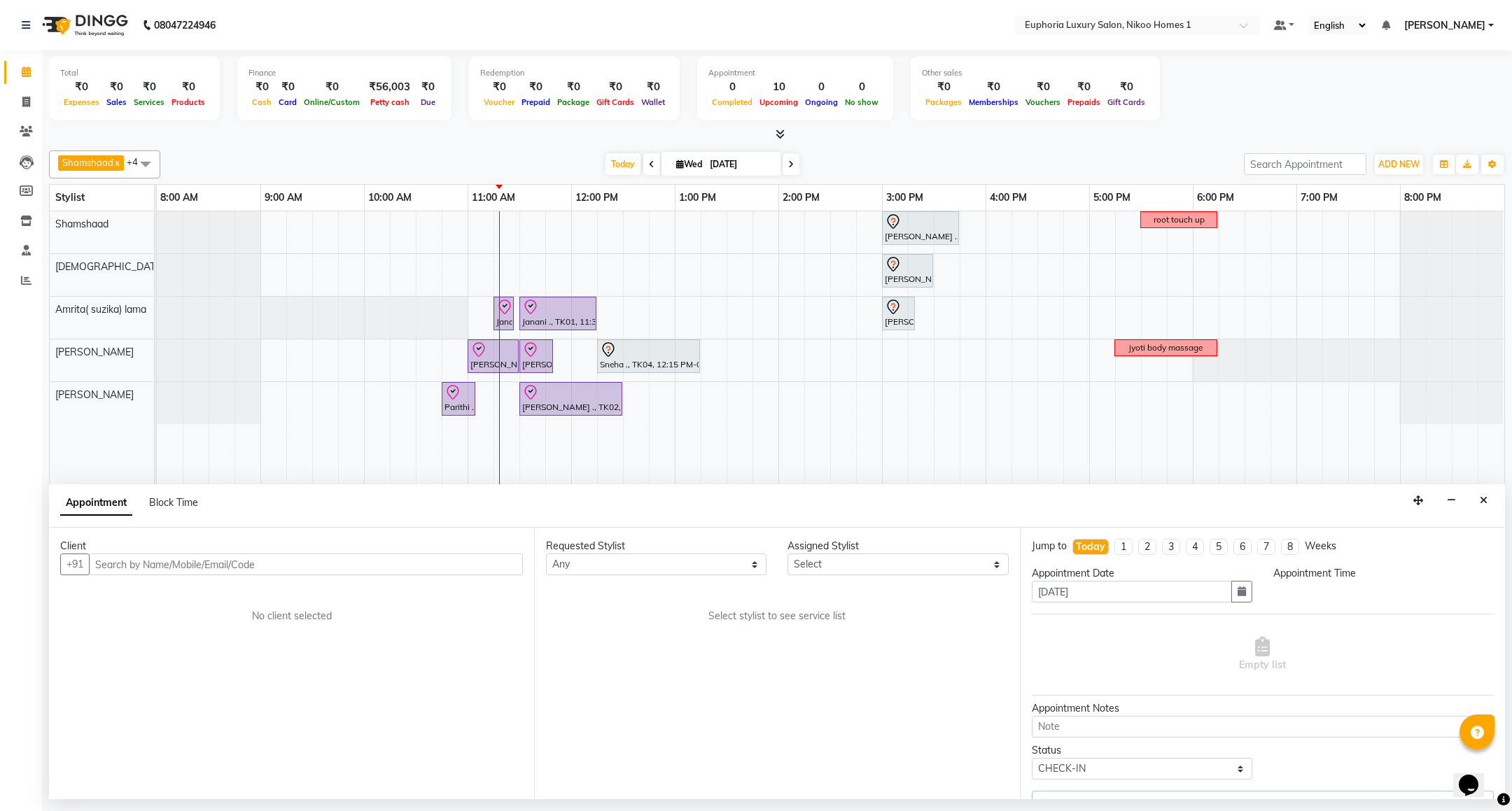
select select "74231"
select select "675"
select select "4025"
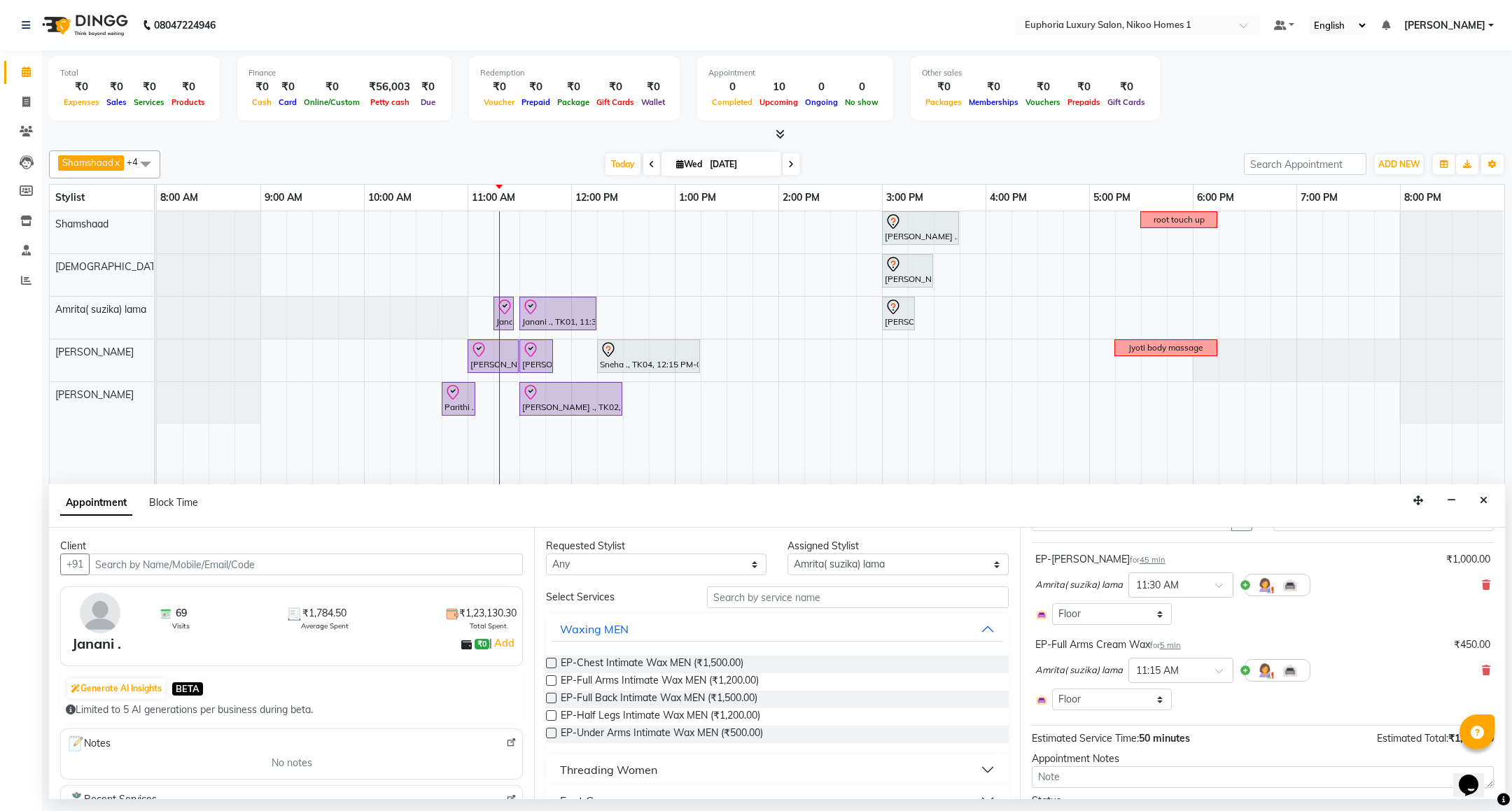
scroll to position [105, 0]
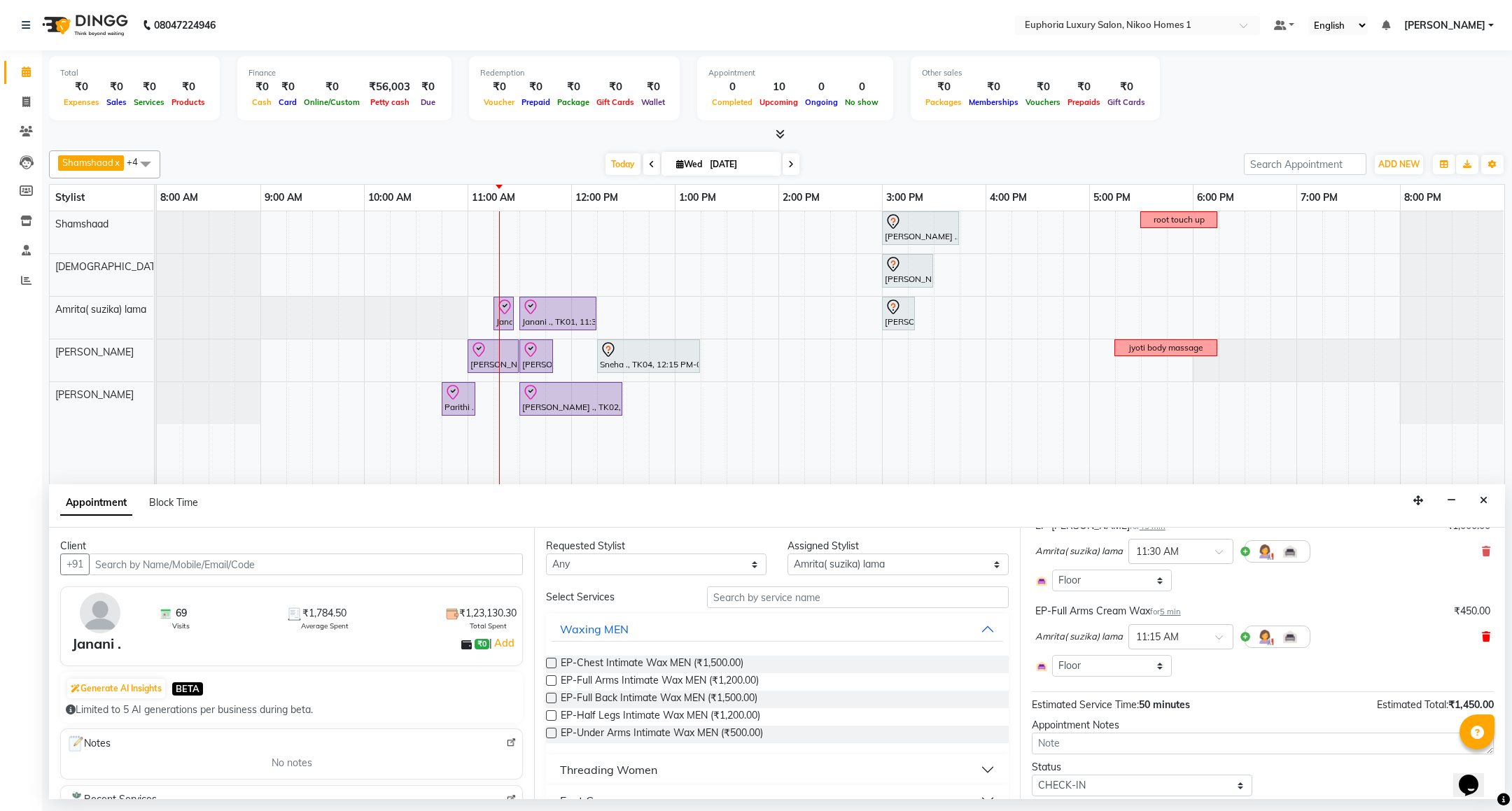
click at [1482, 642] on icon at bounding box center [1486, 637] width 8 height 10
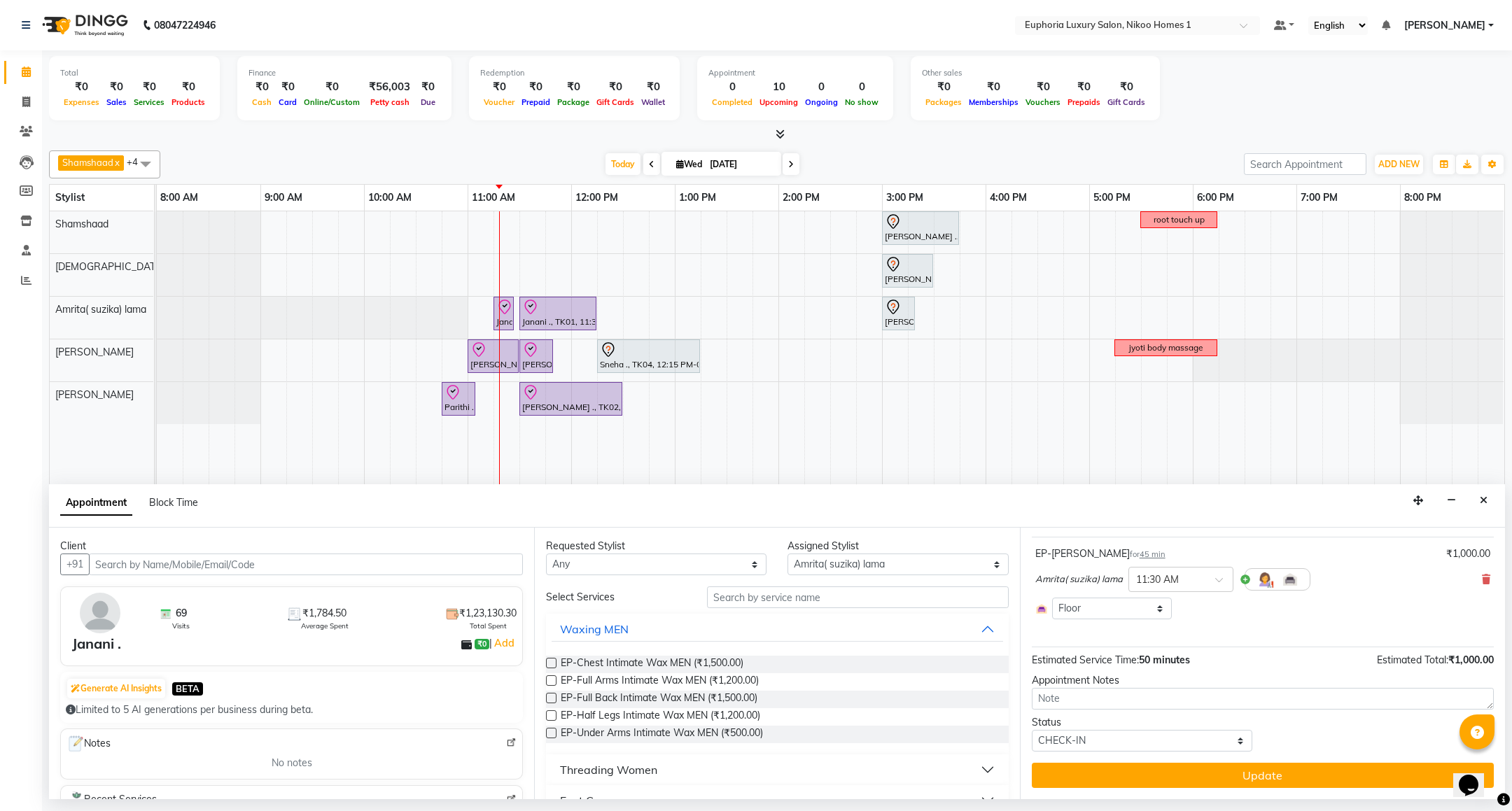
scroll to position [79, 0]
click at [744, 600] on input "text" at bounding box center [858, 597] width 301 height 21
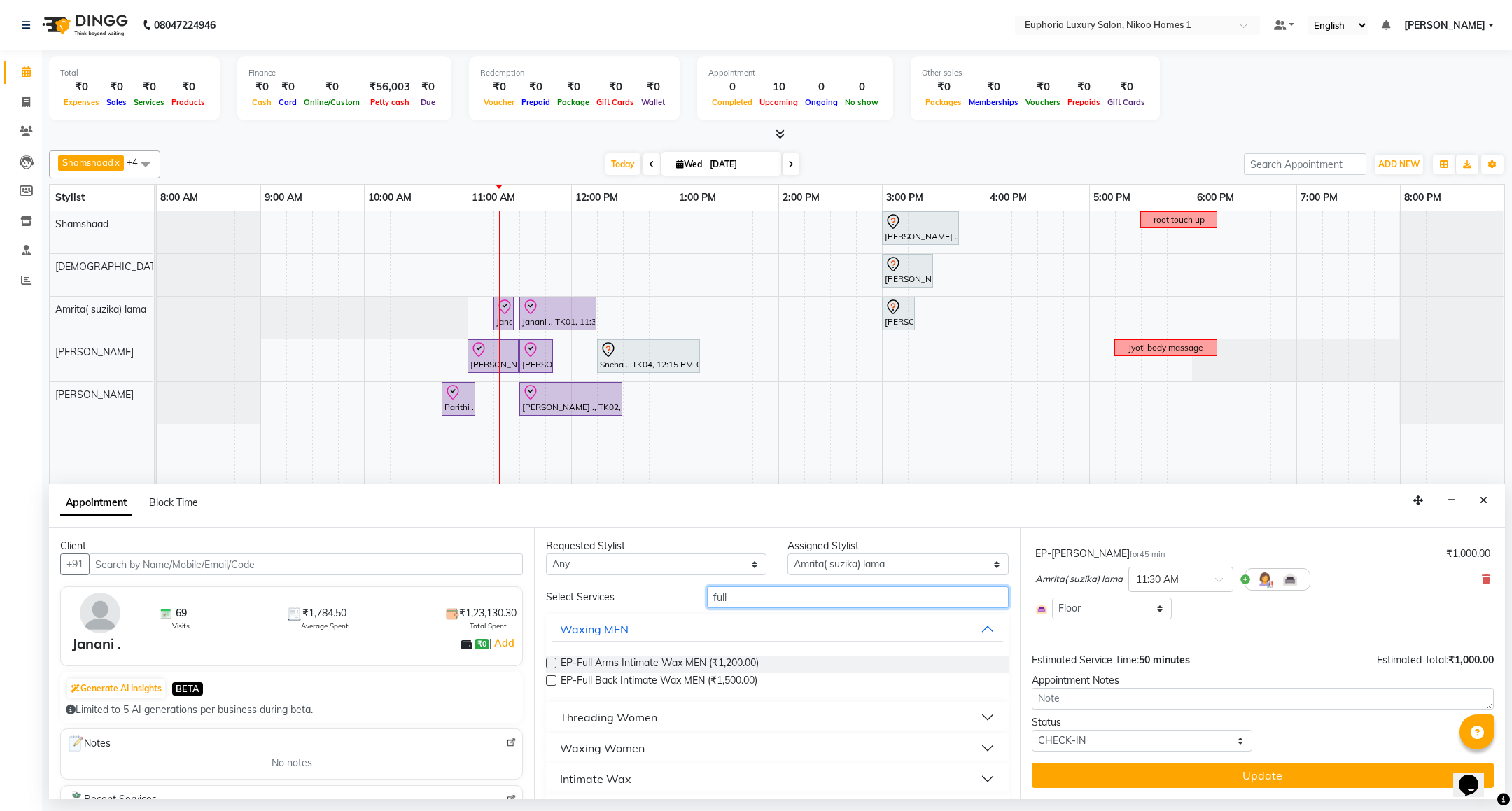
type input "full"
click at [610, 746] on div "Waxing Women" at bounding box center [602, 748] width 84 height 17
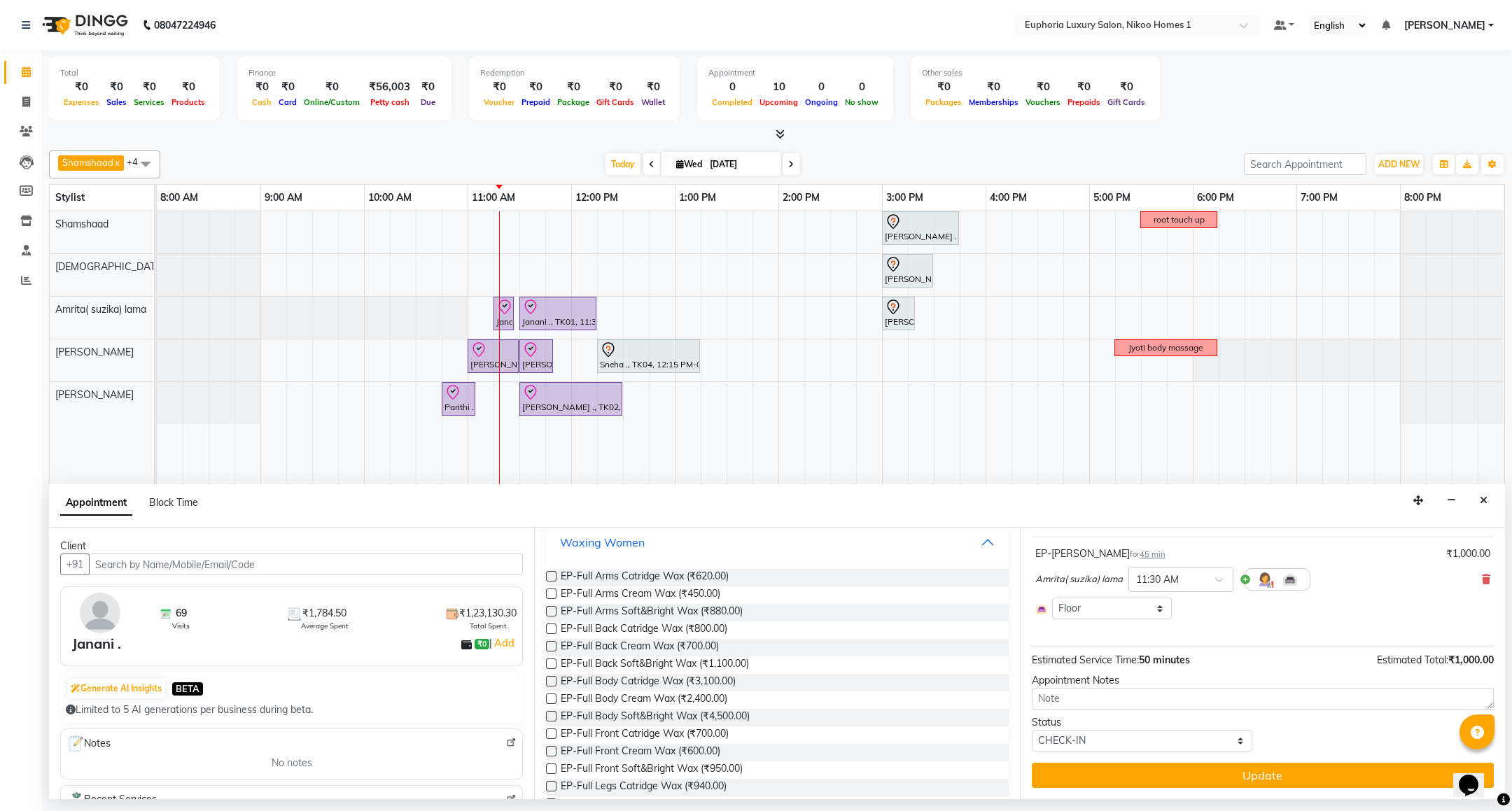
scroll to position [210, 0]
click at [672, 578] on span "EP-Full Arms Catridge Wax (₹620.00)" at bounding box center [644, 573] width 168 height 17
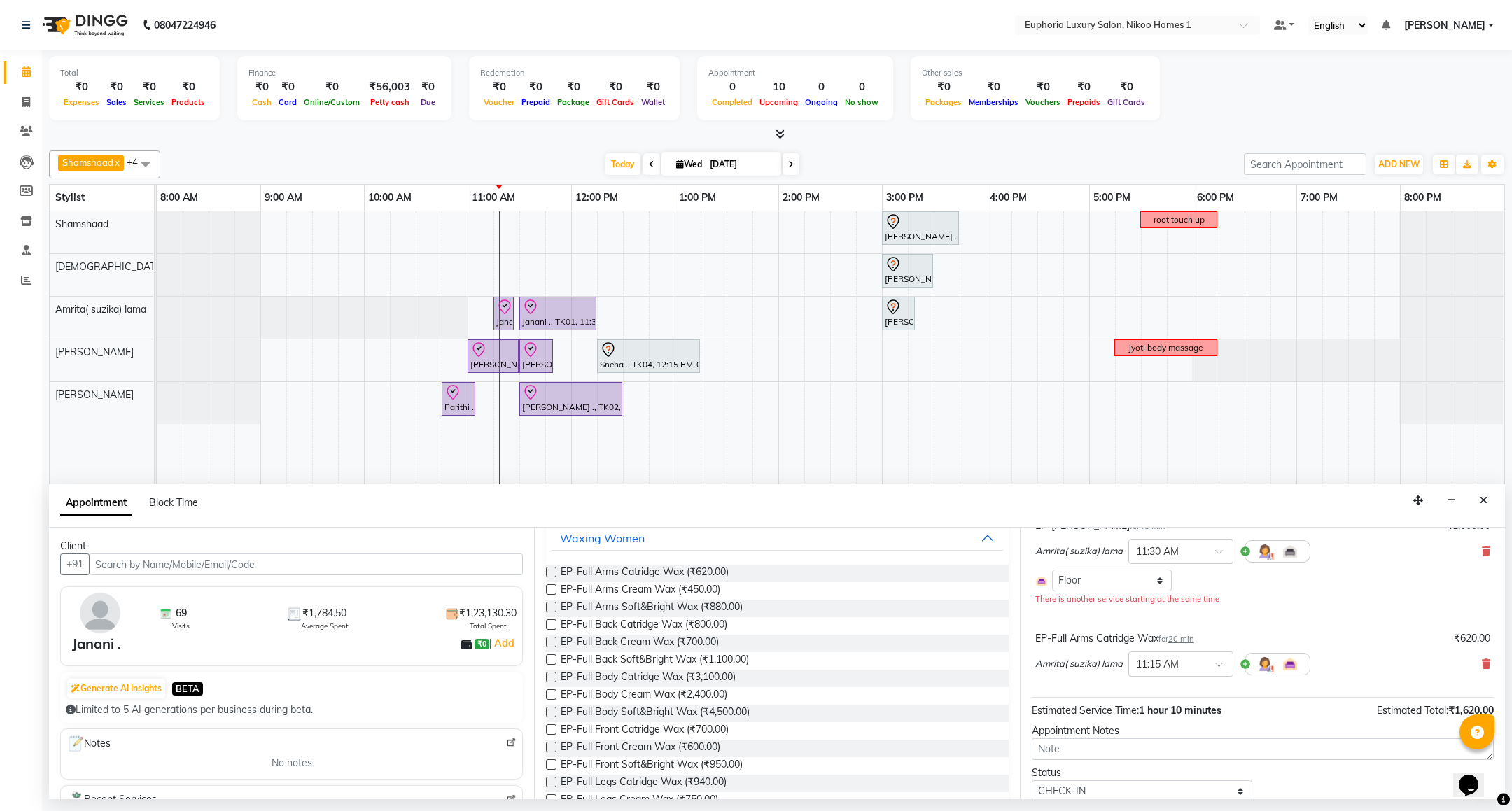
checkbox input "false"
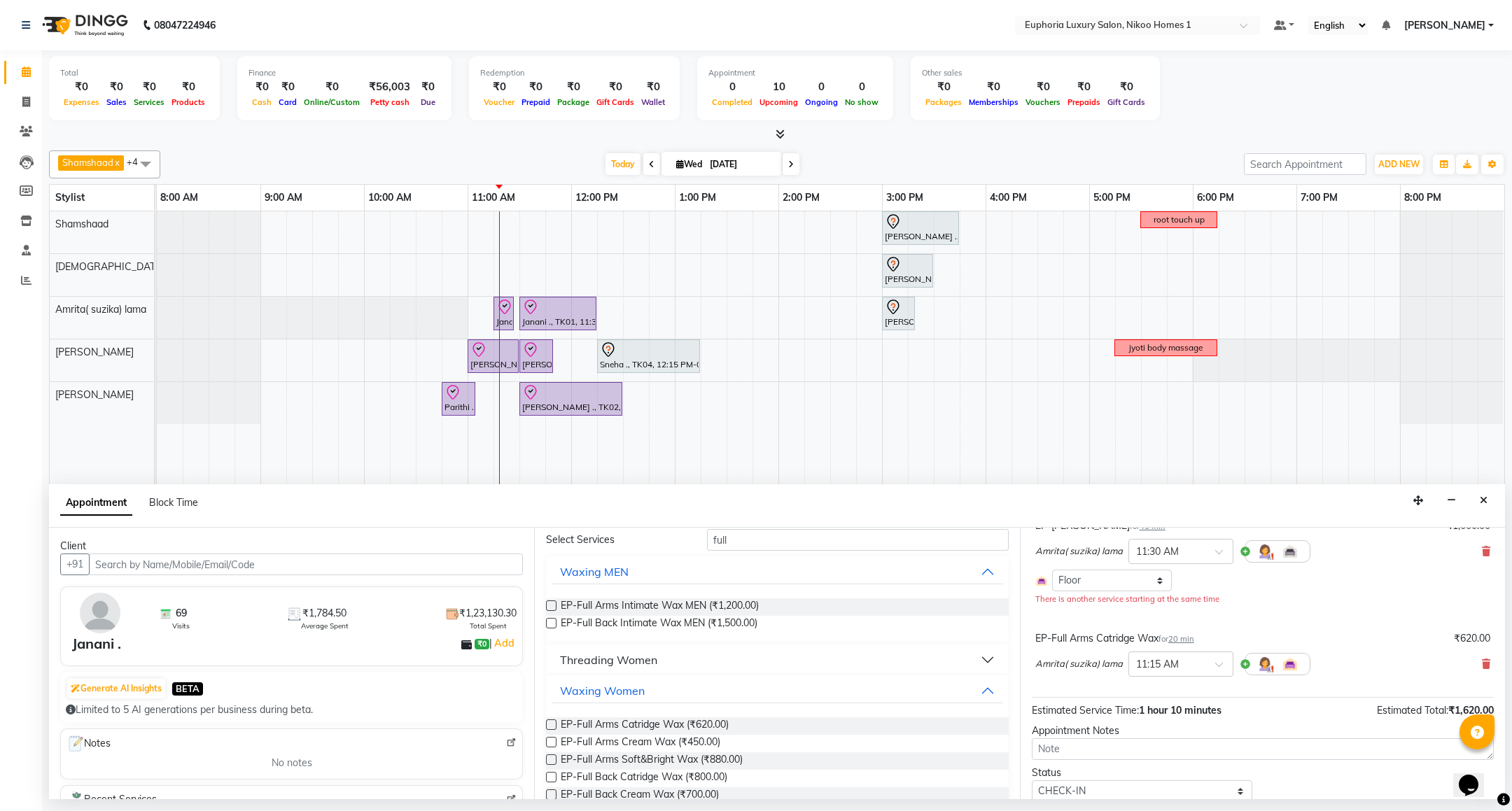
scroll to position [0, 0]
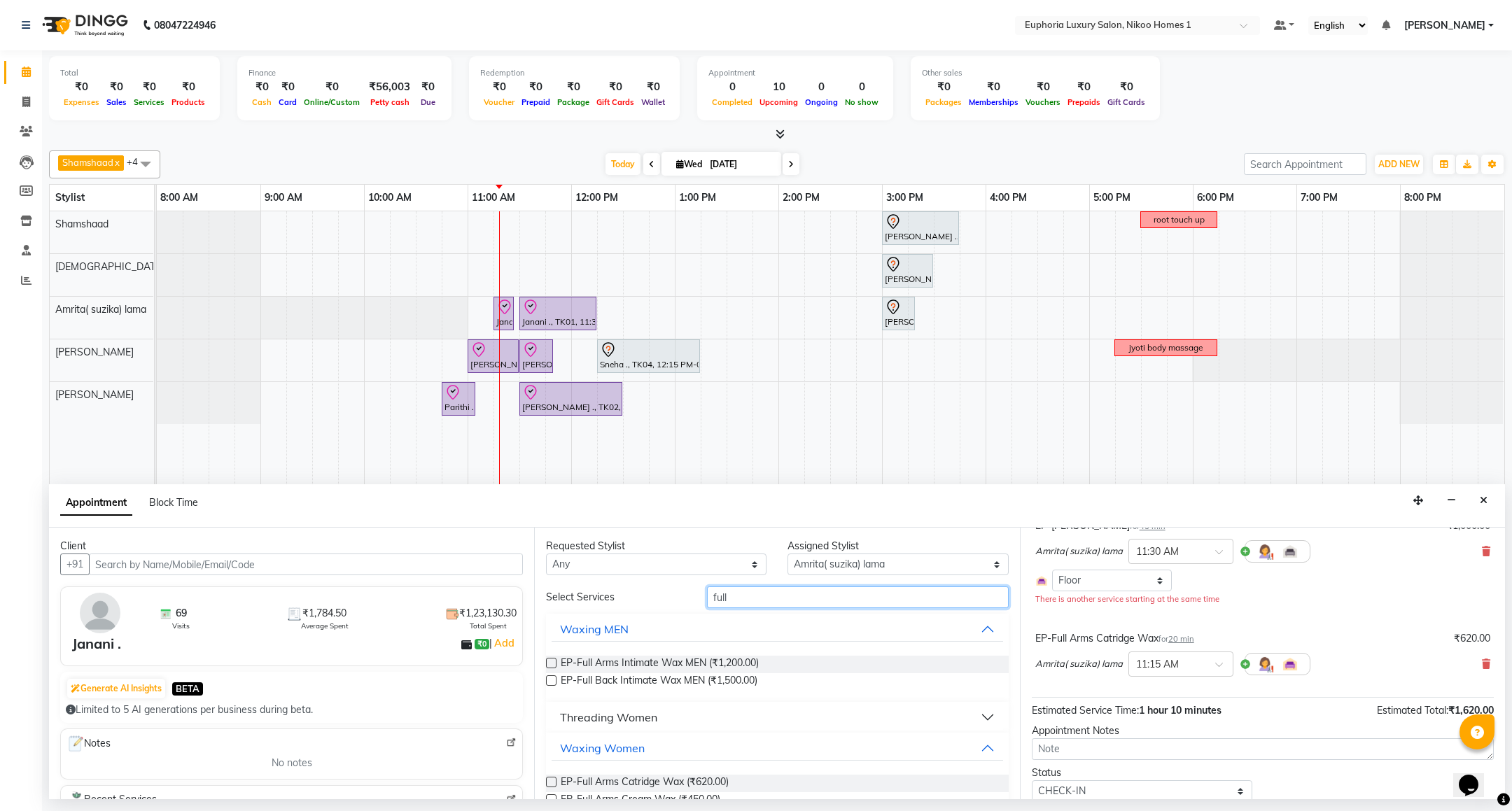
click at [733, 605] on input "full" at bounding box center [858, 597] width 301 height 21
type input "f"
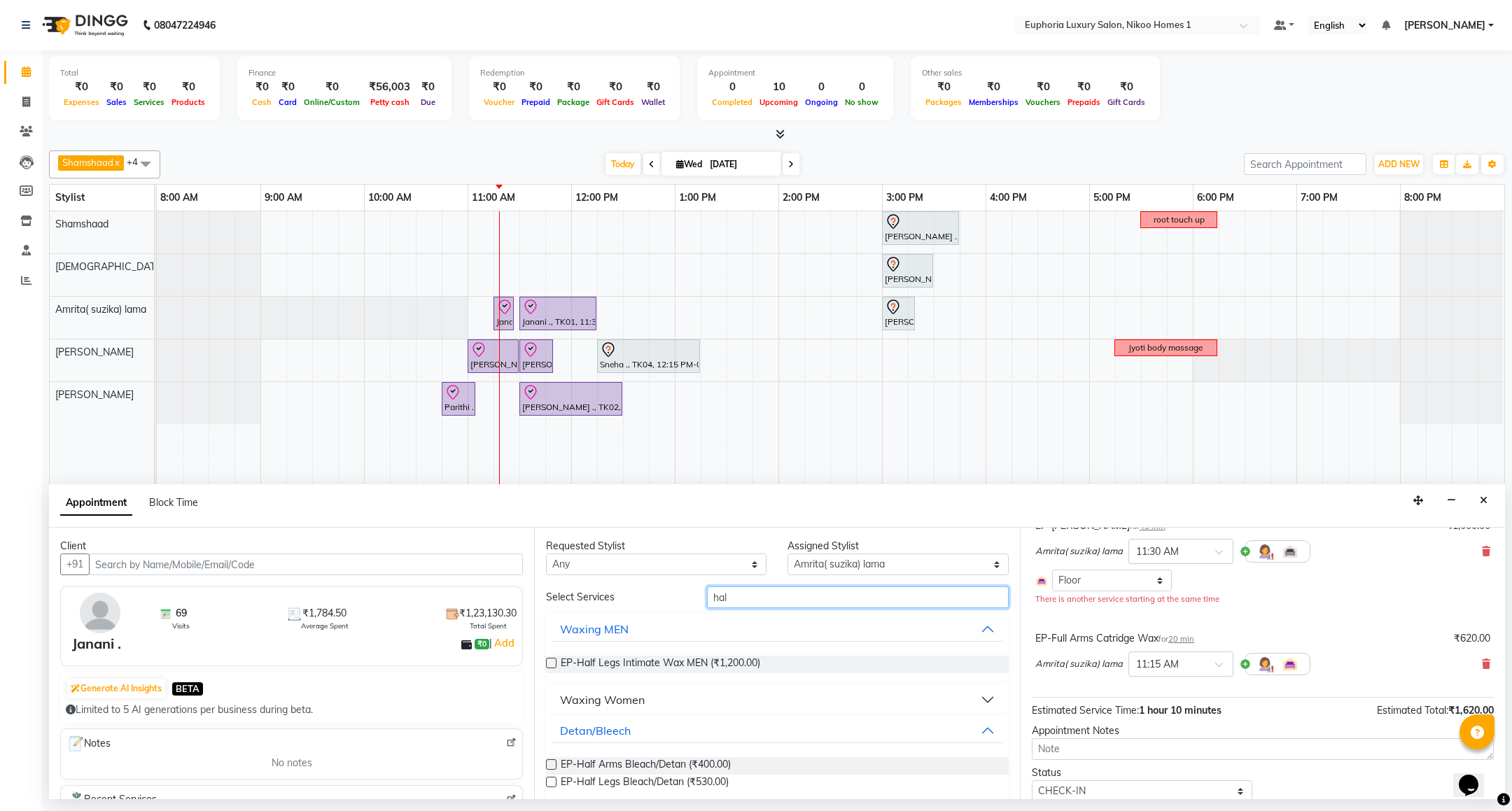
type input "hal"
click at [605, 699] on div "Waxing Women" at bounding box center [602, 699] width 84 height 17
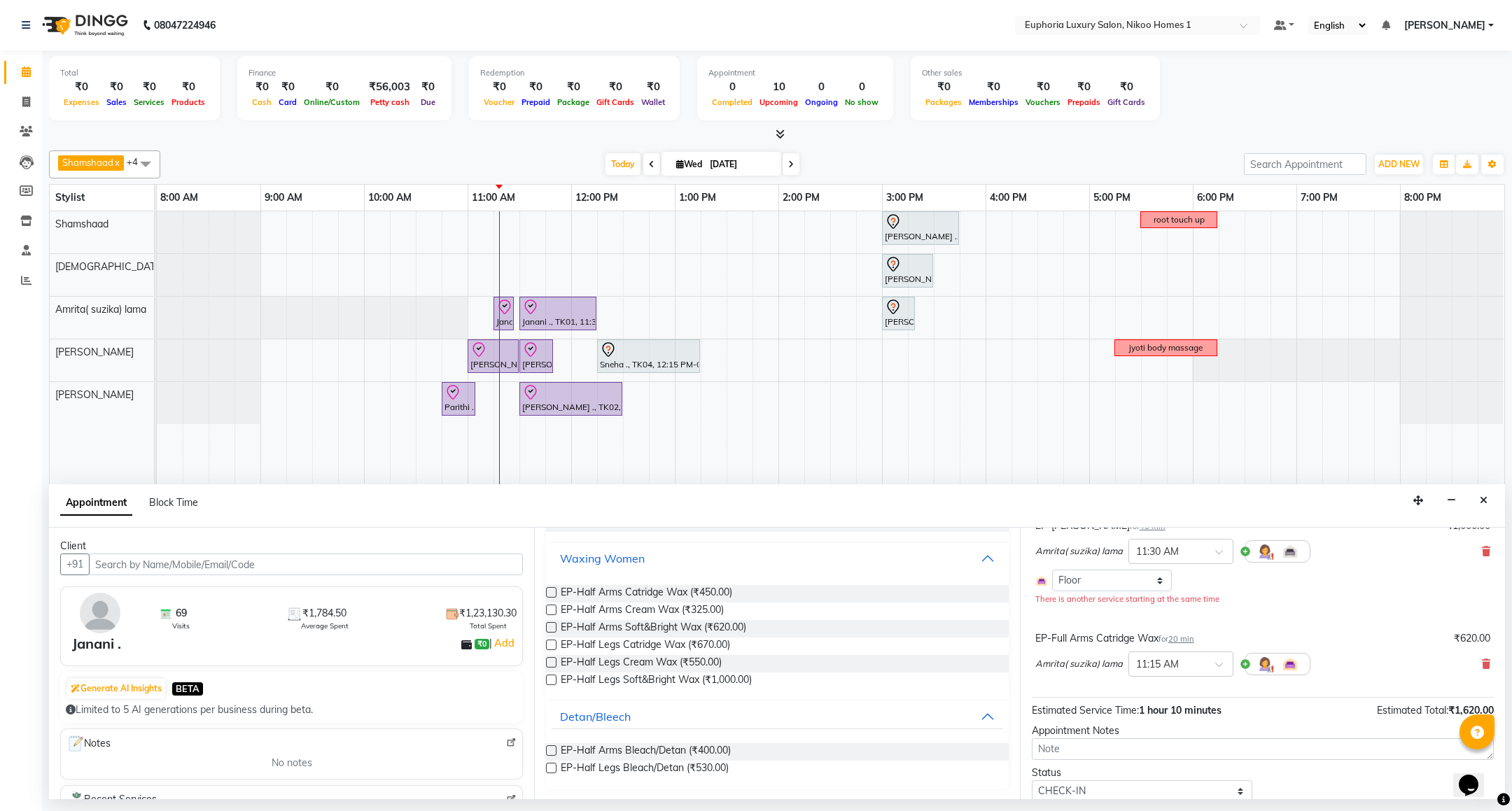
scroll to position [143, 0]
click at [691, 645] on span "EP-Half Legs Catridge Wax (₹670.00)" at bounding box center [645, 644] width 170 height 17
checkbox input "false"
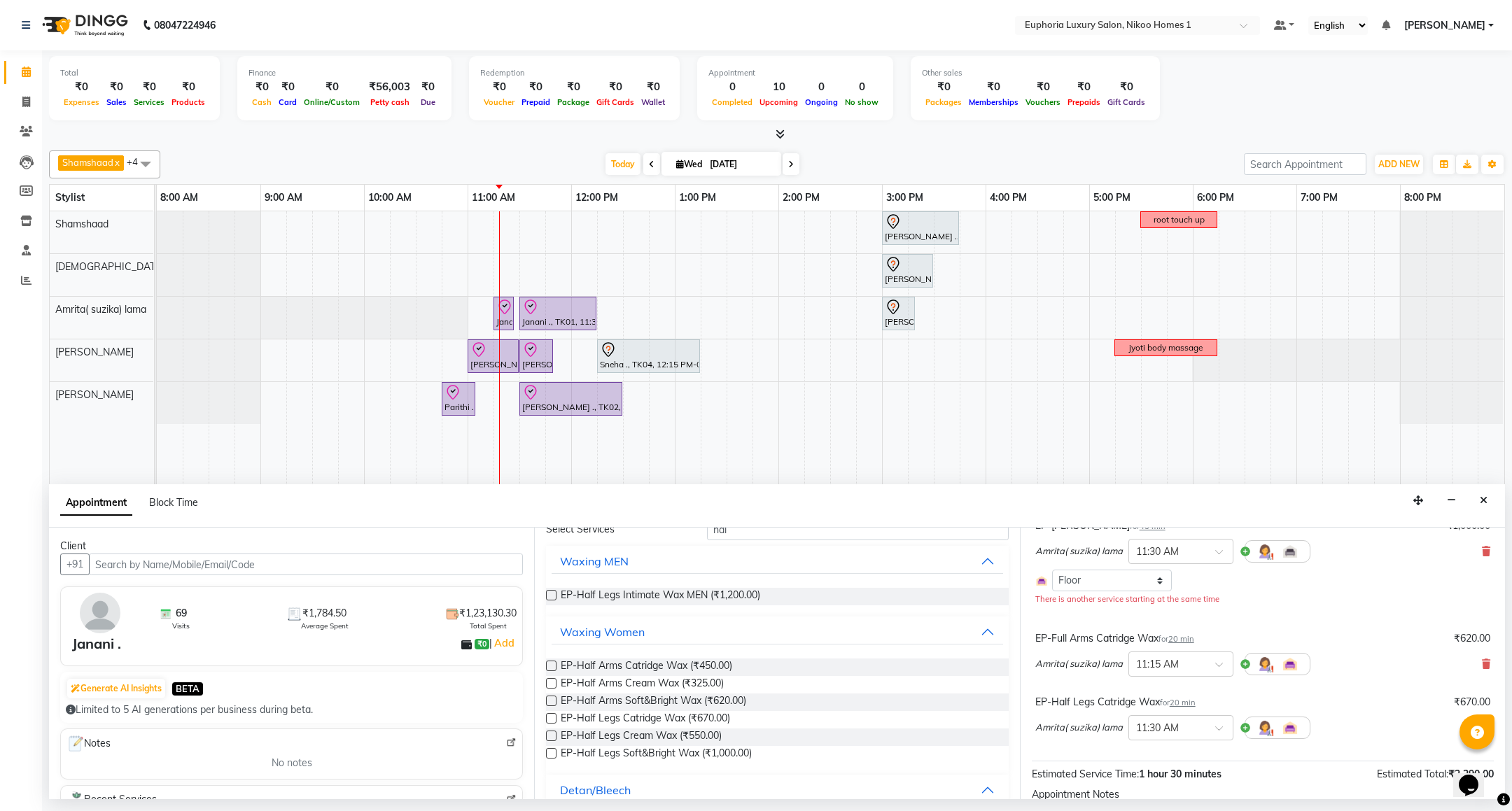
scroll to position [0, 0]
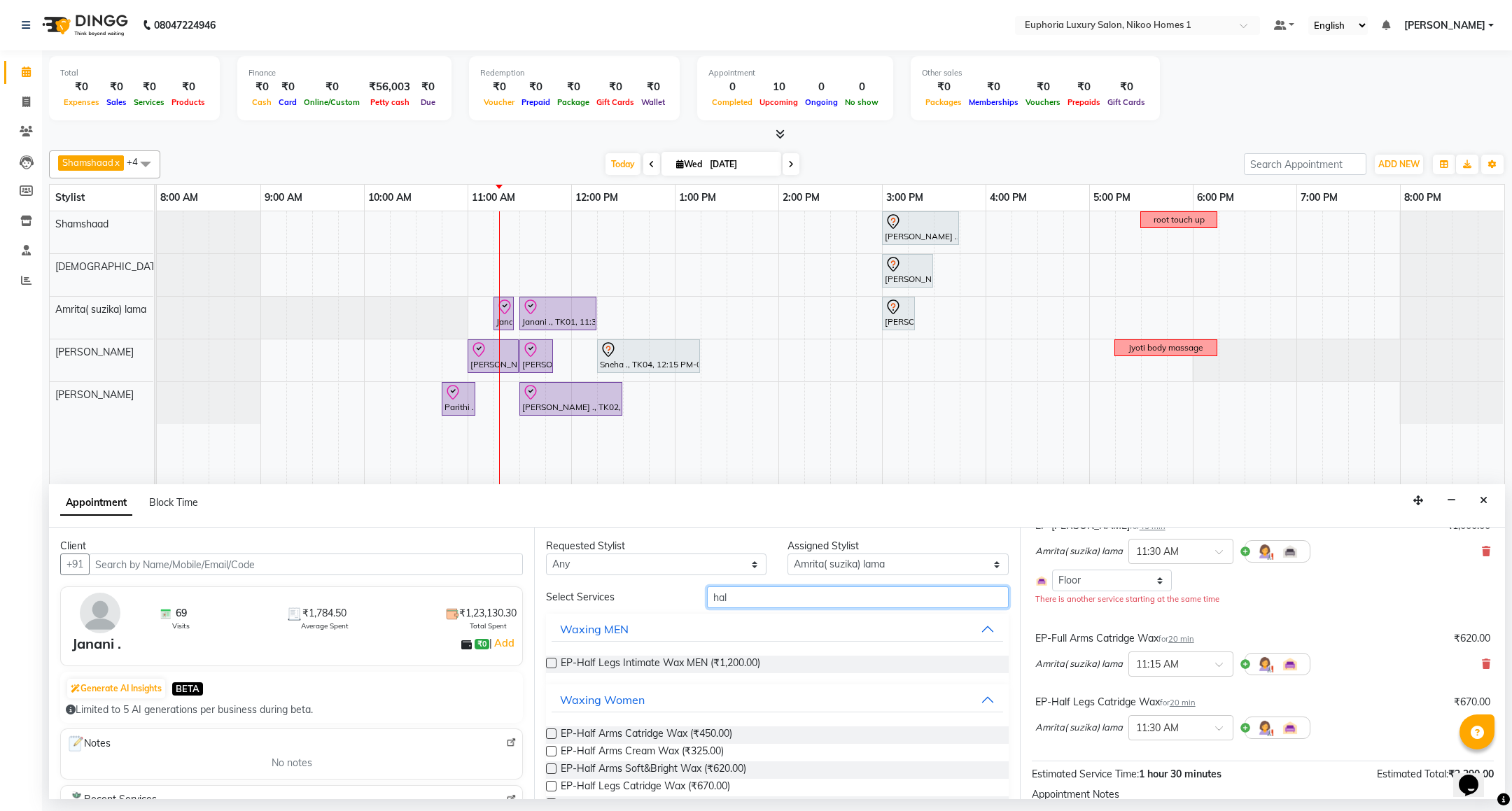
click at [742, 601] on input "hal" at bounding box center [858, 597] width 301 height 21
type input "h"
type input "unde"
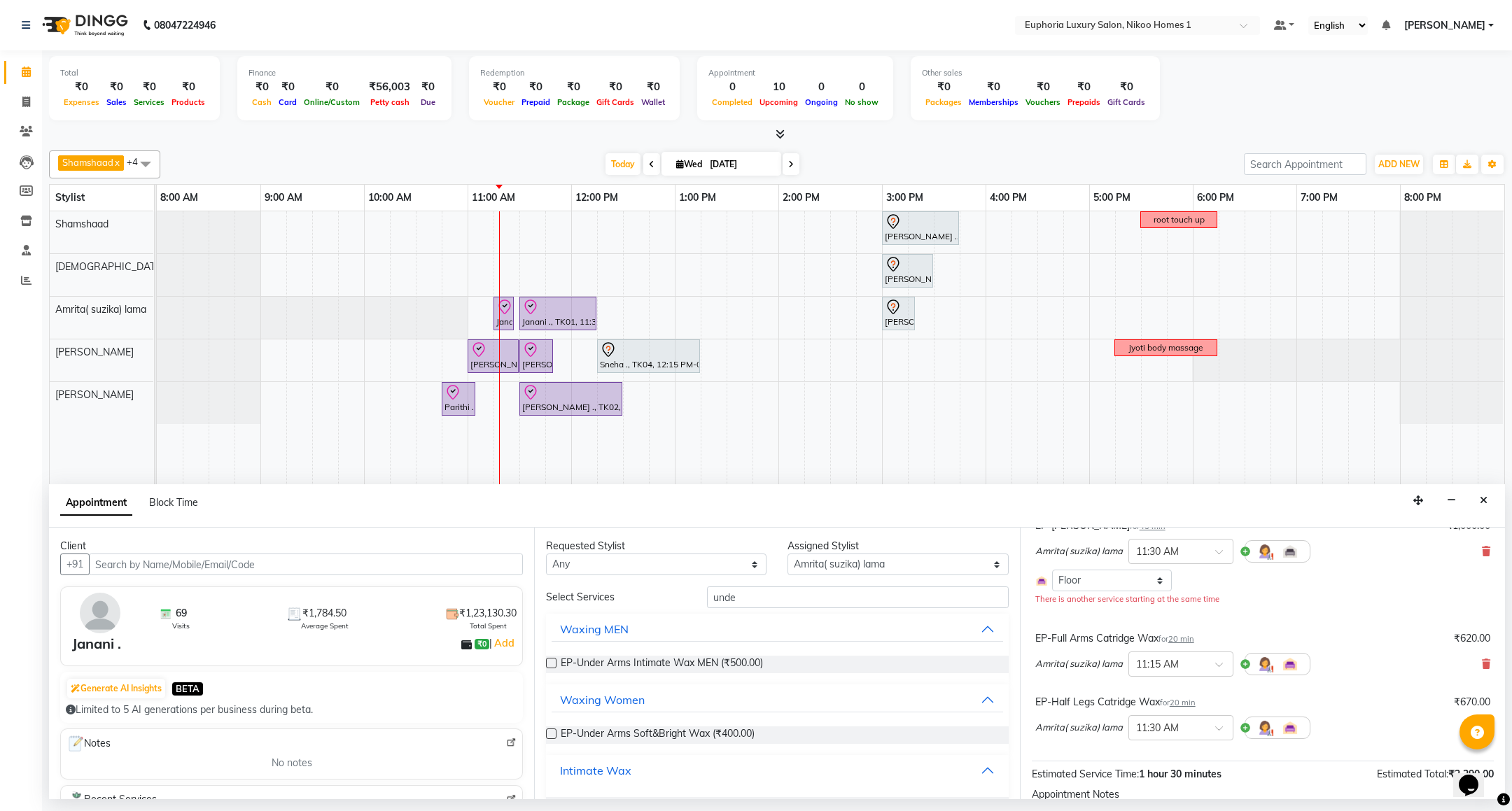
click at [600, 771] on div "Intimate Wax" at bounding box center [596, 770] width 71 height 17
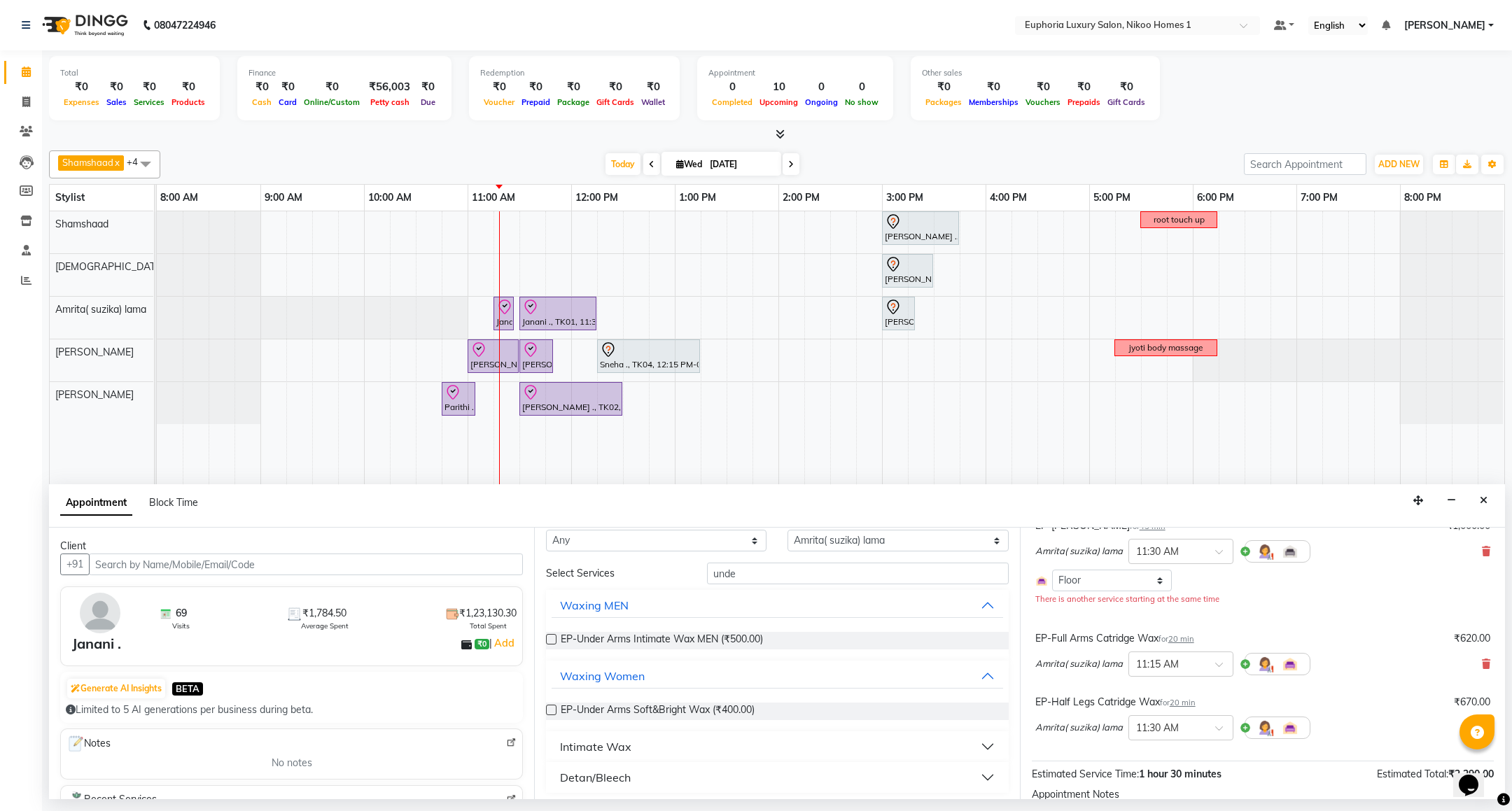
scroll to position [28, 0]
click at [622, 743] on div "Intimate Wax" at bounding box center [596, 742] width 71 height 17
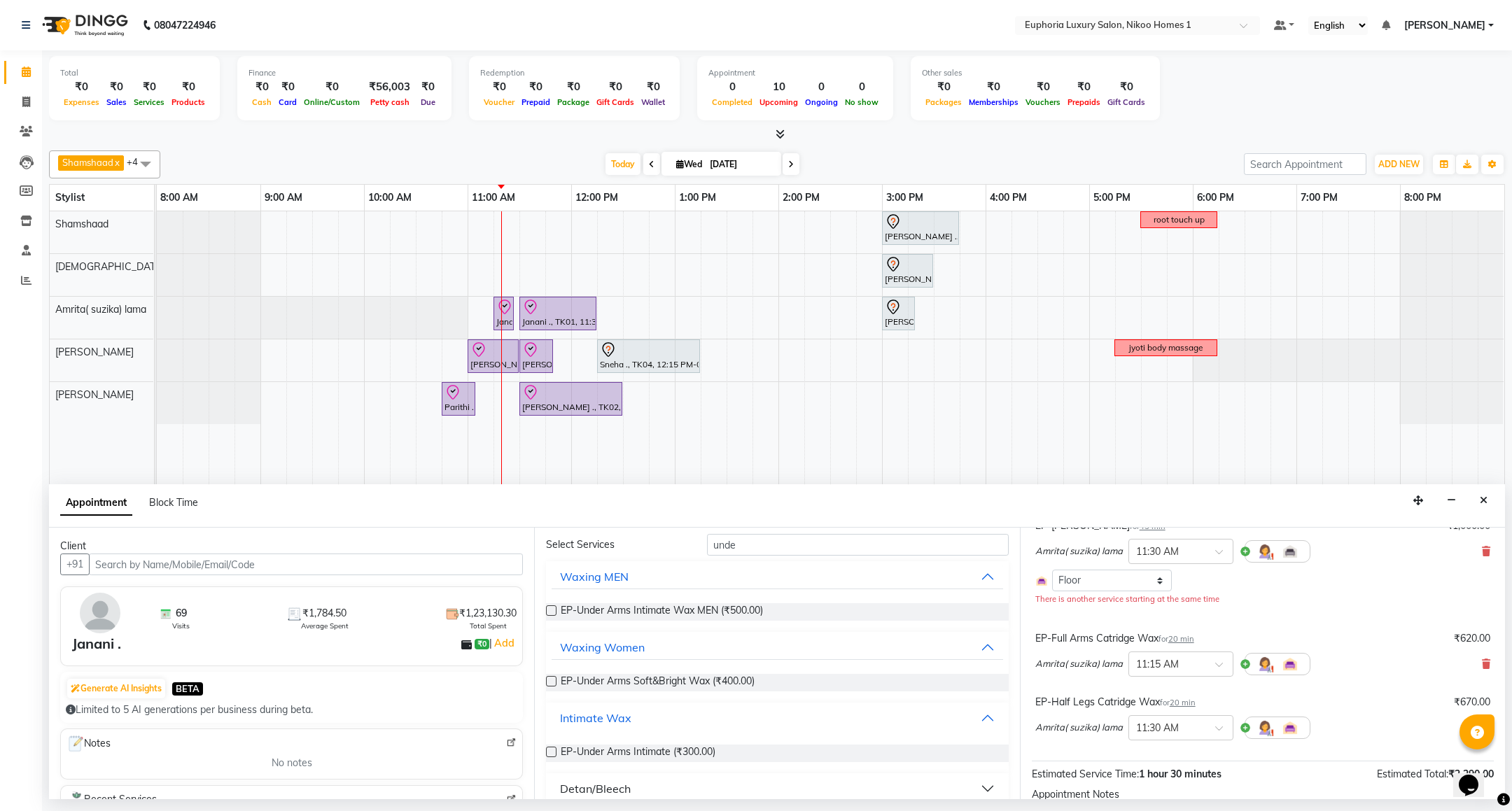
scroll to position [68, 0]
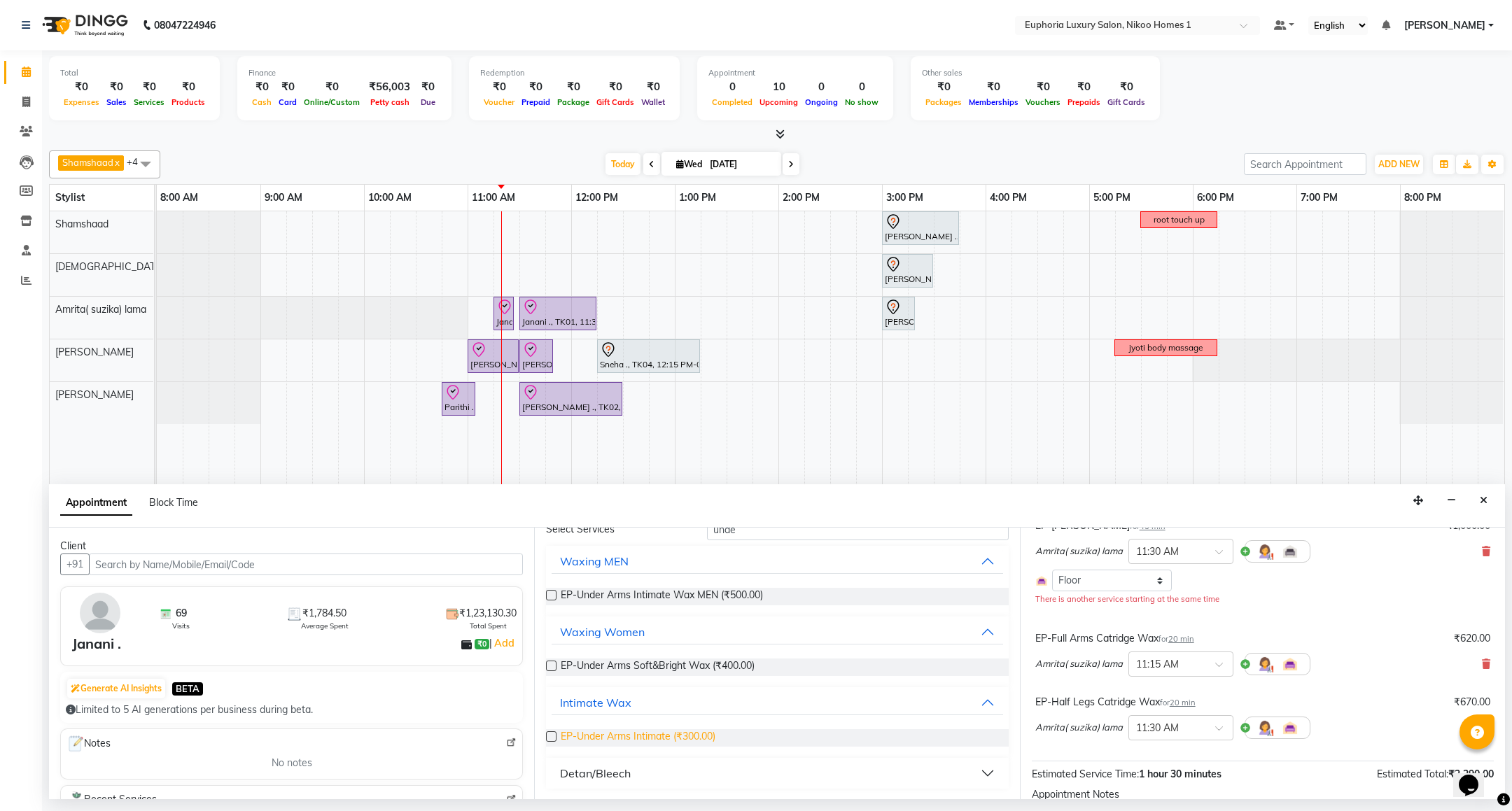
click at [672, 732] on span "EP-Under Arms Intimate (₹300.00)" at bounding box center [638, 737] width 155 height 17
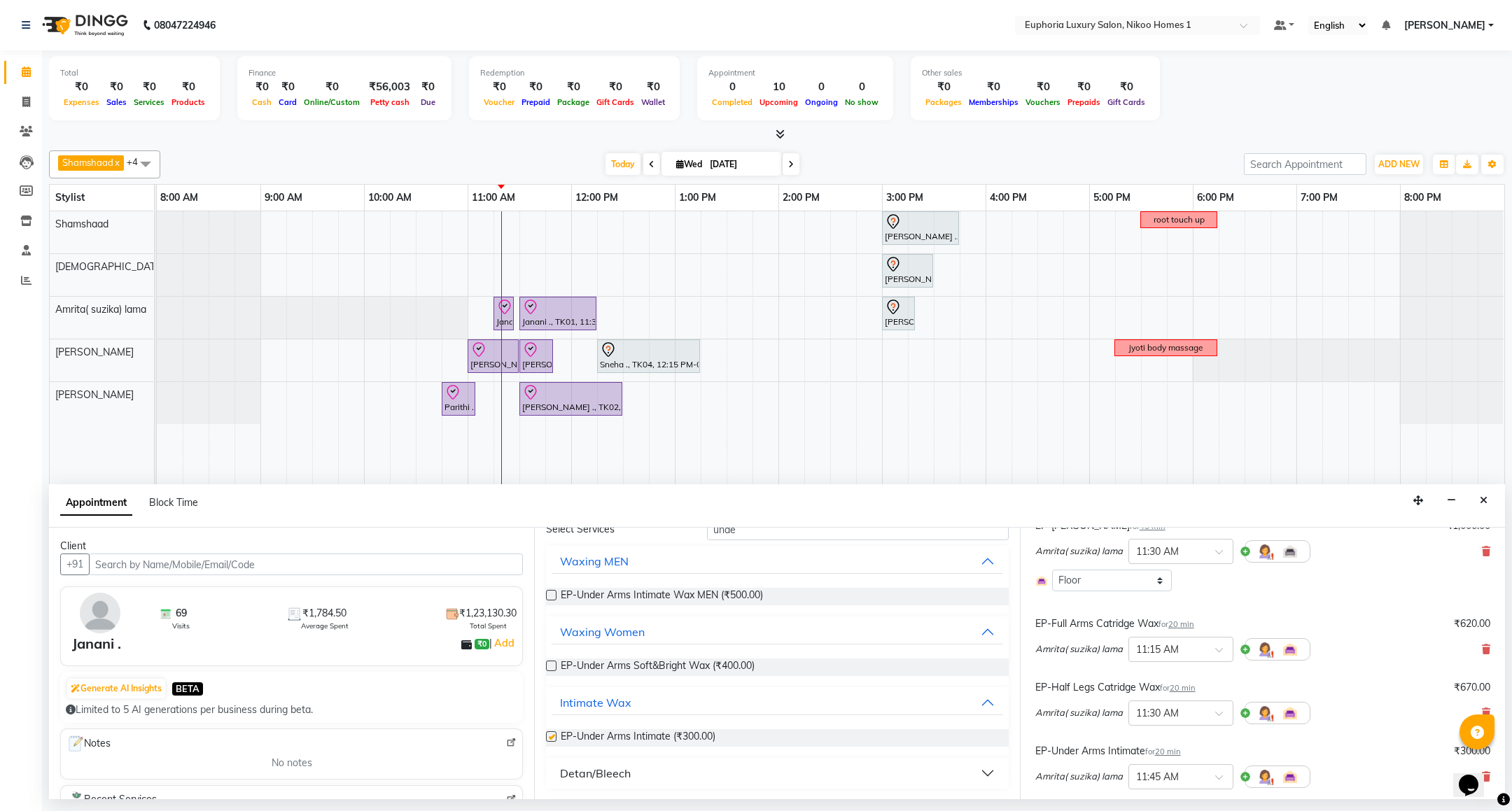
checkbox input "false"
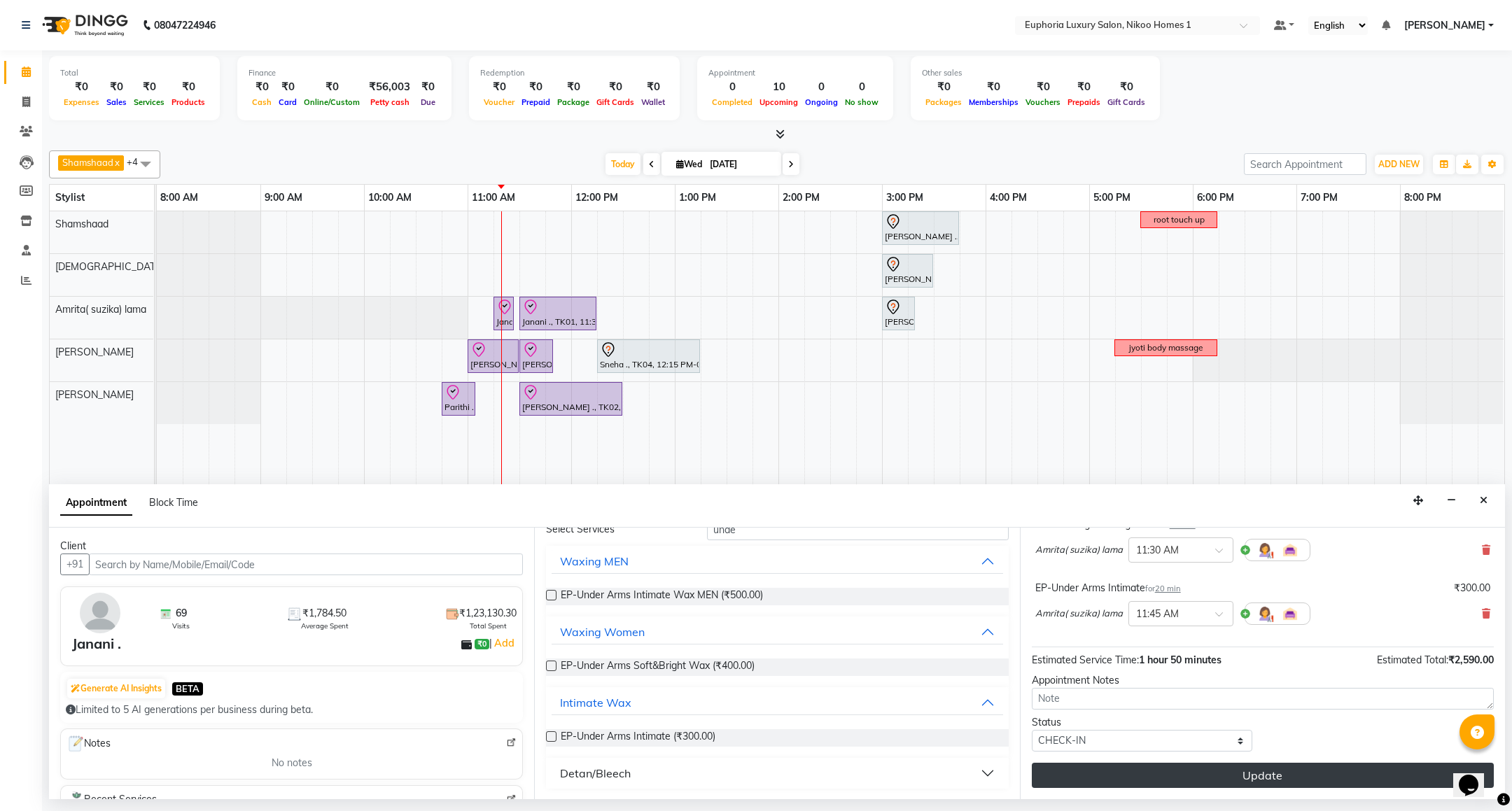
click at [1231, 777] on button "Update" at bounding box center [1263, 775] width 462 height 25
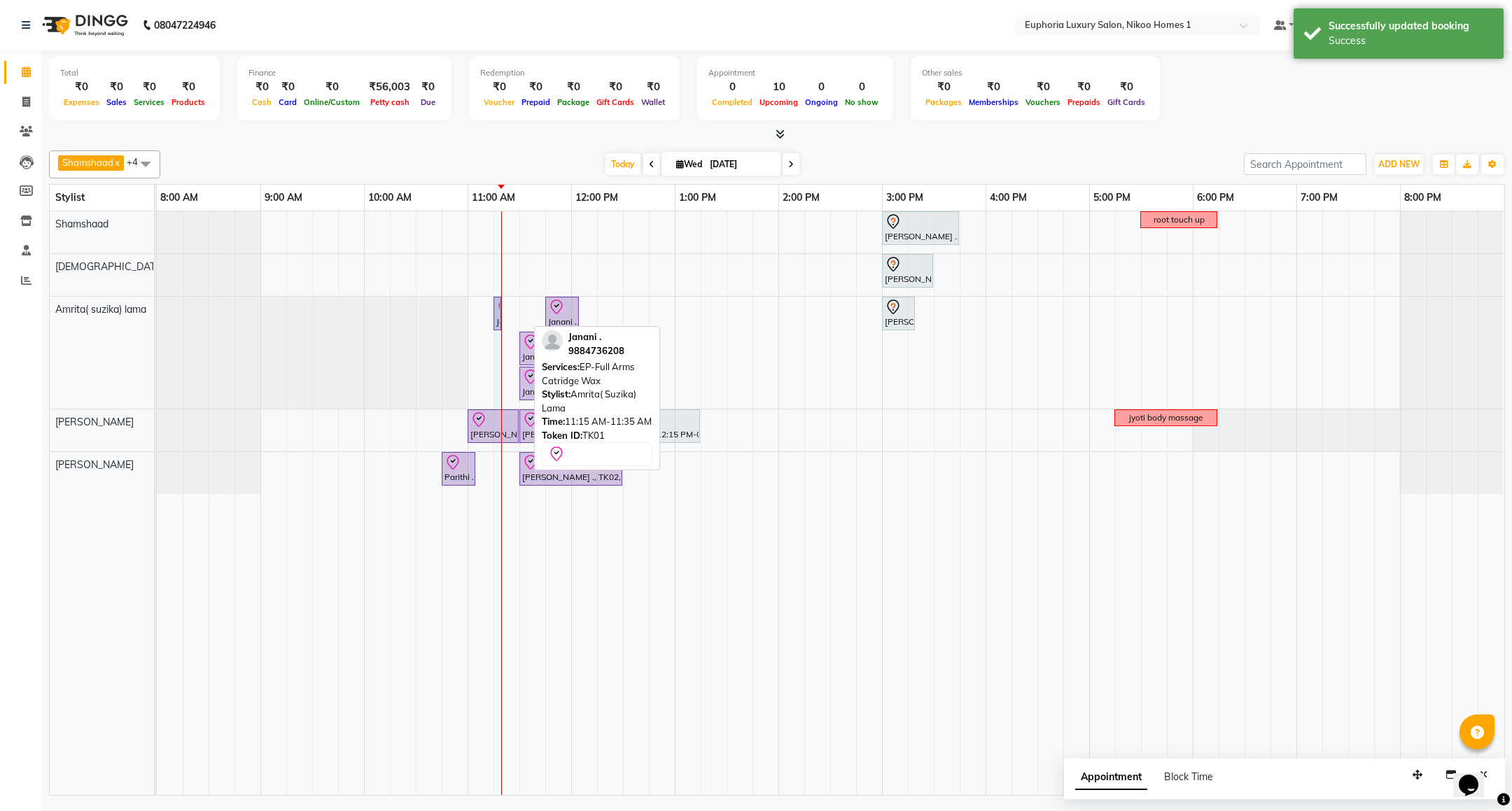
drag, startPoint x: 524, startPoint y: 305, endPoint x: 499, endPoint y: 298, distance: 26.0
click at [499, 298] on div "[PERSON_NAME] ., TK03, 03:00 PM-03:45 PM, EL-Kid Cut Girl (Below 8 Yrs) root to…" at bounding box center [830, 503] width 1347 height 584
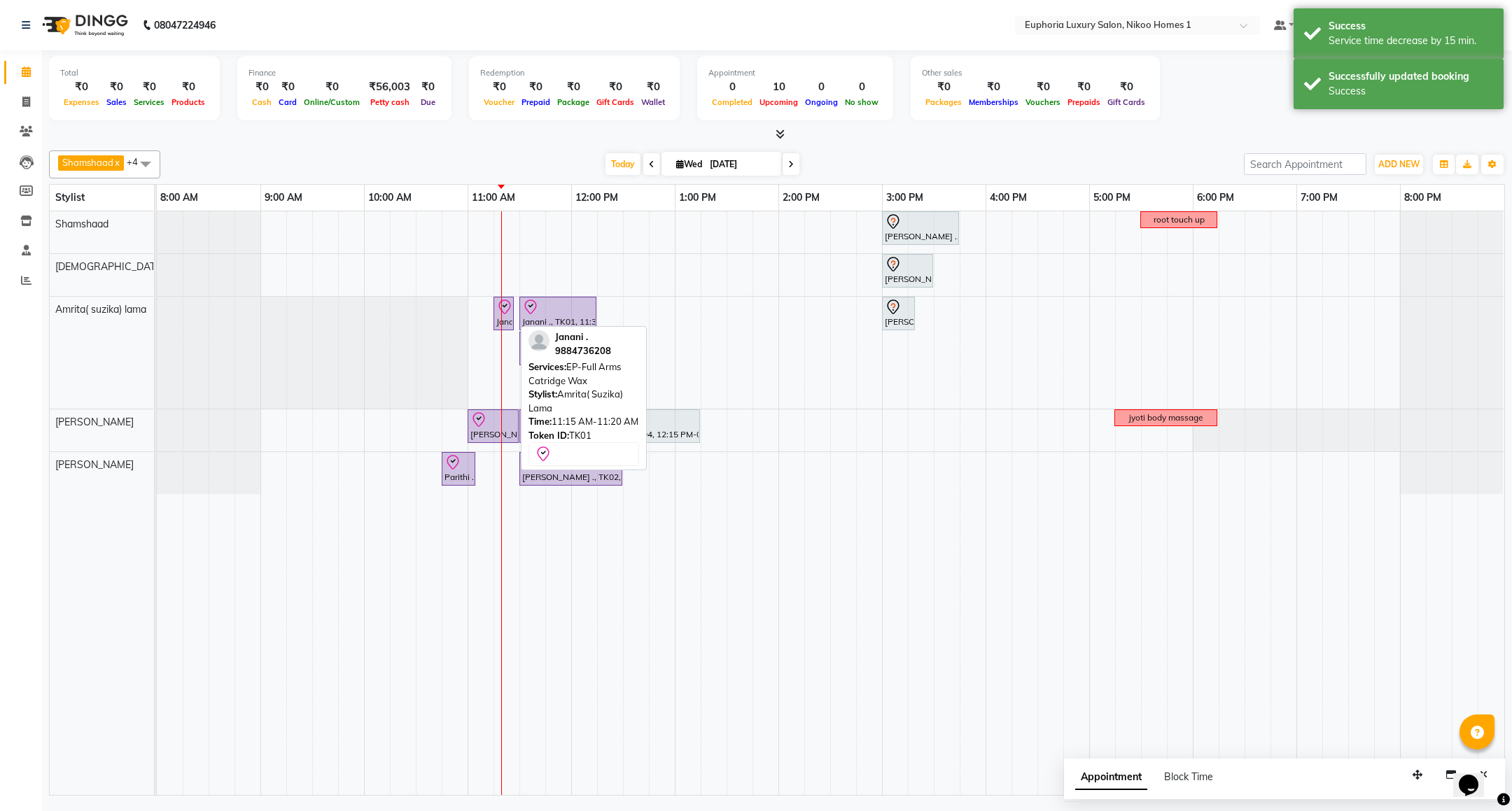
drag, startPoint x: 593, startPoint y: 308, endPoint x: 503, endPoint y: 308, distance: 90.0
click at [157, 308] on div "Janani ., TK01, 11:15 AM-11:20 AM, EP-Full Arms Catridge Wax Janani ., TK01, 11…" at bounding box center [157, 352] width 0 height 112
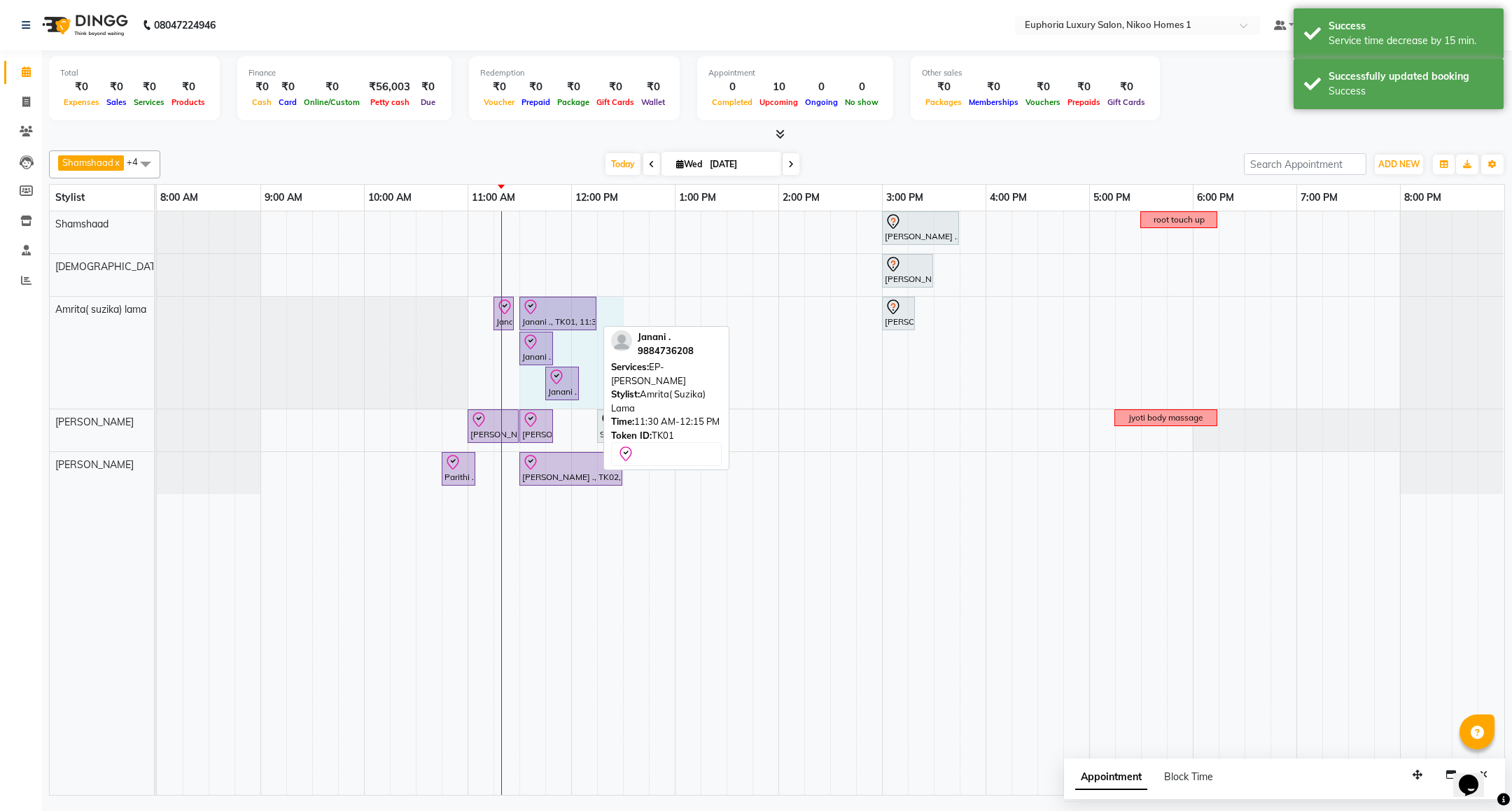
drag, startPoint x: 599, startPoint y: 316, endPoint x: 536, endPoint y: 313, distance: 63.1
click at [536, 313] on div "[PERSON_NAME] ., TK03, 03:00 PM-03:45 PM, EL-Kid Cut Girl (Below 8 Yrs) root to…" at bounding box center [830, 503] width 1347 height 584
select select "74231"
select select "tentative"
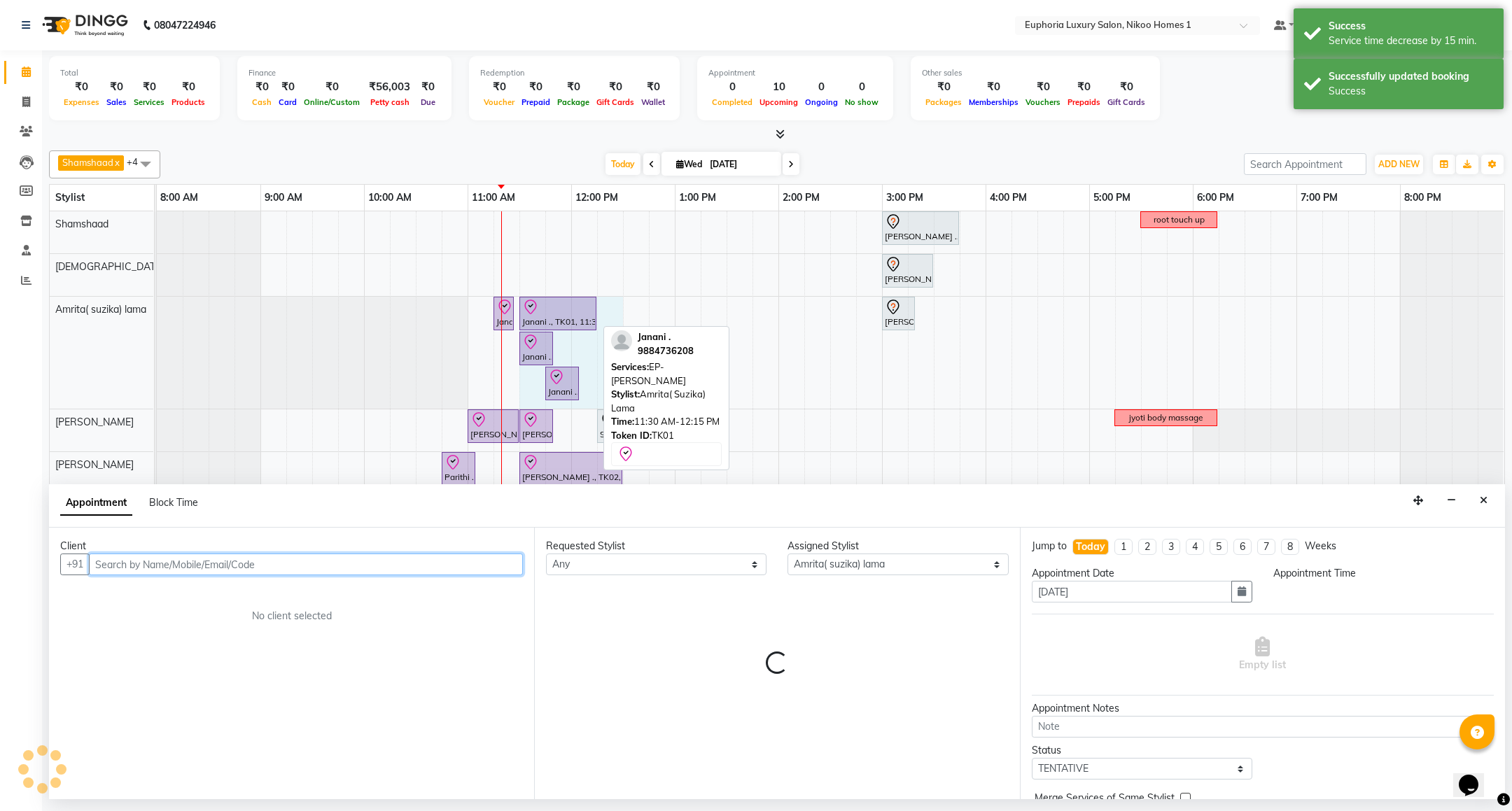
select select "690"
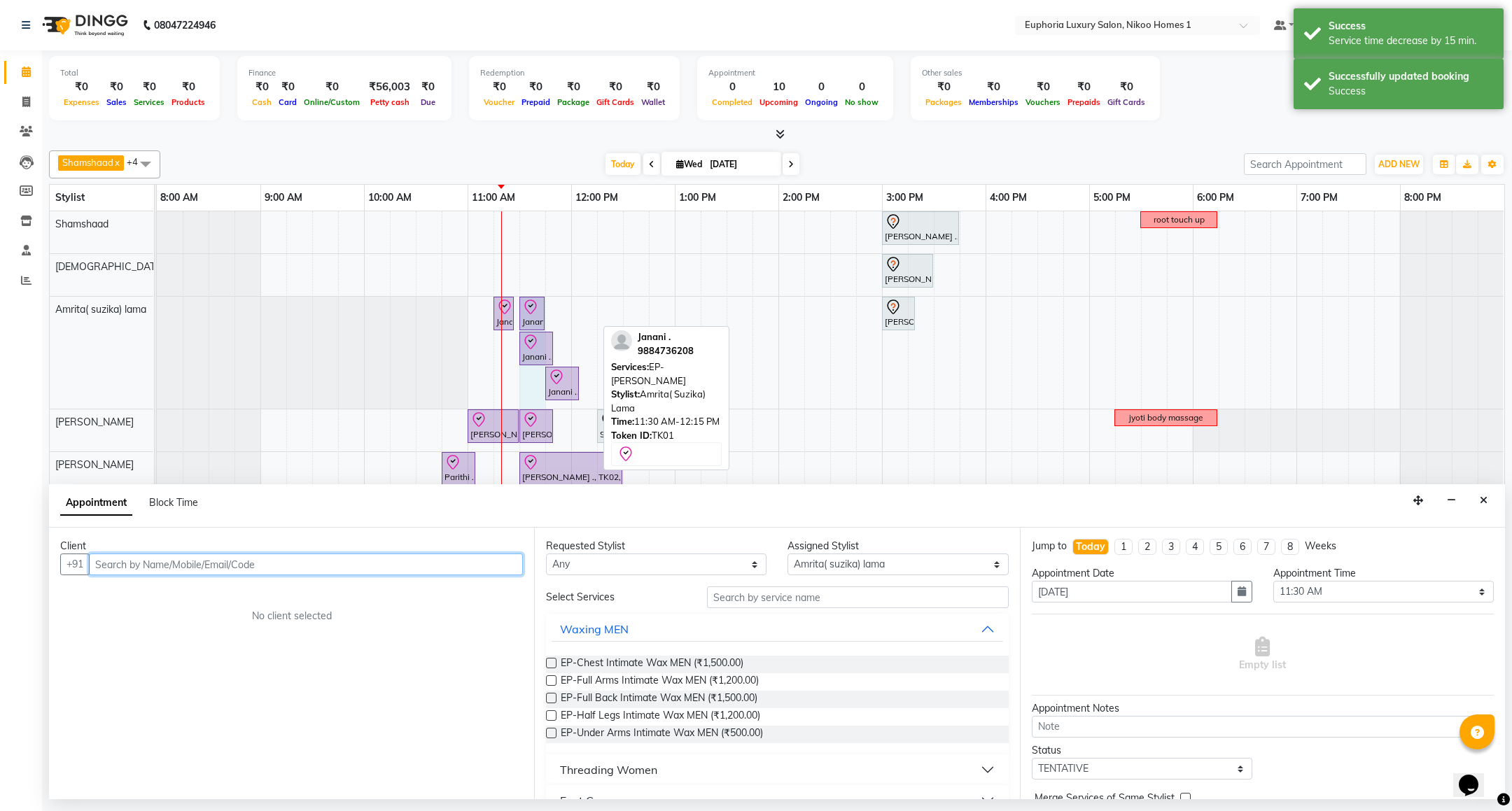
drag, startPoint x: 595, startPoint y: 311, endPoint x: 526, endPoint y: 308, distance: 69.1
click at [157, 308] on div "Janani ., TK01, 11:15 AM-11:20 AM, EP-Full Arms Catridge Wax Janani ., TK01, 11…" at bounding box center [157, 352] width 0 height 112
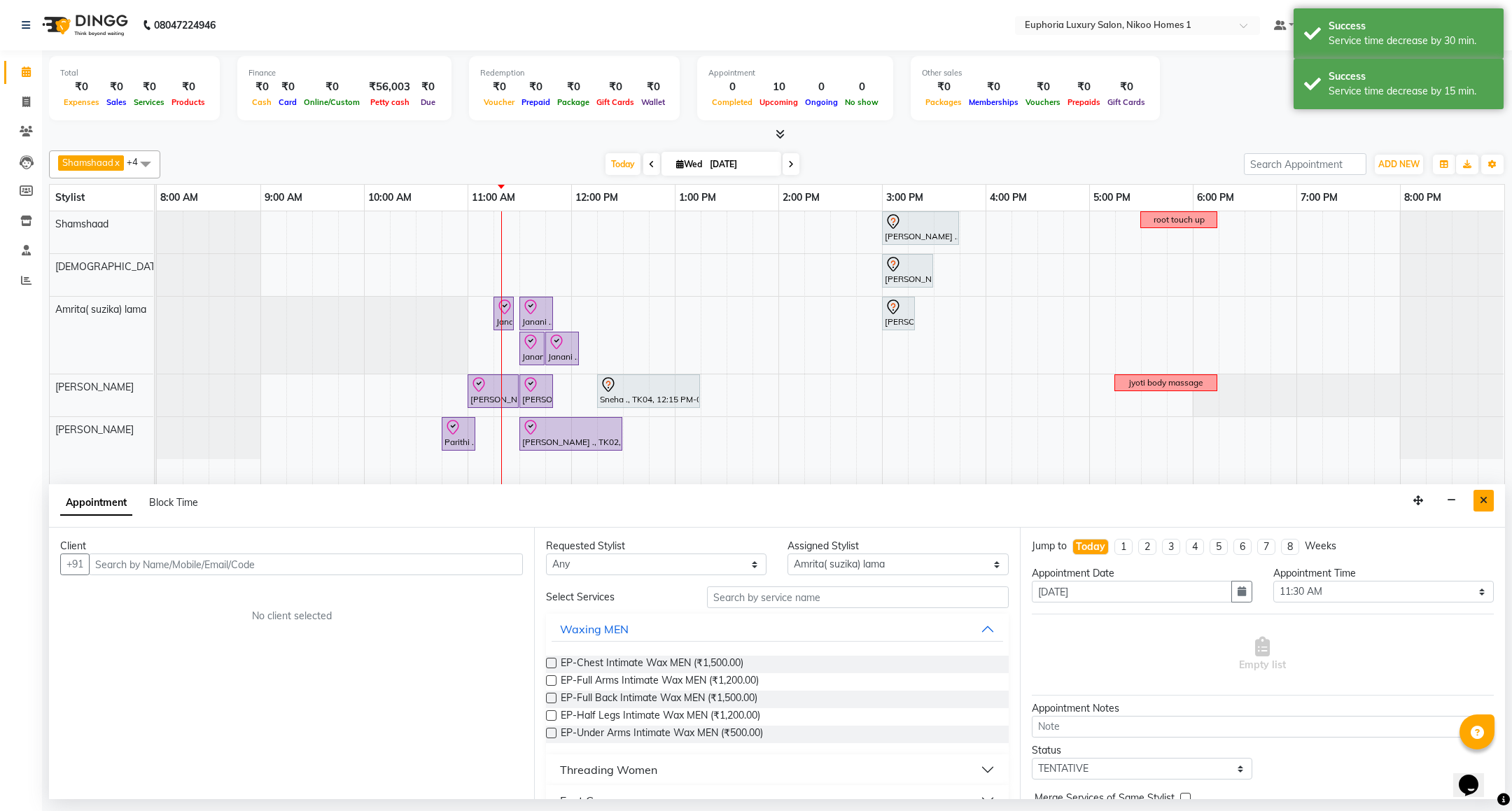
click at [1481, 502] on icon "Close" at bounding box center [1483, 500] width 7 height 10
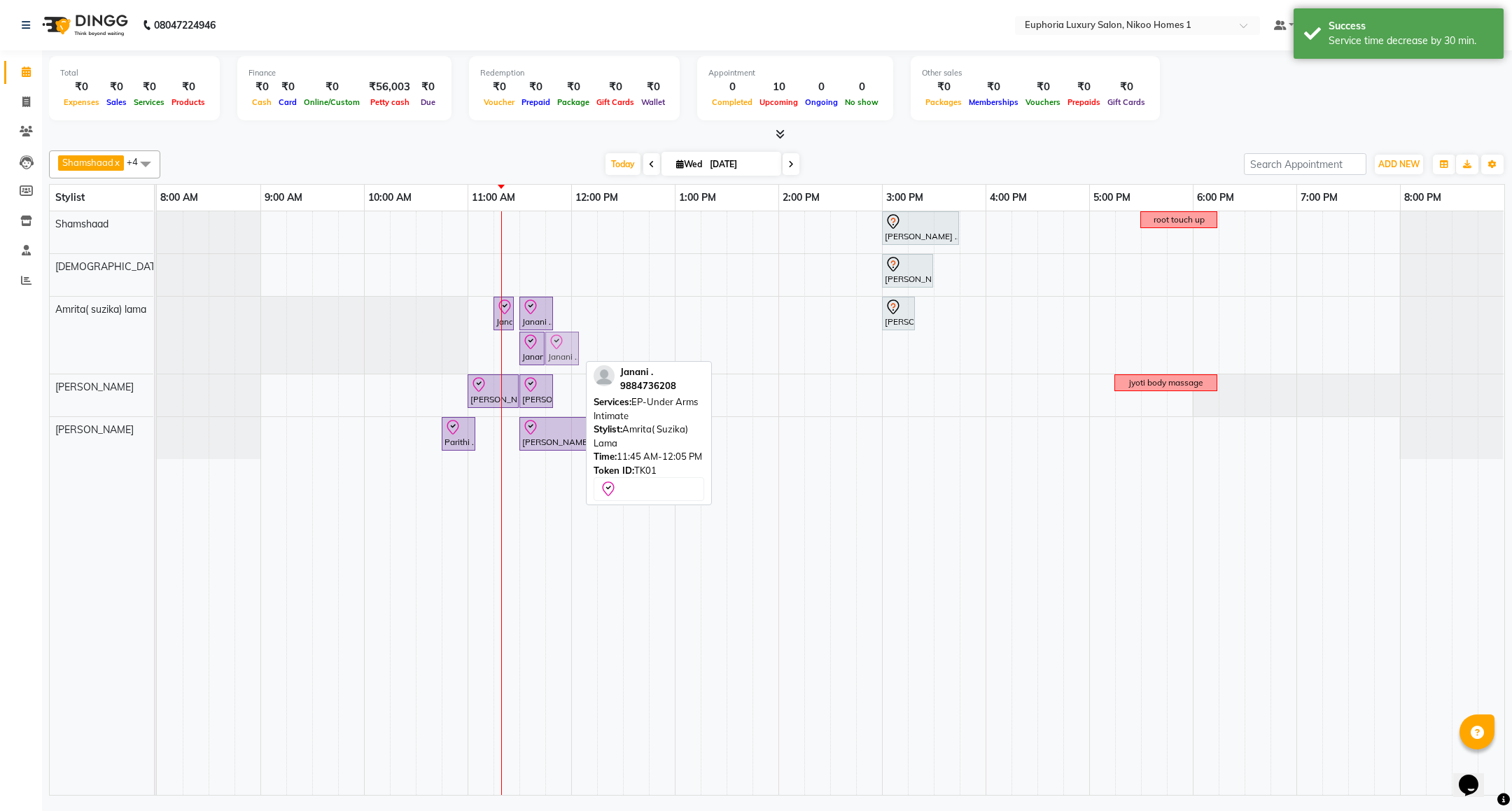
drag, startPoint x: 553, startPoint y: 339, endPoint x: 565, endPoint y: 327, distance: 17.0
click at [565, 327] on div "[PERSON_NAME] ., TK03, 03:00 PM-03:45 PM, EL-Kid Cut Girl (Below 8 Yrs) root to…" at bounding box center [830, 503] width 1347 height 584
drag, startPoint x: 553, startPoint y: 311, endPoint x: 534, endPoint y: 303, distance: 20.6
click at [534, 303] on div "[PERSON_NAME] ., TK03, 03:00 PM-03:45 PM, EL-Kid Cut Girl (Below 8 Yrs) root to…" at bounding box center [830, 503] width 1347 height 584
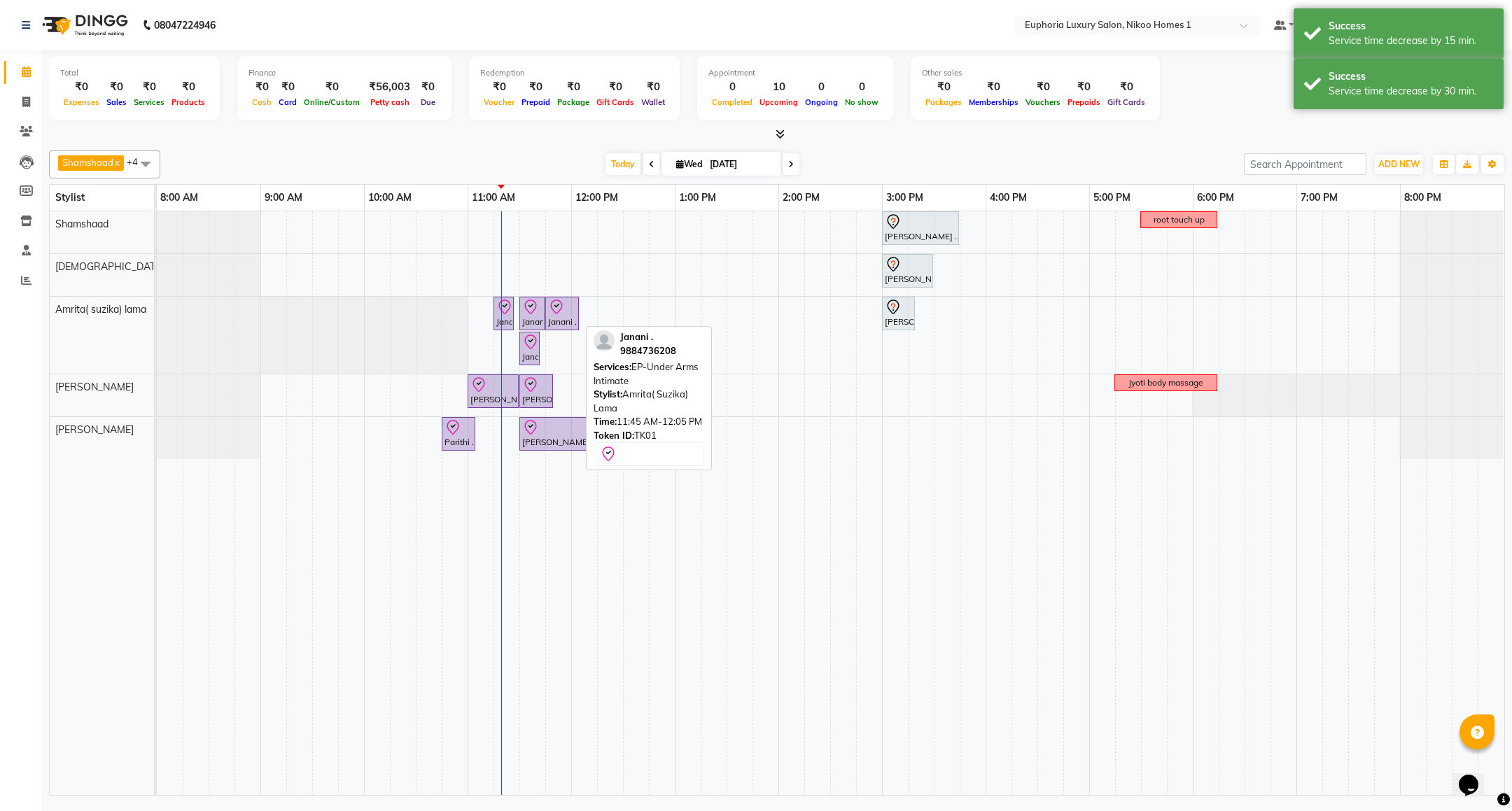
drag, startPoint x: 577, startPoint y: 312, endPoint x: 545, endPoint y: 305, distance: 32.8
click at [545, 305] on link "Janani ., TK01, 11:45 AM-12:05 PM, EP-Under Arms Intimate" at bounding box center [562, 313] width 34 height 34
select select "8"
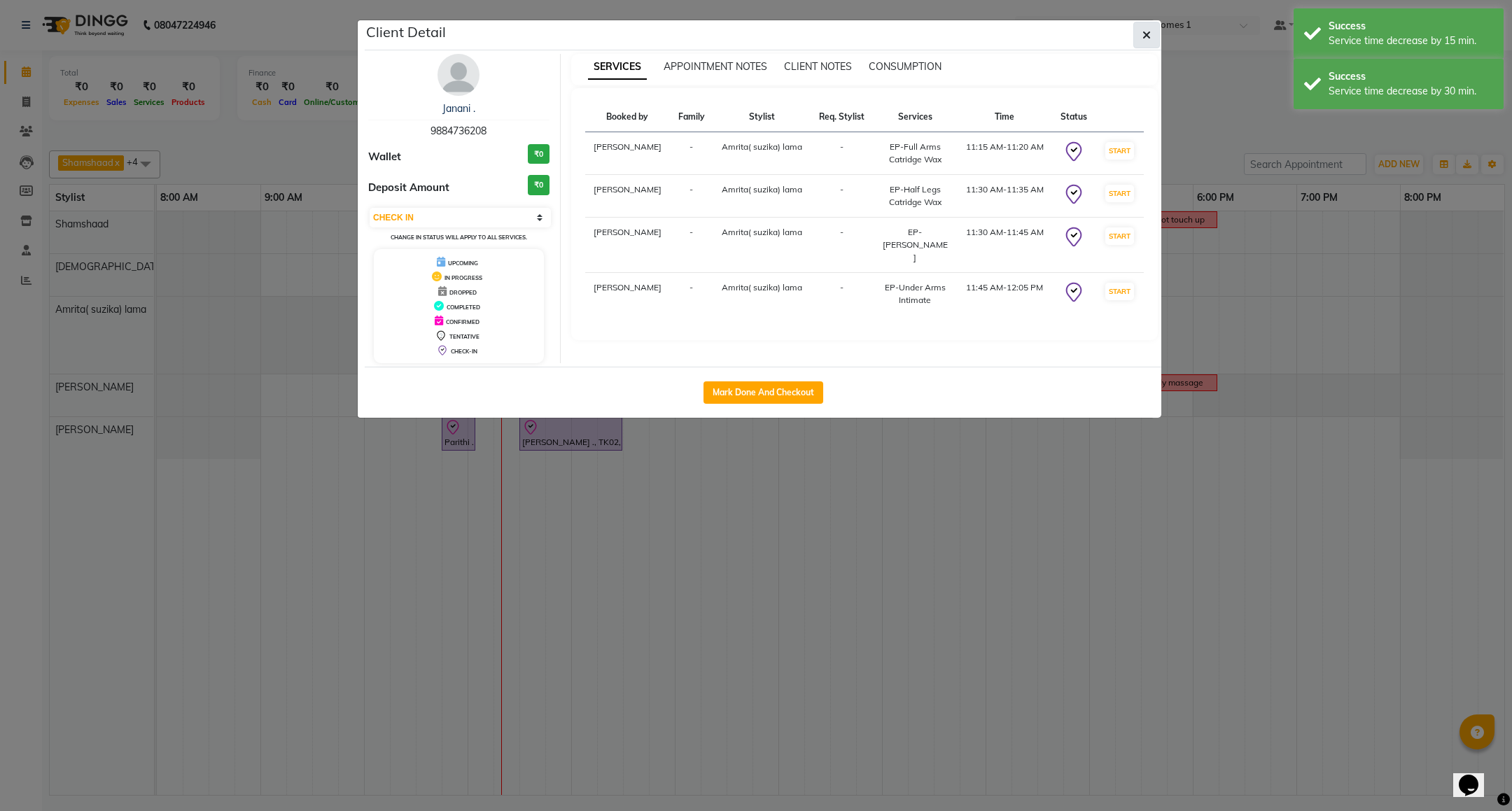
click at [1141, 36] on button "button" at bounding box center [1146, 35] width 26 height 26
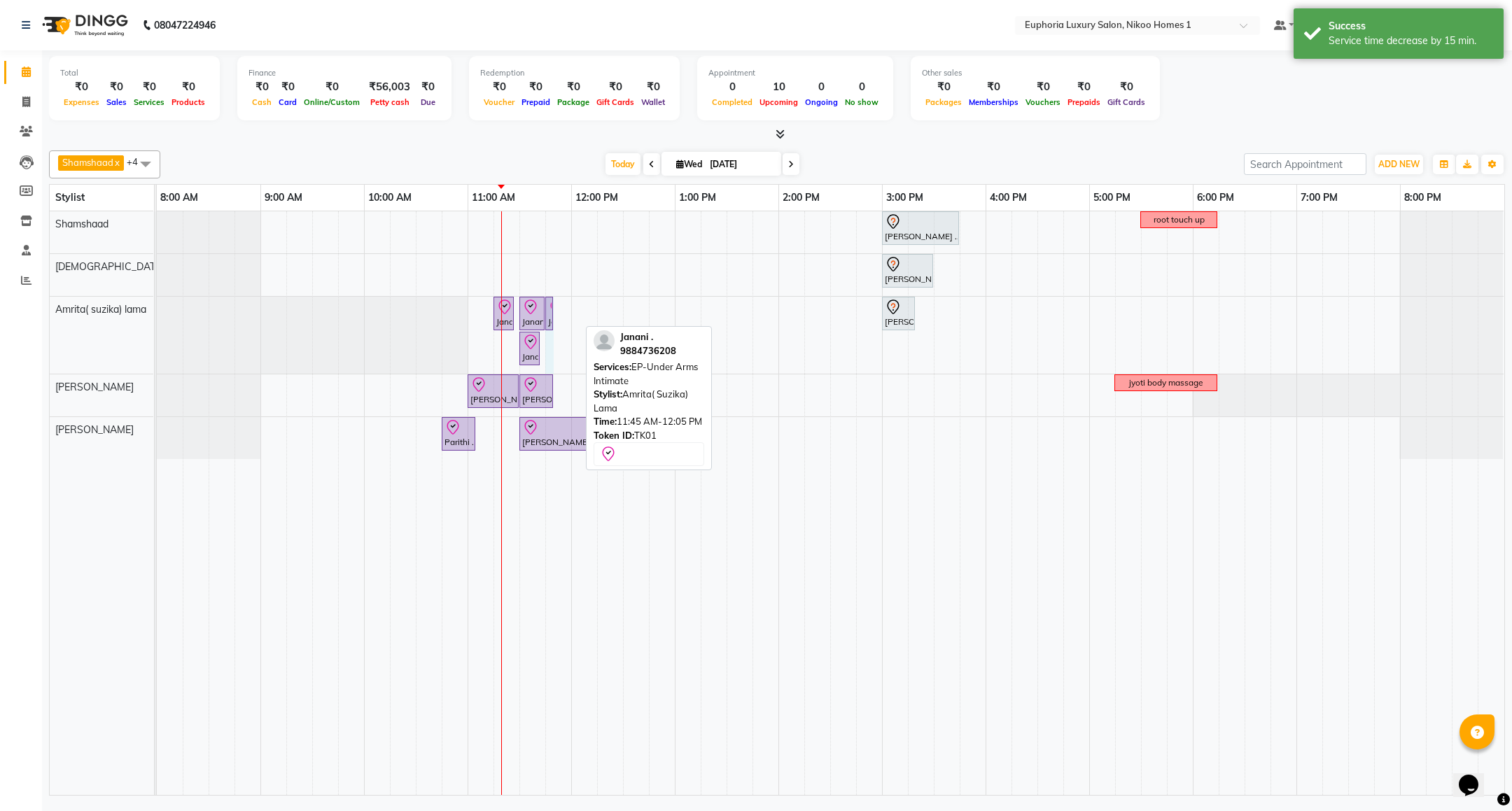
drag, startPoint x: 577, startPoint y: 308, endPoint x: 553, endPoint y: 305, distance: 24.2
click at [157, 305] on div "Janani ., TK01, 11:15 AM-11:20 AM, EP-Full Arms Catridge Wax Janani ., TK01, 11…" at bounding box center [157, 335] width 0 height 77
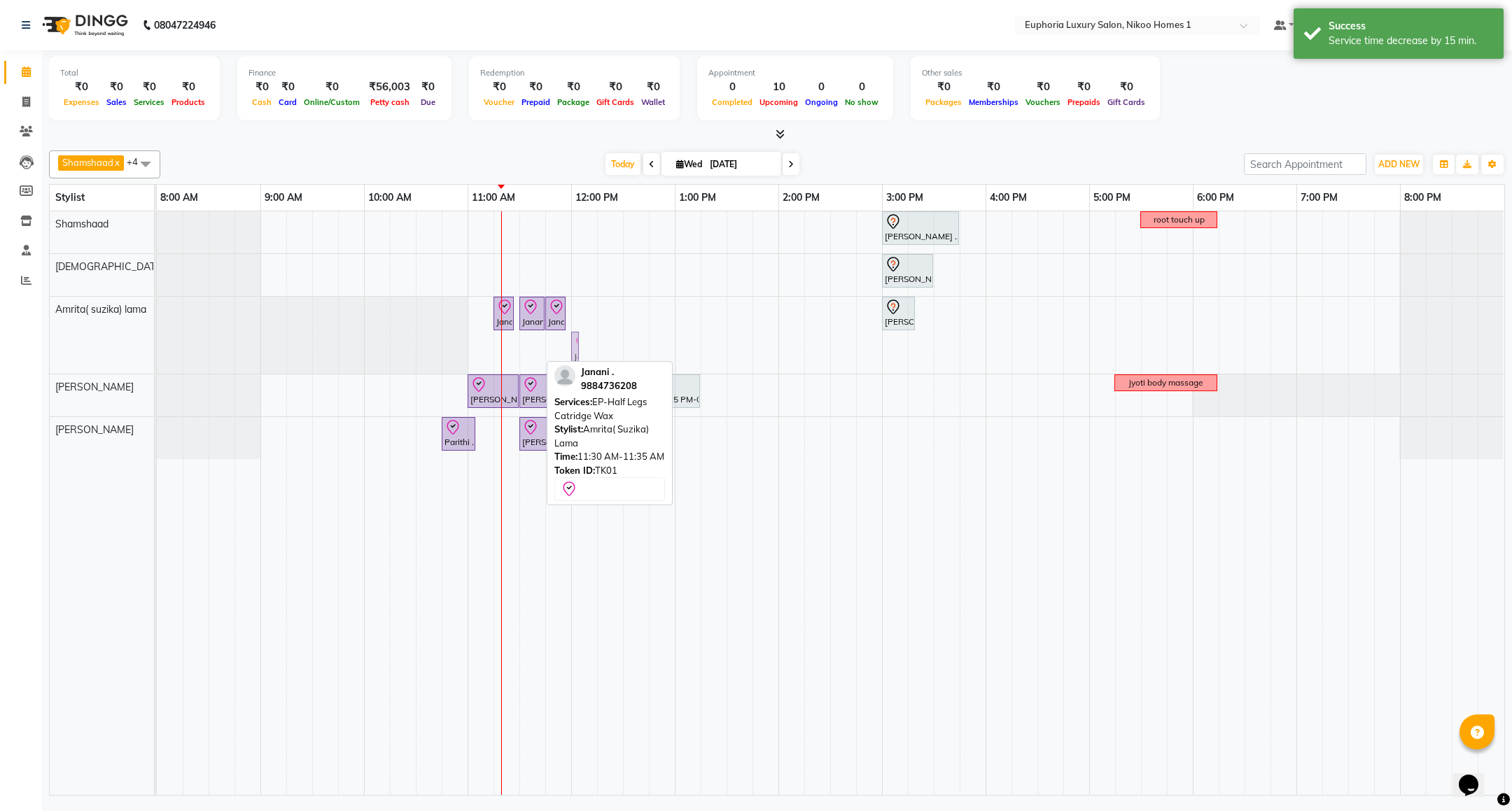
drag, startPoint x: 526, startPoint y: 346, endPoint x: 577, endPoint y: 345, distance: 51.0
click at [157, 345] on div "Janani ., TK01, 11:15 AM-11:20 AM, EP-Full Arms Catridge Wax Janani ., TK01, 11…" at bounding box center [157, 335] width 0 height 77
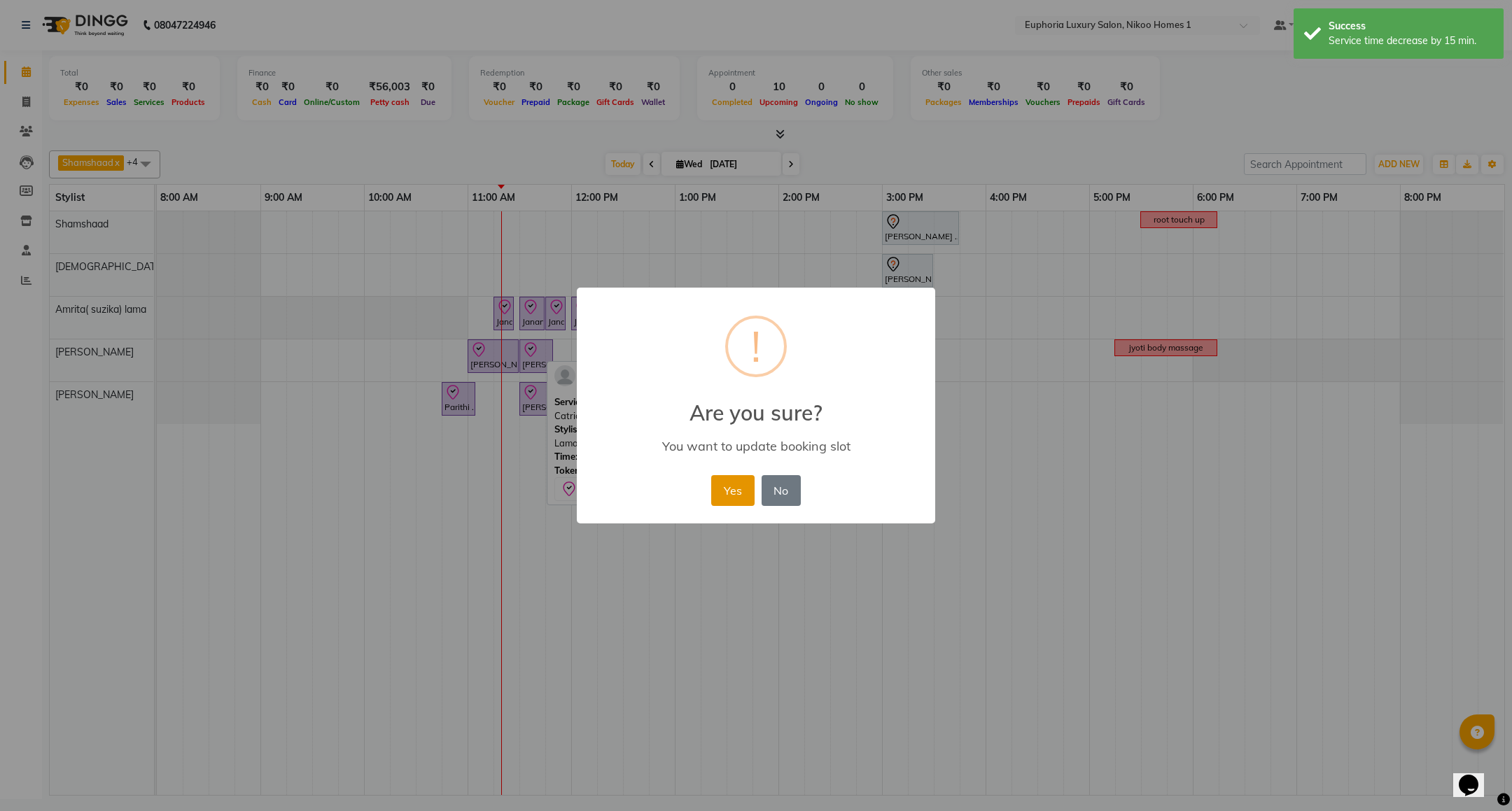
click at [723, 490] on button "Yes" at bounding box center [733, 490] width 43 height 31
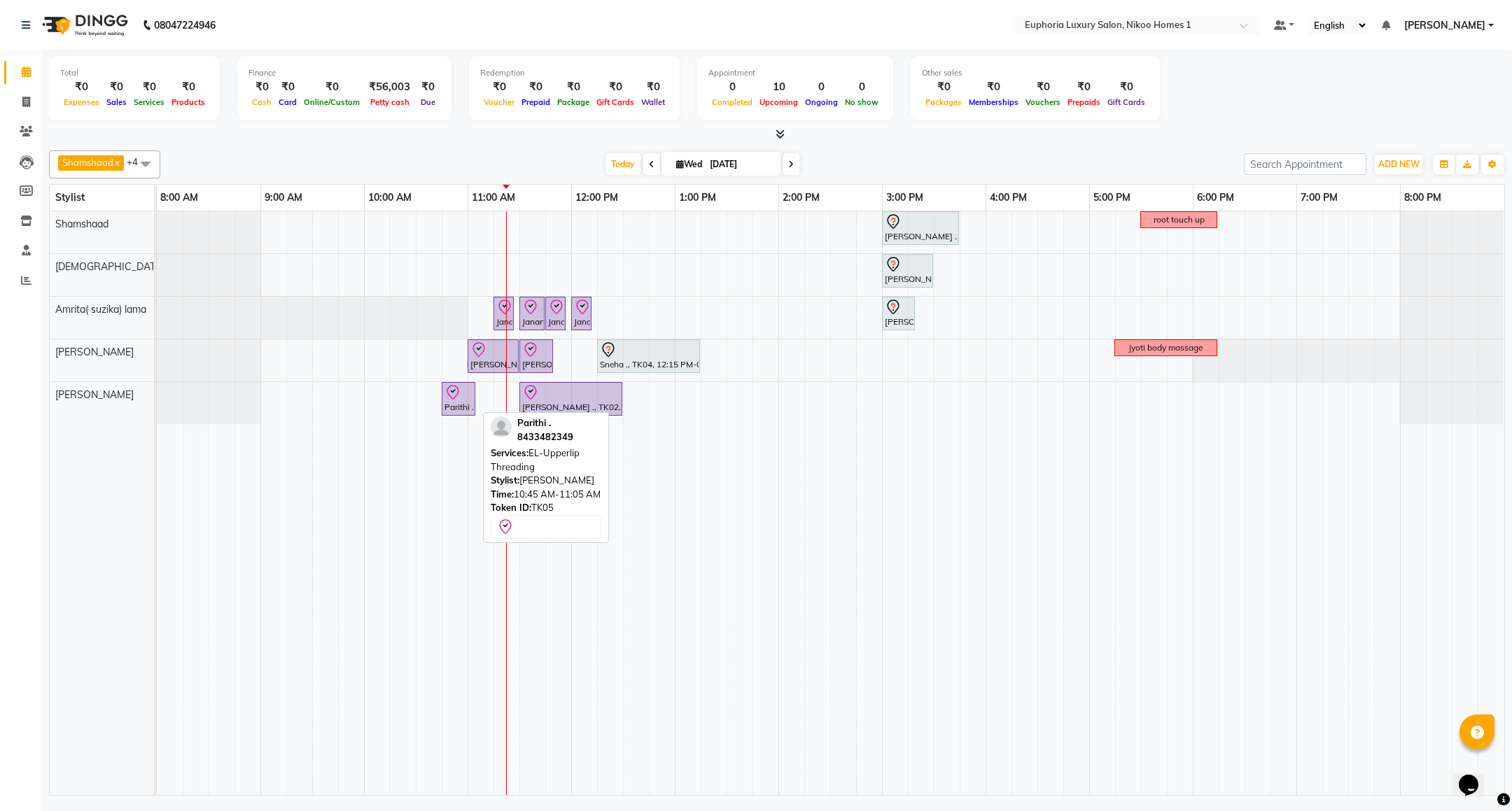
click at [447, 408] on div "Parithi ., TK05, 10:45 AM-11:05 AM, EL-Upperlip Threading" at bounding box center [458, 399] width 31 height 30
click at [449, 394] on icon at bounding box center [453, 393] width 17 height 17
select select "8"
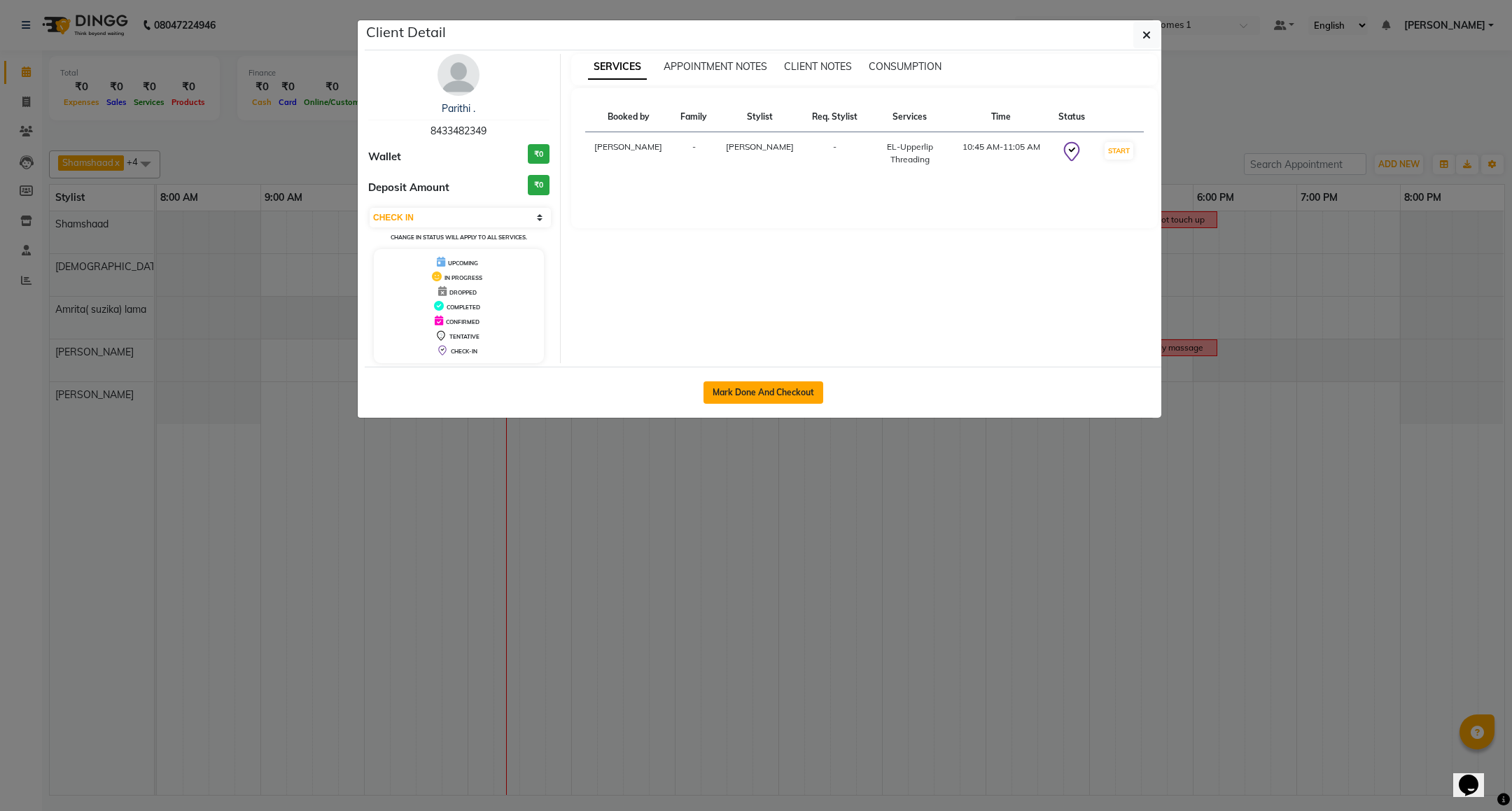
click at [763, 394] on button "Mark Done And Checkout" at bounding box center [763, 392] width 120 height 22
select select "7987"
select select "service"
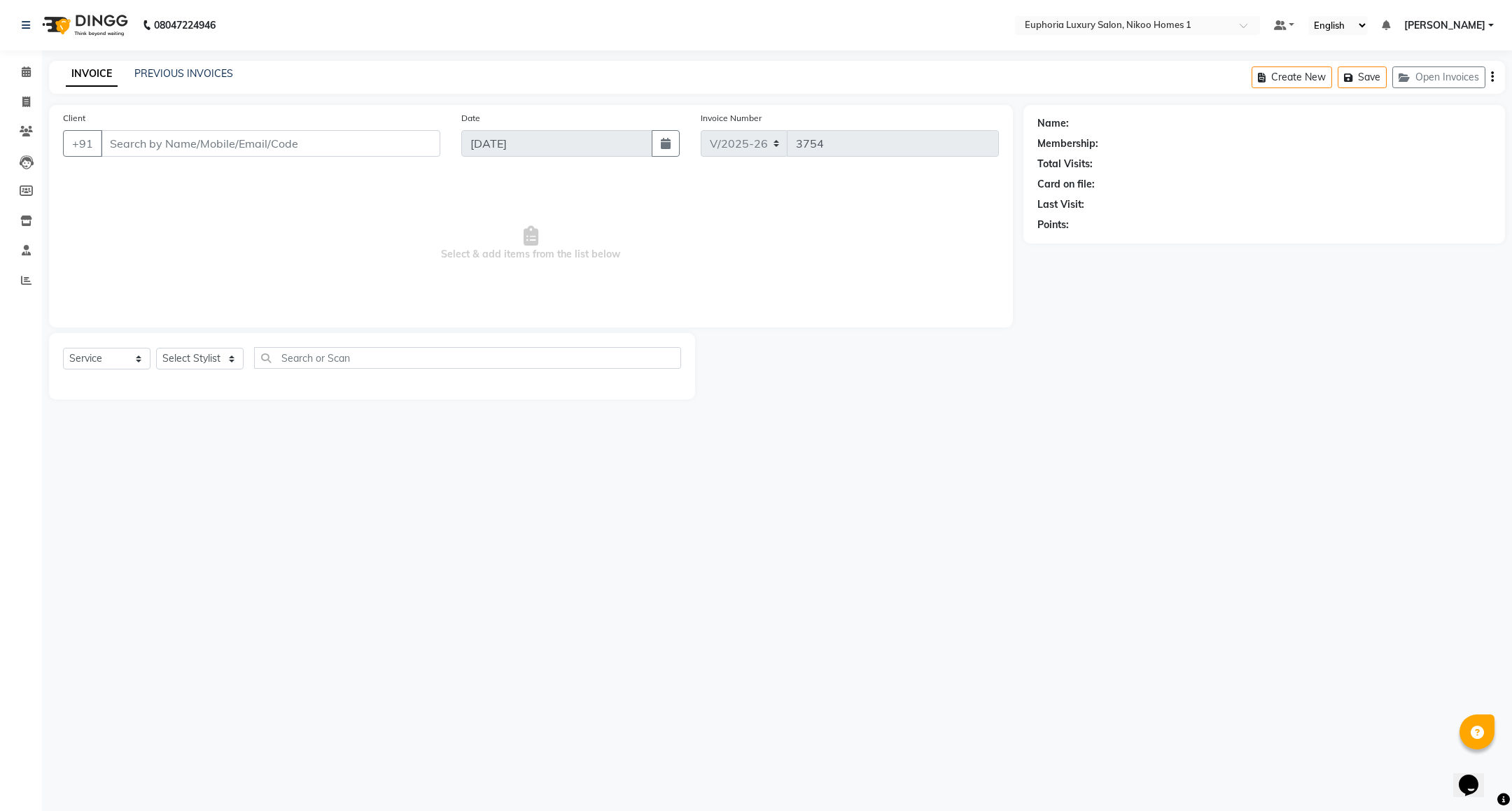
type input "84******49"
select select "86001"
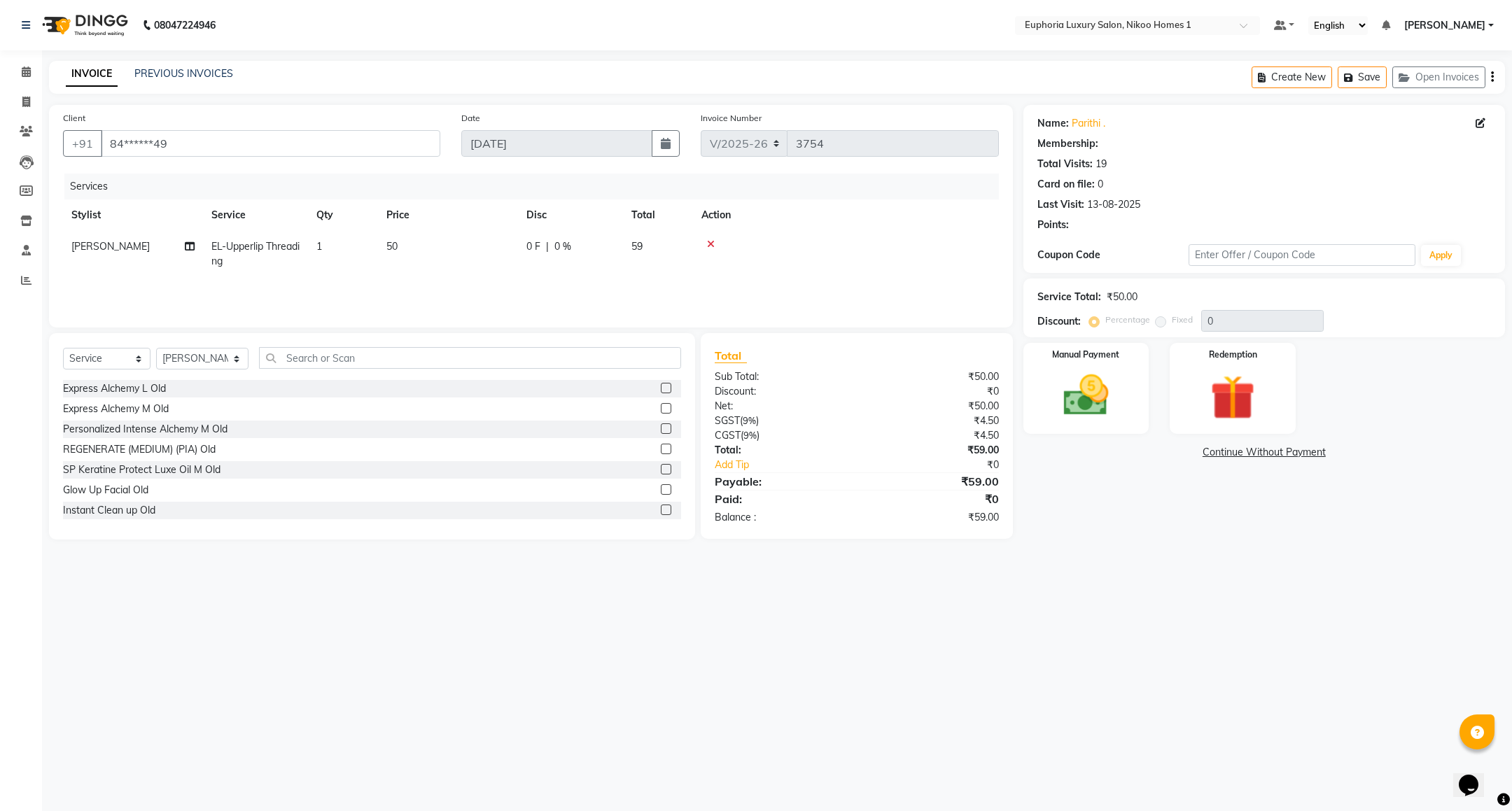
select select "1: Object"
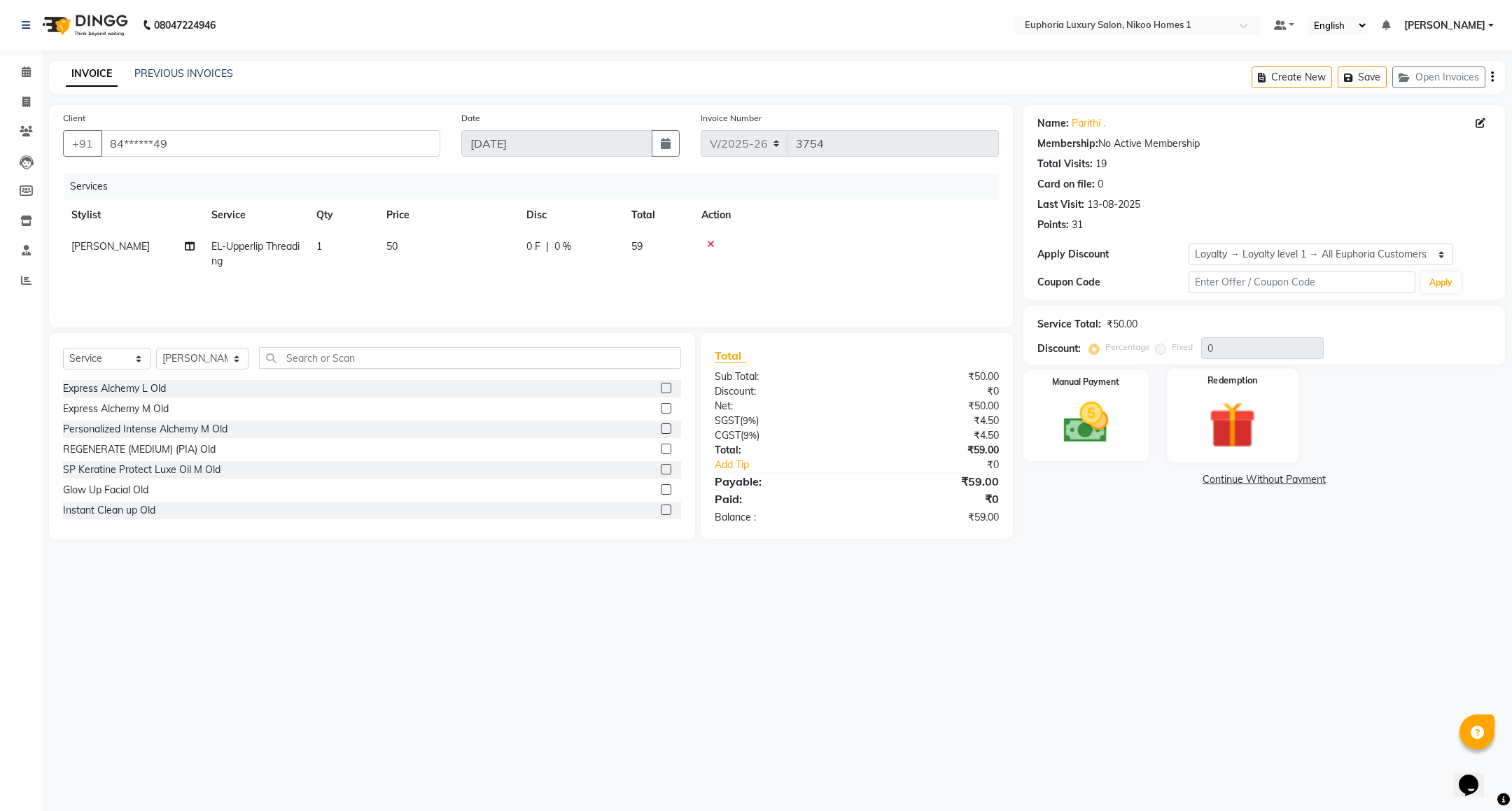
click at [1217, 440] on img at bounding box center [1233, 425] width 76 height 58
click at [1076, 439] on img at bounding box center [1086, 422] width 76 height 54
click at [1136, 476] on span "UPI" at bounding box center [1136, 479] width 22 height 16
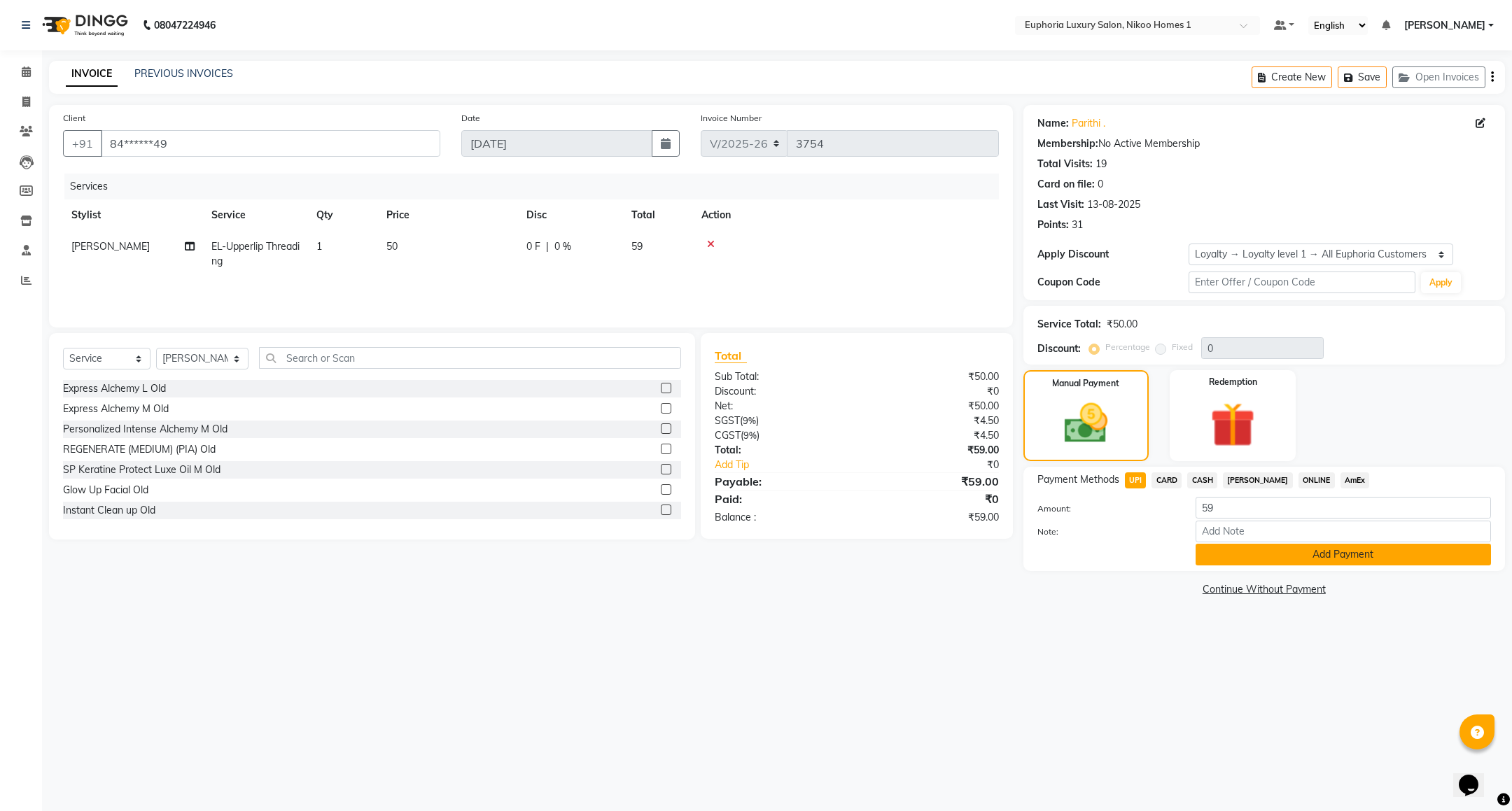
click at [1240, 557] on button "Add Payment" at bounding box center [1343, 555] width 295 height 21
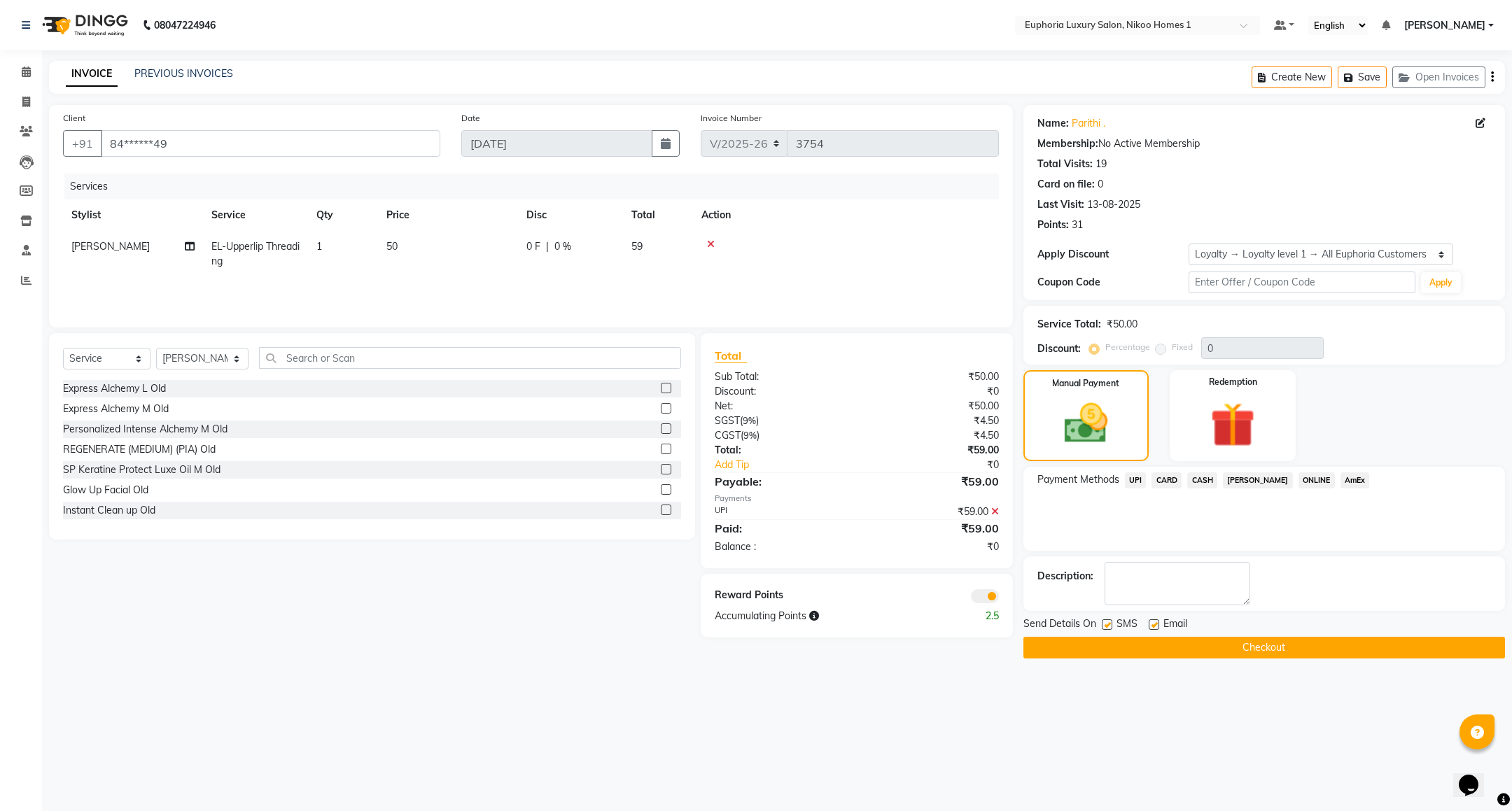
click at [1294, 642] on button "Checkout" at bounding box center [1265, 647] width 481 height 21
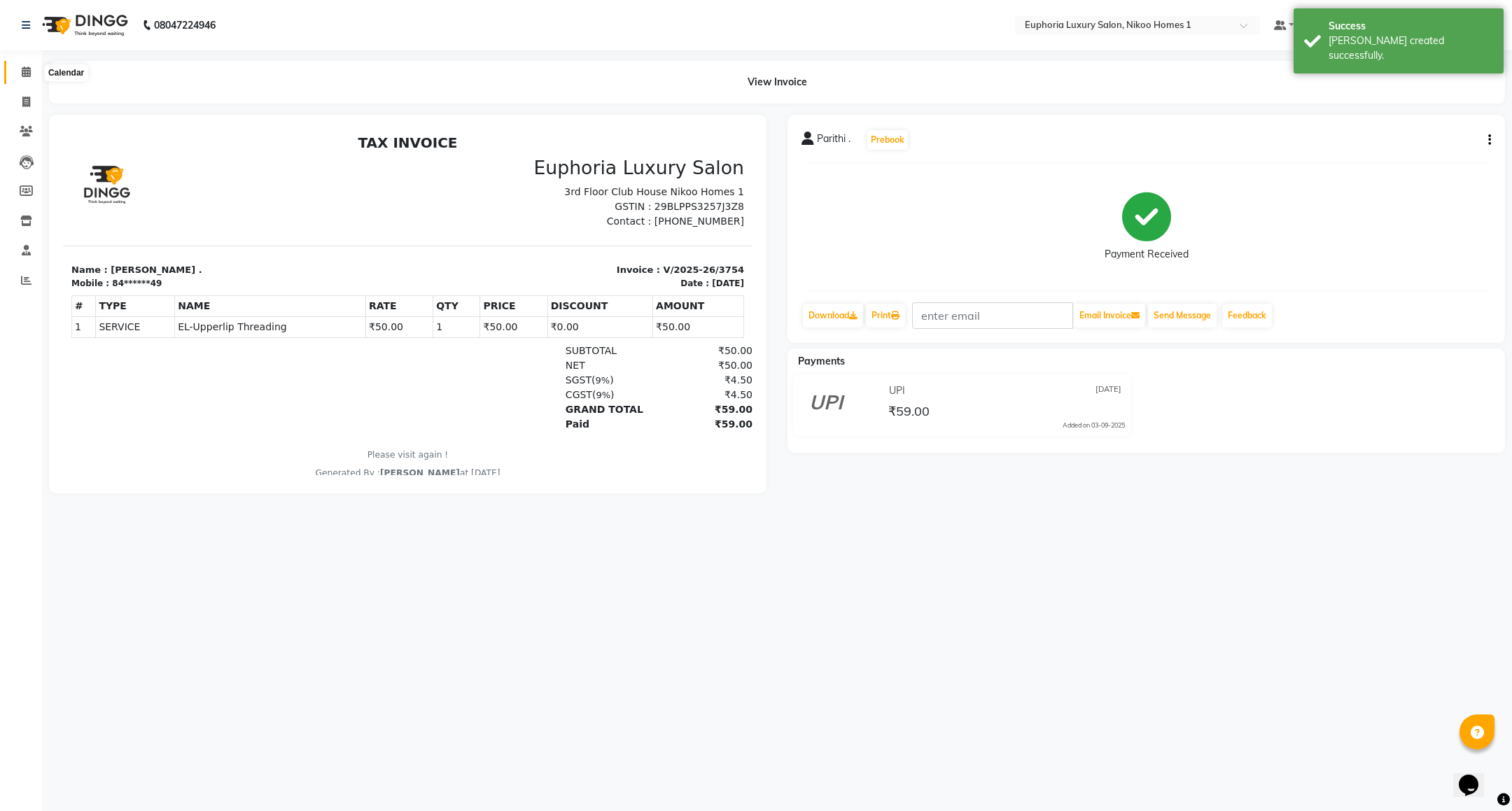
click at [27, 71] on icon at bounding box center [26, 71] width 9 height 11
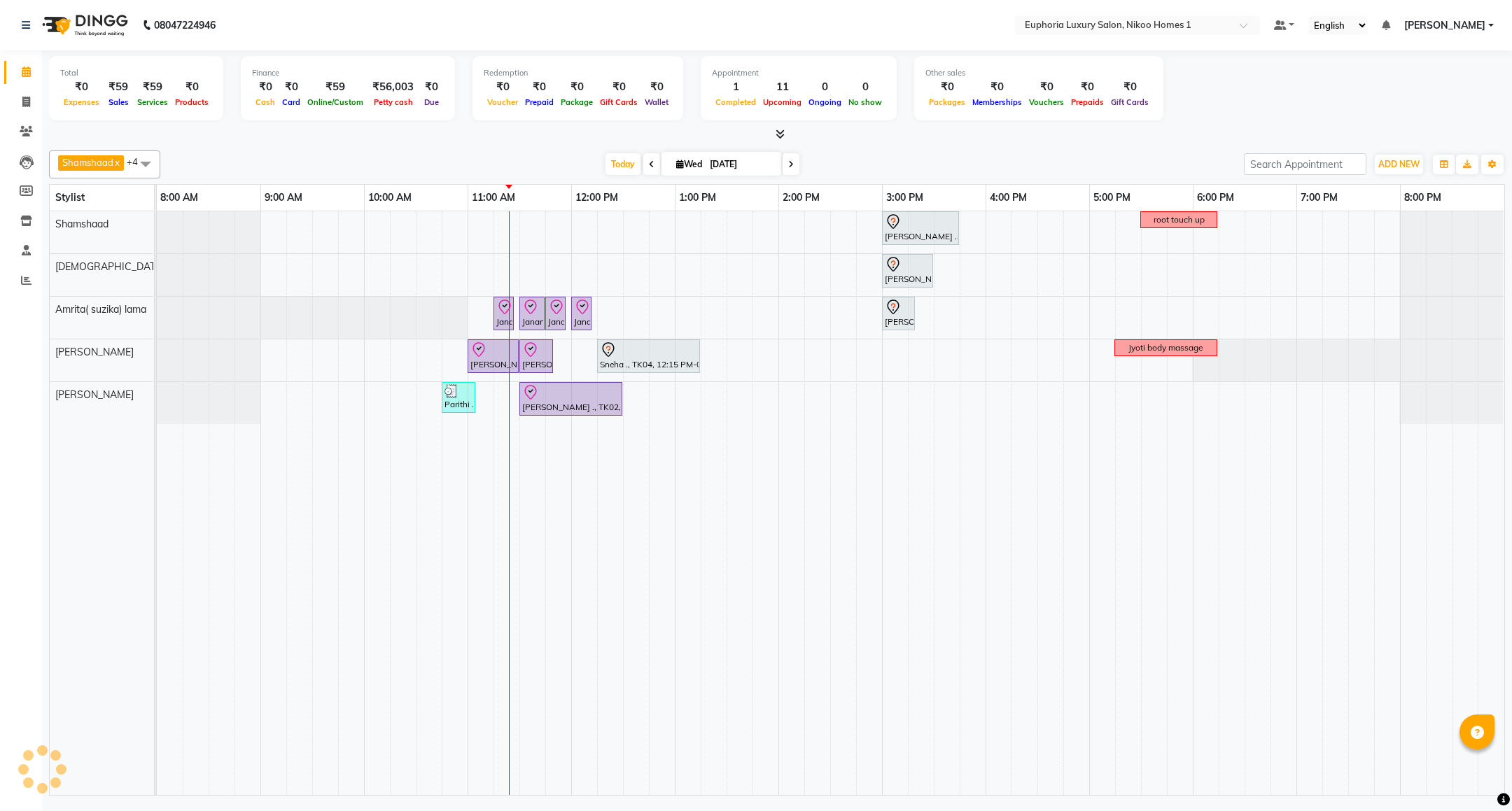
click at [1469, 21] on span "[PERSON_NAME]" at bounding box center [1445, 26] width 81 height 15
click at [1423, 98] on link "Sign out" at bounding box center [1422, 96] width 128 height 21
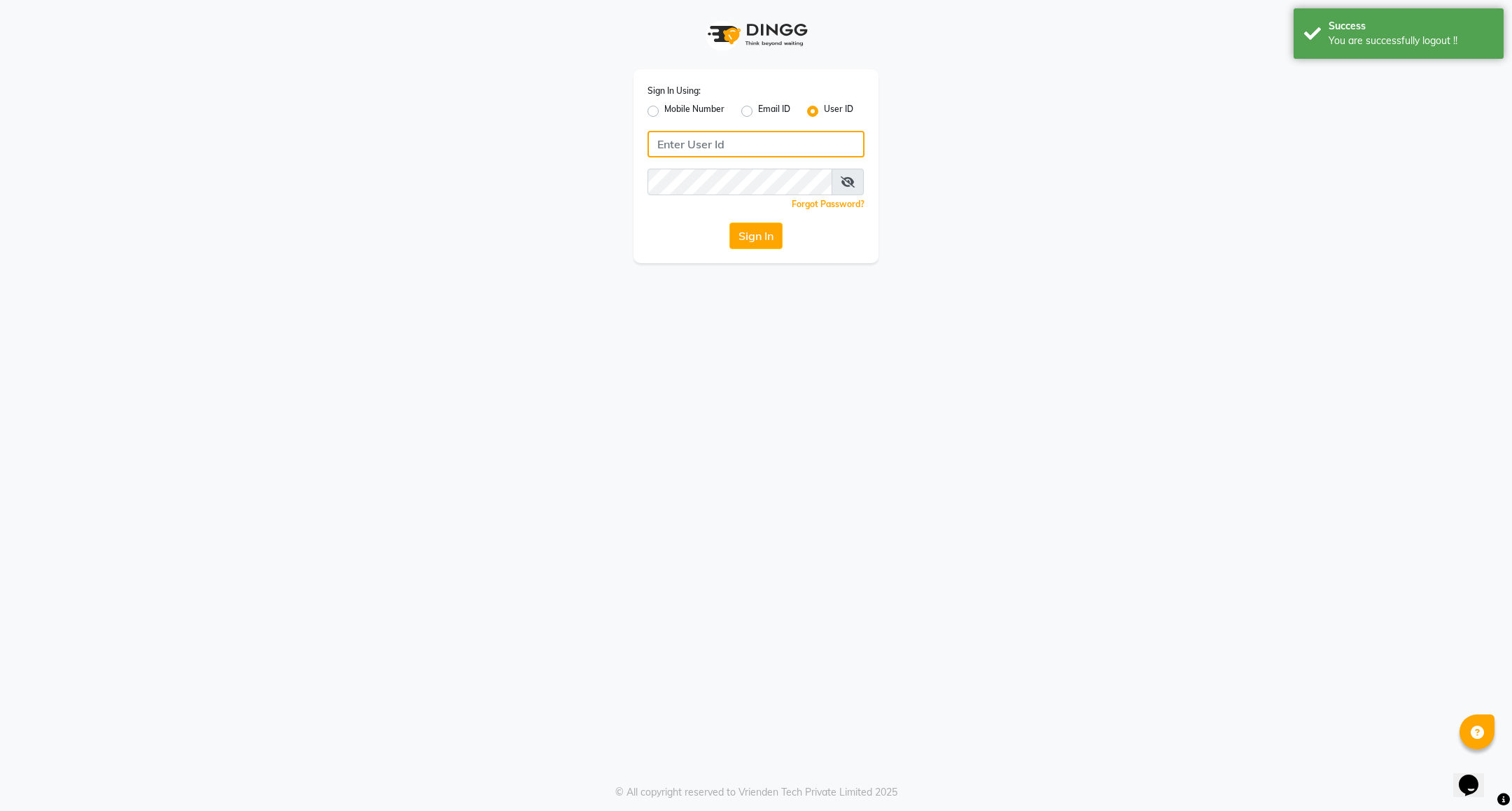
type input "8884568139"
click at [689, 112] on label "Mobile Number" at bounding box center [694, 111] width 60 height 17
click at [673, 112] on input "Mobile Number" at bounding box center [668, 107] width 9 height 9
radio input "true"
radio input "false"
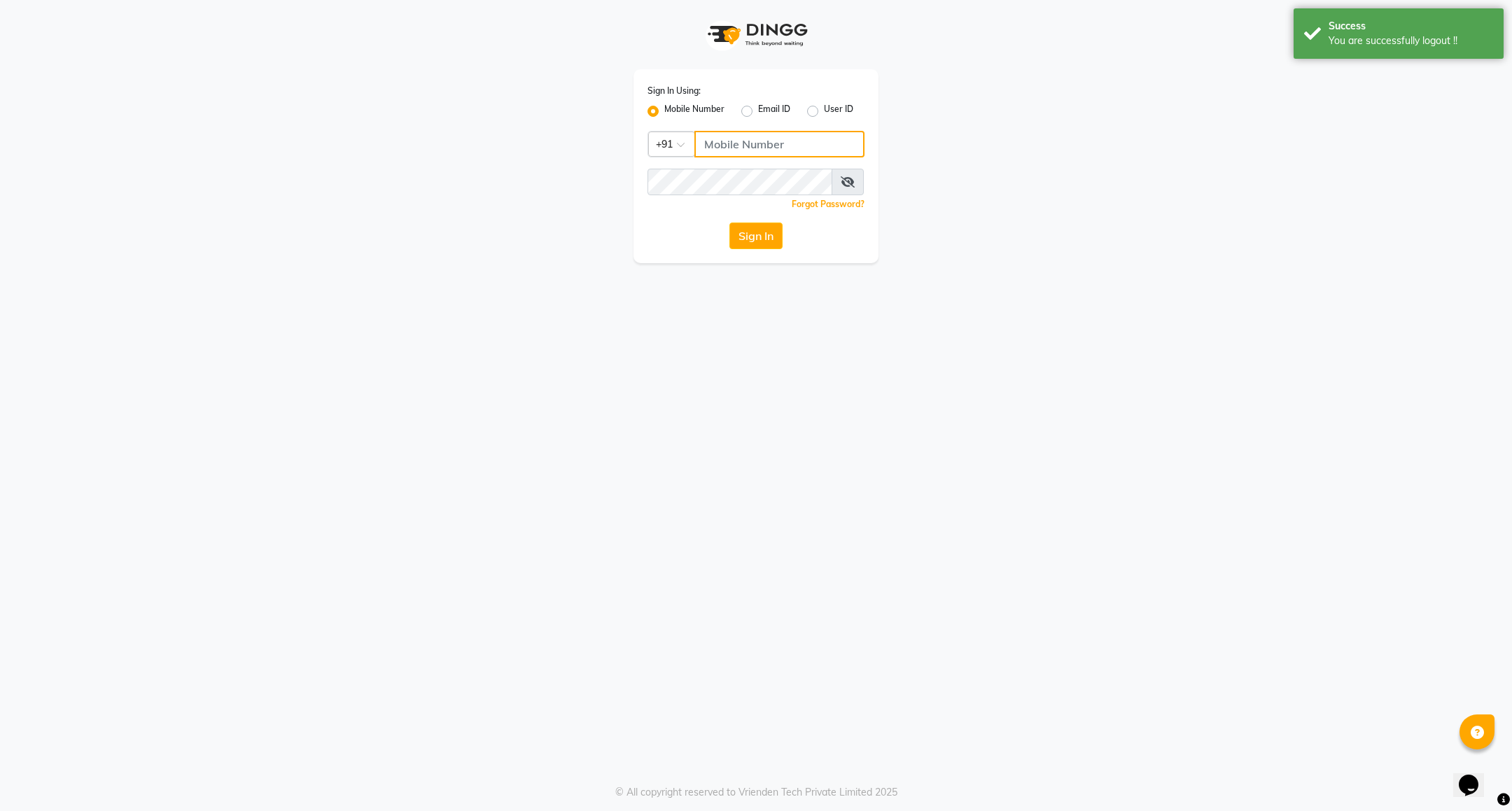
click at [725, 151] on input "Username" at bounding box center [780, 144] width 170 height 26
type input "7411165600"
click at [758, 241] on button "Sign In" at bounding box center [756, 236] width 53 height 26
